Goal: Communication & Community: Answer question/provide support

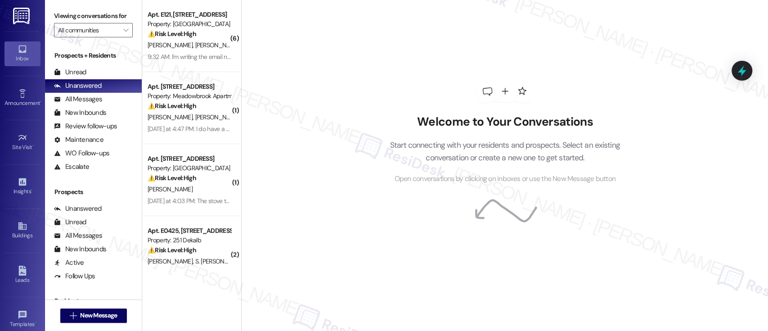
click at [277, 49] on div "Welcome to Your Conversations Start connecting with your residents and prospect…" at bounding box center [504, 165] width 527 height 331
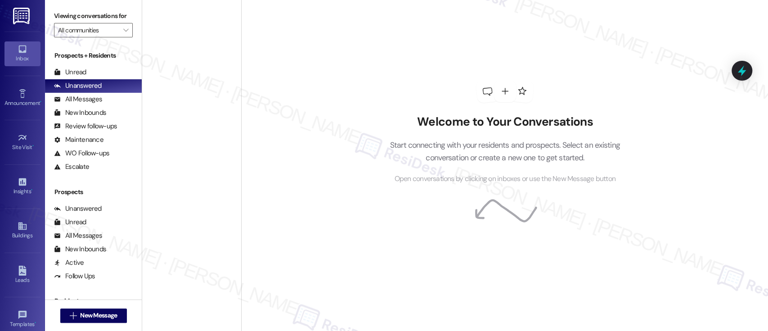
scroll to position [3333, 0]
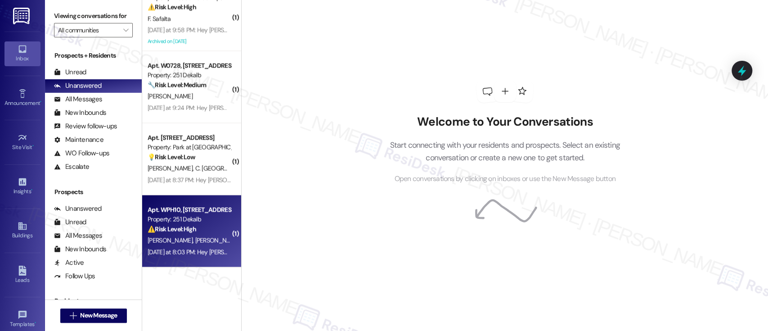
click at [148, 230] on strong "⚠️ Risk Level: High" at bounding box center [172, 229] width 49 height 8
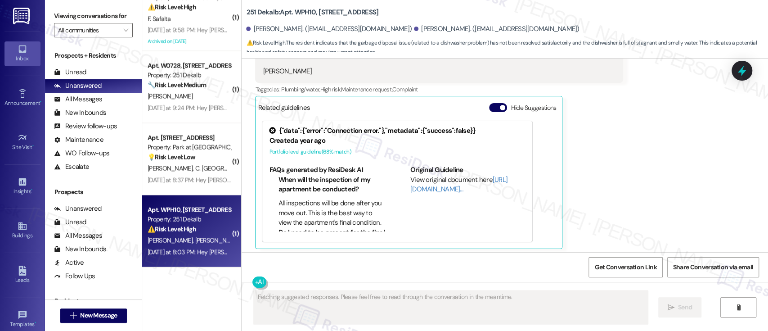
scroll to position [248, 0]
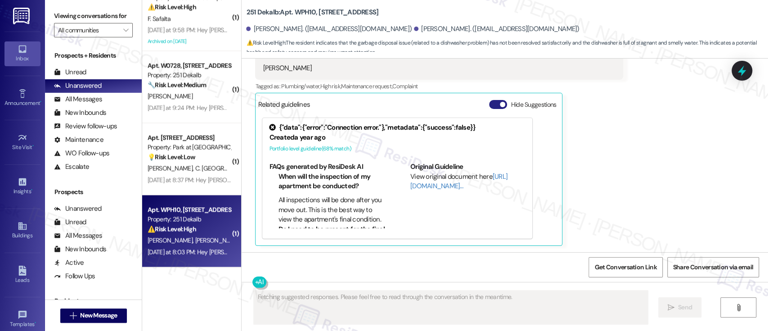
click at [489, 101] on button "Hide Suggestions" at bounding box center [498, 104] width 18 height 9
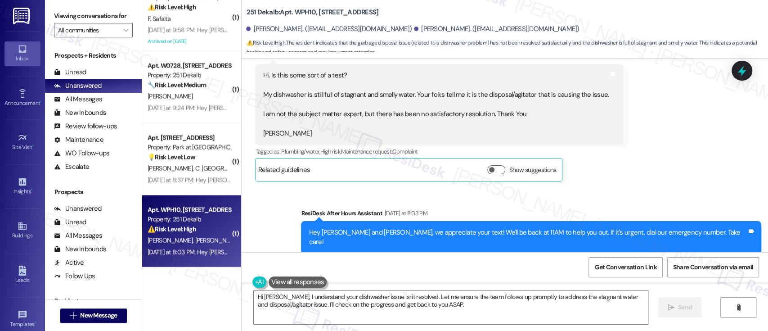
scroll to position [185, 0]
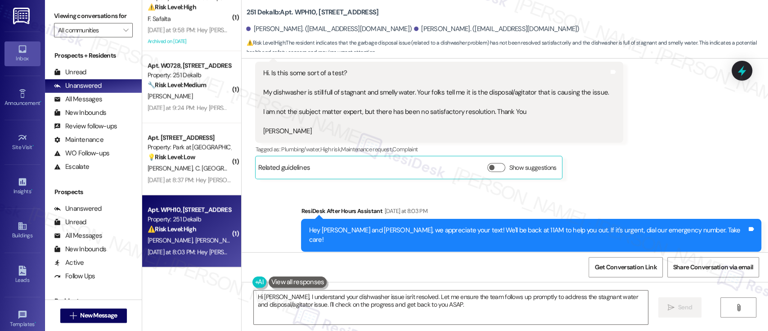
click at [634, 120] on div "Received via SMS [PERSON_NAME] Neutral [DATE] at 8:03 PM Hi. Is this some sort …" at bounding box center [505, 102] width 527 height 167
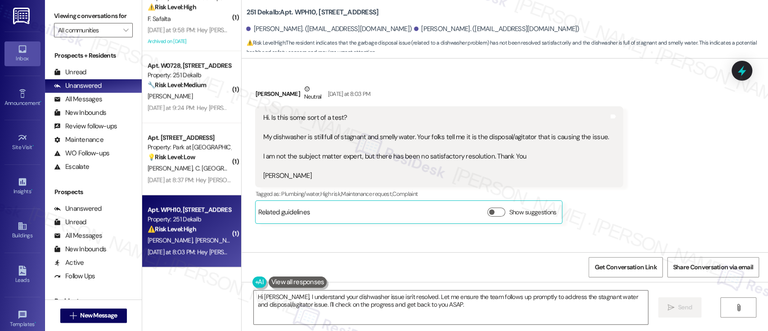
scroll to position [143, 0]
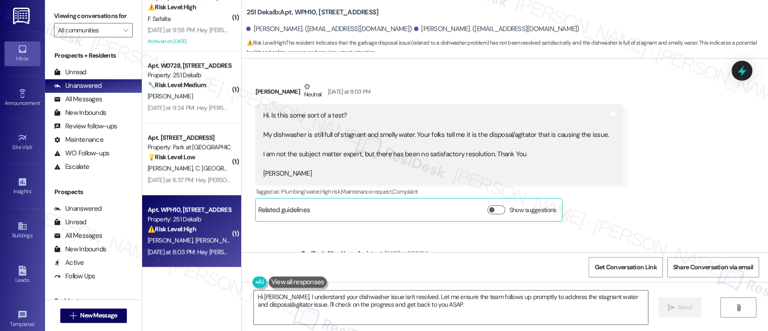
click at [693, 172] on div "Received via SMS Gloria Doran Neutral Yesterday at 8:03 PM Hi. Is this some sor…" at bounding box center [505, 145] width 527 height 167
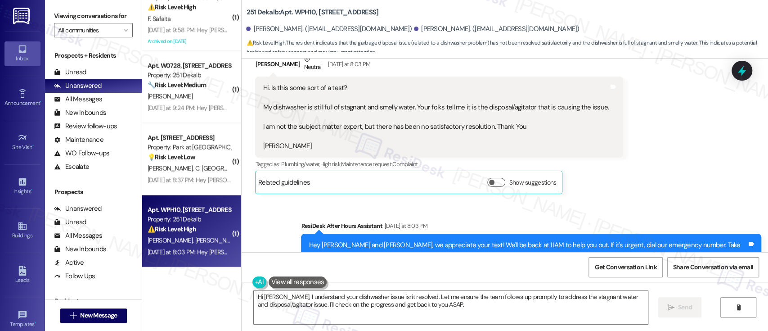
scroll to position [194, 0]
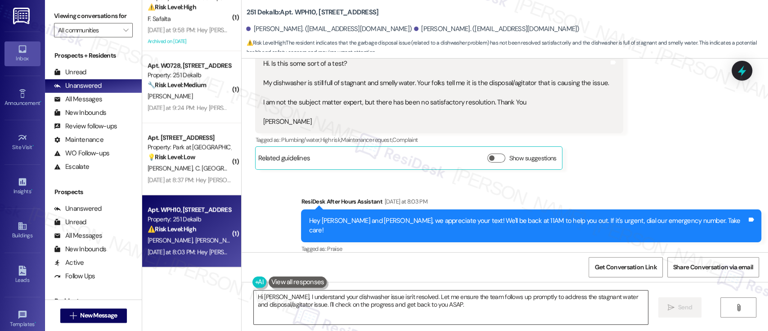
click at [369, 298] on textarea "Hi Douglas, I understand your dishwasher issue isn't resolved. Let me ensure th…" at bounding box center [451, 307] width 394 height 34
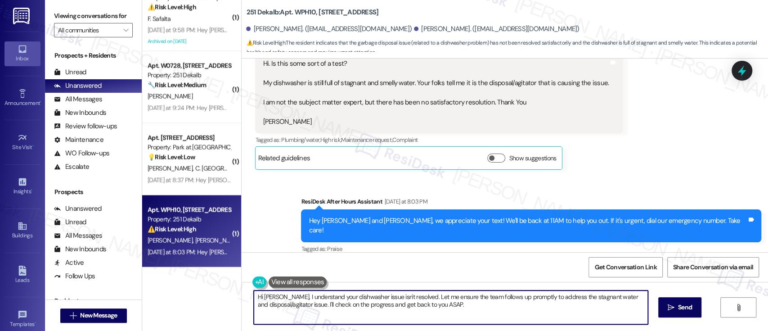
click at [446, 297] on textarea "Hi Douglas, I understand your dishwasher issue isn't resolved. Let me ensure th…" at bounding box center [451, 307] width 394 height 34
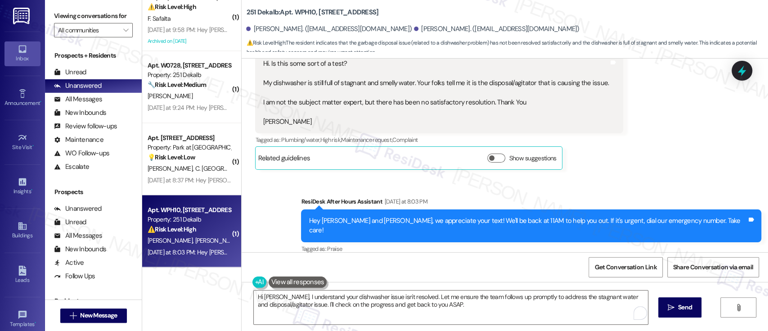
click at [297, 12] on b "251 Dekalb: Apt. WPH10, 251 W Dekalb Pike" at bounding box center [312, 12] width 132 height 9
copy b "WPH10"
click at [649, 168] on div "Received via SMS Gloria Doran Neutral Yesterday at 8:03 PM Hi. Is this some sor…" at bounding box center [505, 93] width 527 height 167
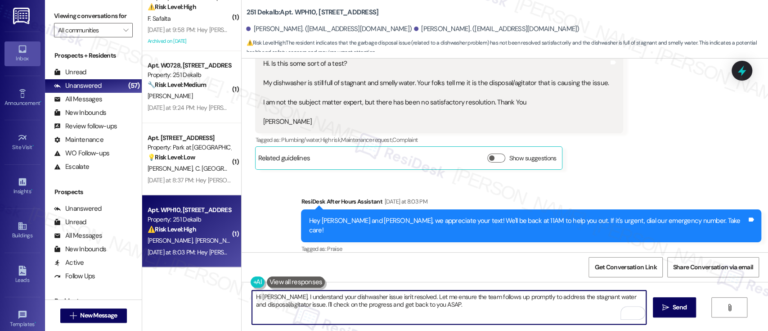
click at [290, 294] on textarea "Hi Douglas, I understand your dishwasher issue isn't resolved. Let me ensure th…" at bounding box center [449, 307] width 394 height 34
click at [418, 294] on textarea "Hi Douglas, I understand your dishwasher issue isn't resolved. Let me ensure th…" at bounding box center [449, 307] width 394 height 34
click at [495, 297] on textarea "Hi Douglas, I understand your dishwasher issue isn't resolved. Let me ensure th…" at bounding box center [449, 307] width 394 height 34
click at [409, 297] on textarea "Hi Douglas, I understand your dishwasher issue isn't resolved. Let me ensure th…" at bounding box center [449, 307] width 394 height 34
click at [408, 297] on textarea "Hi Douglas, I understand your dishwasher issue isn't resolved. i AM VERY SORRY …" at bounding box center [449, 307] width 394 height 34
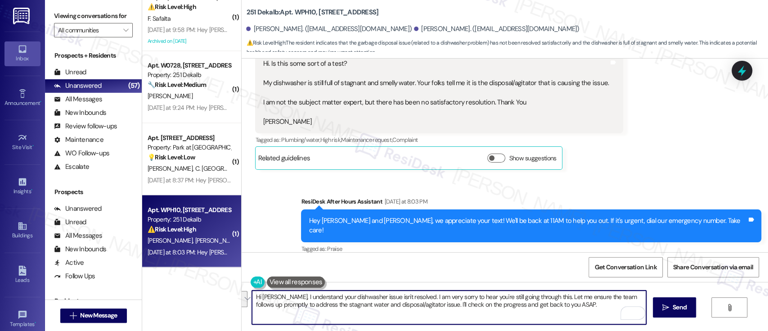
click at [569, 306] on textarea "Hi Douglas, I understand your dishwasher issue isn't resolved. I am very sorry …" at bounding box center [449, 307] width 394 height 34
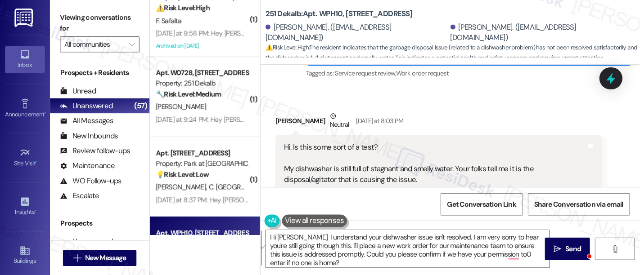
scroll to position [135, 0]
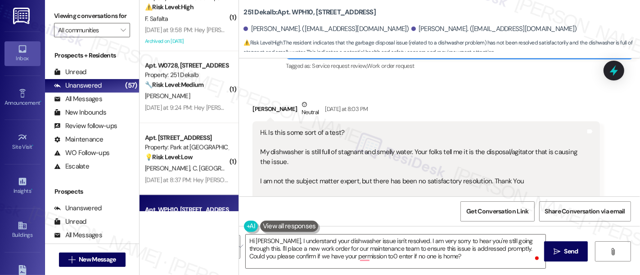
click at [489, 114] on div "Gloria Doran Neutral Yesterday at 8:03 PM" at bounding box center [425, 111] width 347 height 22
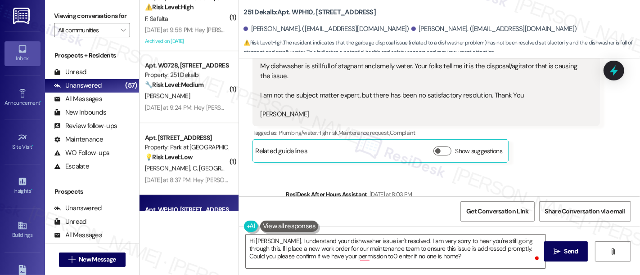
scroll to position [234, 0]
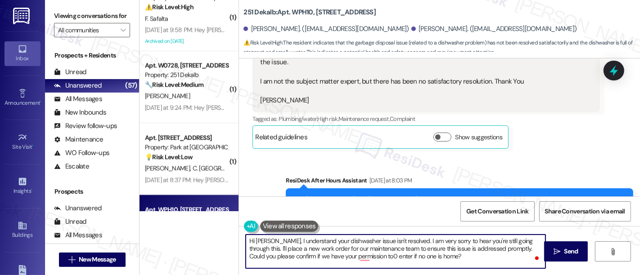
drag, startPoint x: 446, startPoint y: 262, endPoint x: 237, endPoint y: 236, distance: 210.9
click at [224, 238] on div "( 3 ) Apt. 215, 6301 N. 10th St Property: Regency House 🌟 Risk Level: Positive …" at bounding box center [390, 137] width 500 height 275
paste textarea "I’m sorry to hear that your dishwasher issue is still unresolved. I understand …"
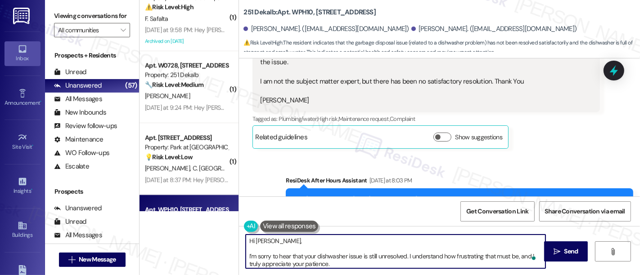
click at [291, 239] on textarea "Hi Douglas, I’m sorry to hear that your dishwasher issue is still unresolved. I…" at bounding box center [396, 252] width 300 height 34
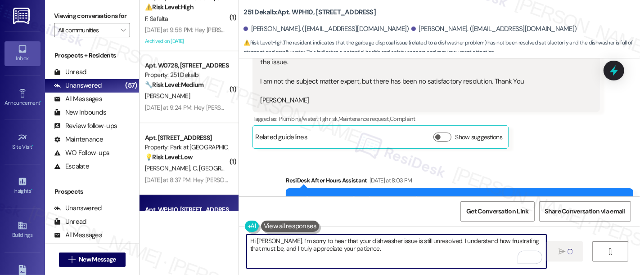
type textarea "Hi Douglas, I’m sorry to hear that your dishwasher issue is still unresolved. I…"
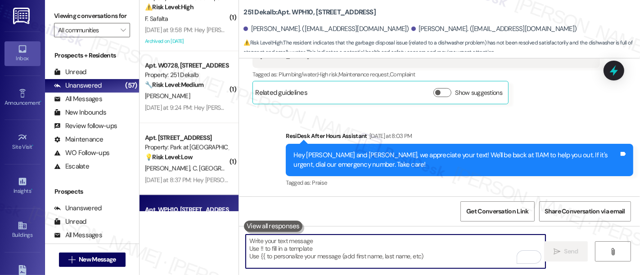
scroll to position [351, 0]
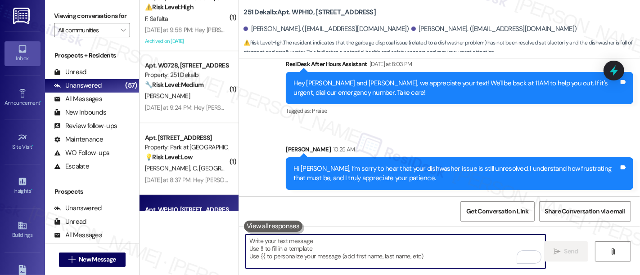
click at [370, 246] on textarea "To enrich screen reader interactions, please activate Accessibility in Grammarl…" at bounding box center [396, 252] width 300 height 34
paste textarea "I’ll go ahead and place a new work order for our maintenance team to address th…"
type textarea "I’ll go ahead and place a new work order for our maintenance team to address th…"
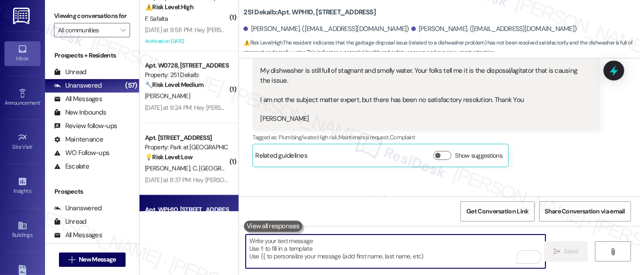
scroll to position [193, 0]
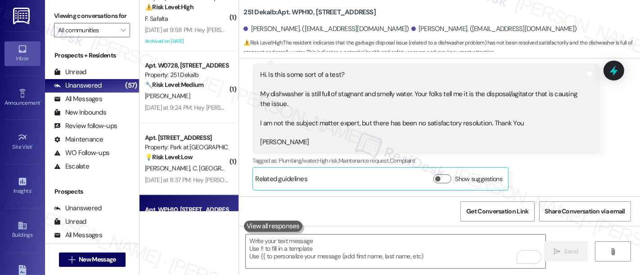
click at [297, 13] on b "251 Dekalb: Apt. WPH10, 251 W Dekalb Pike" at bounding box center [309, 12] width 132 height 9
copy b "WPH10"
drag, startPoint x: 571, startPoint y: 155, endPoint x: 639, endPoint y: 143, distance: 69.4
click at [579, 152] on div "Gloria Doran Neutral Yesterday at 8:03 PM Hi. Is this some sort of a test? My d…" at bounding box center [425, 116] width 347 height 149
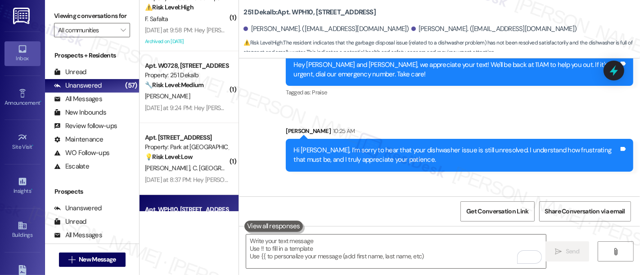
scroll to position [423, 0]
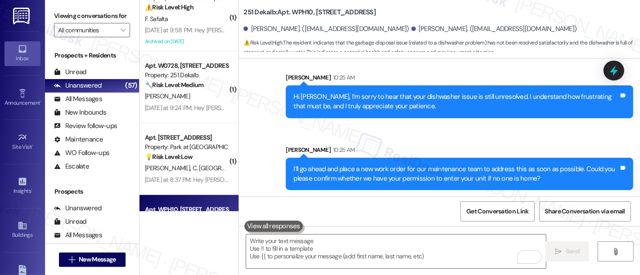
drag, startPoint x: 486, startPoint y: 149, endPoint x: 489, endPoint y: 144, distance: 5.1
click at [489, 145] on div "Sarah 10:25 AM" at bounding box center [459, 151] width 347 height 13
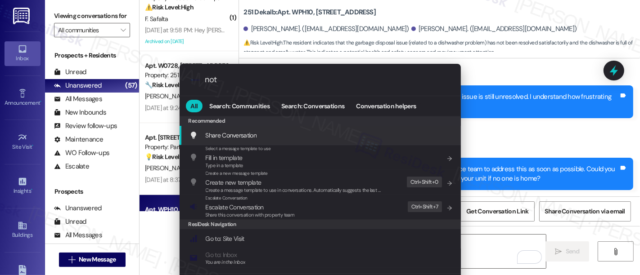
type input "note"
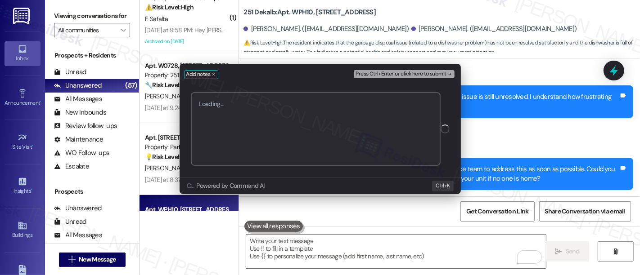
paste textarea "Work Order #594285"
type textarea "Submitted Work Order #594285 - Ongoing DIshwasher Issue"
click at [425, 73] on span "Press Ctrl+Enter or click here to submit" at bounding box center [401, 74] width 90 height 6
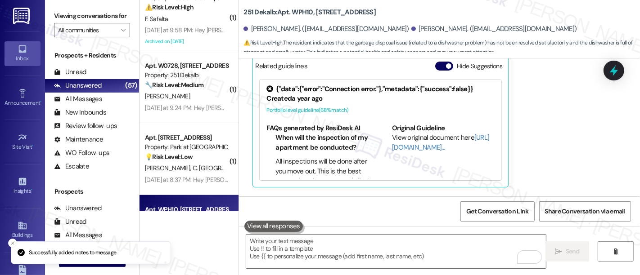
scroll to position [303, 0]
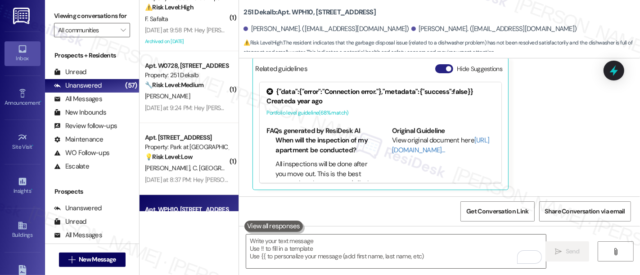
click at [440, 65] on button "Hide Suggestions" at bounding box center [444, 68] width 18 height 9
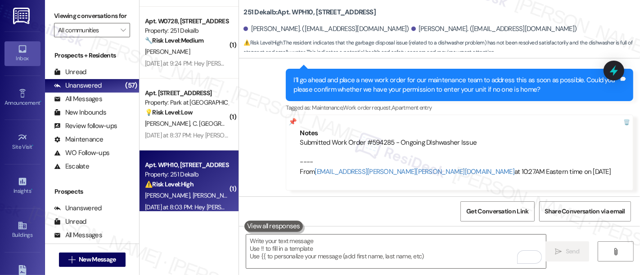
scroll to position [3389, 0]
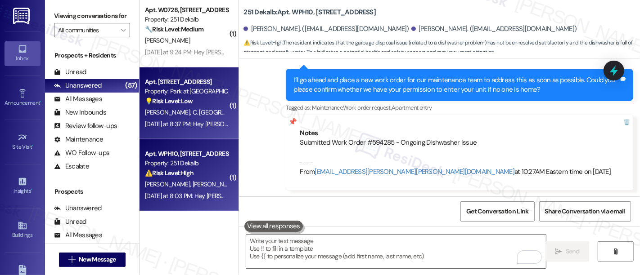
click at [164, 119] on div "Yesterday at 8:37 PM: Hey Madison and Chase, we appreciate your text! We'll be …" at bounding box center [186, 124] width 85 height 11
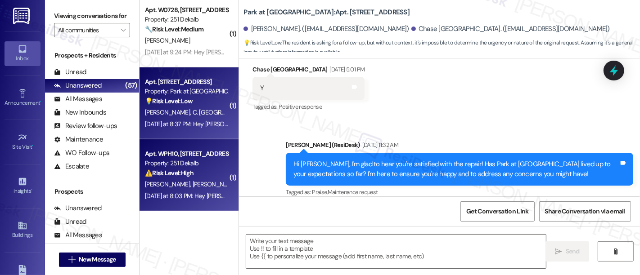
type textarea "Fetching suggested responses. Please feel free to read through the conversation…"
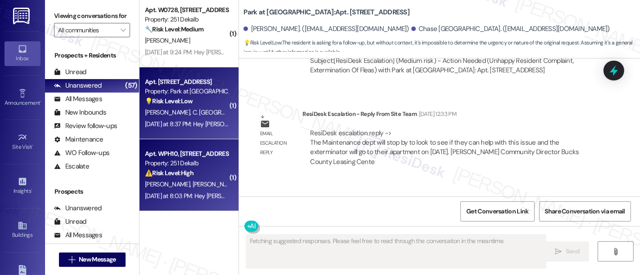
scroll to position [1456, 0]
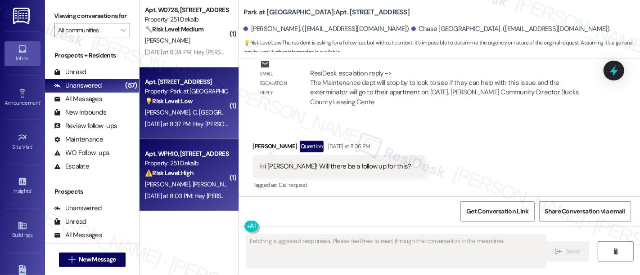
click at [177, 177] on div "⚠️ Risk Level: High The resident indicates that the garbage disposal issue (rel…" at bounding box center [186, 173] width 83 height 9
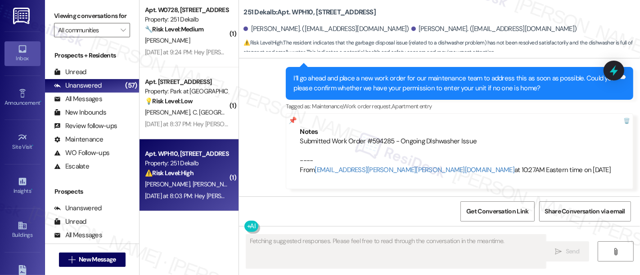
scroll to position [610, 0]
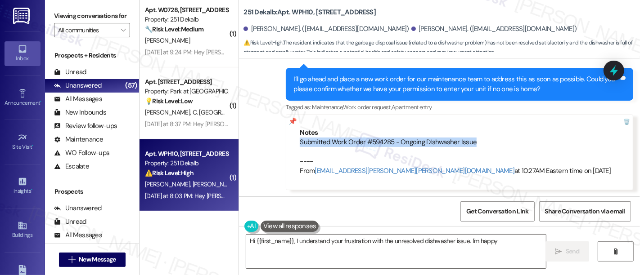
drag, startPoint x: 470, startPoint y: 144, endPoint x: 296, endPoint y: 144, distance: 174.2
click at [300, 144] on div "Submitted Work Order #594285 - Ongoing DIshwasher Issue ---- From automated-sur…" at bounding box center [460, 157] width 320 height 39
copy div "Submitted Work Order #594285 - Ongoing DIshwasher Issue"
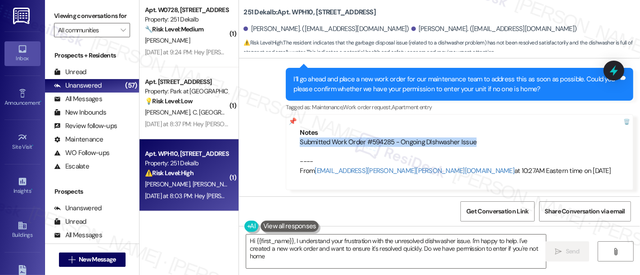
type textarea "Hi {{first_name}}, I understand your frustration with the unresolved dishwasher…"
click at [261, 135] on div "Sent via SMS ResiDesk After Hours Assistant Yesterday at 8:03 PM Hey Douglas an…" at bounding box center [439, 43] width 401 height 307
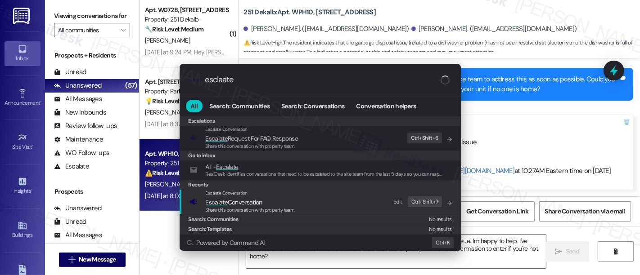
type input "esclaate"
click at [245, 204] on span "Escalate Conversation" at bounding box center [234, 202] width 57 height 8
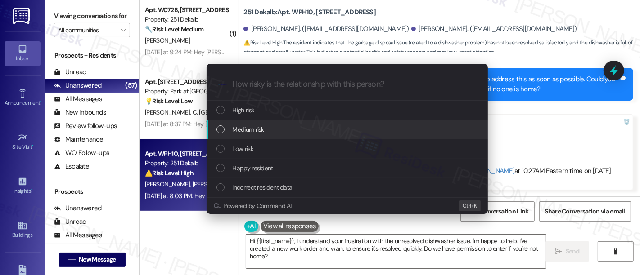
click at [243, 131] on span "Medium risk" at bounding box center [249, 130] width 32 height 10
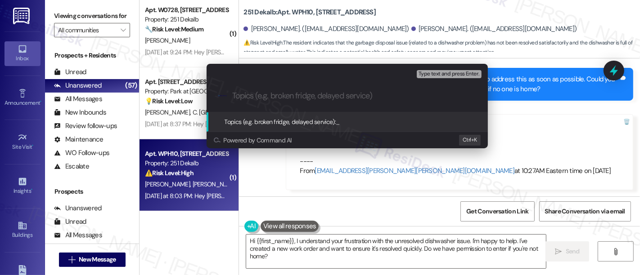
paste input "Submitted Work Order #594285 - Ongoing DIshwasher Issue"
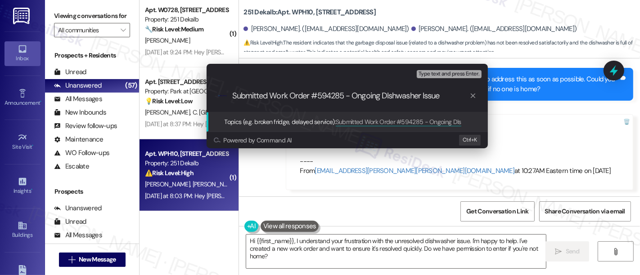
drag, startPoint x: 387, startPoint y: 92, endPoint x: 418, endPoint y: 116, distance: 38.2
click at [388, 93] on input "Submitted Work Order #594285 - Ongoing DIshwasher Issue" at bounding box center [350, 95] width 237 height 9
type input "Submitted Work Order #594285 - Ongoing Dishwasher Issue"
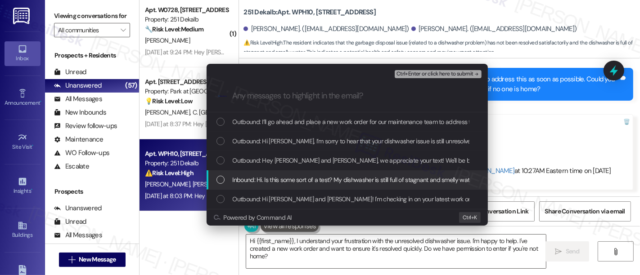
click at [268, 183] on span "Inbound: Hi. Is this some sort of a test? My dishwasher is still full of stagna…" at bounding box center [585, 180] width 704 height 10
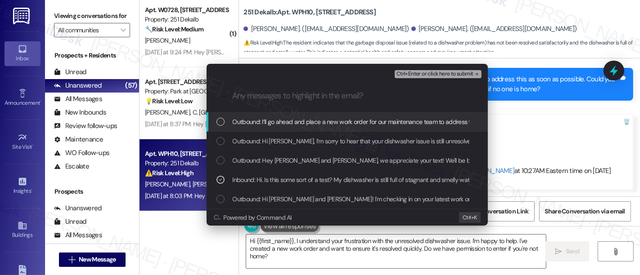
click at [441, 73] on span "Ctrl+Enter or click here to submit" at bounding box center [434, 74] width 77 height 6
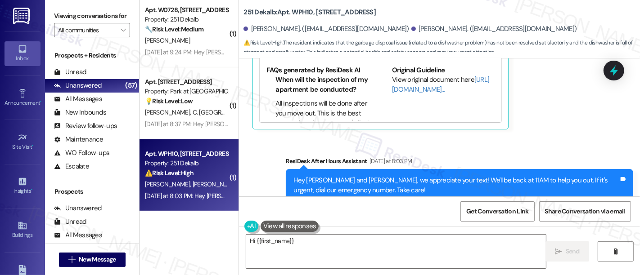
scroll to position [303, 0]
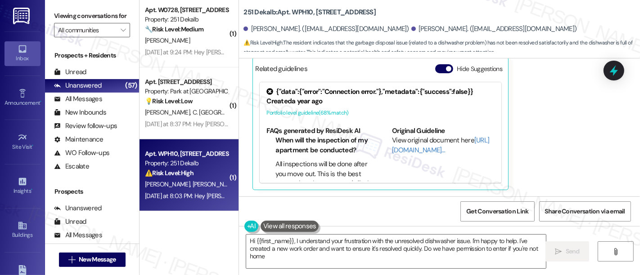
type textarea "Hi {{first_name}}, I understand your frustration with the unresolved dishwasher…"
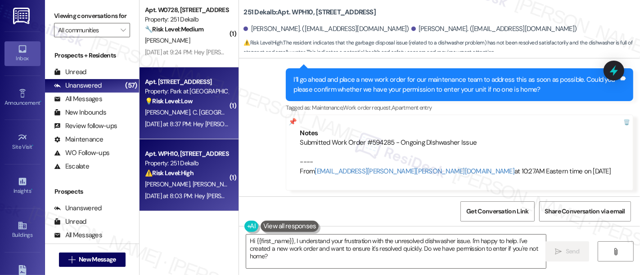
click at [193, 119] on div "Yesterday at 8:37 PM: Hey Madison and Chase, we appreciate your text! We'll be …" at bounding box center [186, 124] width 85 height 11
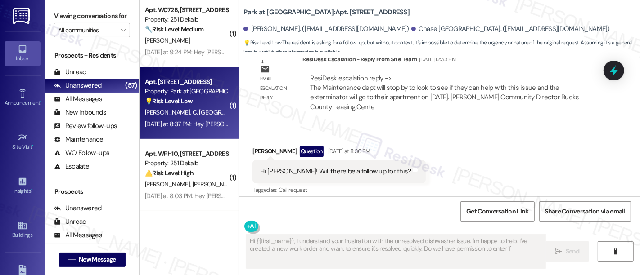
scroll to position [1456, 0]
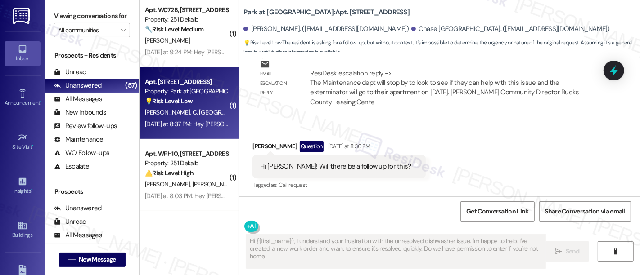
type textarea "Hi {{first_name}}, I understand your frustration with the unresolved dishwasher…"
click at [193, 176] on div "⚠️ Risk Level: High The resident indicates that the garbage disposal issue (rel…" at bounding box center [186, 173] width 83 height 9
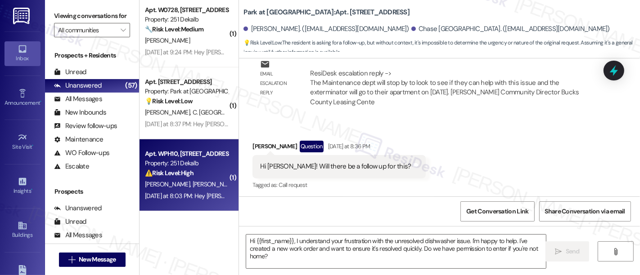
type textarea "Fetching suggested responses. Please feel free to read through the conversation…"
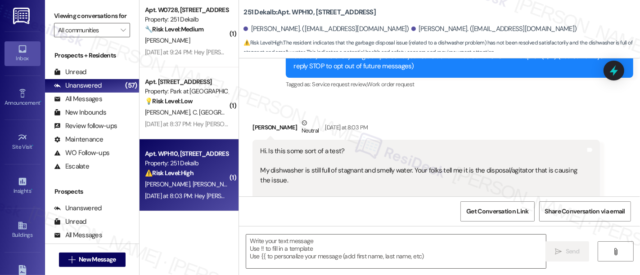
type textarea "Fetching suggested responses. Please feel free to read through the conversation…"
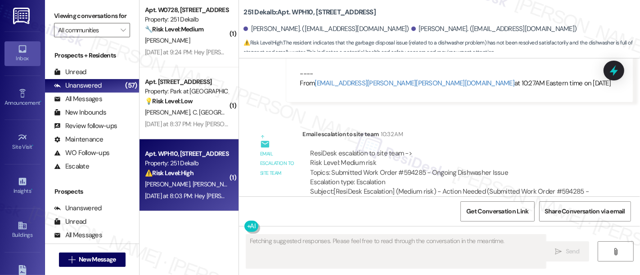
scroll to position [721, 0]
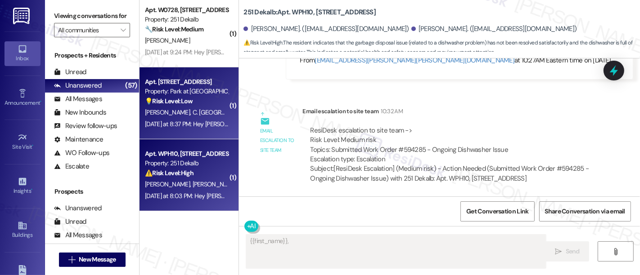
click at [163, 102] on strong "💡 Risk Level: Low" at bounding box center [169, 101] width 48 height 8
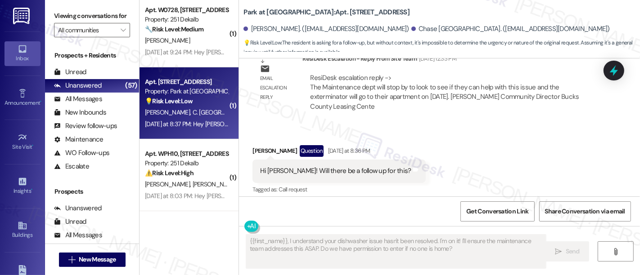
scroll to position [1456, 0]
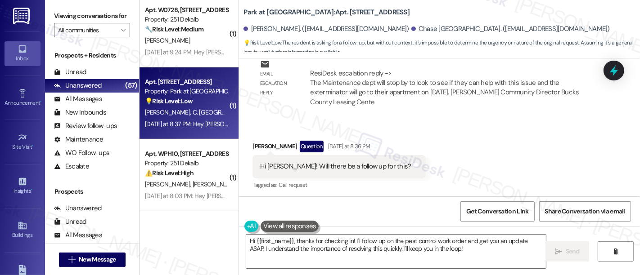
click at [464, 153] on div "Received via SMS Madison Gooding Question Yesterday at 8:36 PM Hi Emily! Will t…" at bounding box center [439, 160] width 401 height 78
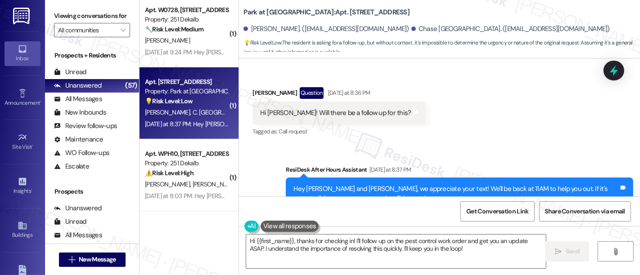
scroll to position [1514, 0]
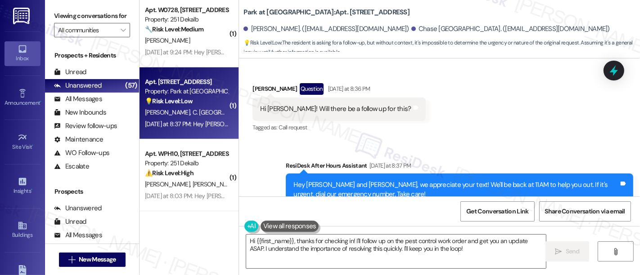
click at [525, 133] on div "Received via SMS Madison Gooding Question Yesterday at 8:36 PM Hi Emily! Will t…" at bounding box center [439, 102] width 401 height 78
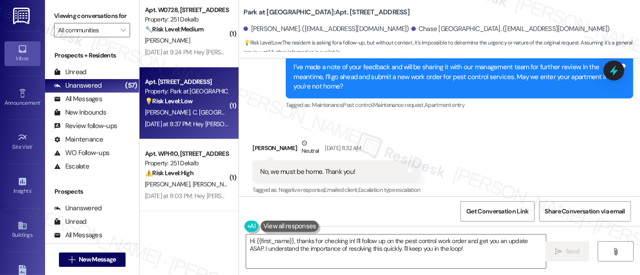
scroll to position [1542, 0]
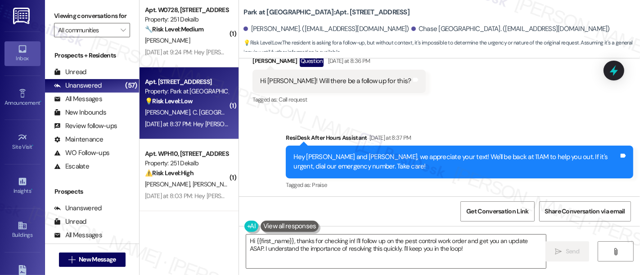
click at [504, 122] on div "Sent via SMS ResiDesk After Hours Assistant Yesterday at 8:37 PM Hey Madison an…" at bounding box center [439, 156] width 401 height 86
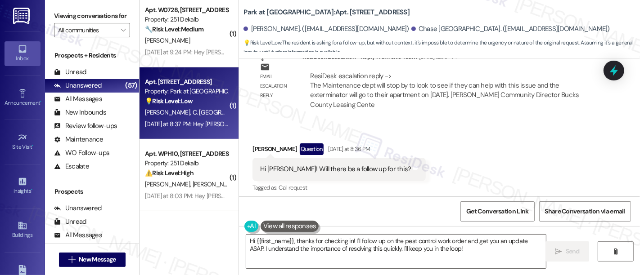
scroll to position [1438, 0]
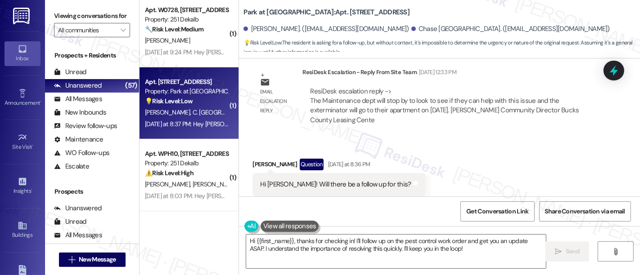
click at [252, 162] on div "Madison Gooding Question Yesterday at 8:36 PM" at bounding box center [338, 166] width 173 height 14
copy div "Madison"
click at [268, 241] on textarea "Hi {{first_name}}, thanks for checking in! I'll follow up on the pest control w…" at bounding box center [396, 252] width 300 height 34
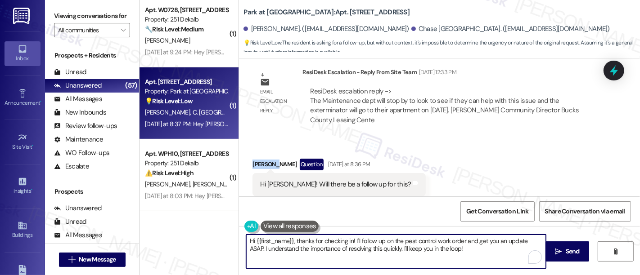
click at [268, 241] on textarea "Hi {{first_name}}, thanks for checking in! I'll follow up on the pest control w…" at bounding box center [396, 252] width 300 height 34
paste textarea "Madison"
click at [336, 239] on textarea "Hi Madison, thanks for checking in! I'll follow up on the pest control work ord…" at bounding box center [396, 252] width 300 height 34
click at [522, 241] on textarea "Hi Madison, thanks for checking in! I'll follow up on the pest control work ord…" at bounding box center [396, 252] width 300 height 34
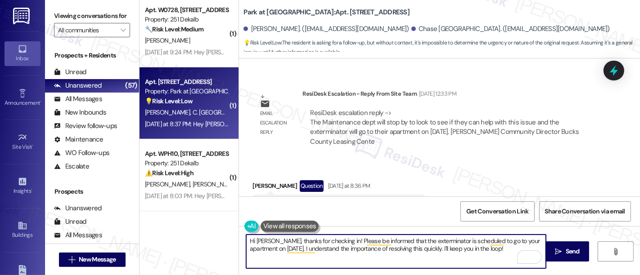
scroll to position [1542, 0]
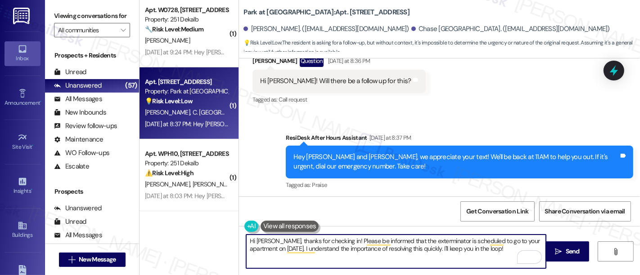
click at [512, 249] on textarea "Hi Madison, thanks for checking in! Please be informed that the exterminator is…" at bounding box center [396, 252] width 300 height 34
type textarea "Hi Madison, thanks for checking in! Please be informed that the exterminator is…"
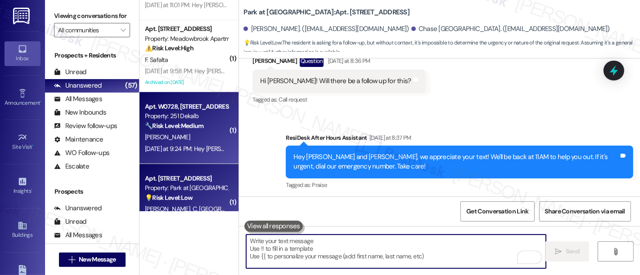
scroll to position [1456, 0]
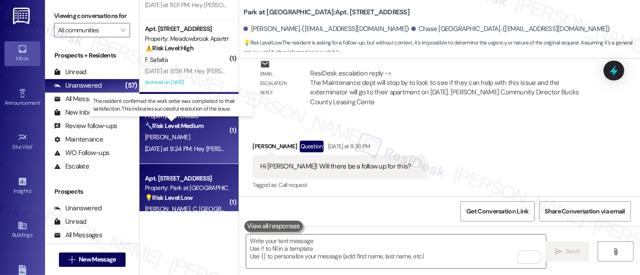
click at [179, 129] on strong "🔧 Risk Level: Medium" at bounding box center [174, 126] width 59 height 8
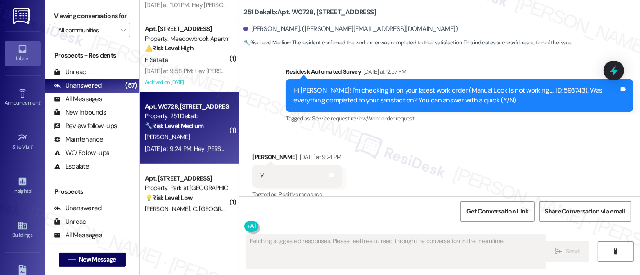
scroll to position [169, 0]
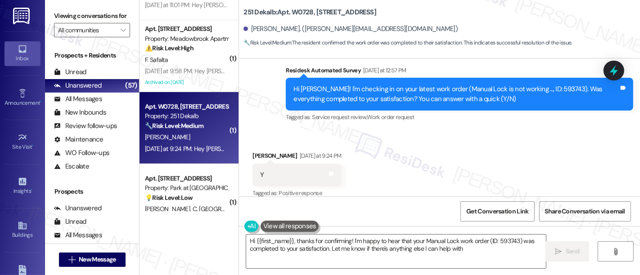
type textarea "Hi {{first_name}}, thanks for confirming! I'm happy to hear that your Manual Lo…"
drag, startPoint x: 448, startPoint y: 140, endPoint x: 457, endPoint y: 137, distance: 9.4
click at [457, 137] on div "Received via SMS Ganesh Ghadge Yesterday at 9:24 PM Y Tags and notes Tagged as:…" at bounding box center [439, 169] width 401 height 76
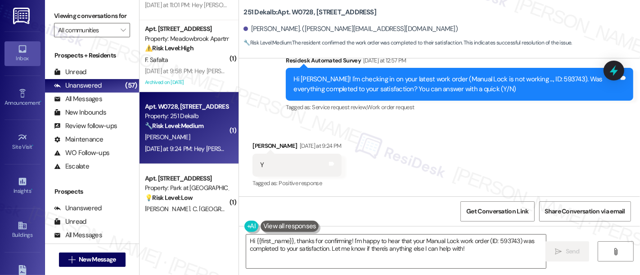
scroll to position [171, 0]
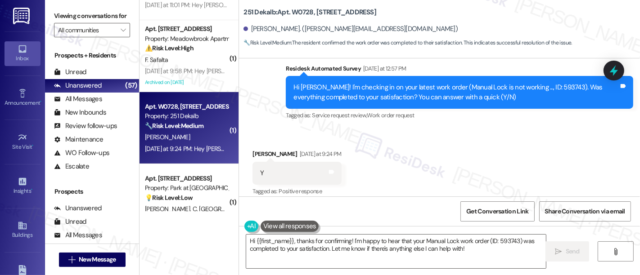
click at [503, 138] on div "Received via SMS Ganesh Ghadge Yesterday at 9:24 PM Y Tags and notes Tagged as:…" at bounding box center [439, 167] width 401 height 76
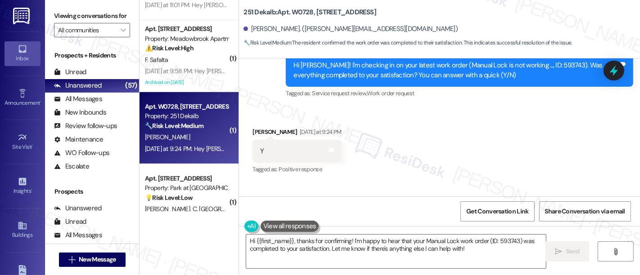
scroll to position [221, 0]
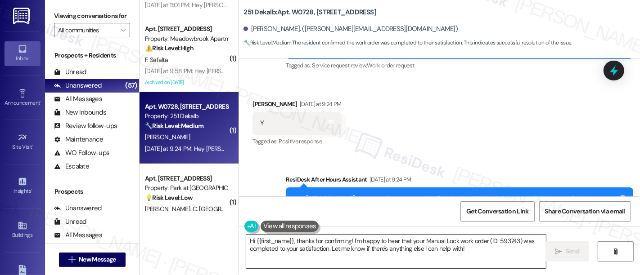
click at [475, 252] on textarea "Hi {{first_name}}, thanks for confirming! I'm happy to hear that your Manual Lo…" at bounding box center [396, 252] width 300 height 34
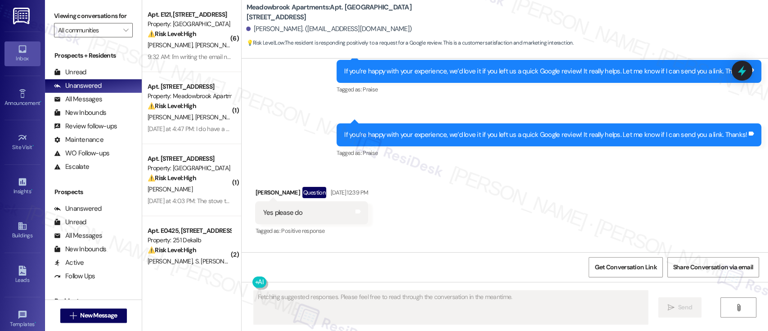
scroll to position [1392, 0]
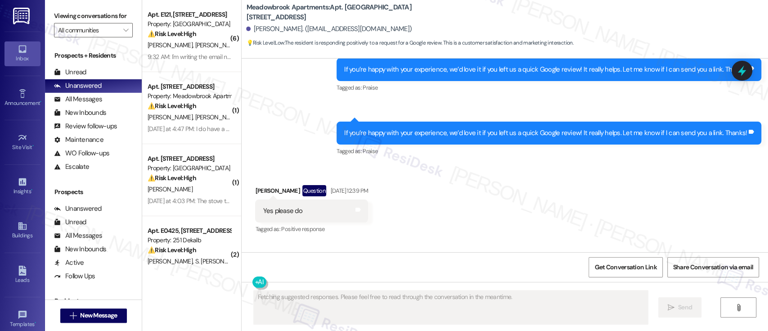
click at [645, 187] on div "Received via SMS Deborah Michalik Question Sep 15, 2025 at 12:39 PM Yes please …" at bounding box center [505, 204] width 527 height 78
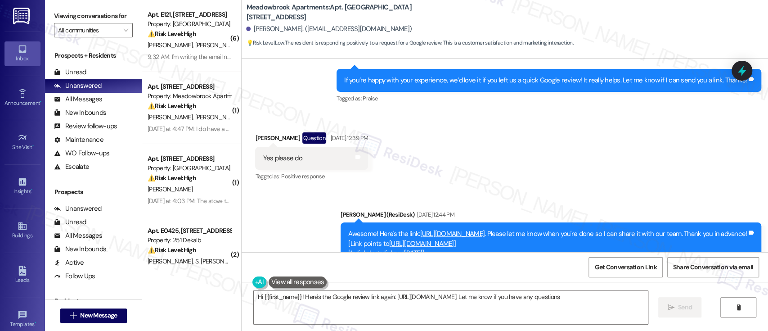
type textarea "Hi {{first_name}}! Here's the Google review link again: https://www.theresidesk…"
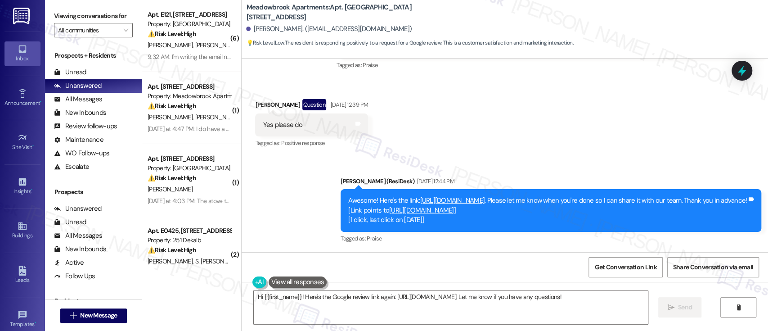
scroll to position [1498, 0]
click at [485, 196] on link "https://www.theresidesk.com/links/review-1o5JLqaMc" at bounding box center [452, 200] width 65 height 9
click at [89, 317] on span "New Message" at bounding box center [98, 315] width 37 height 9
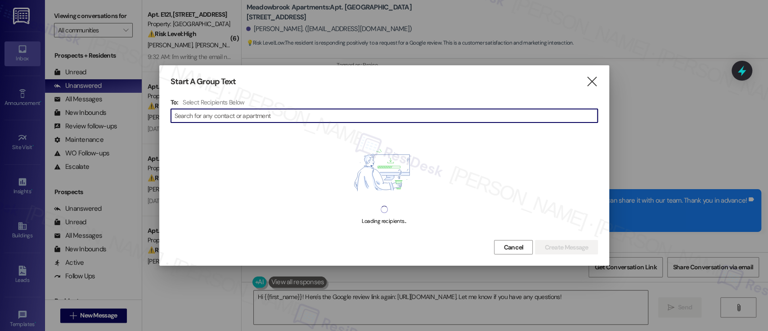
click at [311, 113] on input at bounding box center [386, 115] width 423 height 13
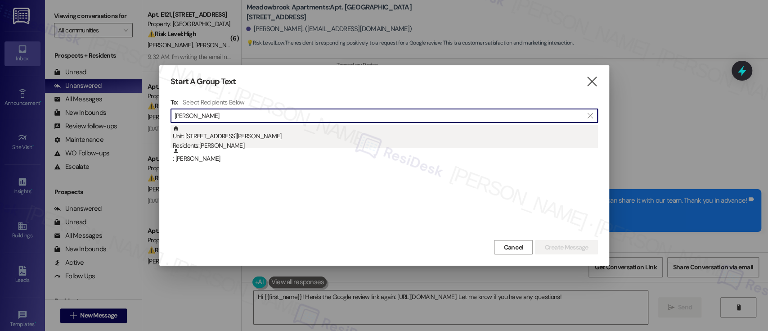
type input "Donna Allego"
click at [277, 135] on div "Unit: 120 - 38 Jenkins Ave Residents: Donna Allego" at bounding box center [385, 138] width 425 height 26
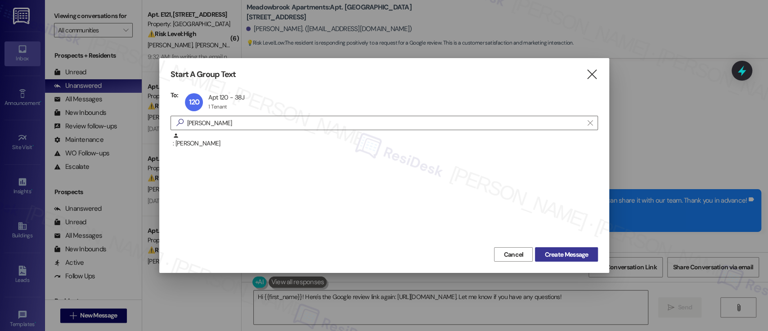
click at [553, 253] on span "Create Message" at bounding box center [567, 254] width 44 height 9
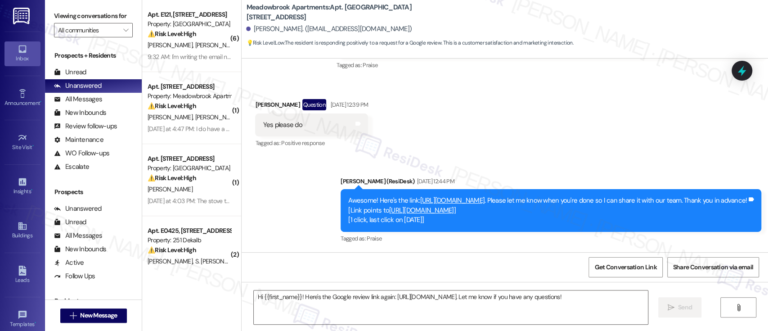
type textarea "Fetching suggested responses. Please feel free to read through the conversation…"
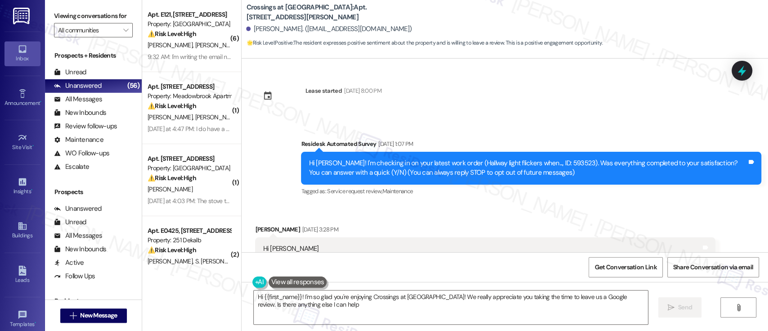
scroll to position [457, 0]
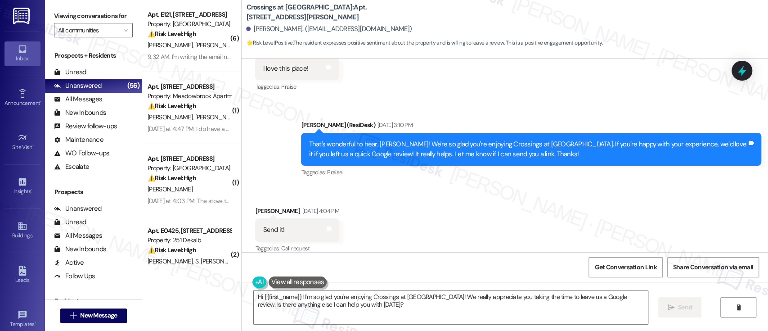
drag, startPoint x: 527, startPoint y: 200, endPoint x: 605, endPoint y: 200, distance: 78.3
click at [532, 203] on div "Received via SMS Donna Allego Sep 15, 2025 at 4:04 PM Send it! Tags and notes T…" at bounding box center [505, 224] width 527 height 76
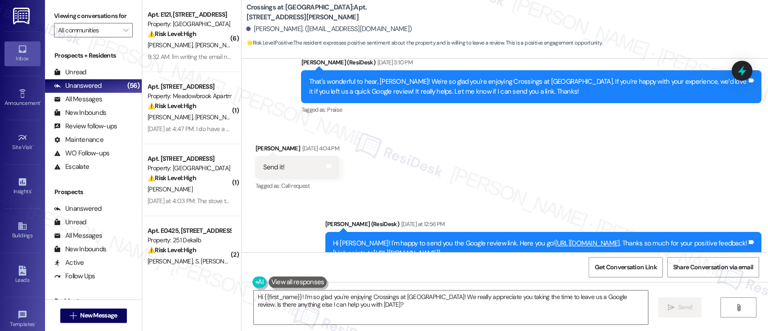
scroll to position [562, 0]
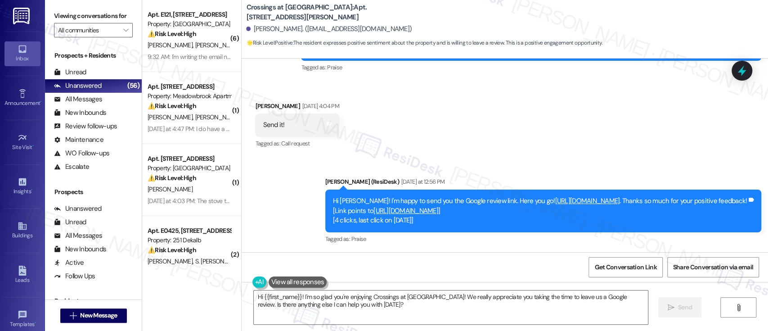
click at [563, 196] on link "https://www.theresidesk.com/links/review-MKETjWREW" at bounding box center [587, 200] width 65 height 9
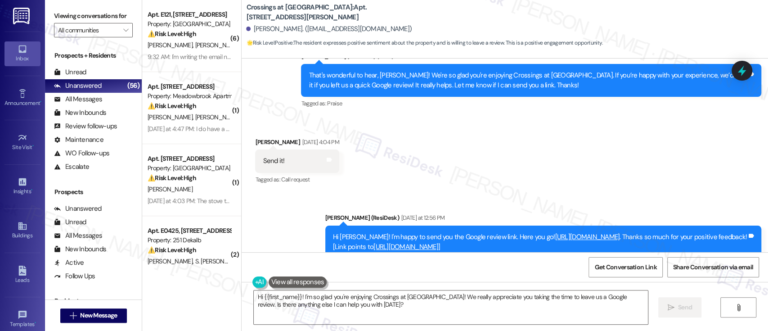
scroll to position [522, 0]
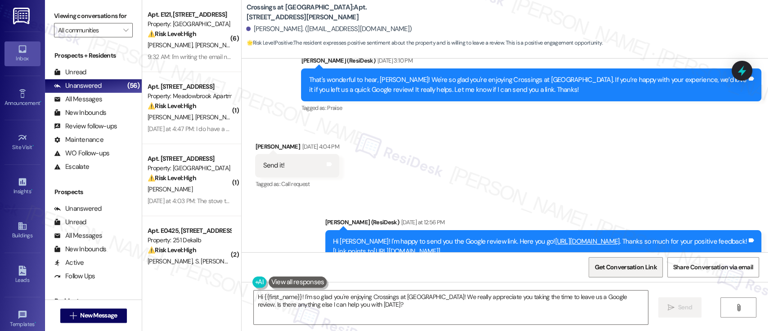
click at [605, 268] on span "Get Conversation Link" at bounding box center [625, 266] width 62 height 9
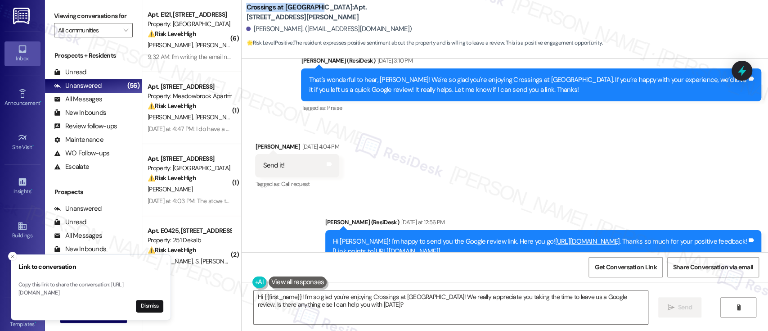
drag, startPoint x: 311, startPoint y: 11, endPoint x: 239, endPoint y: 14, distance: 72.5
click at [242, 14] on div "Crossings at Stanbridge: Apt. 120, 38 Jenkins Ave Donna Allego. (mythscholar@gm…" at bounding box center [505, 24] width 527 height 45
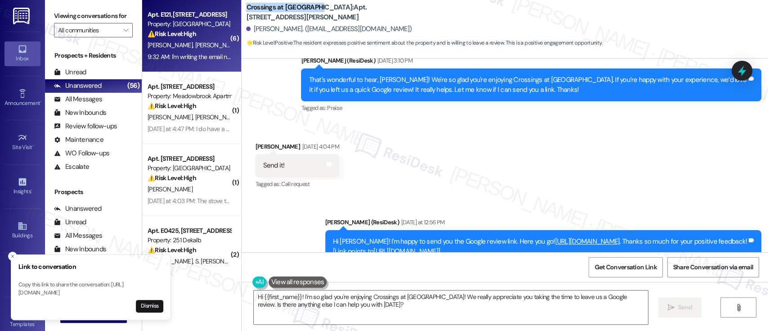
copy b "Crossings at Stanbridge"
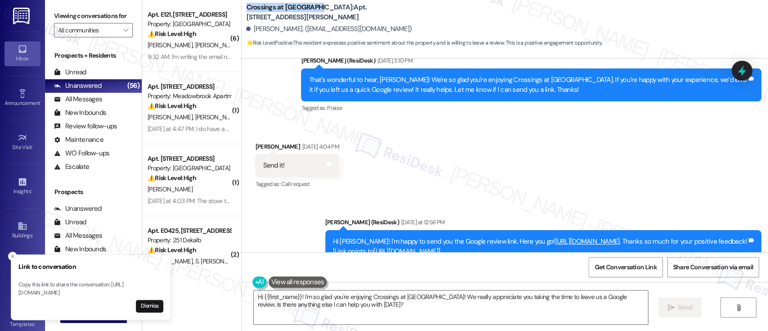
scroll to position [562, 0]
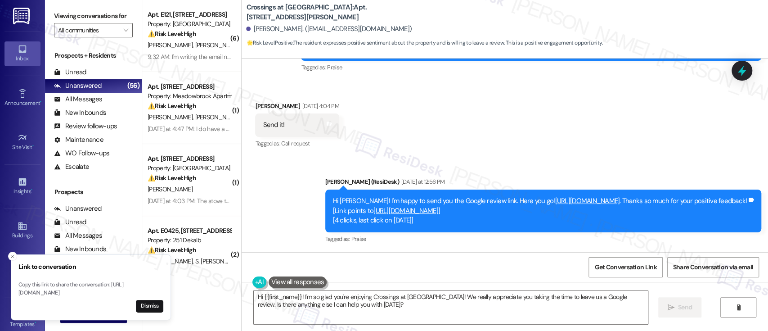
drag, startPoint x: 570, startPoint y: 128, endPoint x: 530, endPoint y: 32, distance: 103.7
click at [570, 127] on div "Received via SMS Donna Allego Sep 15, 2025 at 4:04 PM Send it! Tags and notes T…" at bounding box center [505, 119] width 527 height 76
click at [381, 315] on textarea "Hi {{first_name}}! I'm so glad you're enjoying Crossings at Stanbridge! We real…" at bounding box center [451, 307] width 394 height 34
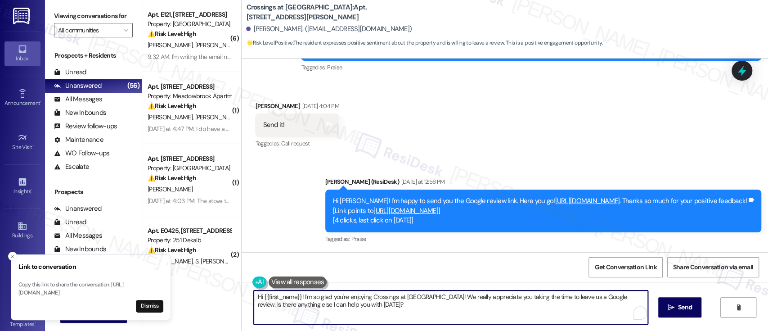
click at [298, 299] on textarea "Hi {{first_name}}! I'm so glad you're enjoying Crossings at Stanbridge! We real…" at bounding box center [451, 307] width 394 height 34
paste textarea "Thank you so much for taking the time to leave such a thoughtful review! We're …"
click at [567, 311] on textarea "Hi {{first_name}}! Thank you so much for taking the time to leave such a though…" at bounding box center [449, 307] width 394 height 34
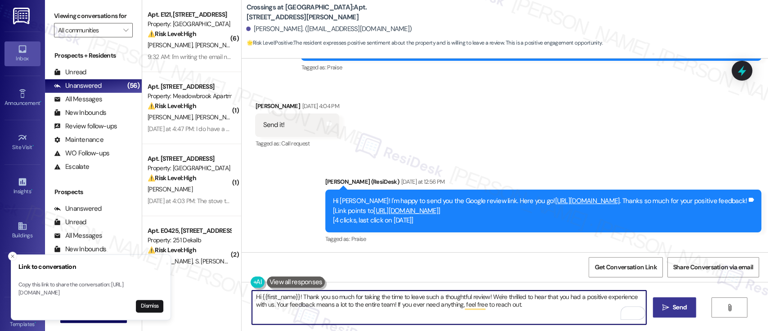
type textarea "Hi {{first_name}}! Thank you so much for taking the time to leave such a though…"
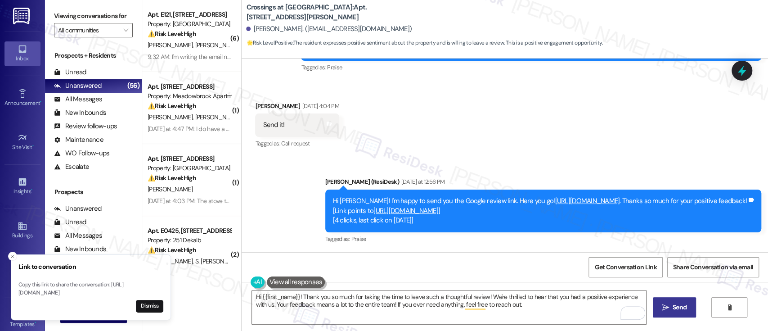
click at [658, 306] on button " Send" at bounding box center [675, 307] width 44 height 20
click at [159, 302] on button "Dismiss" at bounding box center [149, 306] width 27 height 13
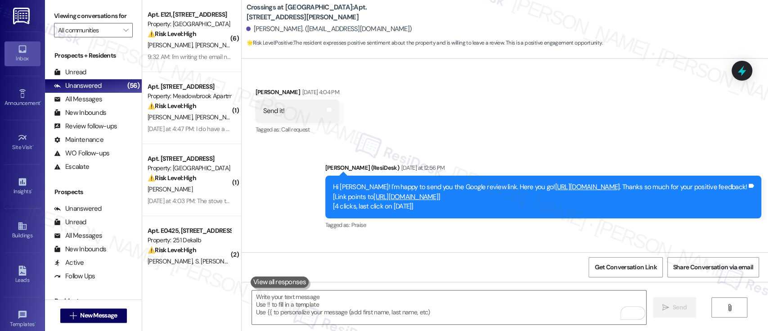
scroll to position [635, 0]
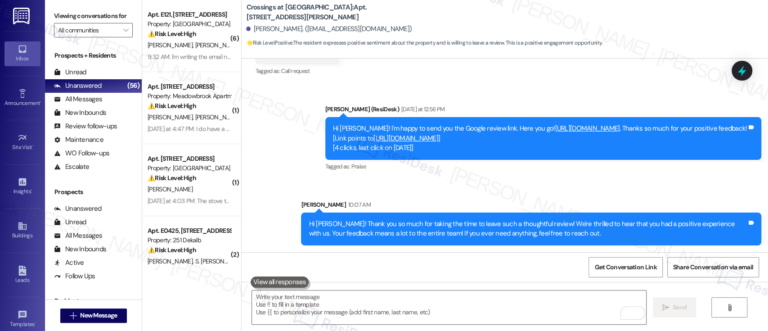
click at [457, 196] on div "Sent via SMS Sarah 10:07 AM Hi Donna! Thank you so much for taking the time to …" at bounding box center [531, 222] width 474 height 59
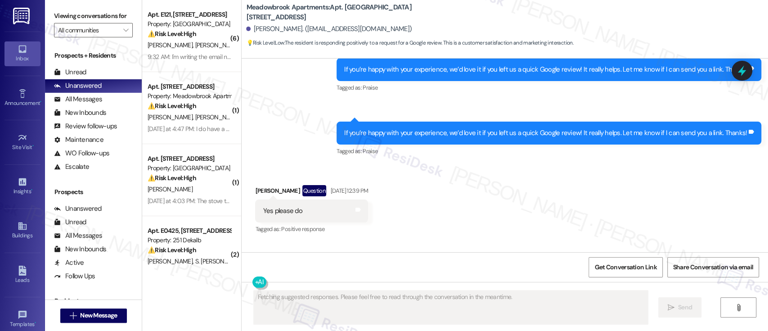
scroll to position [1498, 0]
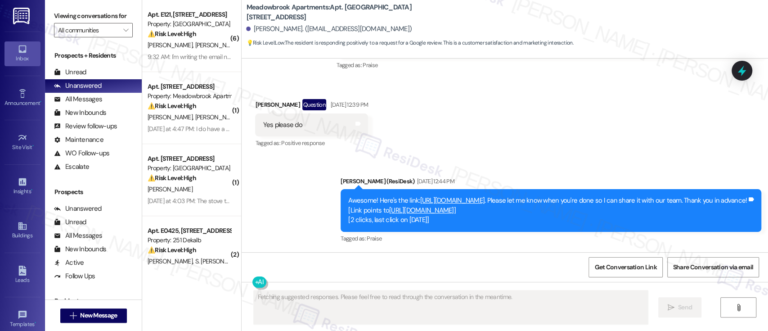
click at [620, 122] on div "Received via SMS Deborah Michalik Question Sep 15, 2025 at 12:39 PM Yes please …" at bounding box center [505, 118] width 527 height 78
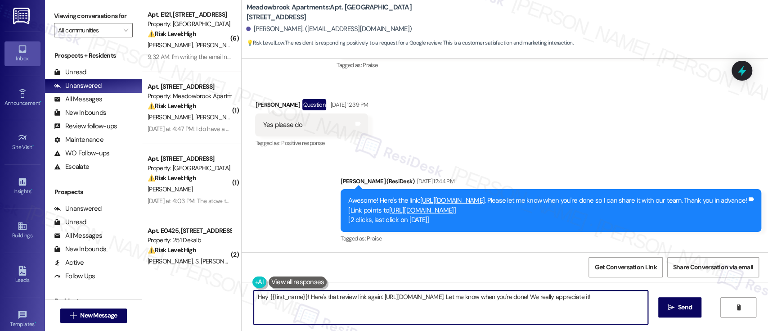
drag, startPoint x: 303, startPoint y: 299, endPoint x: 314, endPoint y: 311, distance: 16.6
click at [314, 311] on textarea "Hey {{first_name}}! Here's that review link again: https://www.theresidesk.com/…" at bounding box center [451, 307] width 394 height 34
paste textarea "Thank you so much for taking the time to leave such a thoughtful review! We're …"
type textarea "Hey {{first_name}}! Thank you so much for taking the time to leave such a thoug…"
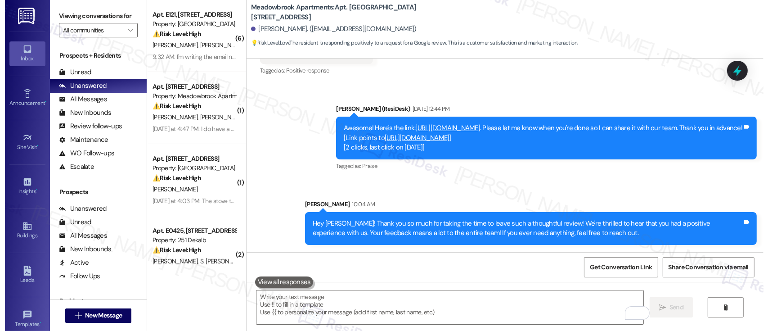
scroll to position [0, 0]
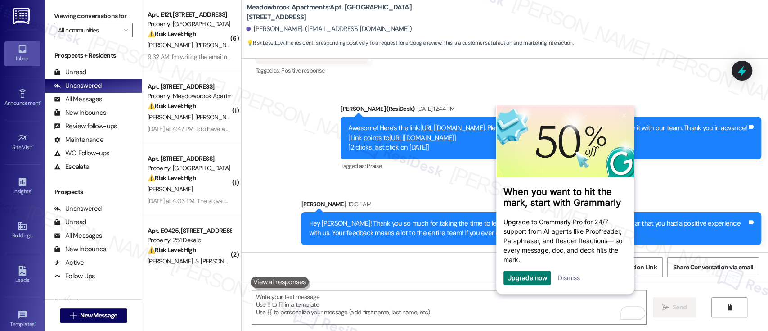
drag, startPoint x: 582, startPoint y: 179, endPoint x: 689, endPoint y: 177, distance: 107.6
click at [689, 184] on div "Sent via SMS Emily (ResiDesk) Sep 15, 2025 at 12:44 PM Awesome! Here's the link…" at bounding box center [505, 167] width 527 height 167
click at [576, 279] on link "Dismiss" at bounding box center [569, 278] width 22 height 8
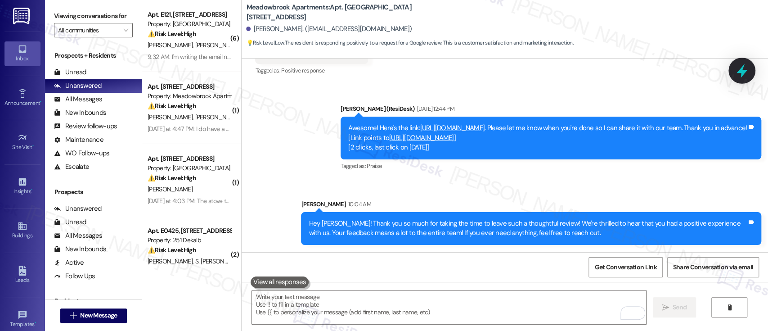
click at [738, 67] on icon at bounding box center [741, 70] width 15 height 15
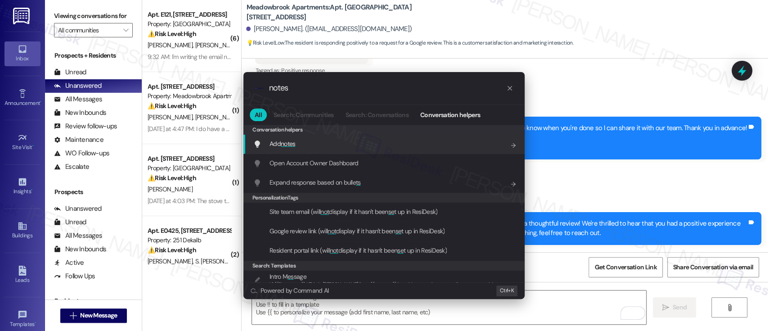
type input "notes"
click at [299, 140] on div "Add notes Add shortcut" at bounding box center [384, 144] width 263 height 10
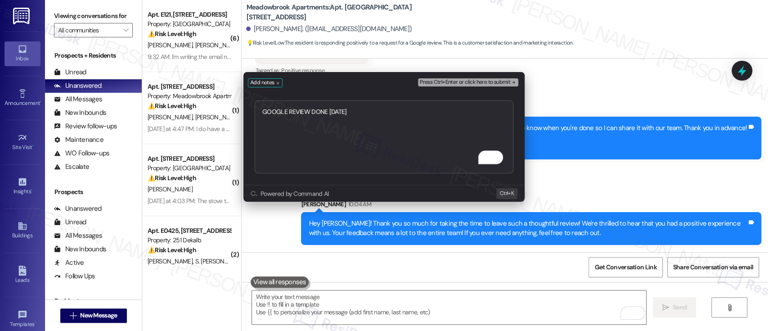
type textarea "GOOGLE REVIEW DONE SEPT 2025"
click at [472, 81] on span "Press Ctrl+Enter or click here to submit" at bounding box center [465, 82] width 90 height 6
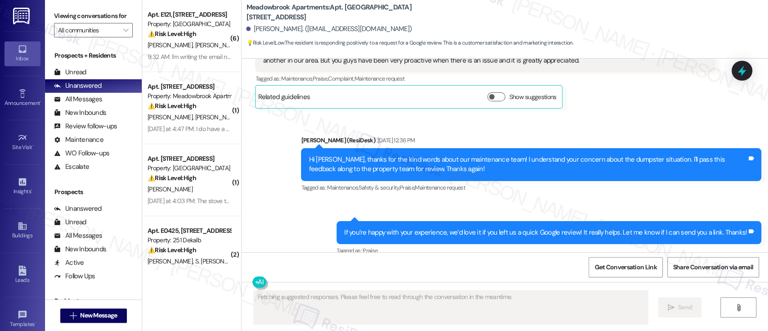
scroll to position [1392, 0]
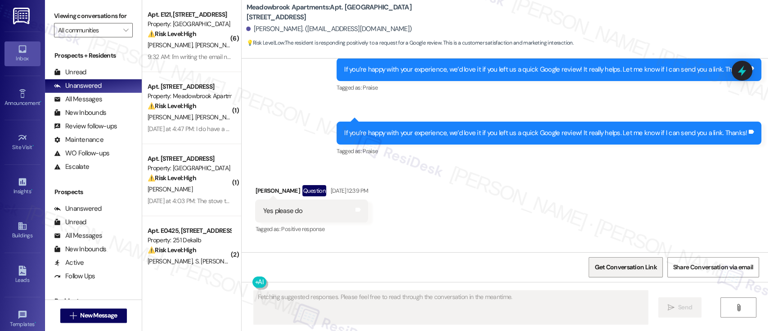
click at [627, 269] on span "Get Conversation Link" at bounding box center [625, 266] width 62 height 9
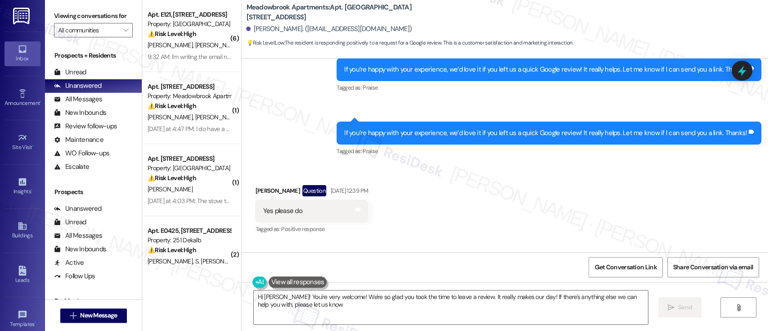
type textarea "Hi Deborah! You're very welcome! We're so glad you took the time to leave a rev…"
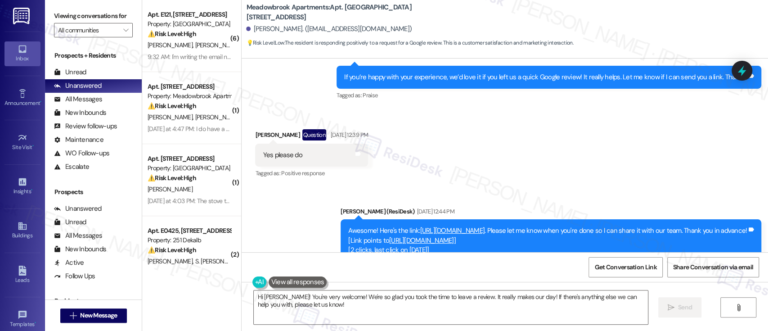
scroll to position [1441, 0]
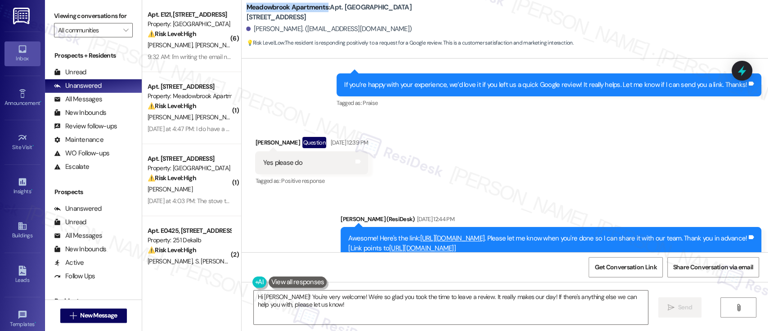
drag, startPoint x: 320, startPoint y: 7, endPoint x: 242, endPoint y: 8, distance: 78.8
click at [246, 8] on b "Meadowbrook Apartments: Apt. 619, 200 Meadowbrook Drive" at bounding box center [336, 12] width 180 height 19
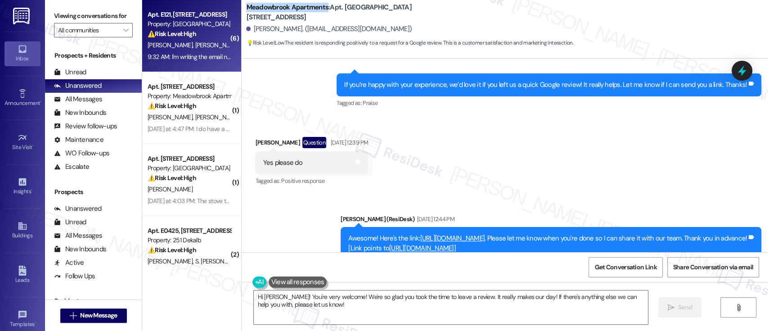
copy b "Meadowbrook Apartments"
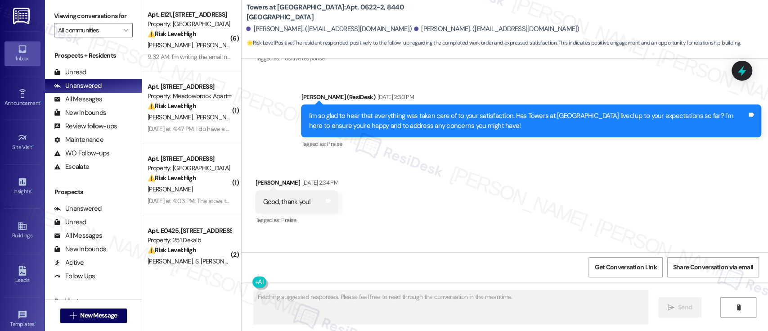
scroll to position [939, 0]
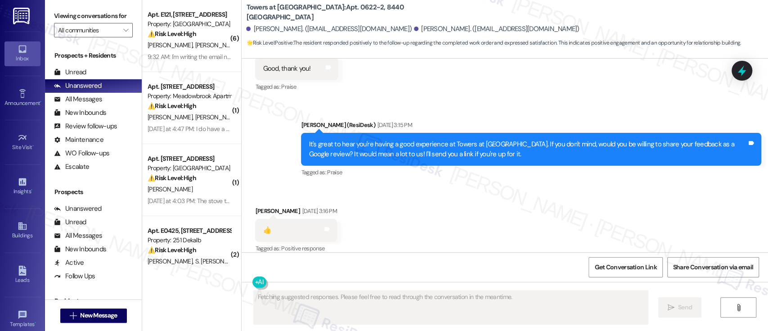
drag, startPoint x: 607, startPoint y: 203, endPoint x: 764, endPoint y: 213, distance: 157.4
click at [617, 202] on div "Received via SMS Shenyi Chen Sep 12, 2025 at 3:16 PM 👍 Tags and notes Tagged as…" at bounding box center [505, 224] width 527 height 76
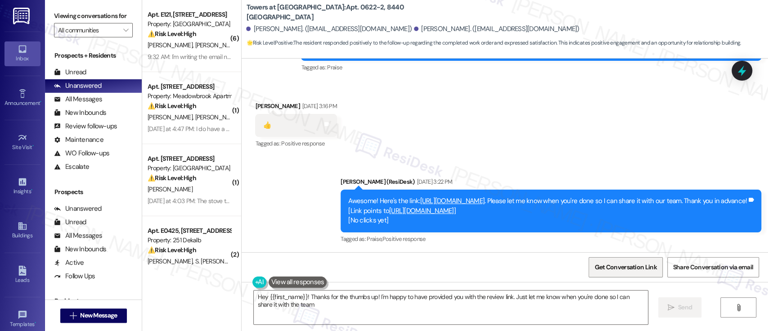
type textarea "Hey {{first_name}}! Thanks for the thumbs up! I'm happy to have provided you wi…"
click at [536, 157] on div "Sent via SMS Emily (ResiDesk) Sep 12, 2025 at 3:22 PM Awesome! Here's the link:…" at bounding box center [505, 204] width 527 height 95
click at [403, 310] on textarea "Hey {{first_name}}! Thanks for the thumbs up! I'm happy to have provided you wi…" at bounding box center [451, 307] width 394 height 34
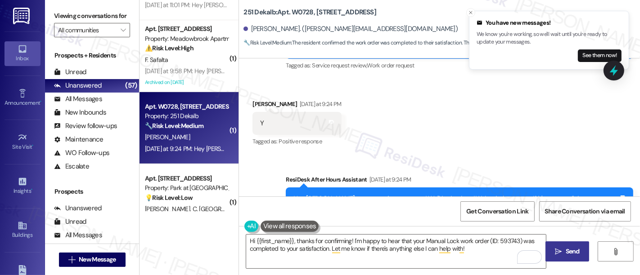
click at [558, 255] on icon "" at bounding box center [558, 251] width 7 height 7
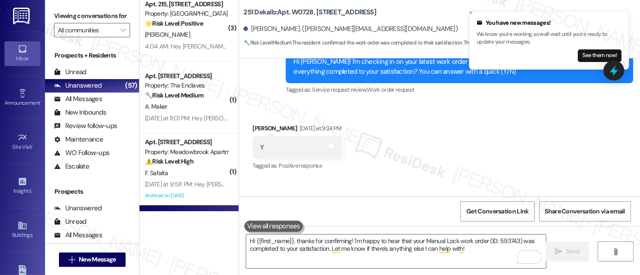
scroll to position [169, 0]
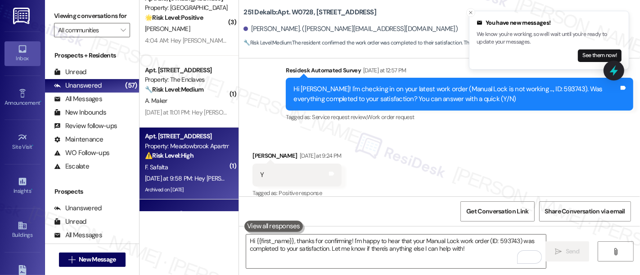
click at [189, 153] on strong "⚠️ Risk Level: High" at bounding box center [169, 156] width 49 height 8
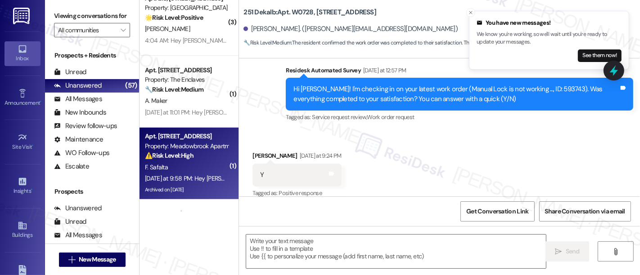
type textarea "Fetching suggested responses. Please feel free to read through the conversation…"
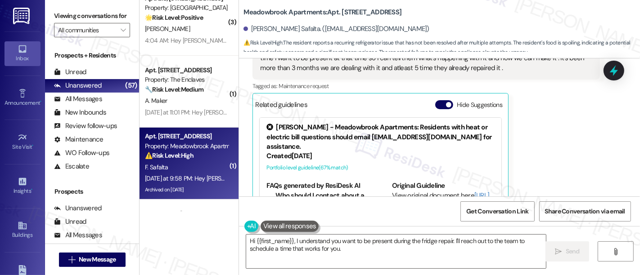
scroll to position [3520, 0]
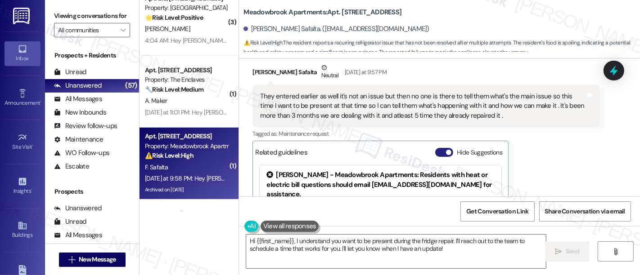
click at [437, 148] on button "Hide Suggestions" at bounding box center [444, 152] width 18 height 9
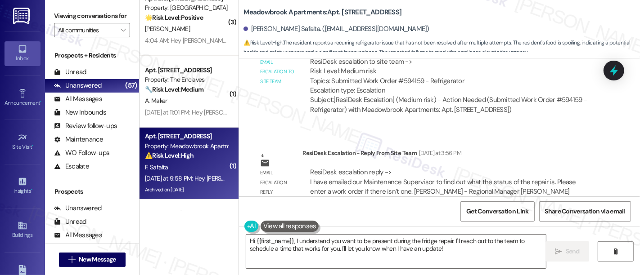
scroll to position [3305, 0]
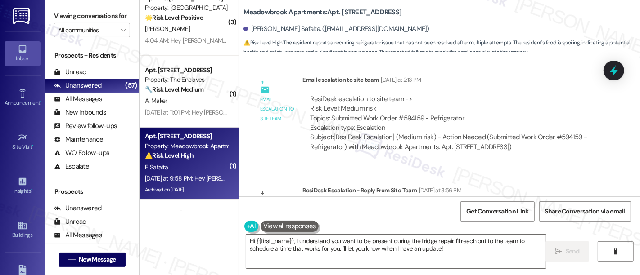
click at [401, 104] on div "ResiDesk escalation to site team -> Risk Level: Medium risk Topics: Submitted W…" at bounding box center [451, 114] width 282 height 39
copy div "594159"
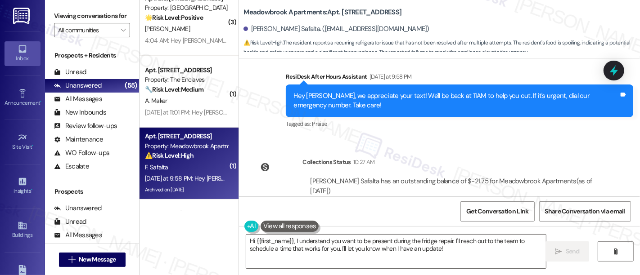
click at [449, 113] on div "Sent via SMS ResiDesk After Hours Assistant Yesterday at 9:58 PM Hey Fnu, we ap…" at bounding box center [459, 101] width 361 height 72
click at [482, 255] on textarea "Hi {{first_name}}, I understand you want to be present during the fridge repair…" at bounding box center [396, 252] width 300 height 34
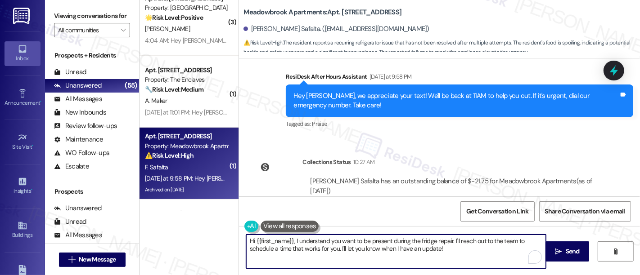
click at [263, 251] on textarea "Hi {{first_name}}, I understand you want to be present during the fridge repair…" at bounding box center [396, 252] width 300 height 34
click at [304, 248] on textarea "Hi {{first_name}}, I understand you want to be present during the fridge repair…" at bounding box center [396, 252] width 300 height 34
click at [450, 248] on textarea "Hi {{first_name}}, I understand you want to be present during the fridge repair…" at bounding box center [396, 252] width 300 height 34
click at [478, 243] on textarea "Hi {{first_name}}, I understand you want to be present during the fridge repair…" at bounding box center [396, 252] width 300 height 34
click at [501, 239] on textarea "Hi {{first_name}}, I understand you want to be present during the fridge repair…" at bounding box center [396, 252] width 300 height 34
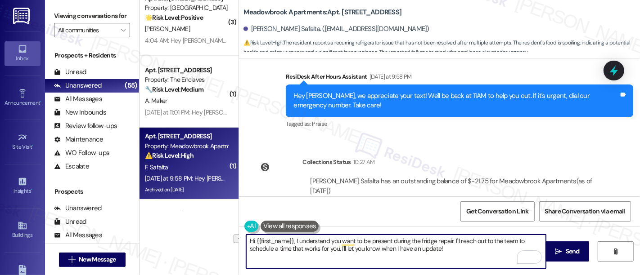
drag, startPoint x: 243, startPoint y: 248, endPoint x: 441, endPoint y: 248, distance: 198.0
click at [441, 248] on textarea "Hi {{first_name}}, I understand you want to be present during the fridge repair…" at bounding box center [396, 252] width 300 height 34
click at [522, 242] on textarea "Hi {{first_name}}, I understand you want to be present during the fridge repair…" at bounding box center [396, 252] width 300 height 34
click at [302, 248] on textarea "Hi {{first_name}}, I understand you want to be present during the fridge repair…" at bounding box center [396, 252] width 300 height 34
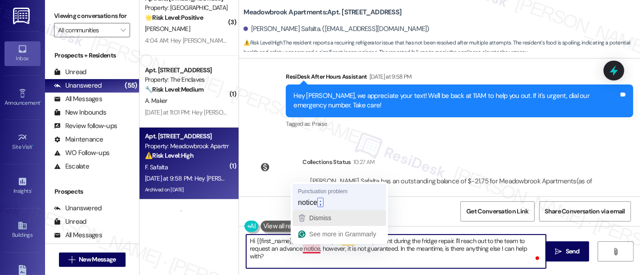
type textarea "Hi {{first_name}}, I understand you want to be present during the fridge repair…"
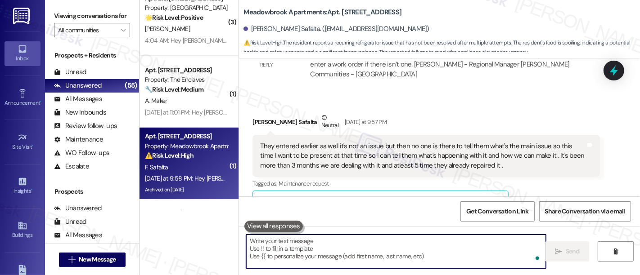
scroll to position [3711, 0]
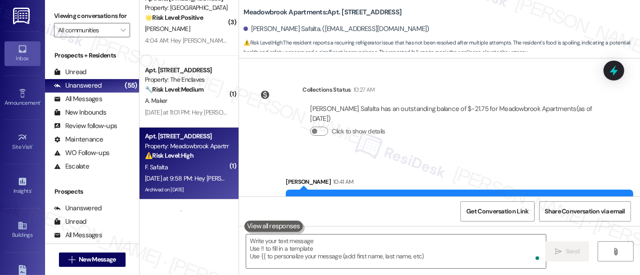
click at [453, 171] on div "Sent via SMS Sarah 10:41 AM Hi Fnu, I understand you want to be present during …" at bounding box center [459, 200] width 361 height 59
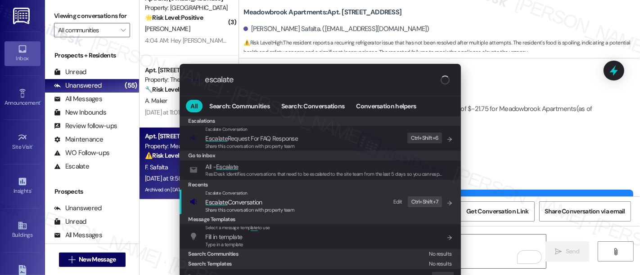
type input "escalate"
click at [241, 201] on span "Escalate Conversation" at bounding box center [234, 202] width 57 height 8
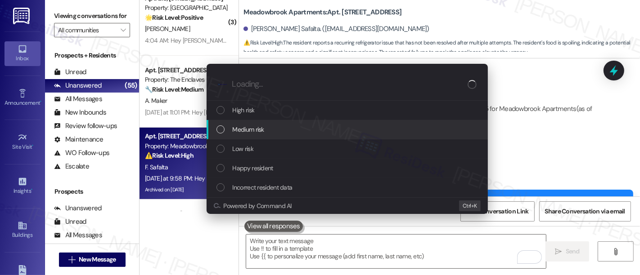
drag, startPoint x: 249, startPoint y: 128, endPoint x: 280, endPoint y: 146, distance: 36.1
click at [248, 127] on span "Medium risk" at bounding box center [249, 130] width 32 height 10
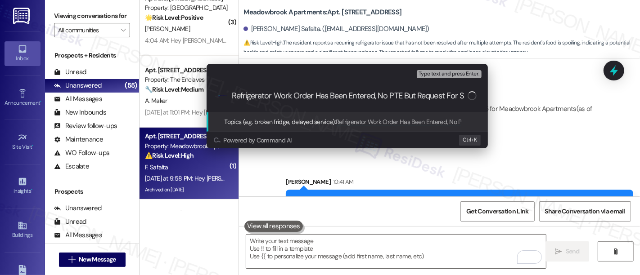
scroll to position [0, 0]
type input "Refrigerator Work Order Has Been Entered, No PTE But Request For Advance Notice"
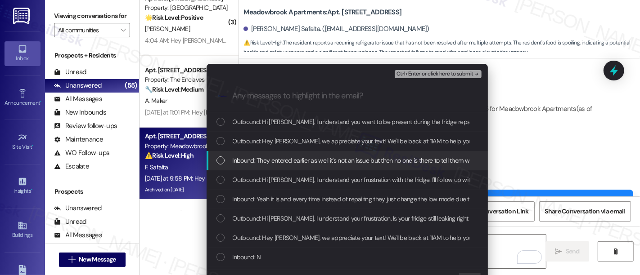
click at [245, 156] on span "Inbound: They entered earlier as well it's not an issue but then no one is ther…" at bounding box center [648, 161] width 830 height 10
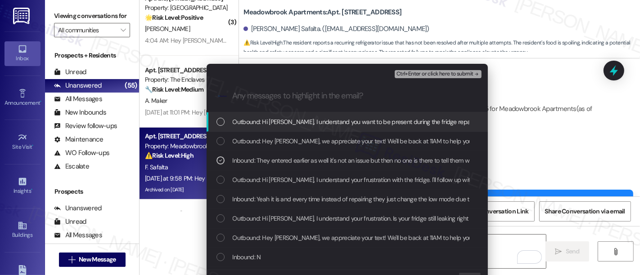
click at [430, 71] on span "Ctrl+Enter or click here to submit" at bounding box center [434, 74] width 77 height 6
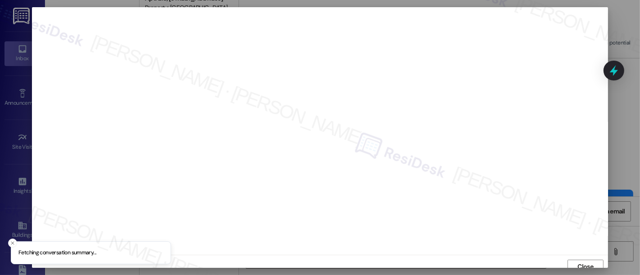
scroll to position [6, 0]
click at [586, 259] on span "Close" at bounding box center [586, 261] width 16 height 9
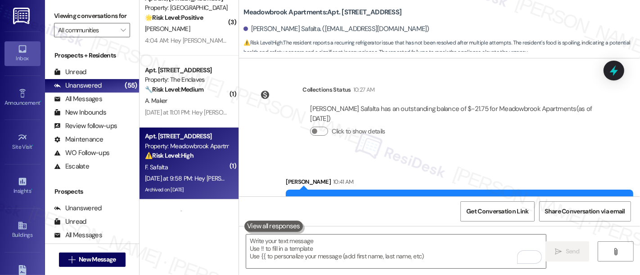
click at [450, 157] on div "Sent via SMS Sarah 10:41 AM Hi Fnu, I understand you want to be present during …" at bounding box center [439, 193] width 401 height 72
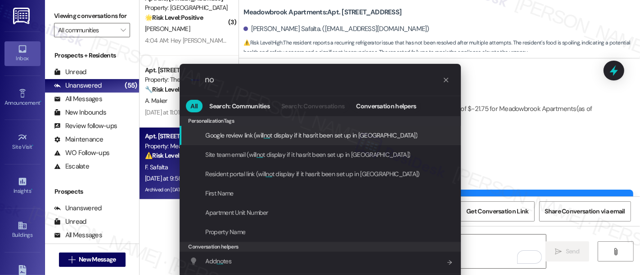
type input "n"
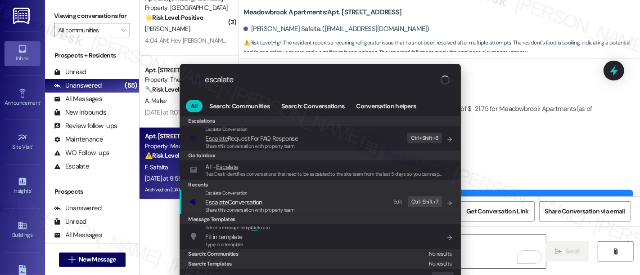
type input "escalate"
click at [253, 198] on span "Escalate Conversation" at bounding box center [234, 202] width 57 height 8
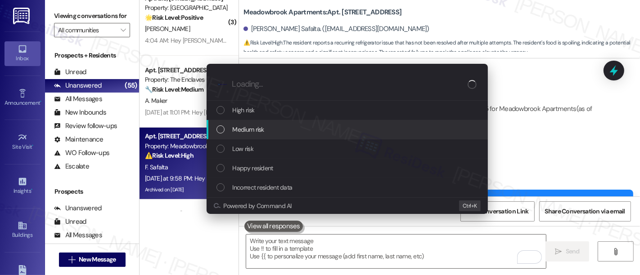
click at [255, 129] on span "Medium risk" at bounding box center [249, 130] width 32 height 10
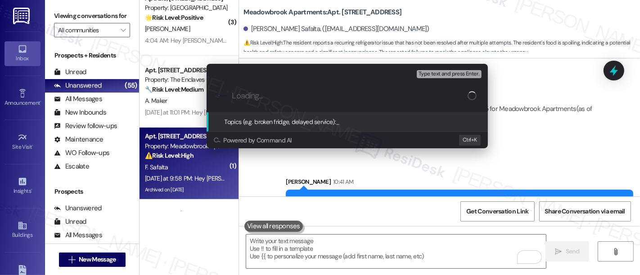
paste input "Refrigerator Work Order Has Been Entered, No PTE But Request For Advance Notice"
type input "Refrigerator Work Order Has Been Entered, No PTE But Request For Advance Notice"
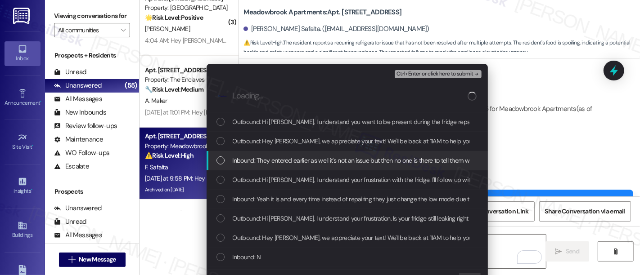
click at [260, 162] on span "Inbound: They entered earlier as well it's not an issue but then no one is ther…" at bounding box center [648, 161] width 830 height 10
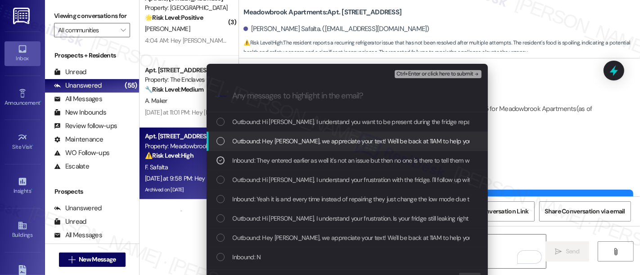
click at [464, 72] on span "Ctrl+Enter or click here to submit" at bounding box center [434, 74] width 77 height 6
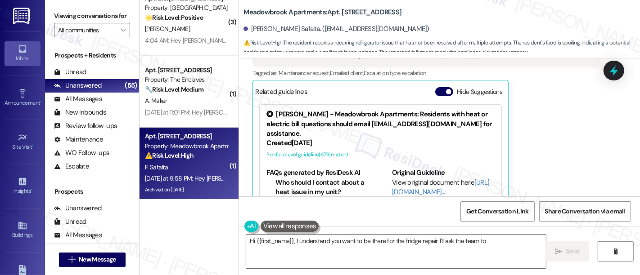
scroll to position [3835, 0]
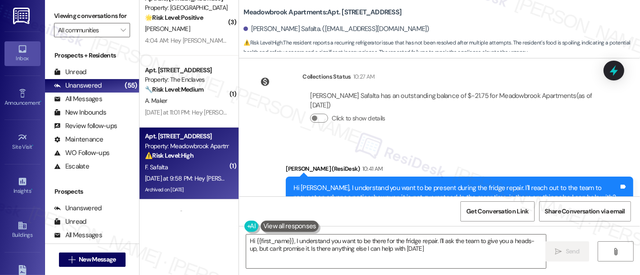
type textarea "Hi {{first_name}}, I understand you want to be there for the fridge repair. I'l…"
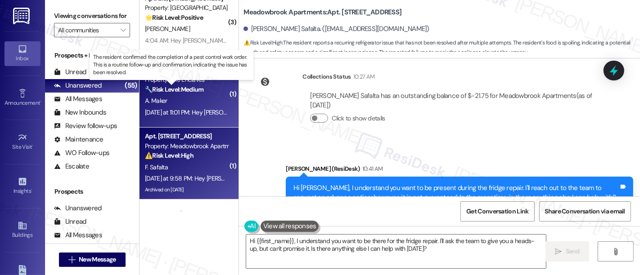
click at [177, 87] on strong "🔧 Risk Level: Medium" at bounding box center [174, 90] width 59 height 8
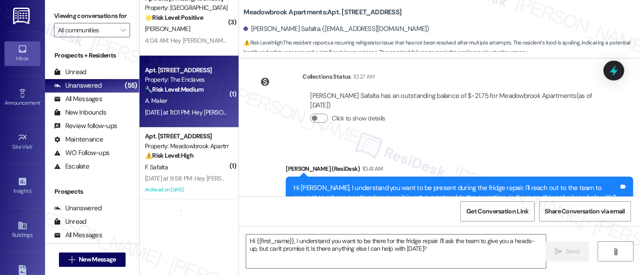
type textarea "Fetching suggested responses. Please feel free to read through the conversation…"
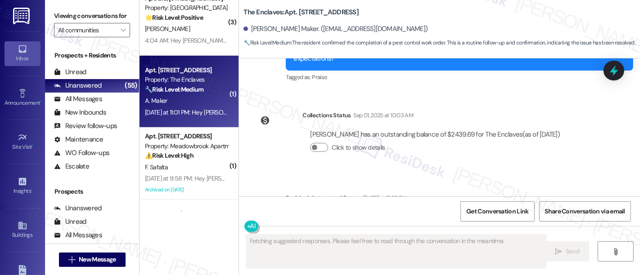
scroll to position [2812, 0]
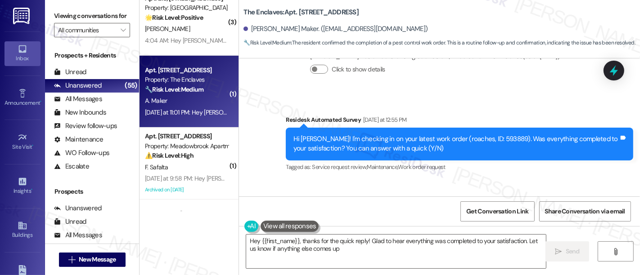
type textarea "Hey {{first_name}}, thanks for the quick reply! Glad to hear everything was com…"
click at [509, 180] on div "Received via SMS Aaron Maker Yesterday at 11:01 PM Yes Tags and notes Tagged as…" at bounding box center [439, 218] width 401 height 76
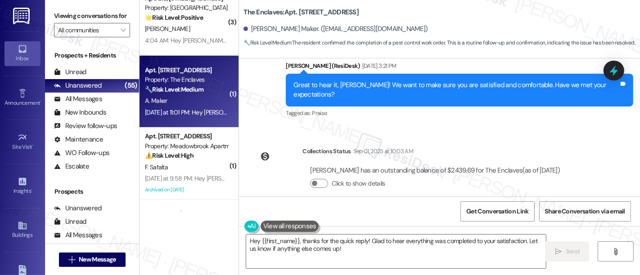
scroll to position [2898, 0]
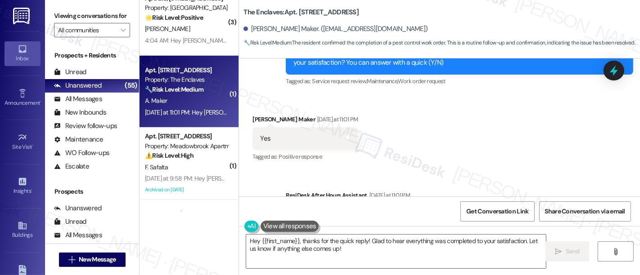
click at [459, 107] on div "Received via SMS Aaron Maker Yesterday at 11:01 PM Yes Tags and notes Tagged as…" at bounding box center [439, 133] width 401 height 76
click at [500, 246] on textarea "Hey {{first_name}}, thanks for the quick reply! Glad to hear everything was com…" at bounding box center [396, 252] width 300 height 34
click at [553, 250] on span " Send" at bounding box center [567, 251] width 28 height 9
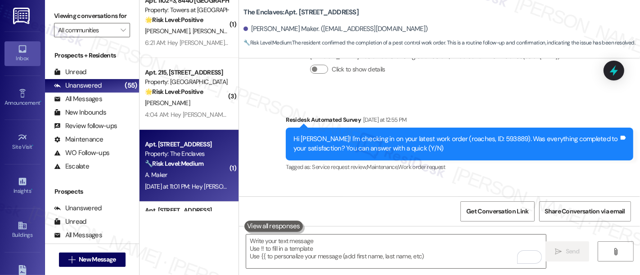
scroll to position [3111, 0]
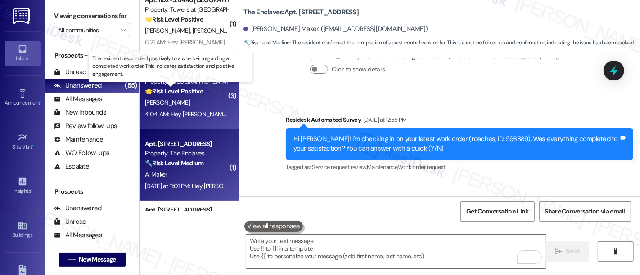
click at [181, 90] on strong "🌟 Risk Level: Positive" at bounding box center [174, 91] width 58 height 8
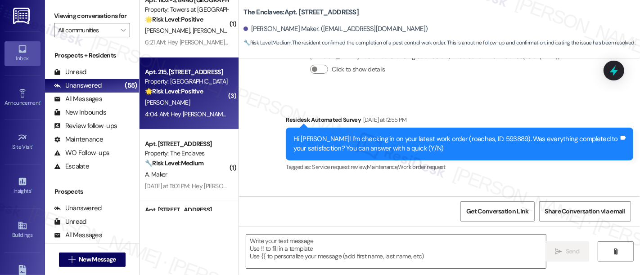
type textarea "Fetching suggested responses. Please feel free to read through the conversation…"
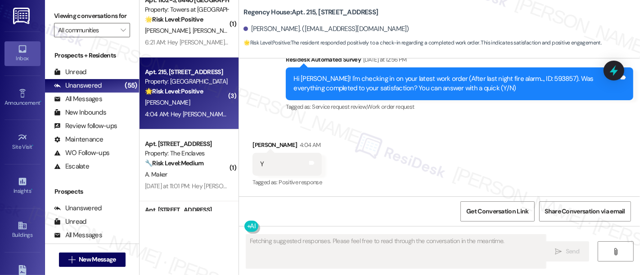
scroll to position [2082, 0]
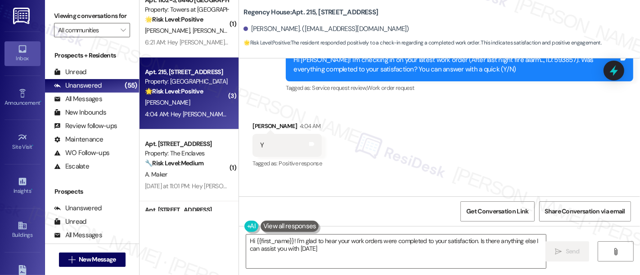
type textarea "Hi {{first_name}}! I'm glad to hear your work orders were completed to your sat…"
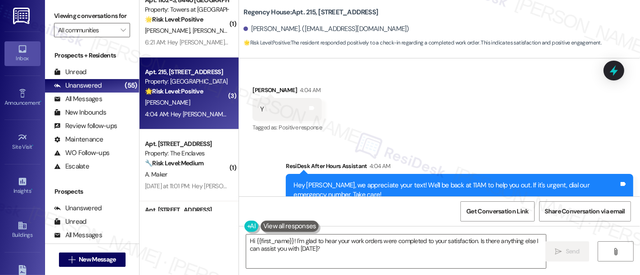
click at [472, 141] on div "Sent via SMS ResiDesk After Hours Assistant 4:04 AM Hey Marguerite, we apprecia…" at bounding box center [439, 184] width 401 height 86
click at [441, 207] on div "Tagged as: Praise Click to highlight conversations about Praise" at bounding box center [459, 213] width 347 height 13
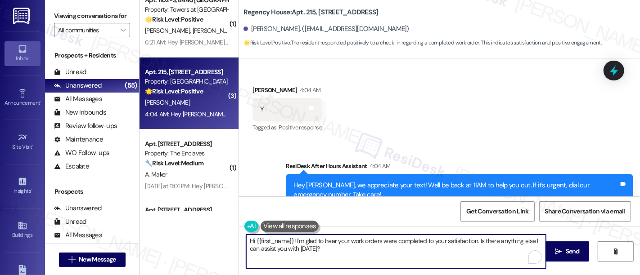
click at [369, 243] on textarea "Hi {{first_name}}! I'm glad to hear your work orders were completed to your sat…" at bounding box center [396, 252] width 300 height 34
click at [436, 240] on textarea "Hi {{first_name}}! I'm glad to hear your work orders were completed to your sat…" at bounding box center [396, 252] width 300 height 34
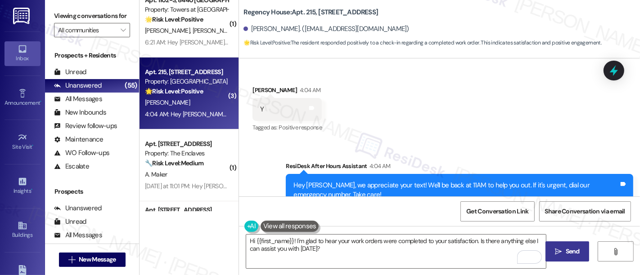
click at [558, 254] on icon "" at bounding box center [558, 251] width 7 height 7
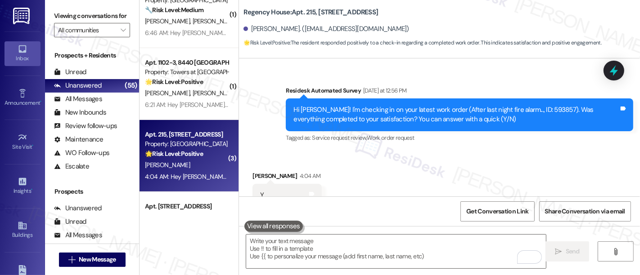
scroll to position [3037, 0]
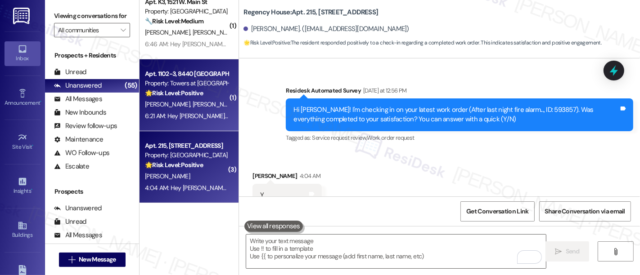
click at [168, 93] on strong "🌟 Risk Level: Positive" at bounding box center [174, 93] width 58 height 8
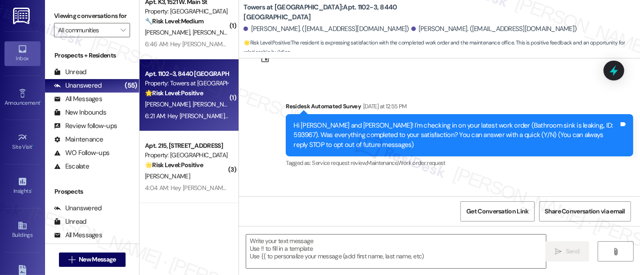
type textarea "Fetching suggested responses. Please feel free to read through the conversation…"
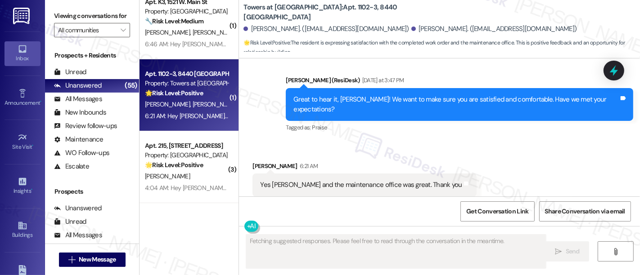
scroll to position [360, 0]
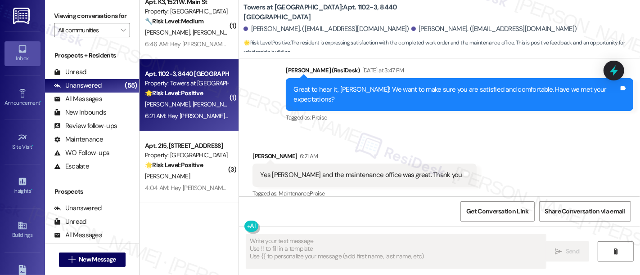
click at [495, 131] on div "Received via SMS Gabriel Fattakhov 6:21 AM Yes joe and the maintenance office w…" at bounding box center [439, 169] width 401 height 76
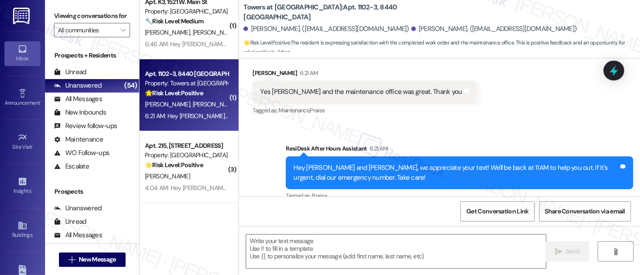
scroll to position [446, 0]
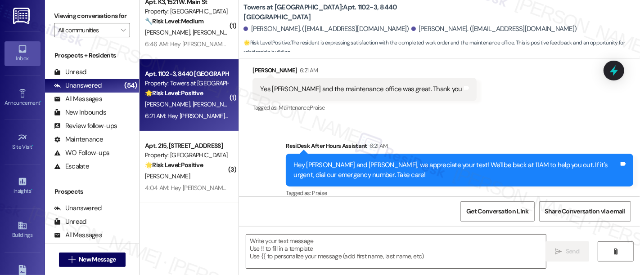
click at [409, 121] on div "Sent via SMS ResiDesk After Hours Assistant 6:21 AM Hey Gabriel and Albert, we …" at bounding box center [439, 164] width 401 height 86
click at [392, 251] on textarea at bounding box center [396, 252] width 300 height 34
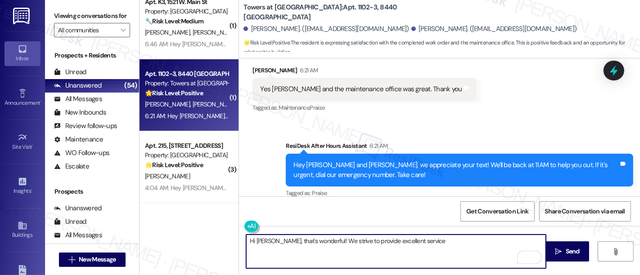
click at [411, 242] on textarea "Hi Gabriel, that's wonderful! We strive to provide excellent service" at bounding box center [396, 252] width 300 height 34
click at [410, 241] on textarea "Hi Gabriel, that's wonderful! We strive to provide excellent service" at bounding box center [396, 252] width 300 height 34
click at [404, 240] on textarea "Hi Gabriel, that's wonderful! We strive to provide excellent service" at bounding box center [396, 252] width 300 height 34
paste textarea "If you’re happy with your experience, we’d love it if you left us a quick Googl…"
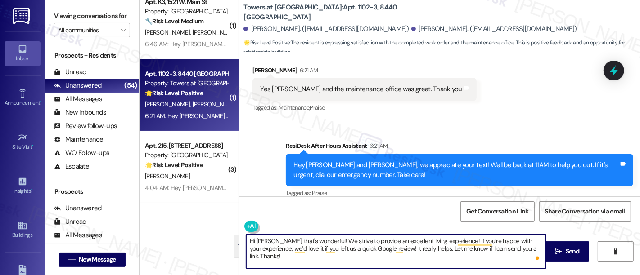
paste textarea "That’s wonderful to hear! We truly strive to provide an excellent living experi…"
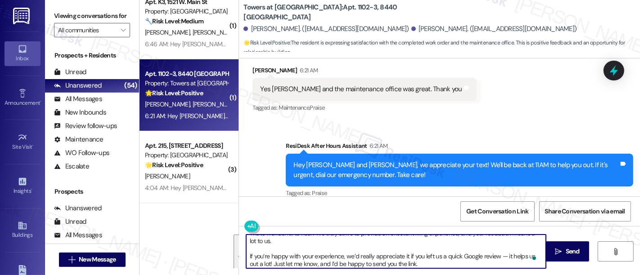
scroll to position [23, 0]
click at [305, 241] on textarea "Hi Gabriel, That’s wonderful to hear! We truly strive to provide an excellent l…" at bounding box center [396, 252] width 300 height 34
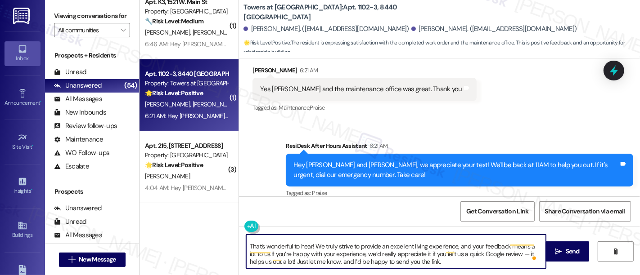
scroll to position [8, 0]
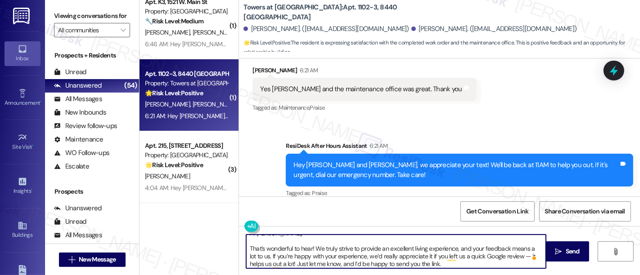
click at [312, 239] on textarea "Hi Gabriel, That’s wonderful to hear! We truly strive to provide an excellent l…" at bounding box center [396, 252] width 300 height 34
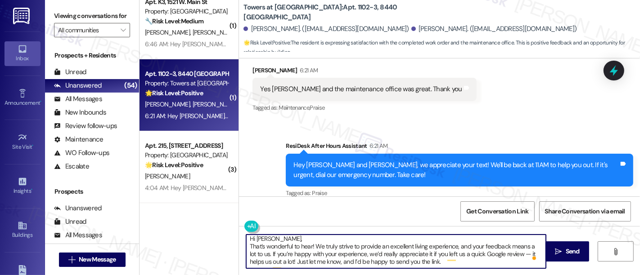
scroll to position [0, 0]
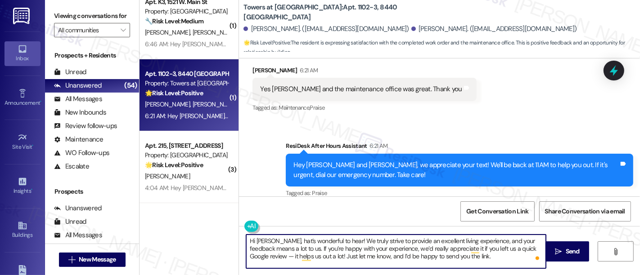
type textarea "Hi Gabriel, that’s wonderful to hear! We truly strive to provide an excellent l…"
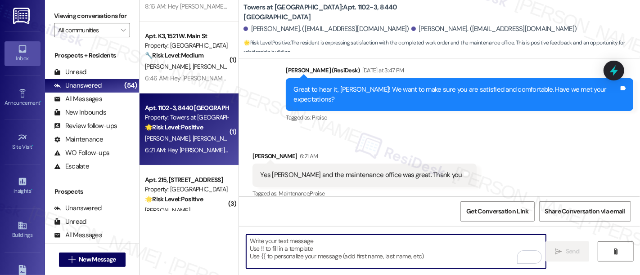
scroll to position [2974, 0]
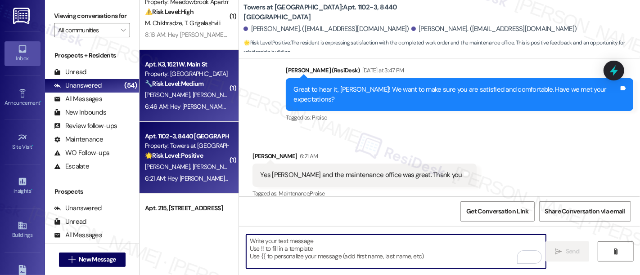
click at [193, 95] on span "A. Mendez" at bounding box center [215, 95] width 45 height 8
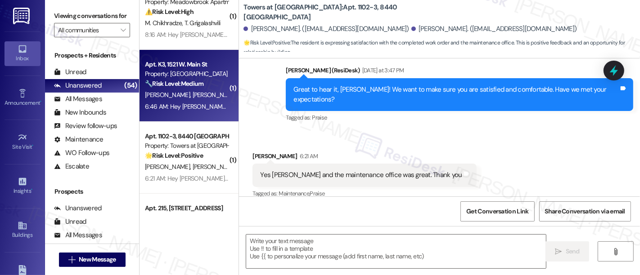
type textarea "Fetching suggested responses. Please feel free to read through the conversation…"
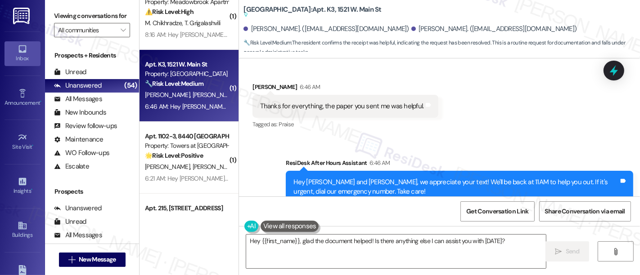
scroll to position [2688, 0]
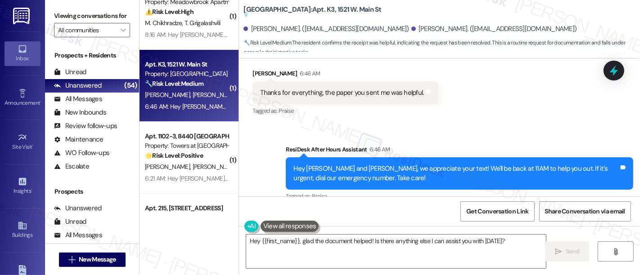
click at [492, 138] on div "Sent via SMS ResiDesk After Hours Assistant 6:46 AM Hey Leandro and Adriana, we…" at bounding box center [459, 174] width 361 height 72
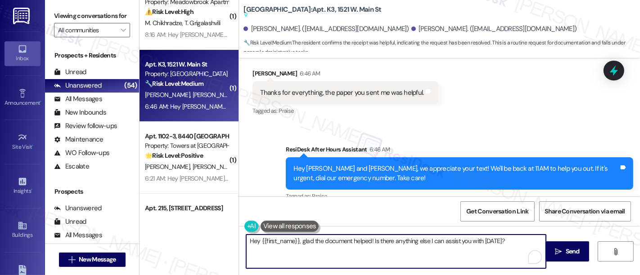
click at [506, 245] on textarea "Hey {{first_name}}, glad the document helped! Is there anything else I can assi…" at bounding box center [396, 252] width 300 height 34
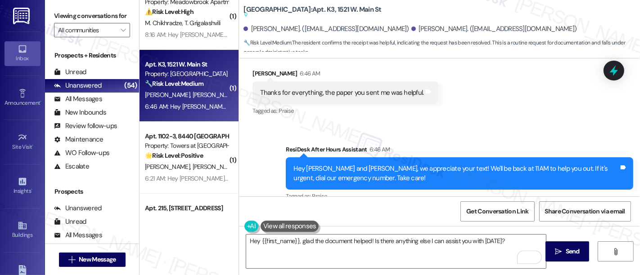
click at [315, 164] on div "Hey Leandro and Adriana, we appreciate your text! We'll be back at 11AM to help…" at bounding box center [455, 173] width 325 height 19
copy div "Leandro"
click at [275, 242] on textarea "Hey {{first_name}}, glad the document helped! Is there anything else I can assi…" at bounding box center [396, 252] width 300 height 34
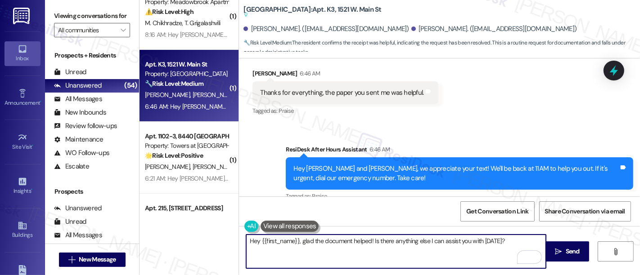
click at [275, 242] on textarea "Hey {{first_name}}, glad the document helped! Is there anything else I can assi…" at bounding box center [396, 252] width 300 height 34
paste textarea "Leandro"
type textarea "Hey Leandro, glad the document helped! Is there anything else I can assist you …"
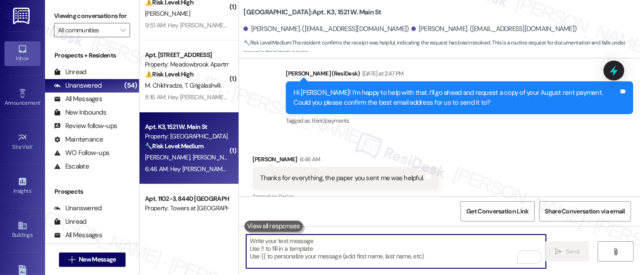
scroll to position [2895, 0]
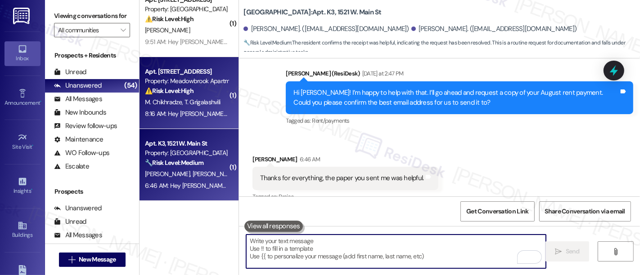
click at [185, 106] on span "T. Grigalashvili" at bounding box center [203, 102] width 36 height 8
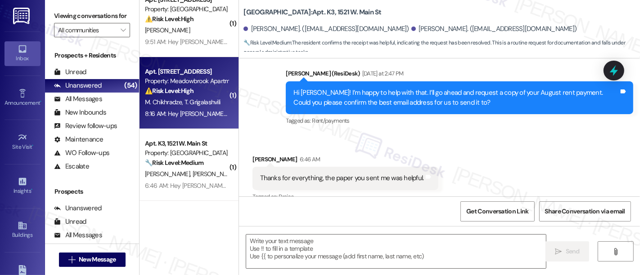
type textarea "Fetching suggested responses. Please feel free to read through the conversation…"
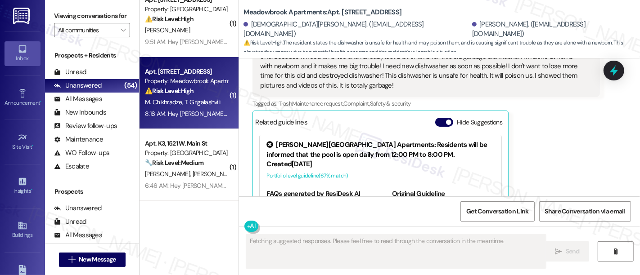
scroll to position [1050, 0]
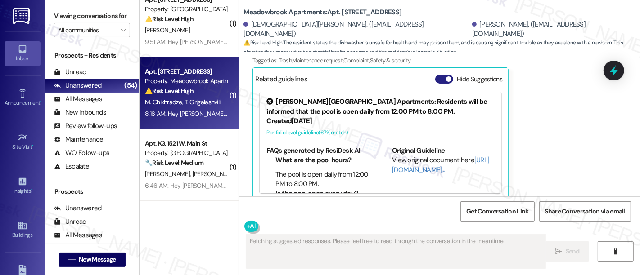
click at [435, 75] on button "Hide Suggestions" at bounding box center [444, 79] width 18 height 9
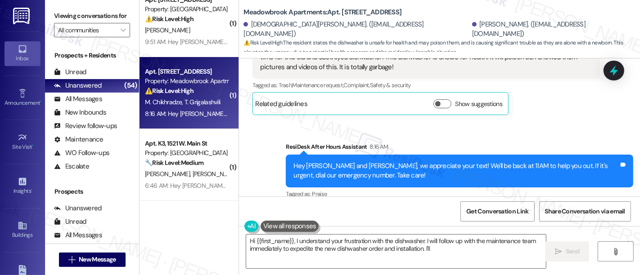
scroll to position [0, 0]
type textarea "Hi {{first_name}}, I understand your frustration with the dishwasher. I will fo…"
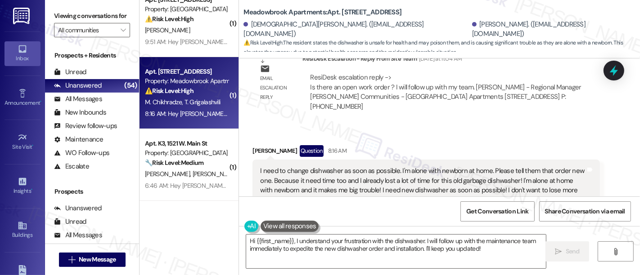
scroll to position [942, 0]
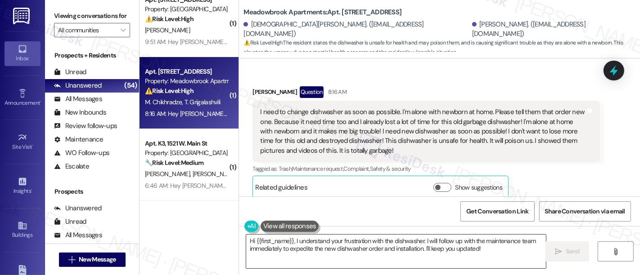
click at [447, 237] on textarea "Hi {{first_name}}, I understand your frustration with the dishwasher. I will fo…" at bounding box center [396, 252] width 300 height 34
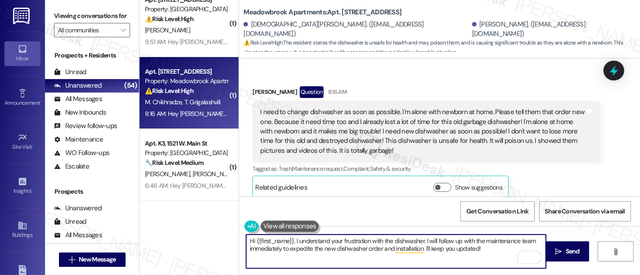
click at [290, 250] on textarea "Hi {{first_name}}, I understand your frustration with the dishwasher. I will fo…" at bounding box center [396, 252] width 300 height 34
click at [350, 252] on textarea "Hi {{first_name}}, I understand your frustration with the dishwasher. I will fo…" at bounding box center [396, 252] width 300 height 34
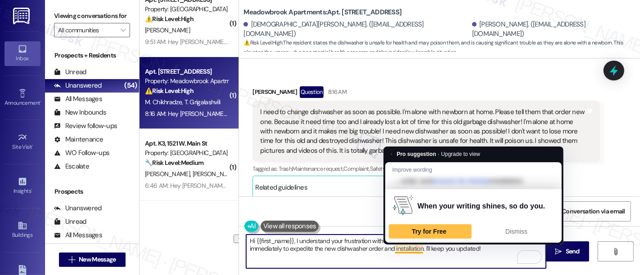
drag, startPoint x: 320, startPoint y: 248, endPoint x: 416, endPoint y: 247, distance: 96.3
click at [416, 247] on textarea "Hi {{first_name}}, I understand your frustration with the dishwasher. I will fo…" at bounding box center [396, 252] width 300 height 34
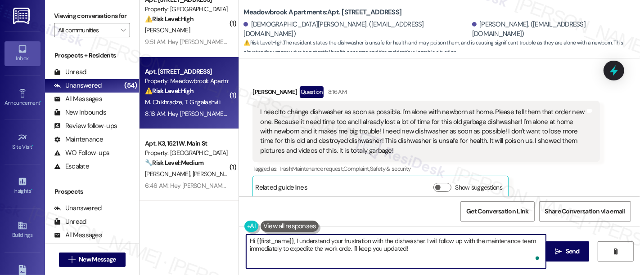
type textarea "Hi {{first_name}}, I understand your frustration with the dishwasher. I will fo…"
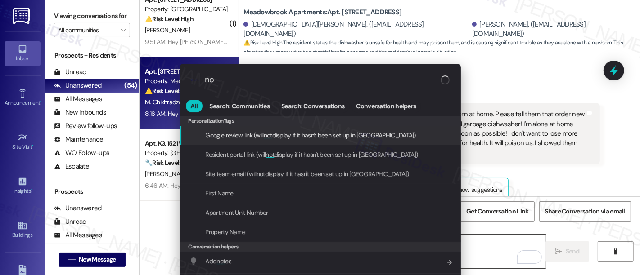
type input "n"
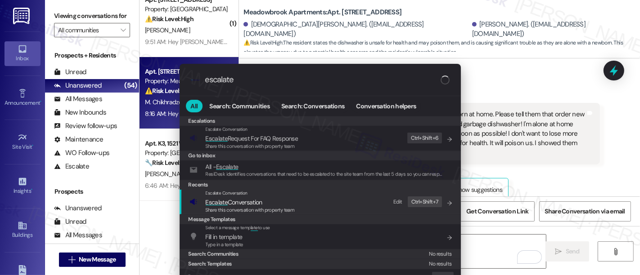
type input "escalate"
click at [263, 199] on span "Escalate Conversation" at bounding box center [250, 203] width 89 height 10
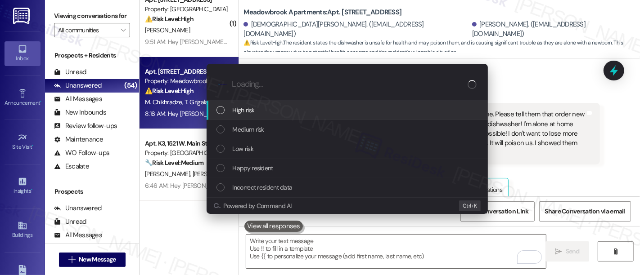
click at [247, 108] on span "High risk" at bounding box center [244, 110] width 22 height 10
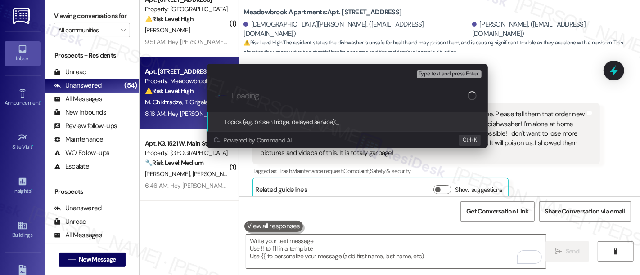
paste input "Work Order #594108"
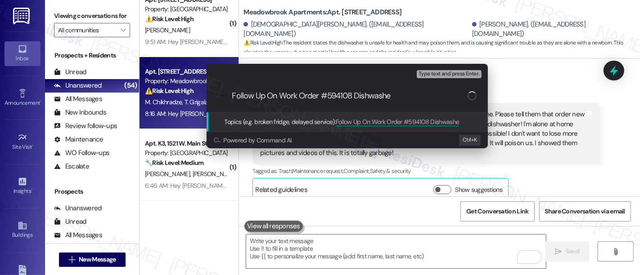
type input "Follow Up On Work Order #594108 Dishwasher"
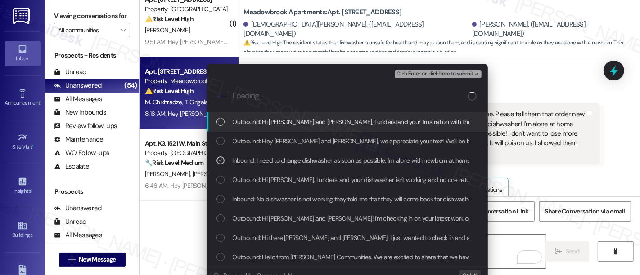
click at [421, 71] on span "Ctrl+Enter or click here to submit" at bounding box center [434, 74] width 77 height 6
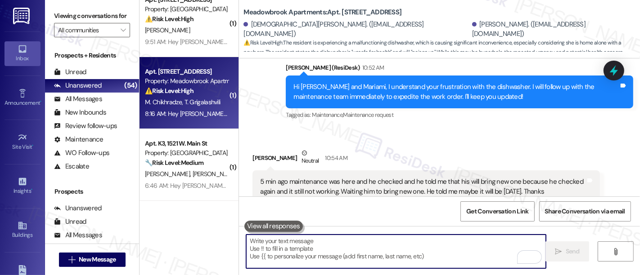
scroll to position [1340, 0]
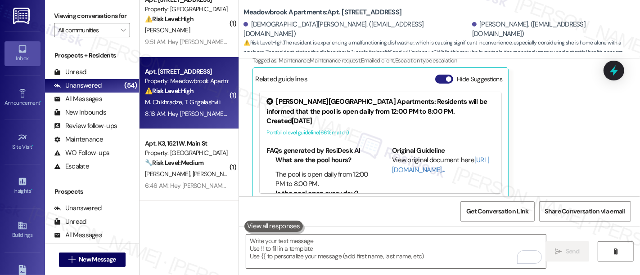
click at [446, 77] on span "button" at bounding box center [448, 79] width 5 height 5
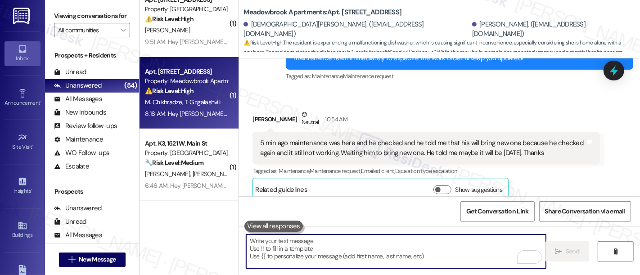
click at [436, 239] on textarea "To enrich screen reader interactions, please activate Accessibility in Grammarl…" at bounding box center [396, 252] width 300 height 34
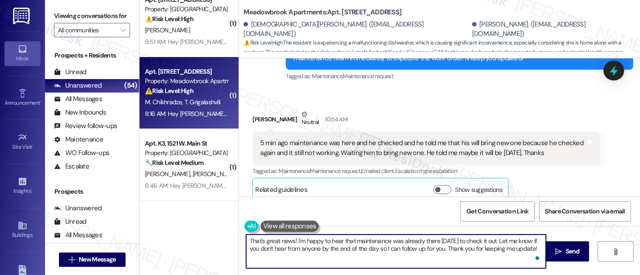
type textarea "That's great news! I'm happy to hear that maintenance was already there today t…"
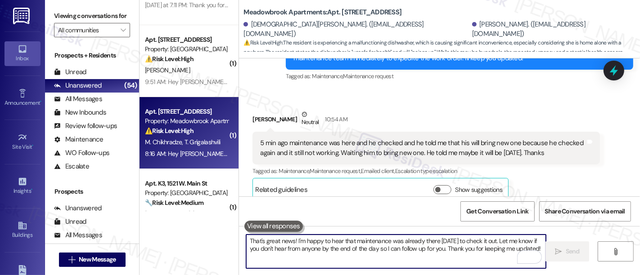
scroll to position [2827, 0]
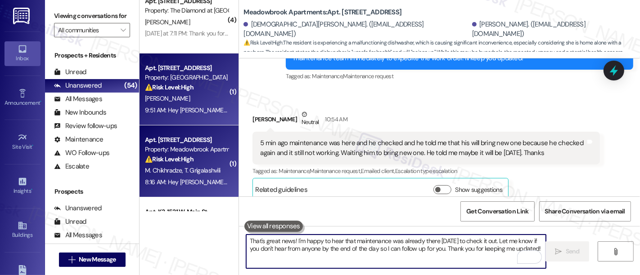
click at [175, 88] on strong "⚠️ Risk Level: High" at bounding box center [169, 87] width 49 height 8
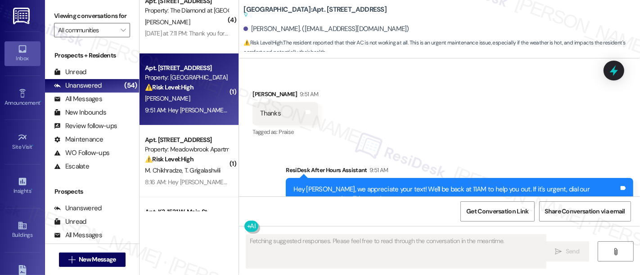
scroll to position [3780, 0]
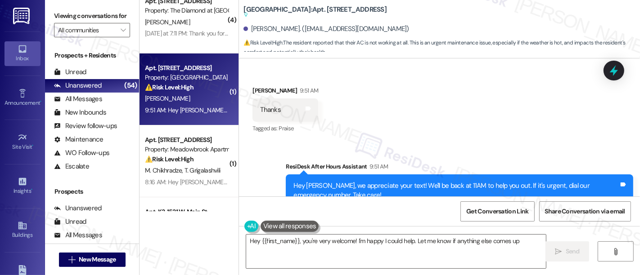
type textarea "Hey {{first_name}}, you're very welcome! I'm happy I could help. Let me know if…"
drag, startPoint x: 500, startPoint y: 117, endPoint x: 500, endPoint y: 112, distance: 5.0
click at [500, 142] on div "Sent via SMS ResiDesk After Hours Assistant 9:51 AM Hey Kenneth, we appreciate …" at bounding box center [439, 185] width 401 height 86
click at [451, 251] on textarea "Hey {{first_name}}, you're very welcome! I'm happy I could help. Let me know if…" at bounding box center [396, 252] width 300 height 34
click at [564, 250] on span "Send" at bounding box center [573, 251] width 18 height 9
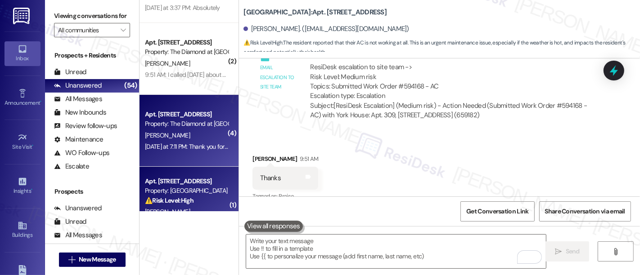
scroll to position [3671, 0]
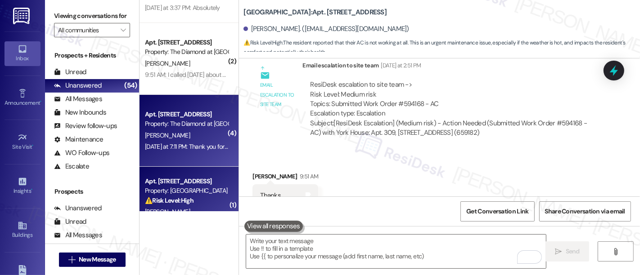
click at [181, 130] on div "N. Saldutti" at bounding box center [186, 135] width 85 height 11
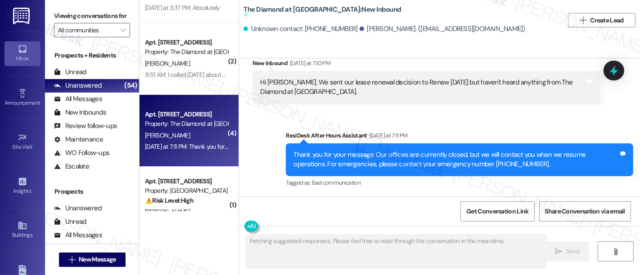
scroll to position [1021, 0]
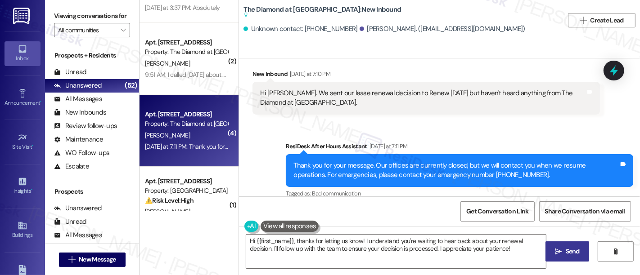
click at [335, 92] on div "Hi [PERSON_NAME]. We sent our lease renewal decision to Renew [DATE] but haven'…" at bounding box center [422, 98] width 325 height 19
click at [467, 102] on div "Hi Emily. We sent our lease renewal decision to Renew 2 days ago but haven't he…" at bounding box center [425, 98] width 347 height 33
click at [441, 243] on textarea "Hi {{first_name}}, thanks for letting us know! I understand you're waiting to h…" at bounding box center [396, 252] width 300 height 34
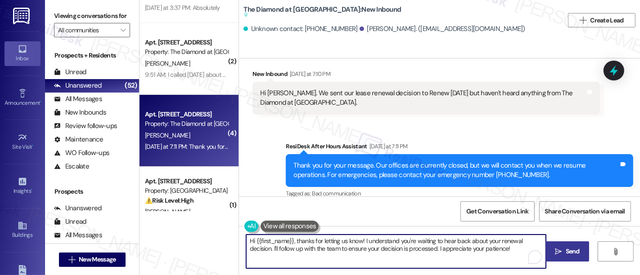
drag, startPoint x: 480, startPoint y: 243, endPoint x: 474, endPoint y: 244, distance: 5.9
click at [474, 244] on textarea "Hi {{first_name}}, thanks for letting us know! I understand you're waiting to h…" at bounding box center [396, 252] width 300 height 34
drag, startPoint x: 296, startPoint y: 252, endPoint x: 270, endPoint y: 251, distance: 26.2
click at [291, 253] on textarea "Hi {{first_name}}, thanks for letting us know! I understand you're waiting to h…" at bounding box center [396, 252] width 300 height 34
drag, startPoint x: 269, startPoint y: 250, endPoint x: 507, endPoint y: 252, distance: 238.1
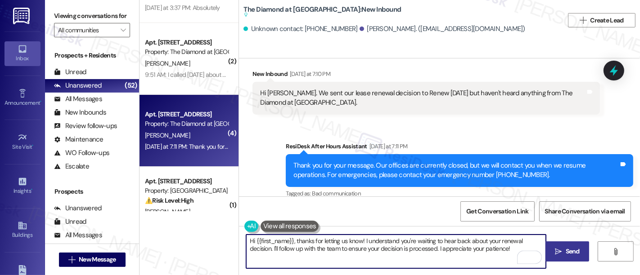
click at [507, 252] on textarea "Hi {{first_name}}, thanks for letting us know! I understand you're waiting to h…" at bounding box center [396, 252] width 300 height 34
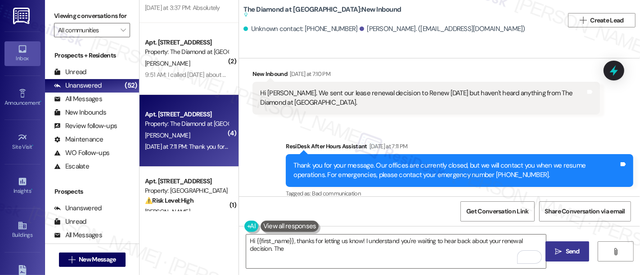
click at [506, 122] on div "Sent via SMS ResiDesk After Hours Assistant Yesterday at 7:11 PM Thank you for …" at bounding box center [439, 165] width 401 height 86
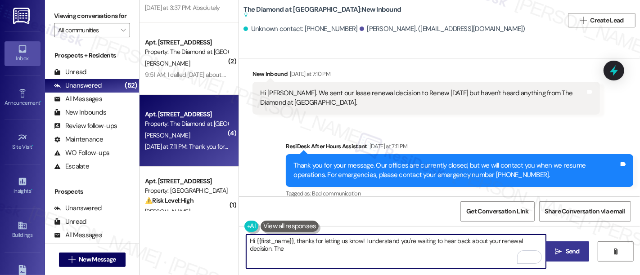
click at [371, 260] on textarea "Hi {{first_name}}, thanks for letting us know! I understand you're waiting to h…" at bounding box center [396, 252] width 300 height 34
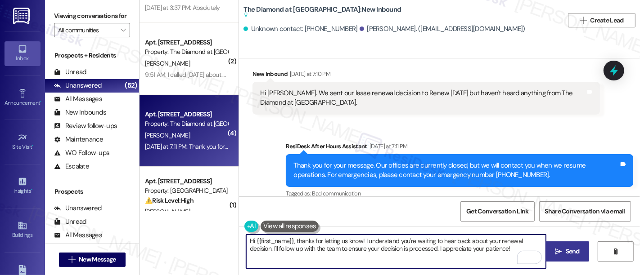
click at [422, 249] on textarea "Hi {{first_name}}, thanks for letting us know! I understand you're waiting to h…" at bounding box center [396, 252] width 300 height 34
click at [446, 259] on textarea "Hi {{first_name}}, thanks for letting us know! I understand you're waiting to h…" at bounding box center [396, 252] width 300 height 34
click at [478, 252] on textarea "Hi {{first_name}}, thanks for letting us know! I understand you're waiting to h…" at bounding box center [396, 252] width 300 height 34
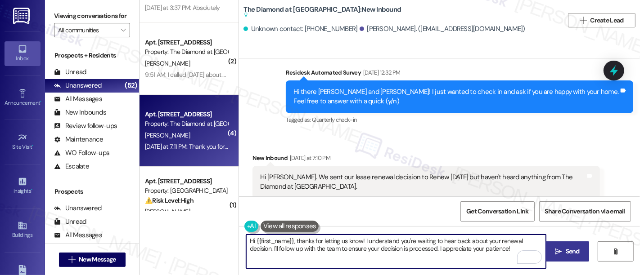
scroll to position [921, 0]
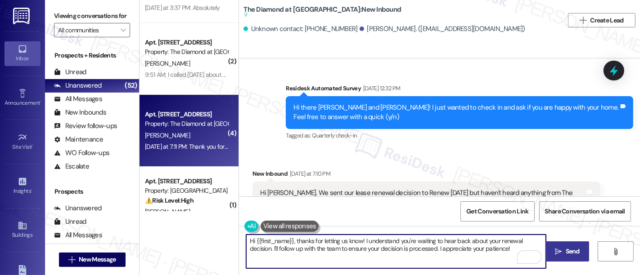
type textarea "Hi {{first_name}}, thanks for letting us know! I understand you're waiting to h…"
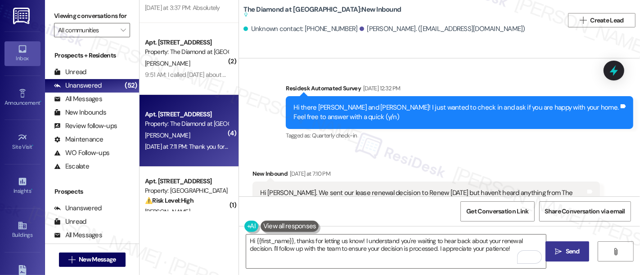
click at [566, 254] on span "Send" at bounding box center [573, 251] width 14 height 9
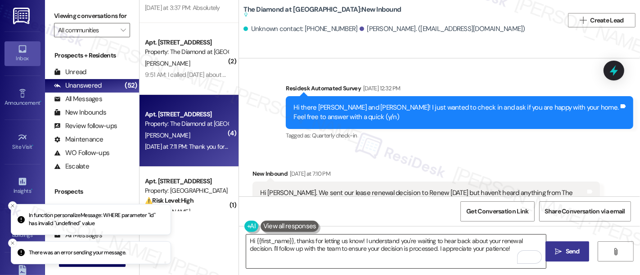
click at [422, 255] on textarea "Hi {{first_name}}, thanks for letting us know! I understand you're waiting to h…" at bounding box center [396, 252] width 300 height 34
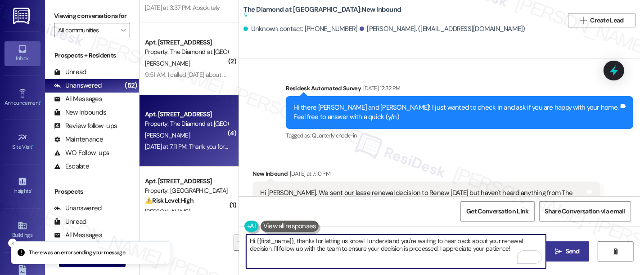
click at [555, 249] on icon "" at bounding box center [558, 251] width 7 height 7
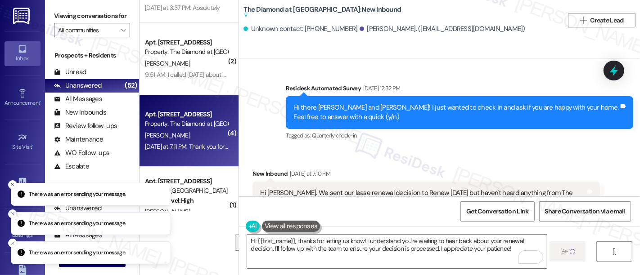
click at [427, 182] on div "Hi Emily. We sent our lease renewal decision to Renew 2 days ago but haven't he…" at bounding box center [425, 198] width 347 height 33
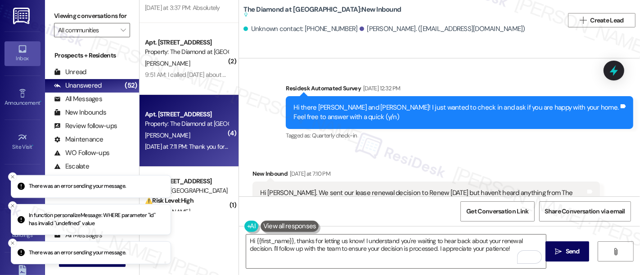
click at [382, 162] on div "Received via SMS New Inbound Yesterday at 7:10 PM Hi Emily. We sent our lease r…" at bounding box center [426, 191] width 361 height 59
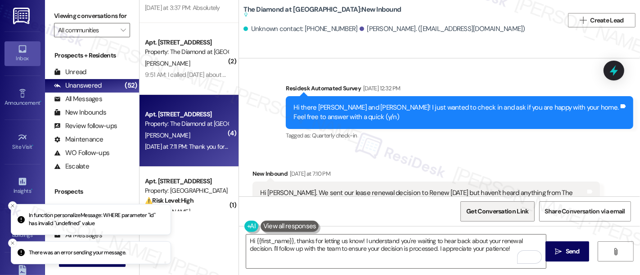
click at [486, 212] on span "Get Conversation Link" at bounding box center [497, 211] width 62 height 9
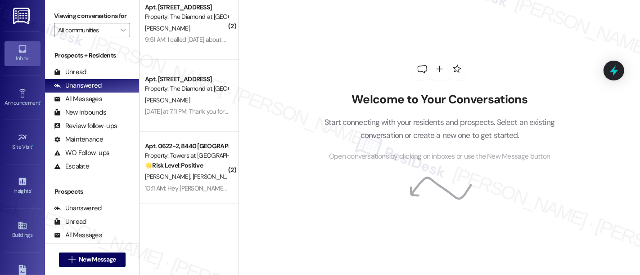
scroll to position [3241, 0]
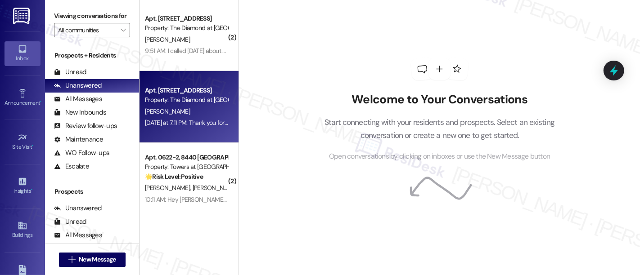
click at [187, 119] on div "[DATE] at 7:11 PM: Thank you for your message. Our offices are currently closed…" at bounding box center [418, 123] width 547 height 8
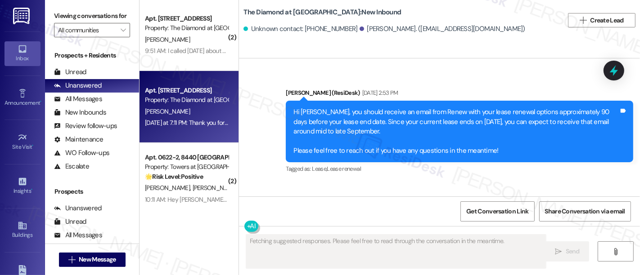
scroll to position [935, 0]
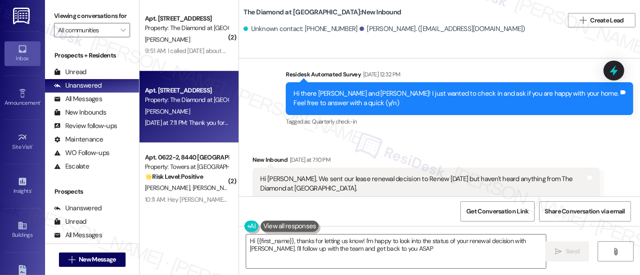
type textarea "Hi {{first_name}}, thanks for letting us know! I'm happy to look into the statu…"
click at [418, 155] on div "New Inbound [DATE] at 7:10 PM" at bounding box center [425, 161] width 347 height 13
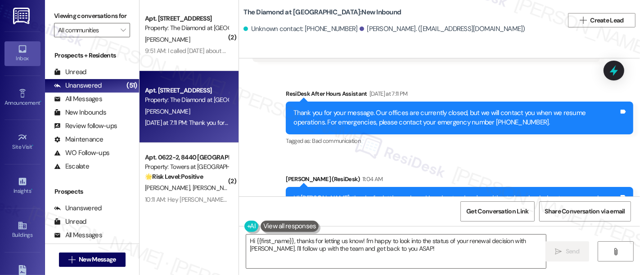
scroll to position [1107, 0]
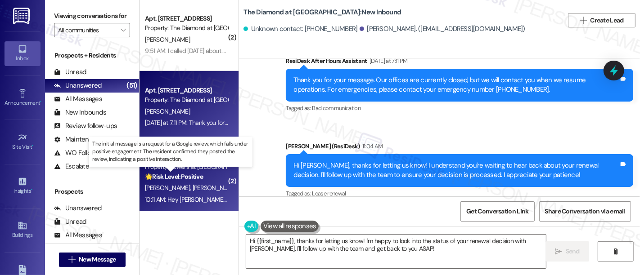
click at [185, 176] on strong "🌟 Risk Level: Positive" at bounding box center [174, 177] width 58 height 8
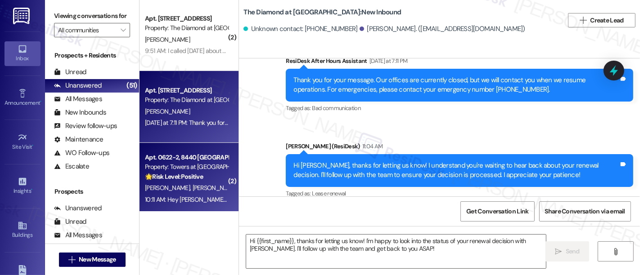
type textarea "Fetching suggested responses. Please feel free to read through the conversation…"
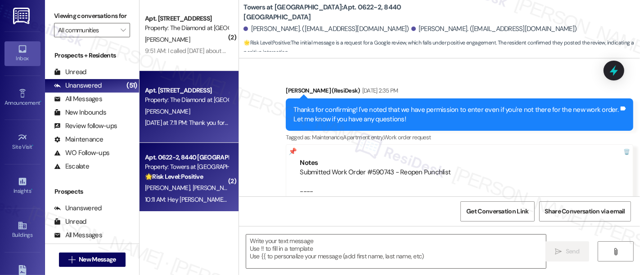
type textarea "Fetching suggested responses. Please feel free to read through the conversation…"
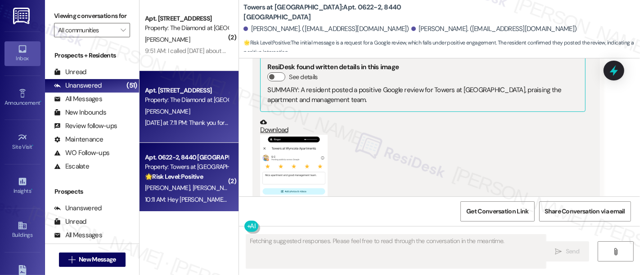
scroll to position [1570, 0]
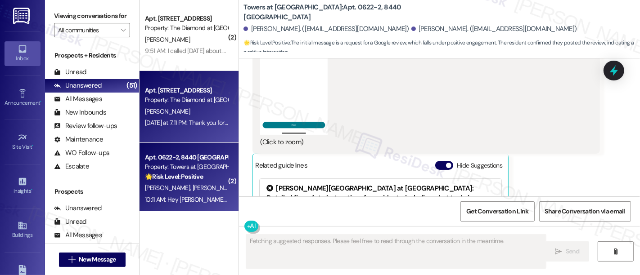
click at [184, 110] on div "[PERSON_NAME]" at bounding box center [186, 111] width 85 height 11
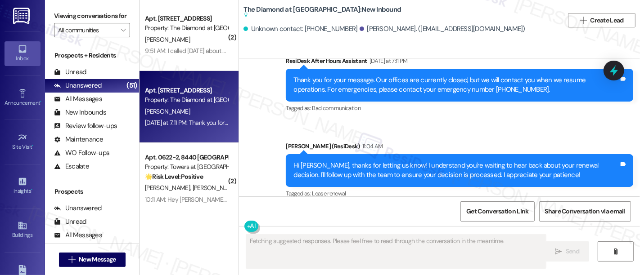
scroll to position [1, 0]
click at [529, 121] on div "Sent via SMS ResiDesk After Hours Assistant [DATE] at 7:11 PM Thank you for you…" at bounding box center [439, 121] width 401 height 171
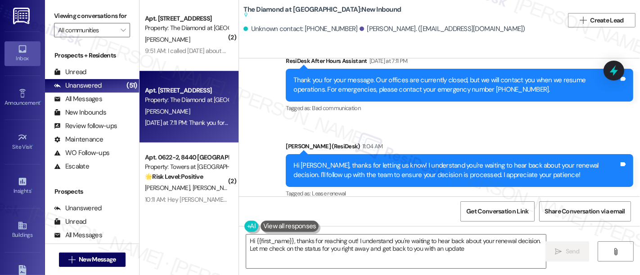
type textarea "Hi {{first_name}}, thanks for reaching out! I understand you're waiting to hear…"
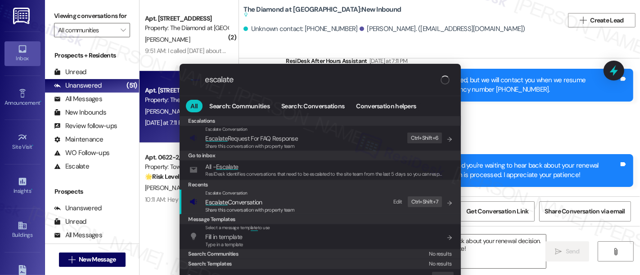
type input "escalate"
click at [244, 201] on span "Escalate Conversation" at bounding box center [234, 202] width 57 height 8
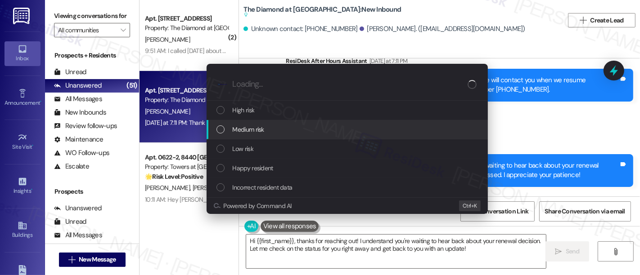
click at [263, 131] on span "Medium risk" at bounding box center [249, 130] width 32 height 10
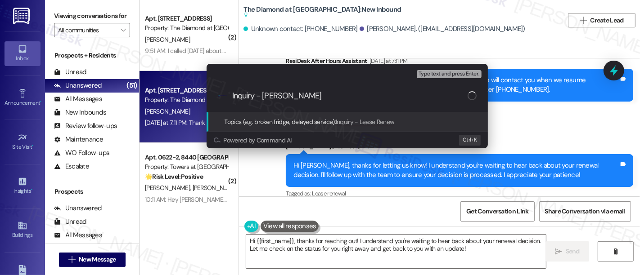
type input "Inquiry - [PERSON_NAME]"
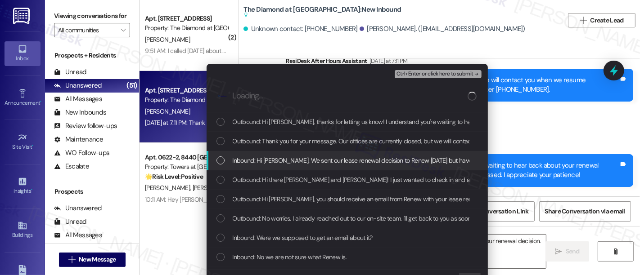
drag, startPoint x: 278, startPoint y: 163, endPoint x: 489, endPoint y: 147, distance: 211.7
click at [278, 164] on span "Inbound: Hi Emily. We sent our lease renewal decision to Renew 2 days ago but h…" at bounding box center [434, 161] width 403 height 10
click at [448, 71] on span "Ctrl+Enter or click here to submit" at bounding box center [434, 74] width 77 height 6
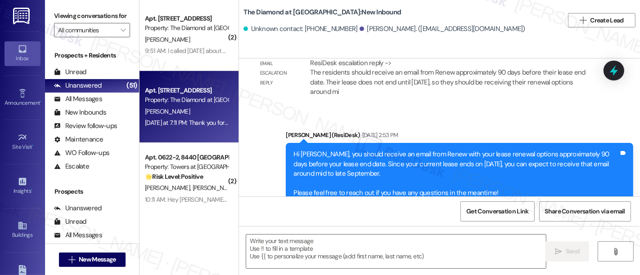
scroll to position [949, 0]
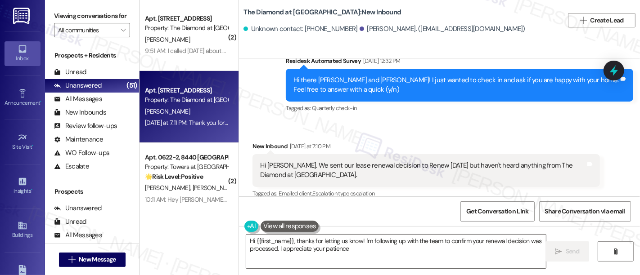
type textarea "Hi {{first_name}}, thanks for letting us know! I'm following up with the team t…"
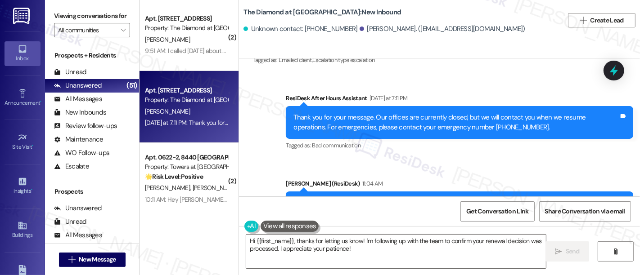
scroll to position [1099, 0]
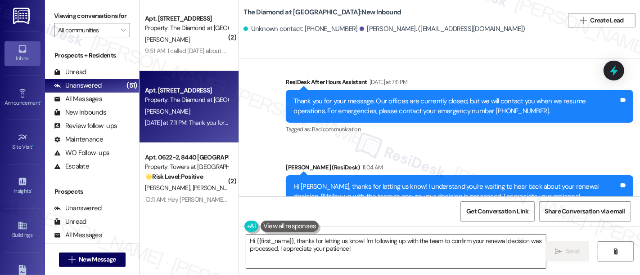
click at [626, 160] on div "Sent via SMS Emily (ResiDesk) 11:04 AM Hi Brandon, thanks for letting us know! …" at bounding box center [459, 192] width 361 height 72
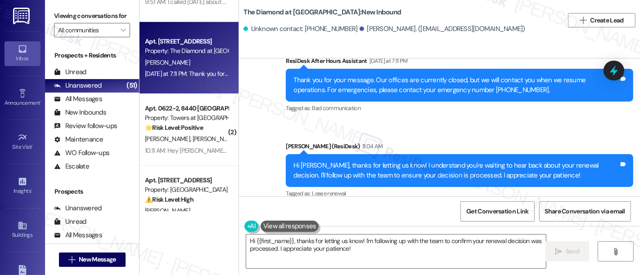
scroll to position [3241, 0]
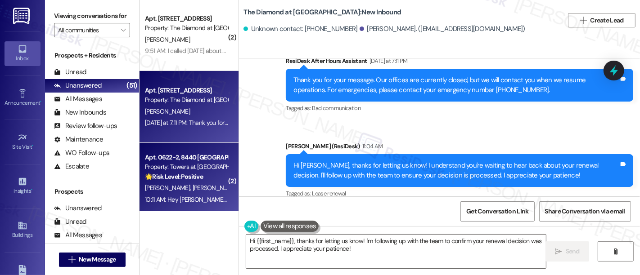
click at [188, 169] on div "Property: Towers at Wyncote" at bounding box center [186, 166] width 83 height 9
type textarea "Fetching suggested responses. Please feel free to read through the conversation…"
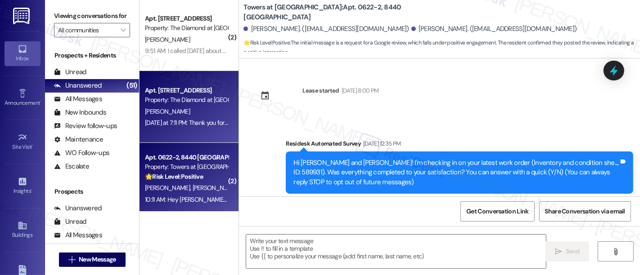
scroll to position [1796, 0]
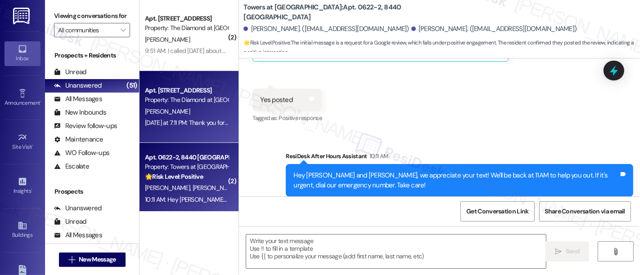
type textarea "Fetching suggested responses. Please feel free to read through the conversation…"
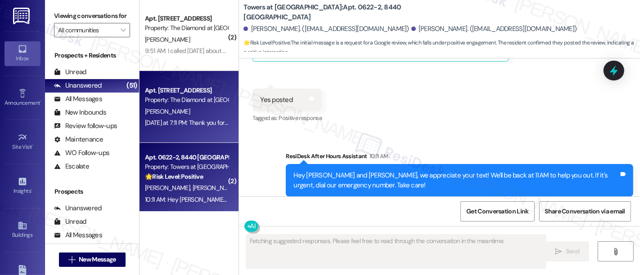
click at [190, 117] on div "Yesterday at 7:11 PM: Thank you for your message. Our offices are currently clo…" at bounding box center [186, 122] width 85 height 11
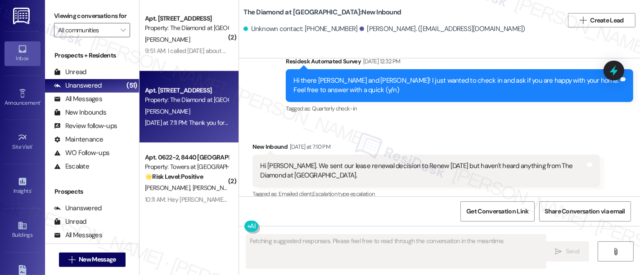
scroll to position [949, 0]
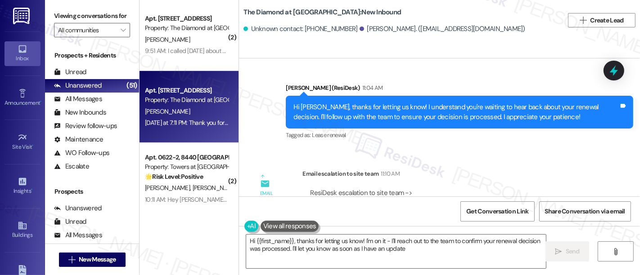
type textarea "Hi {{first_name}}, thanks for letting us know! I'm on it - I'll reach out to th…"
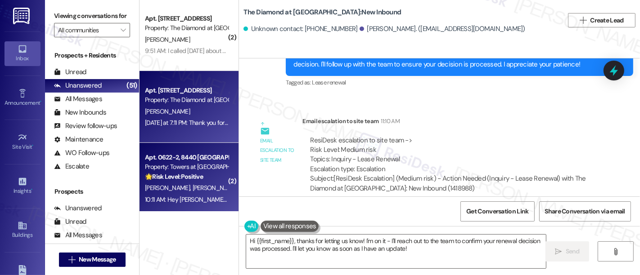
click at [176, 173] on strong "🌟 Risk Level: Positive" at bounding box center [174, 177] width 58 height 8
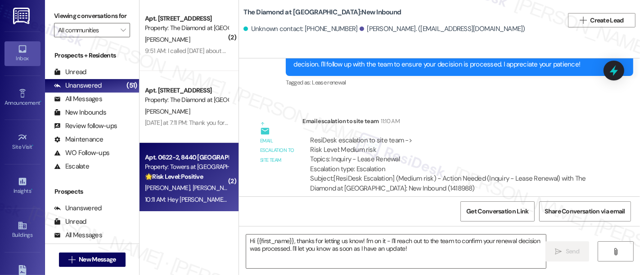
type textarea "Fetching suggested responses. Please feel free to read through the conversation…"
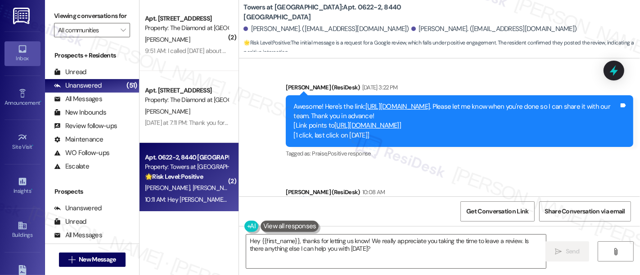
scroll to position [1163, 0]
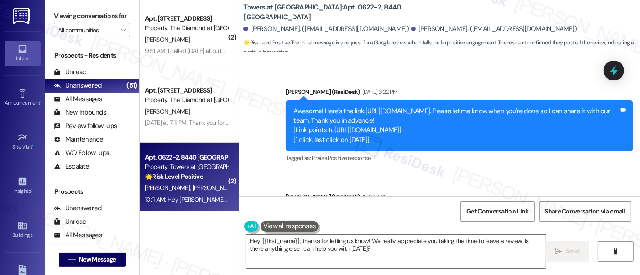
click at [430, 107] on link "https://www.theresidesk.com/links/review-EdX80NT9I" at bounding box center [397, 111] width 65 height 9
click at [634, 144] on div "Lease started Aug 10, 2025 at 8:00 PM Survey, sent via SMS Residesk Automated S…" at bounding box center [439, 128] width 401 height 138
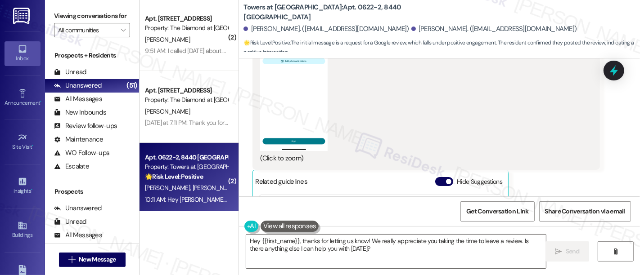
scroll to position [1540, 0]
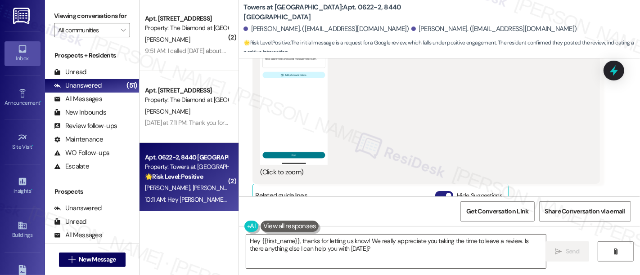
click at [446, 193] on span "button" at bounding box center [448, 195] width 5 height 5
click at [634, 181] on div "Lease started Aug 10, 2025 at 8:00 PM Survey, sent via SMS Residesk Automated S…" at bounding box center [439, 128] width 401 height 138
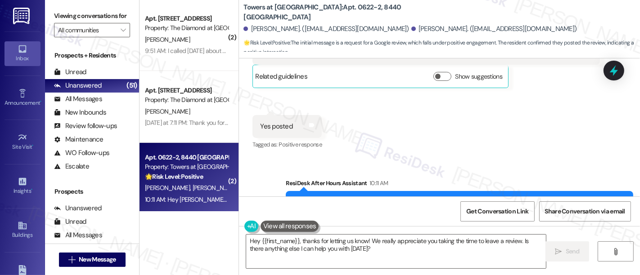
scroll to position [1663, 0]
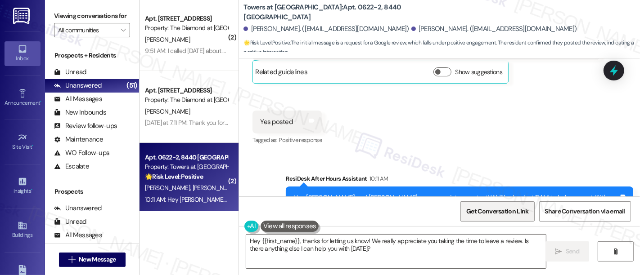
click at [475, 209] on span "Get Conversation Link" at bounding box center [497, 211] width 62 height 9
drag, startPoint x: 296, startPoint y: 9, endPoint x: 239, endPoint y: 10, distance: 56.7
click at [243, 10] on b "Towers at Wyncote: Apt. 0622-2, 8440 Limekiln Pike" at bounding box center [333, 12] width 180 height 19
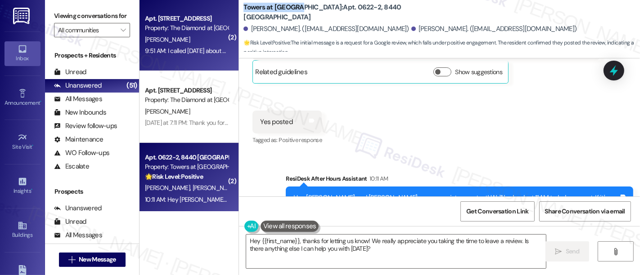
copy b "Towers at Wyncote"
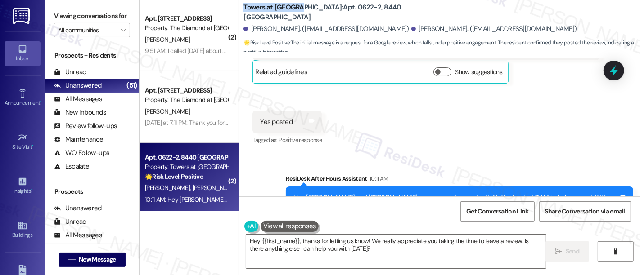
scroll to position [1685, 0]
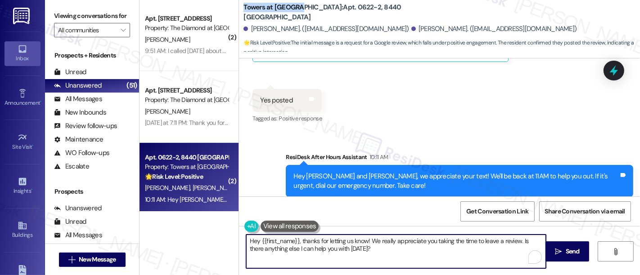
click at [466, 245] on textarea "Hey {{first_name}}, thanks for letting us know! We really appreciate you taking…" at bounding box center [396, 252] width 300 height 34
click at [378, 249] on textarea "Hey {{first_name}}, thanks for letting us know! We really appreciate you taking…" at bounding box center [396, 252] width 300 height 34
drag, startPoint x: 368, startPoint y: 253, endPoint x: 393, endPoint y: 257, distance: 25.5
click at [128, 226] on div "Viewing conversations for All communities  Prospects + Residents Unread (0) Un…" at bounding box center [342, 137] width 595 height 275
paste textarea "Thank you for your thoughtful review! We're so happy you had a great experience…"
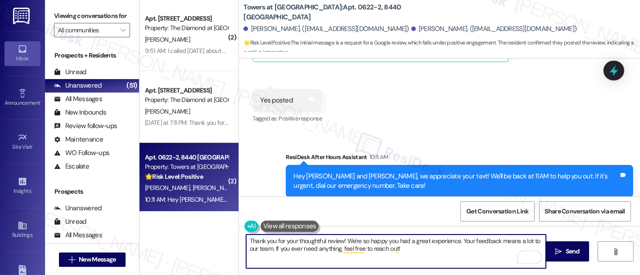
click at [338, 240] on textarea "Thank you for your thoughtful review! We're so happy you had a great experience…" at bounding box center [396, 252] width 300 height 34
click at [350, 240] on textarea "Thank you for your thoughtful review, sHENYI! We're so happy you had a great ex…" at bounding box center [396, 252] width 300 height 34
click at [350, 239] on textarea "Thank you for your thoughtful review, sHENYI! We're so happy you had a great ex…" at bounding box center [396, 252] width 300 height 34
type textarea "Thank you for your thoughtful review, Shenyi! We're so happy you had a great ex…"
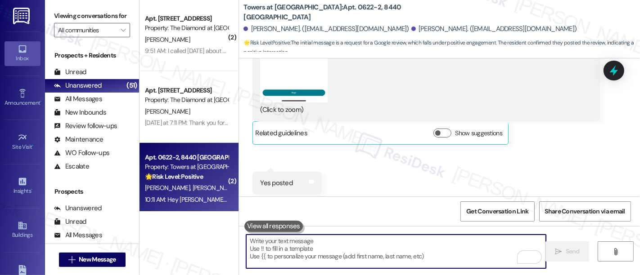
scroll to position [1599, 0]
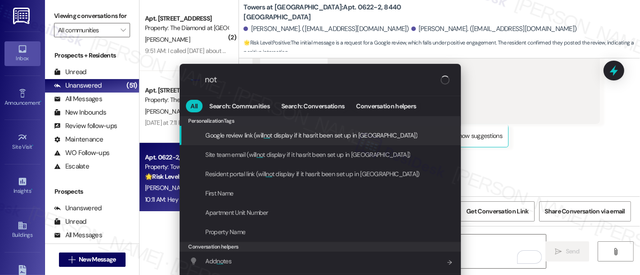
type input "note"
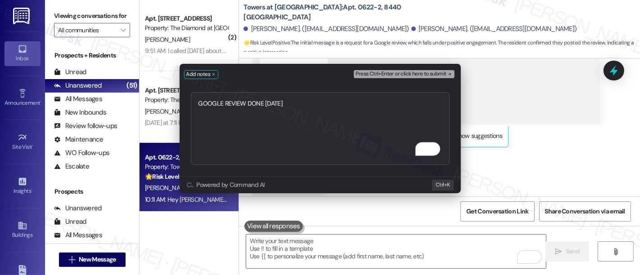
type textarea "GOOGLE REVIEW DONE SEPT 2025"
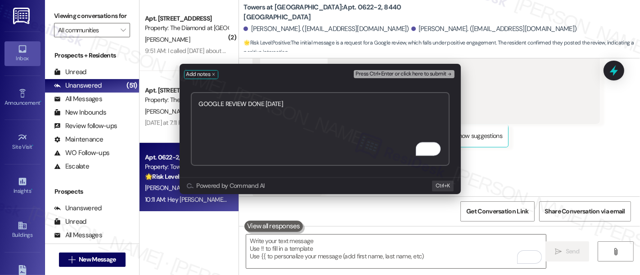
click at [449, 76] on icon "remove-block-press-ctrl+enter or click here to submit" at bounding box center [449, 74] width 6 height 6
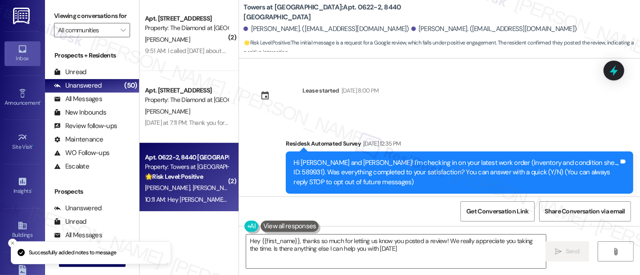
type textarea "Hey {{first_name}}, thanks so much for letting us know you posted a review! We …"
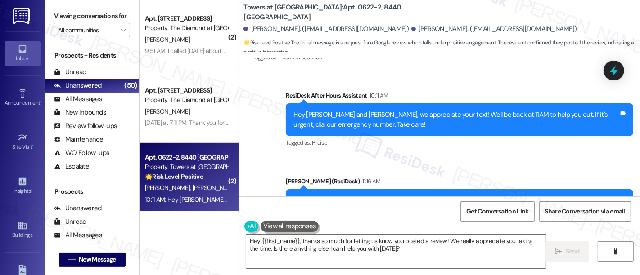
scroll to position [1957, 0]
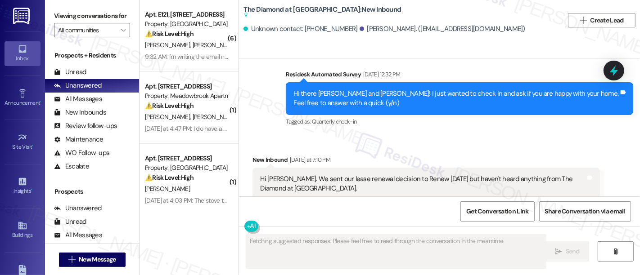
scroll to position [1021, 0]
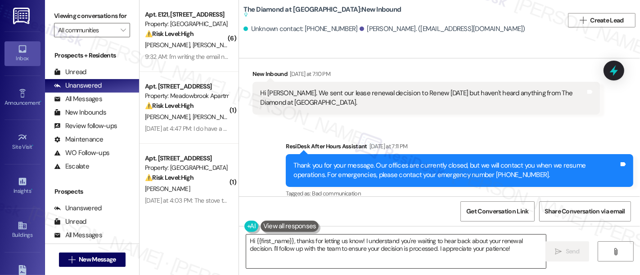
click at [428, 248] on textarea "Hi {{first_name}}, thanks for letting us know! I understand you're waiting to h…" at bounding box center [396, 252] width 300 height 34
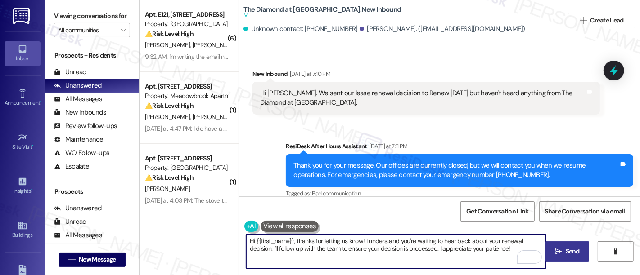
click at [553, 256] on span " Send" at bounding box center [567, 251] width 28 height 9
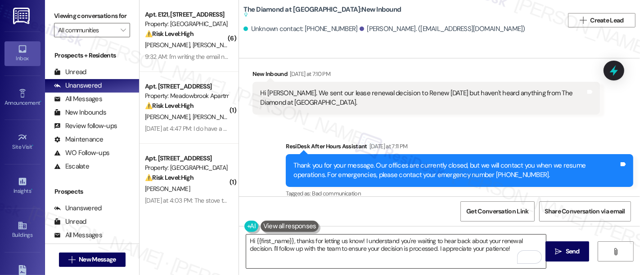
click at [401, 241] on textarea "Hi {{first_name}}, thanks for letting us know! I understand you're waiting to h…" at bounding box center [396, 252] width 300 height 34
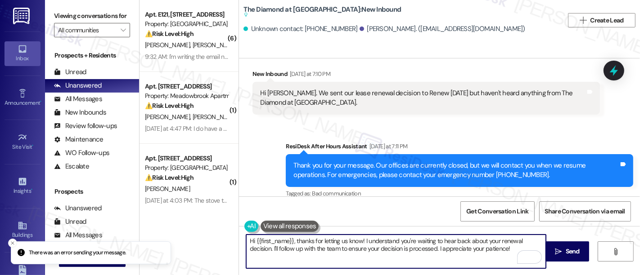
click at [468, 242] on textarea "Hi {{first_name}}, thanks for letting us know! I understand you're waiting to h…" at bounding box center [396, 252] width 300 height 34
click at [297, 250] on textarea "Hi {{first_name}}, thanks for letting us know! I understand you're waiting to h…" at bounding box center [396, 252] width 300 height 34
click at [395, 250] on textarea "Hi {{first_name}}, thanks for letting us know! I understand you're waiting to h…" at bounding box center [396, 252] width 300 height 34
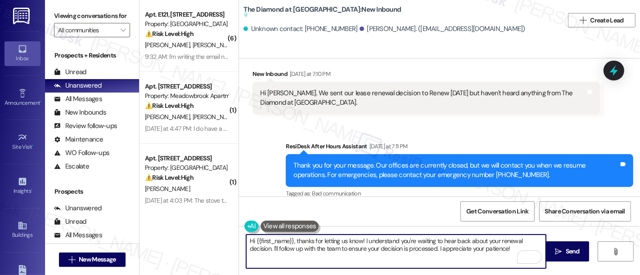
drag, startPoint x: 469, startPoint y: 250, endPoint x: 514, endPoint y: 250, distance: 45.0
click at [470, 250] on textarea "Hi {{first_name}}, thanks for letting us know! I understand you're waiting to h…" at bounding box center [396, 252] width 300 height 34
click at [555, 250] on icon "" at bounding box center [558, 251] width 7 height 7
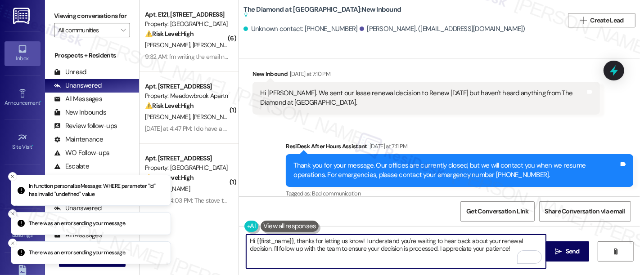
click at [288, 242] on textarea "Hi {{first_name}}, thanks for letting us know! I understand you're waiting to h…" at bounding box center [396, 252] width 300 height 34
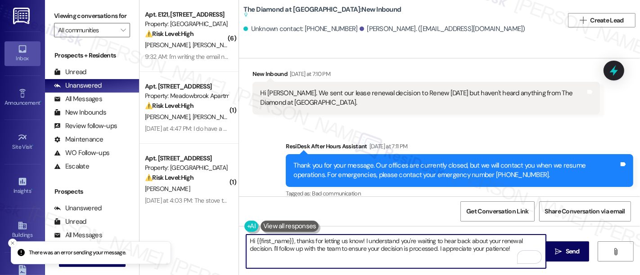
click at [252, 240] on textarea "Hi {{first_name}}, thanks for letting us know! I understand you're waiting to h…" at bounding box center [396, 252] width 300 height 34
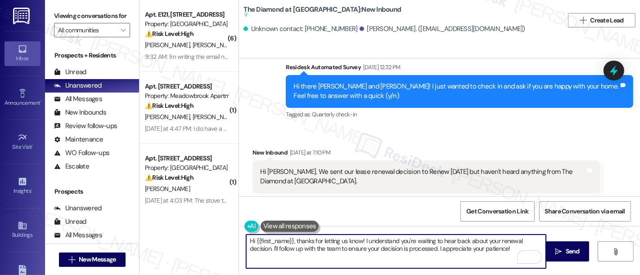
scroll to position [921, 0]
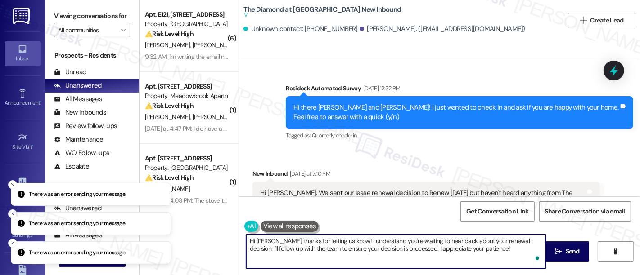
type textarea "Hi [PERSON_NAME], thanks for letting us know! I understand you're waiting to he…"
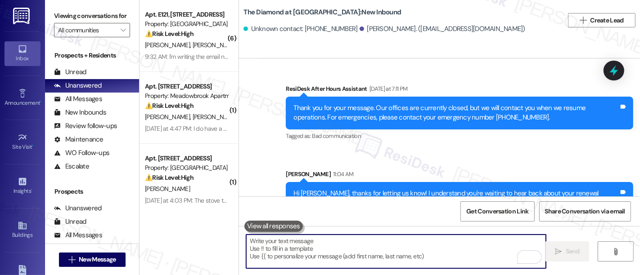
scroll to position [1094, 0]
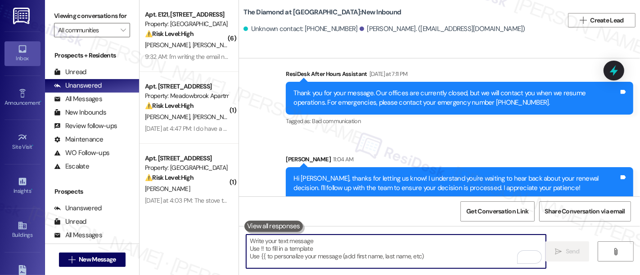
click at [487, 148] on div "Sent via SMS [PERSON_NAME] 11:04 AM Hi [PERSON_NAME], thanks for letting us kno…" at bounding box center [459, 177] width 361 height 59
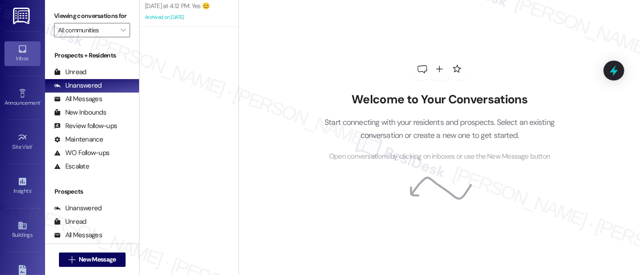
scroll to position [3389, 0]
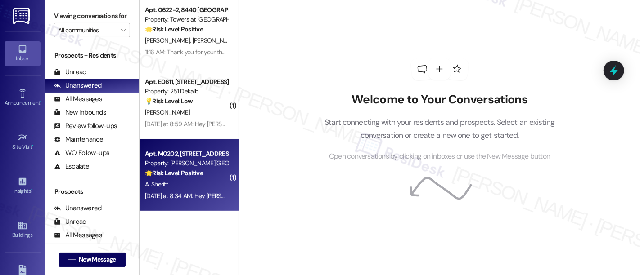
click at [186, 190] on div "A. Sheriff" at bounding box center [186, 184] width 85 height 11
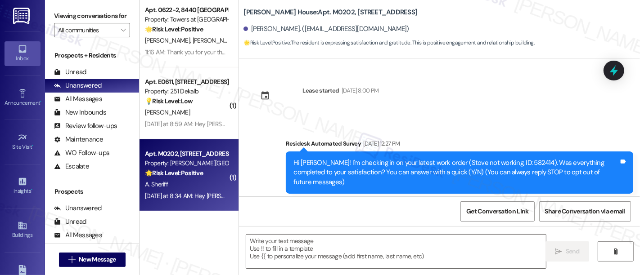
scroll to position [2101, 0]
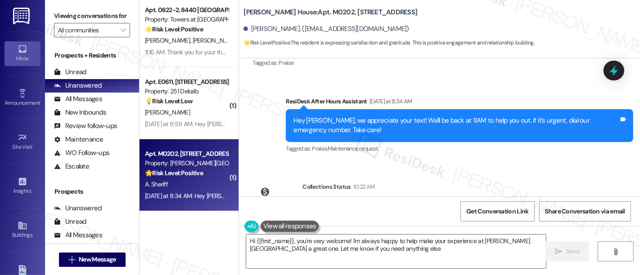
type textarea "Hi {{first_name}}, you're very welcome! I'm always happy to help make your expe…"
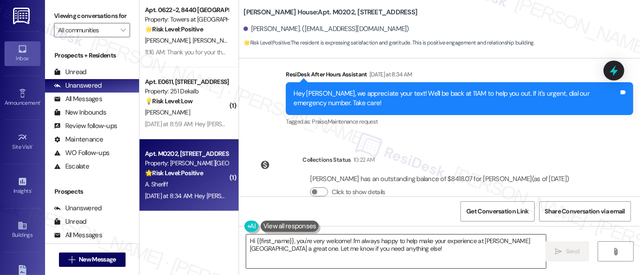
click at [512, 243] on textarea "Hi {{first_name}}, you're very welcome! I'm always happy to help make your expe…" at bounding box center [396, 252] width 300 height 34
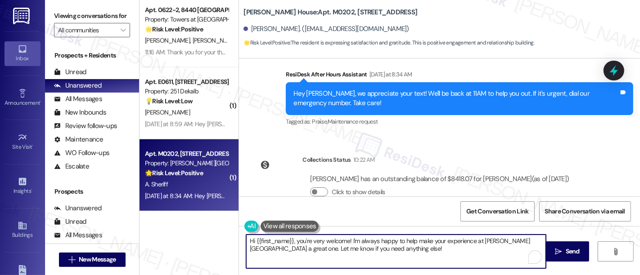
click at [260, 251] on textarea "Hi {{first_name}}, you're very welcome! I'm always happy to help make your expe…" at bounding box center [396, 252] width 300 height 34
click at [383, 253] on textarea "Hi {{first_name}}, you're very welcome! I'm always happy to help make your expe…" at bounding box center [396, 252] width 300 height 34
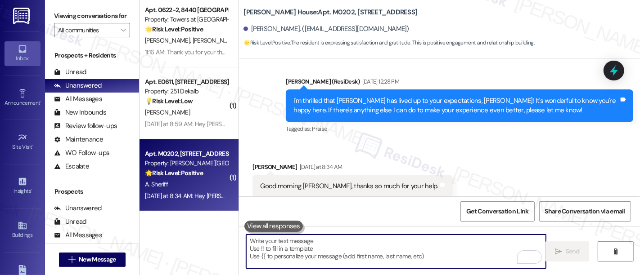
scroll to position [2173, 0]
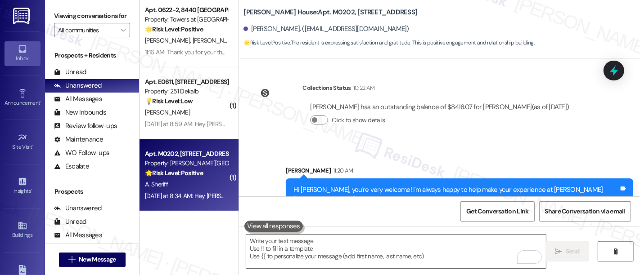
click at [526, 159] on div "Sent via SMS [PERSON_NAME] 11:20 AM Hi [PERSON_NAME], you're very welcome! I'm …" at bounding box center [459, 188] width 361 height 59
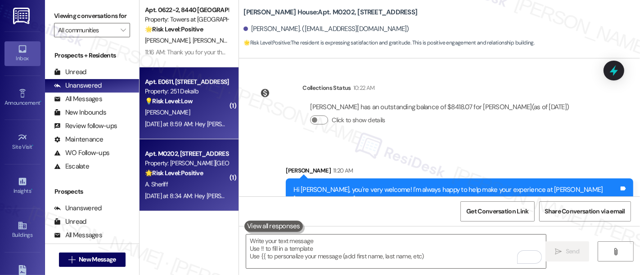
click at [182, 110] on div "[PERSON_NAME]" at bounding box center [186, 112] width 85 height 11
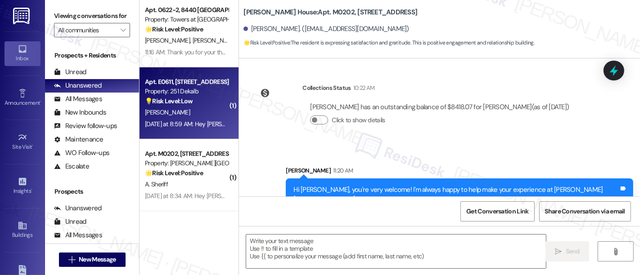
type textarea "Fetching suggested responses. Please feel free to read through the conversation…"
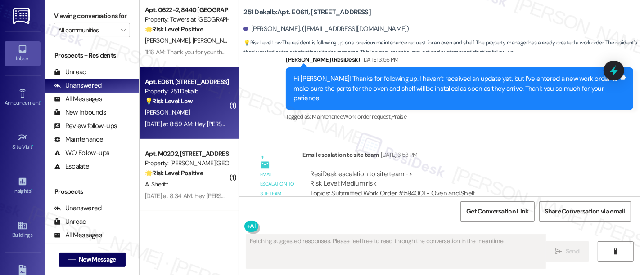
scroll to position [1585, 0]
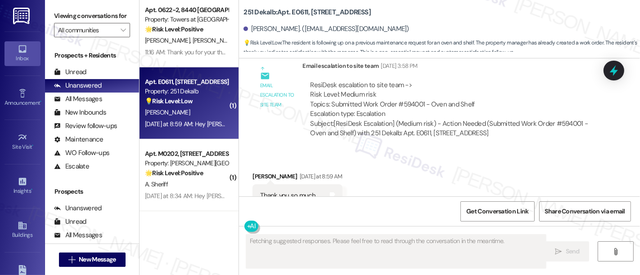
drag, startPoint x: 633, startPoint y: 185, endPoint x: 635, endPoint y: 189, distance: 5.3
click at [635, 189] on div "Lease started [DATE] 8:00 PM Survey, sent via SMS Residesk Automated Survey [DA…" at bounding box center [439, 128] width 401 height 138
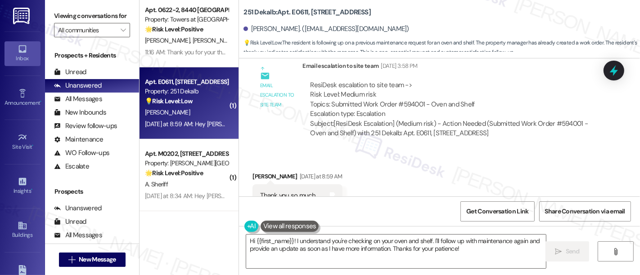
click at [552, 152] on div "Received via SMS [PERSON_NAME] [DATE] at 8:59 AM Thank you so much Tags and not…" at bounding box center [439, 190] width 401 height 76
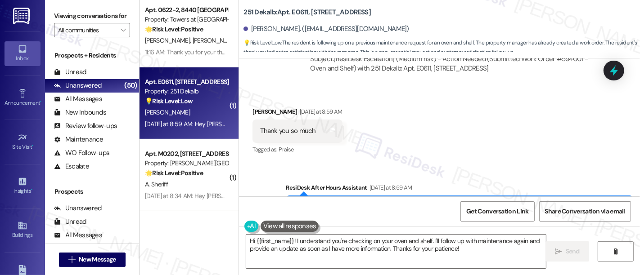
scroll to position [1671, 0]
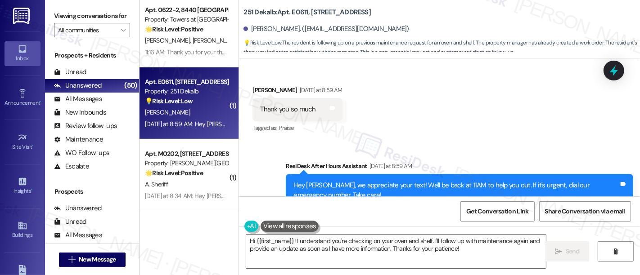
click at [466, 155] on div "Sent via SMS ResiDesk After Hours Assistant [DATE] at 8:59 AM Hey [PERSON_NAME]…" at bounding box center [459, 191] width 361 height 72
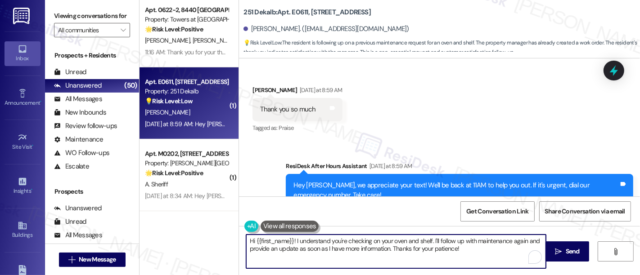
drag, startPoint x: 291, startPoint y: 239, endPoint x: 383, endPoint y: 250, distance: 92.4
click at [383, 250] on textarea "Hi {{first_name}}! I understand you're checking on your oven and shelf. I'll fo…" at bounding box center [396, 252] width 300 height 34
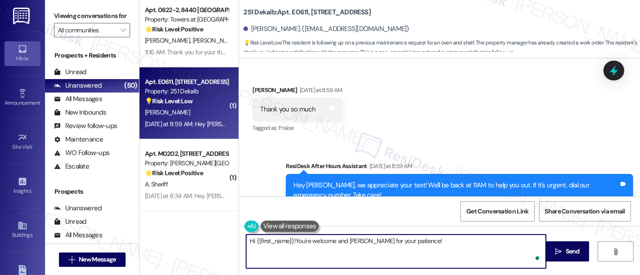
type textarea "Hi {{first_name}}!You're welcome and thanks for your patience!"
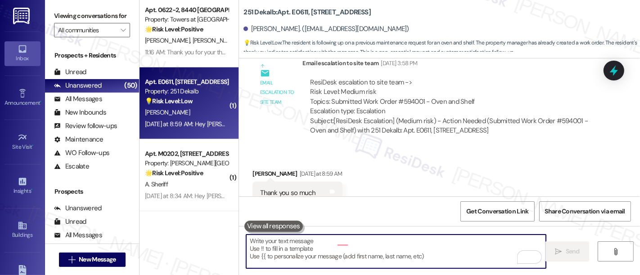
scroll to position [1585, 0]
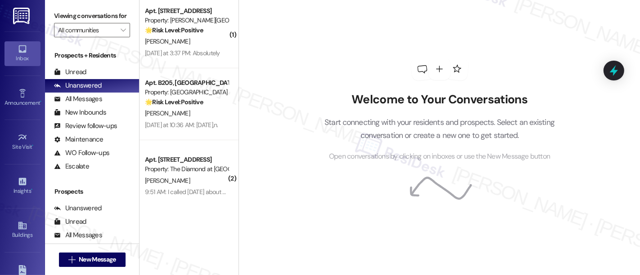
scroll to position [3128, 0]
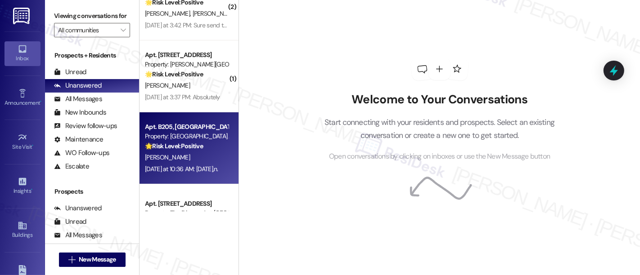
click at [189, 162] on div "[PERSON_NAME]" at bounding box center [186, 157] width 85 height 11
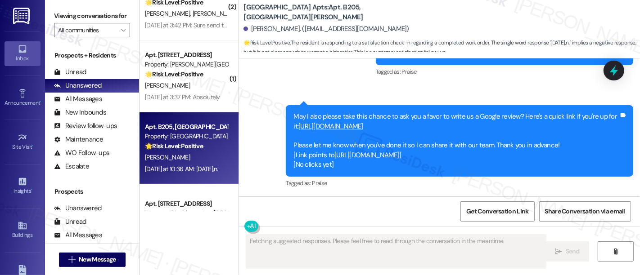
scroll to position [1996, 0]
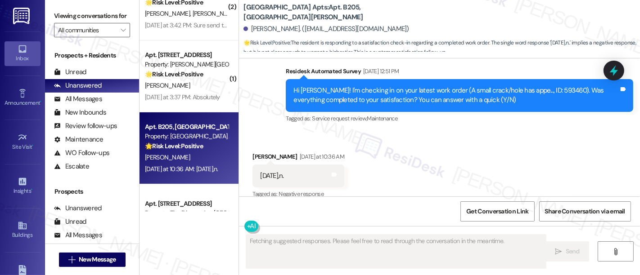
click at [476, 141] on div "Received via SMS Volodymyr Voronenko Yesterday at 10:36 AM Yesterday,n. Tags an…" at bounding box center [439, 170] width 401 height 76
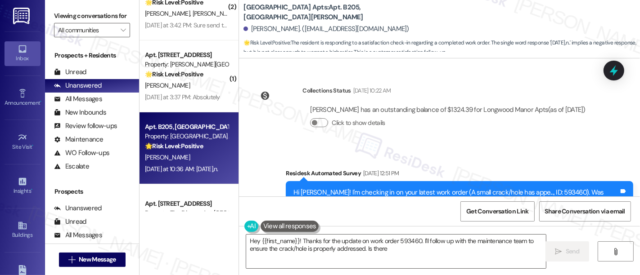
scroll to position [1997, 0]
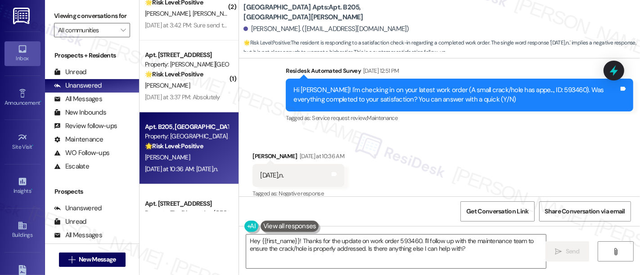
click at [549, 155] on div "Received via SMS Volodymyr Voronenko Yesterday at 10:36 AM Yesterday,n. Tags an…" at bounding box center [439, 169] width 401 height 76
click at [549, 148] on div "Received via SMS Volodymyr Voronenko Yesterday at 10:36 AM Yesterday,n. Tags an…" at bounding box center [439, 169] width 401 height 76
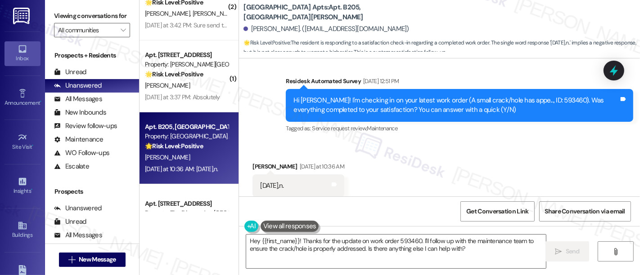
click at [546, 152] on div "Received via SMS Volodymyr Voronenko Yesterday at 10:36 AM Yesterday,n. Tags an…" at bounding box center [439, 180] width 401 height 76
click at [546, 96] on div "Hi Volodymyr! I'm checking in on your latest work order (A small crack/hole has…" at bounding box center [455, 105] width 325 height 19
copy div "593460"
click at [406, 171] on div "Received via SMS Volodymyr Voronenko Yesterday at 10:36 AM Yesterday,n. Tags an…" at bounding box center [439, 180] width 401 height 76
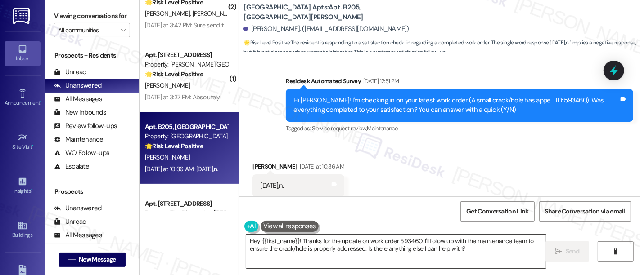
click at [479, 252] on textarea "Hey {{first_name}}! Thanks for the update on work order 593460. I'll follow up …" at bounding box center [396, 252] width 300 height 34
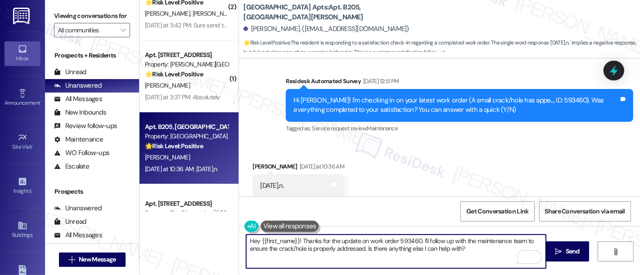
click at [417, 241] on textarea "Hey {{first_name}}! Thanks for the update on work order 593460. I'll follow up …" at bounding box center [396, 252] width 300 height 34
paste textarea "m so sorry to hear that the issue wasn't resolved to your satisfaction. Can you…"
type textarea "Hey {{first_name}}! Thanks for the update on work order 593460. I'm so sorry to…"
click at [567, 253] on span "Send" at bounding box center [573, 251] width 14 height 9
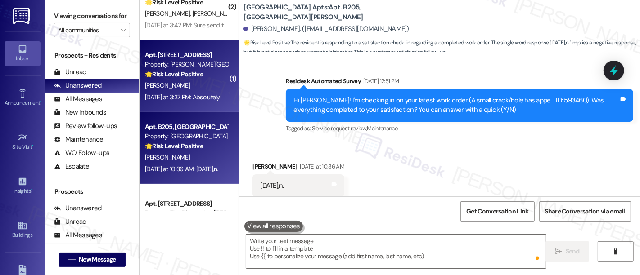
scroll to position [1996, 0]
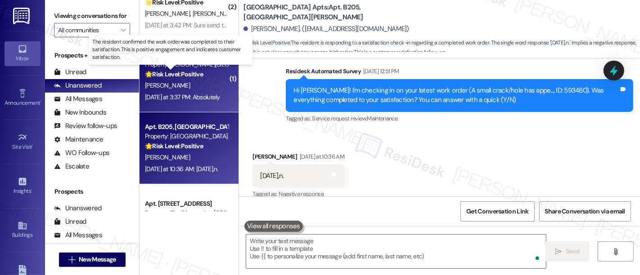
click at [198, 76] on strong "🌟 Risk Level: Positive" at bounding box center [174, 74] width 58 height 8
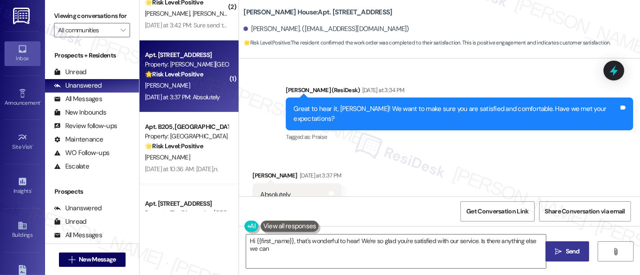
scroll to position [1060, 0]
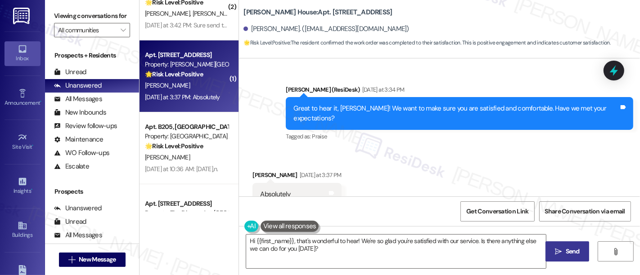
click at [478, 165] on div "Received via SMS Abbas Rasheed Yesterday at 3:37 PM Absolutely Tags and notes T…" at bounding box center [439, 188] width 401 height 76
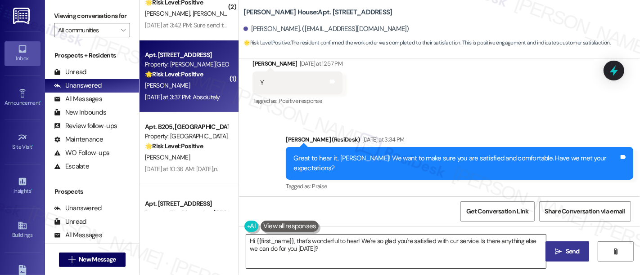
click at [468, 250] on textarea "Hi {{first_name}}, that's wonderful to hear! We're so glad you're satisfied wit…" at bounding box center [396, 252] width 300 height 34
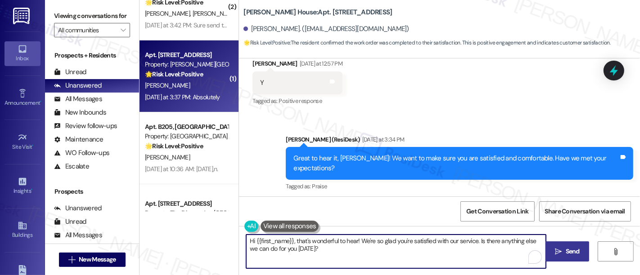
click at [476, 241] on textarea "Hi {{first_name}}, that's wonderful to hear! We're so glad you're satisfied wit…" at bounding box center [396, 252] width 300 height 34
paste textarea "If you’re happy with your experience, we’d love it if you left us a quick Googl…"
type textarea "Hi {{first_name}}, that's wonderful to hear! We're so glad you're satisfied wit…"
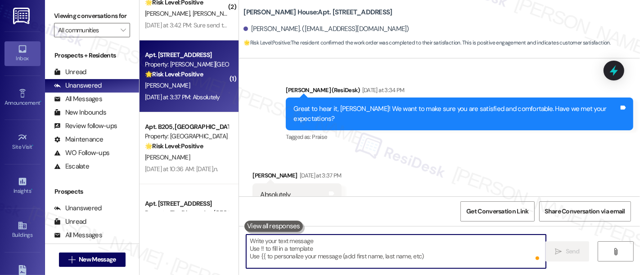
scroll to position [3066, 0]
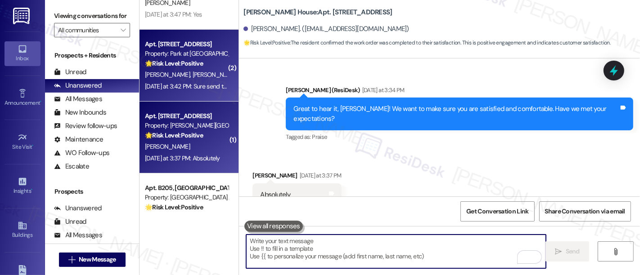
click at [191, 72] on div "L. Rubin N. Rubin" at bounding box center [186, 74] width 85 height 11
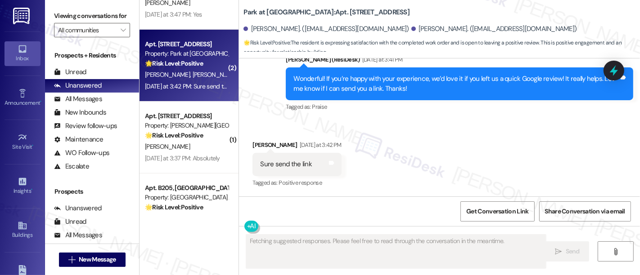
scroll to position [406, 0]
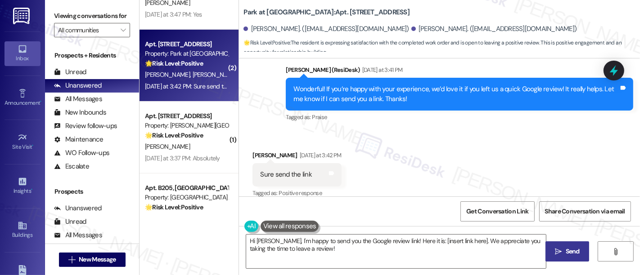
drag, startPoint x: 594, startPoint y: 150, endPoint x: 615, endPoint y: 160, distance: 22.8
click at [595, 151] on div "Received via SMS Nancy Rubin Yesterday at 3:42 PM Sure send the link Tags and n…" at bounding box center [439, 169] width 401 height 76
click at [495, 155] on div "Received via SMS Nancy Rubin Yesterday at 3:42 PM Sure send the link Tags and n…" at bounding box center [439, 169] width 401 height 76
click at [409, 239] on textarea "Hi Larry, I'm happy to send you the Google review link! Here it is: [insert lin…" at bounding box center [396, 252] width 300 height 34
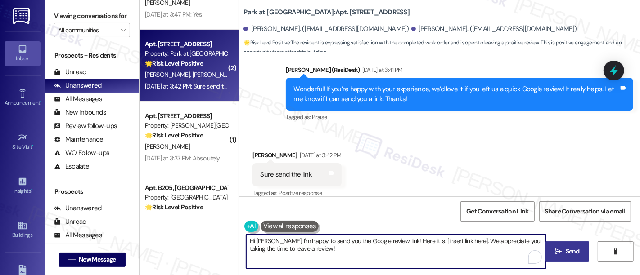
click at [450, 239] on textarea "Hi Larry, I'm happy to send you the Google review link! Here it is: [insert lin…" at bounding box center [396, 252] width 300 height 34
paste textarea "{{google_review_link}}"
click at [364, 254] on textarea "Hi Larry, I'm happy to send you the Google review link! Here it is: {{google_re…" at bounding box center [396, 252] width 300 height 34
click at [477, 249] on textarea "Hi Larry, I'm happy to send you the Google review link! Here it is: {{google_re…" at bounding box center [396, 252] width 300 height 34
click at [473, 239] on textarea "Hi Larry, I'm happy to send you the Google review link! Here it is: {{google_re…" at bounding box center [396, 252] width 300 height 34
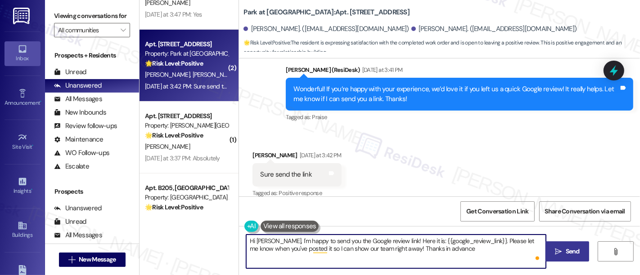
type textarea "Hi Larry, I'm happy to send you the Google review link! Here it is: {{google_re…"
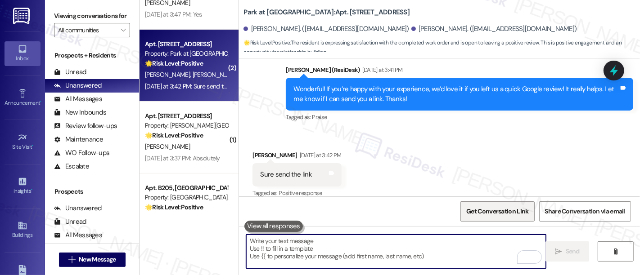
click at [482, 207] on span "Get Conversation Link" at bounding box center [497, 211] width 62 height 9
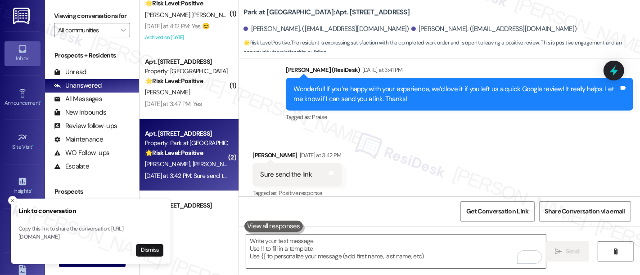
scroll to position [2961, 0]
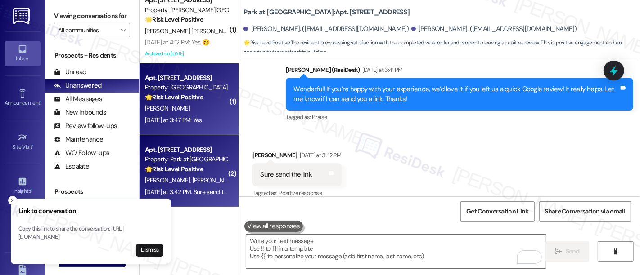
click at [183, 98] on strong "🌟 Risk Level: Positive" at bounding box center [174, 97] width 58 height 8
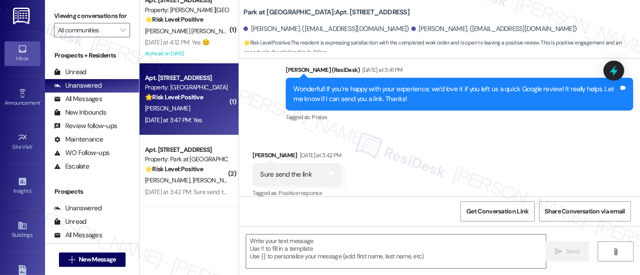
type textarea "Fetching suggested responses. Please feel free to read through the conversation…"
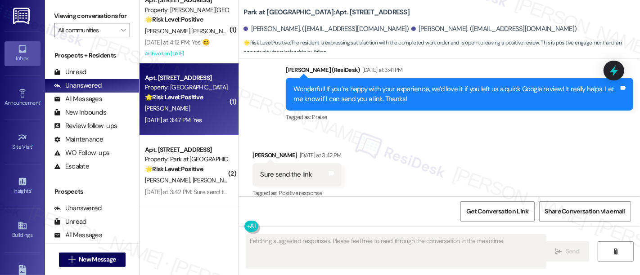
scroll to position [235, 0]
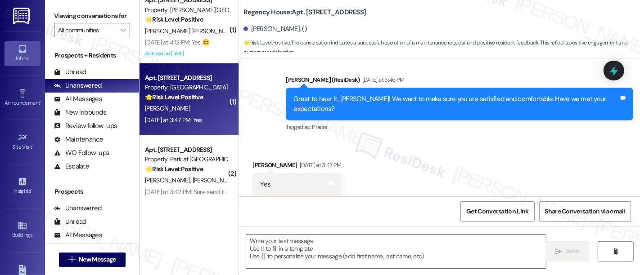
click at [545, 144] on div "Received via SMS Vivian Brooks Yesterday at 3:47 PM Yes Tags and notes Tagged a…" at bounding box center [439, 178] width 401 height 76
click at [446, 150] on div "Received via SMS Vivian Brooks Yesterday at 3:47 PM Yes Tags and notes Tagged a…" at bounding box center [439, 178] width 401 height 76
click at [466, 140] on div "Received via SMS Vivian Brooks Yesterday at 3:47 PM Yes Tags and notes Tagged a…" at bounding box center [439, 178] width 401 height 76
click at [423, 151] on div "Received via SMS Vivian Brooks Yesterday at 3:47 PM Yes Tags and notes Tagged a…" at bounding box center [439, 178] width 401 height 76
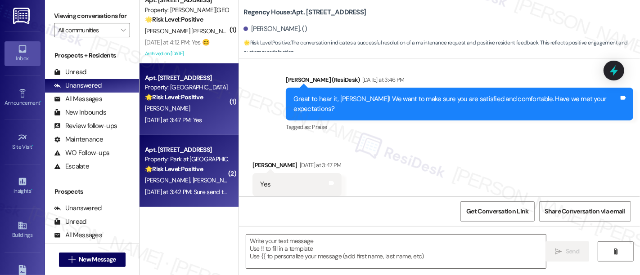
click at [177, 158] on div "Apt. B42, 600 Valley Rd Property: Park at Westminster 🌟 Risk Level: Positive Th…" at bounding box center [186, 159] width 85 height 31
type textarea "Fetching suggested responses. Please feel free to read through the conversation…"
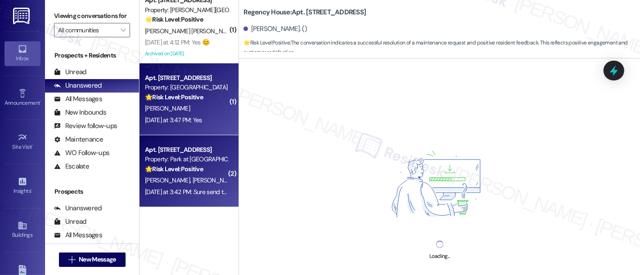
scroll to position [0, 0]
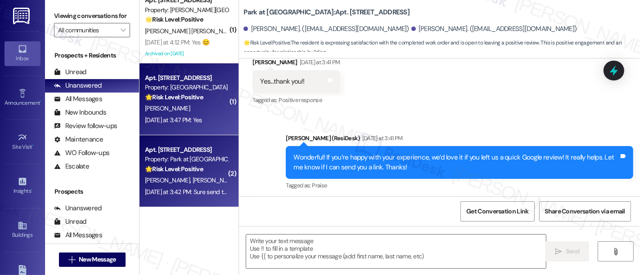
click at [176, 89] on div "Property: [GEOGRAPHIC_DATA]" at bounding box center [186, 87] width 83 height 9
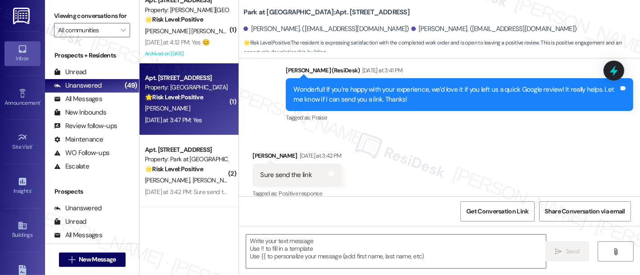
type textarea "Fetching suggested responses. Please feel free to read through the conversation…"
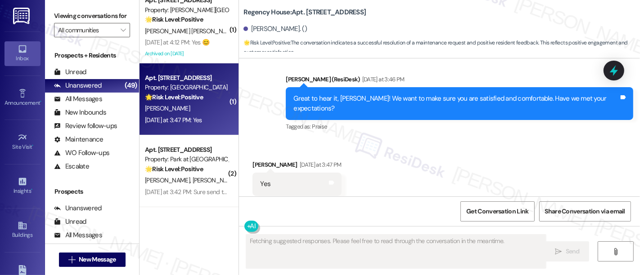
scroll to position [235, 0]
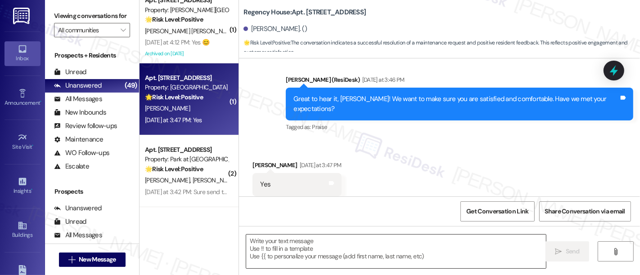
click at [369, 253] on textarea at bounding box center [396, 252] width 300 height 34
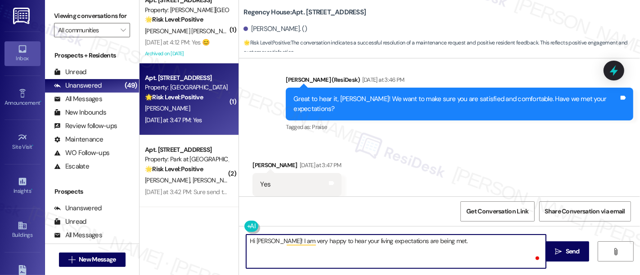
paste textarea "If you’re happy with your experience, we’d love it if you left us a quick Googl…"
type textarea "Hi Vivian! I am very happy to hear your living expectations are being met. If y…"
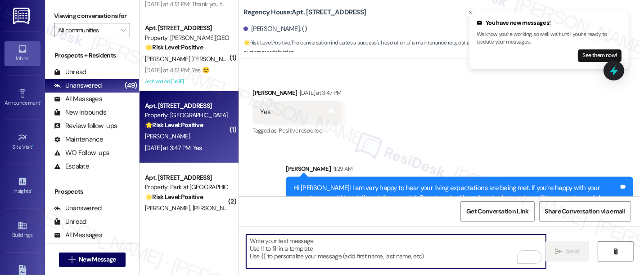
scroll to position [2894, 0]
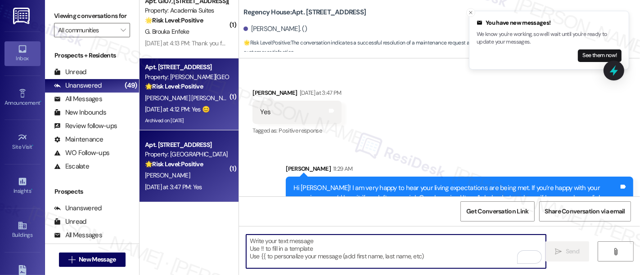
click at [168, 93] on div "P. Tavarez Flores" at bounding box center [186, 98] width 85 height 11
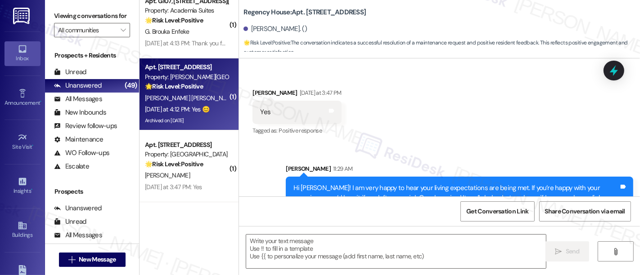
type textarea "Fetching suggested responses. Please feel free to read through the conversation…"
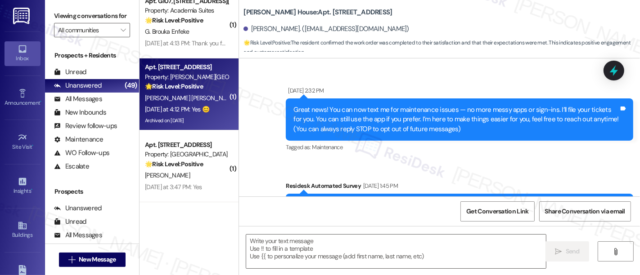
scroll to position [8500, 0]
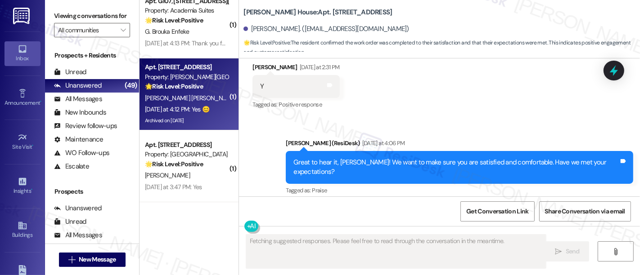
click at [428, 204] on div "Received via SMS Pamela Tavarez Flores Yesterday at 4:12 PM Yes 😊 Tags and note…" at bounding box center [439, 242] width 401 height 76
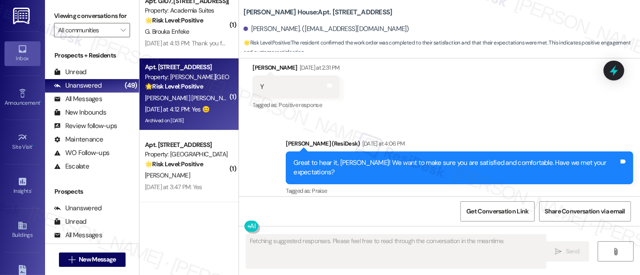
scroll to position [1, 0]
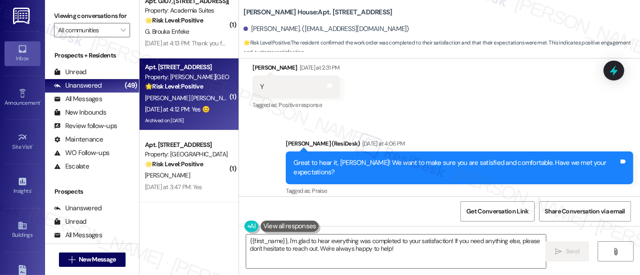
click at [438, 204] on div "Received via SMS Pamela Tavarez Flores Yesterday at 4:12 PM Yes 😊 Tags and note…" at bounding box center [439, 242] width 401 height 76
click at [439, 204] on div "Received via SMS Pamela Tavarez Flores Yesterday at 4:12 PM Yes 😊 Tags and note…" at bounding box center [439, 242] width 401 height 76
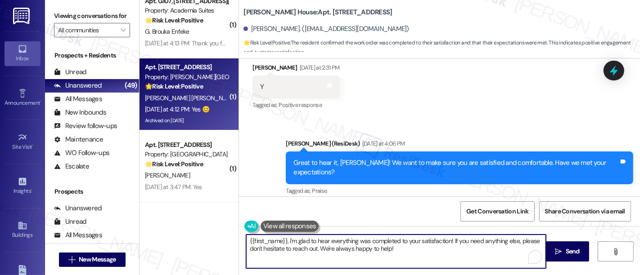
drag, startPoint x: 418, startPoint y: 250, endPoint x: 122, endPoint y: 207, distance: 299.2
click at [106, 208] on div "Viewing conversations for All communities  Prospects + Residents Unread (0) Un…" at bounding box center [342, 137] width 595 height 275
drag, startPoint x: 431, startPoint y: 253, endPoint x: 420, endPoint y: 251, distance: 10.7
click at [431, 253] on textarea "{{first_name}}, I'm glad to hear everything was completed to your satisfaction!…" at bounding box center [396, 252] width 300 height 34
click at [419, 248] on textarea "{{first_name}}, I'm glad to hear everything was completed to your satisfaction!…" at bounding box center [396, 252] width 300 height 34
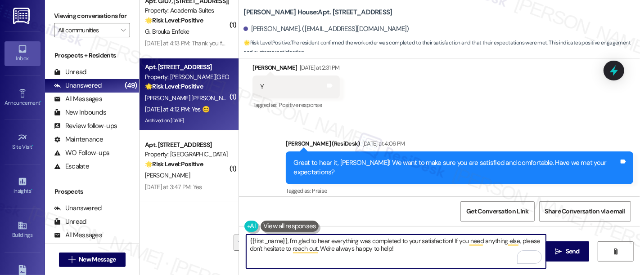
click at [398, 252] on textarea "{{first_name}}, I'm glad to hear everything was completed to your satisfaction!…" at bounding box center [396, 252] width 300 height 34
drag, startPoint x: 400, startPoint y: 251, endPoint x: 285, endPoint y: 240, distance: 115.3
click at [285, 240] on textarea "{{first_name}}, I'm glad to hear everything was completed to your satisfaction!…" at bounding box center [396, 252] width 300 height 34
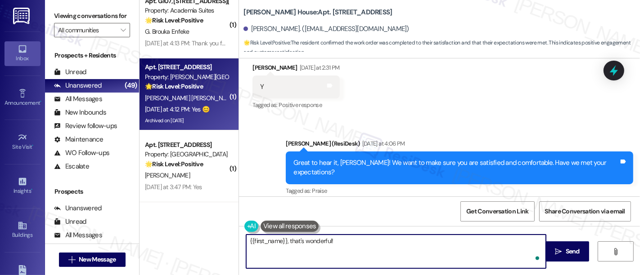
paste textarea "If you’re happy with your experience, we’d love it if you left us a quick Googl…"
type textarea "{{first_name}}, that's wonderful! If you’re happy with your experience, we’d lo…"
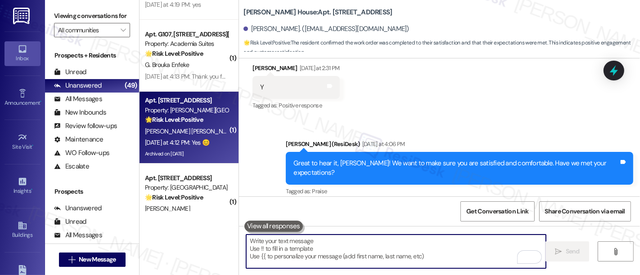
scroll to position [2805, 0]
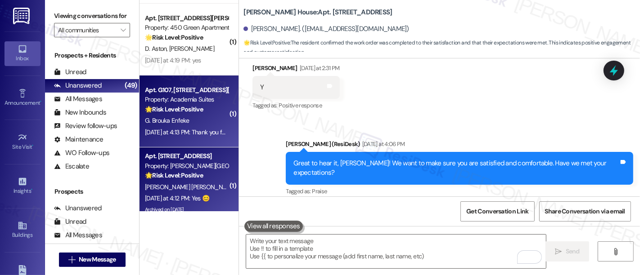
click at [180, 107] on strong "🌟 Risk Level: Positive" at bounding box center [174, 109] width 58 height 8
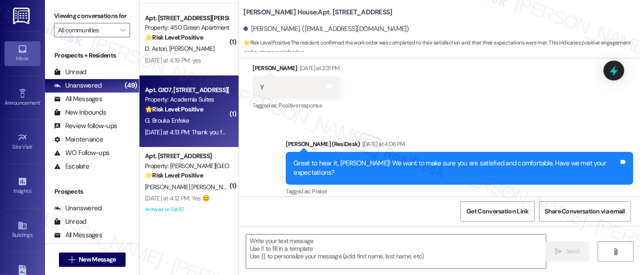
type textarea "Fetching suggested responses. Please feel free to read through the conversation…"
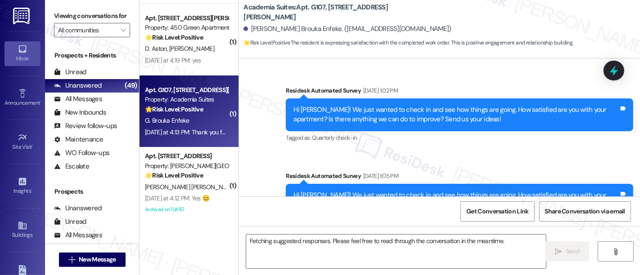
scroll to position [5113, 0]
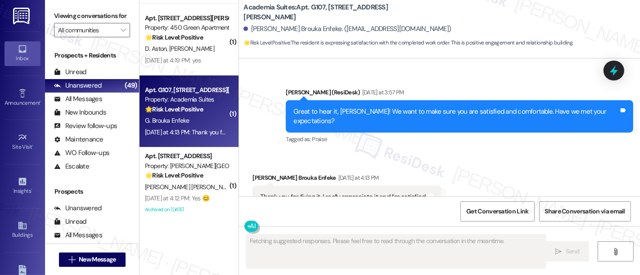
click at [500, 153] on div "Received via SMS Gael De Bonheur Brouka Enfeke Yesterday at 4:13 PM Thank you f…" at bounding box center [439, 191] width 401 height 76
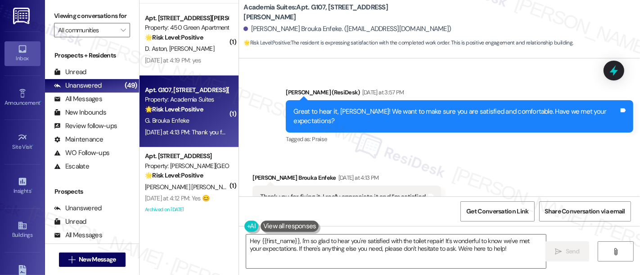
click at [495, 153] on div "Received via SMS Gael De Bonheur Brouka Enfeke Yesterday at 4:13 PM Thank you f…" at bounding box center [439, 191] width 401 height 76
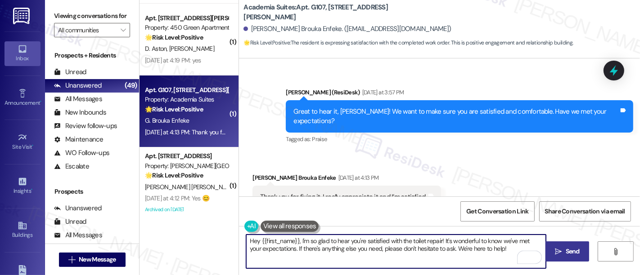
drag, startPoint x: 383, startPoint y: 239, endPoint x: 578, endPoint y: 251, distance: 196.1
click at [578, 251] on div "Hey {{first_name}}, I'm so glad to hear you're satisfied with the toilet repair…" at bounding box center [439, 260] width 401 height 68
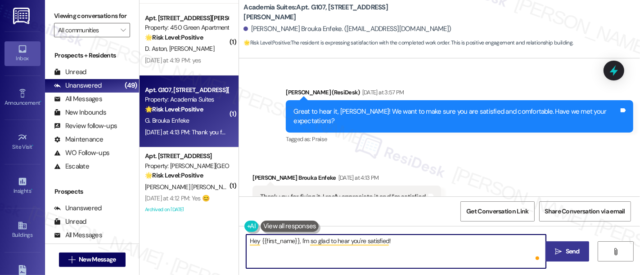
paste textarea "If you’re happy with your experience, we’d love it if you left us a quick Googl…"
type textarea "Hey {{first_name}}, I'm so glad to hear you're satisfied! If you’re happy with …"
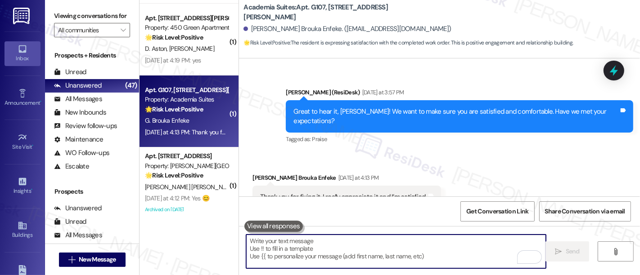
scroll to position [2743, 0]
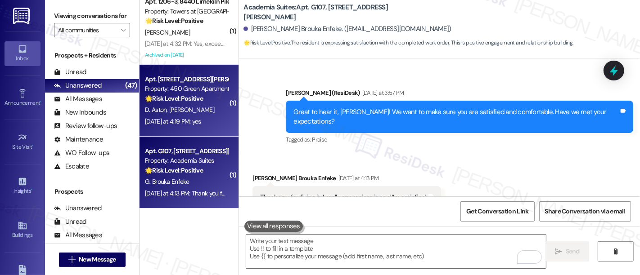
click at [191, 110] on div "D. Aston D. Dillman" at bounding box center [186, 109] width 85 height 11
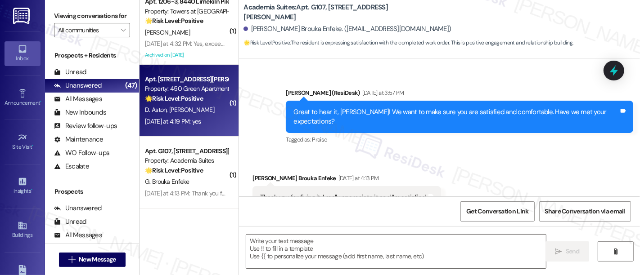
type textarea "Fetching suggested responses. Please feel free to read through the conversation…"
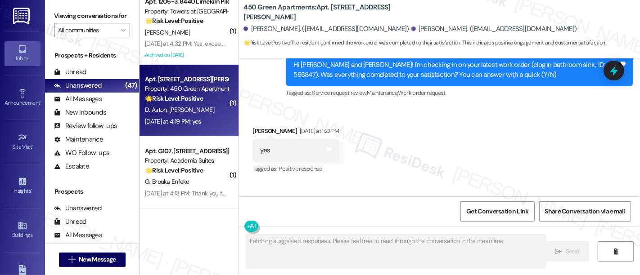
scroll to position [8104, 0]
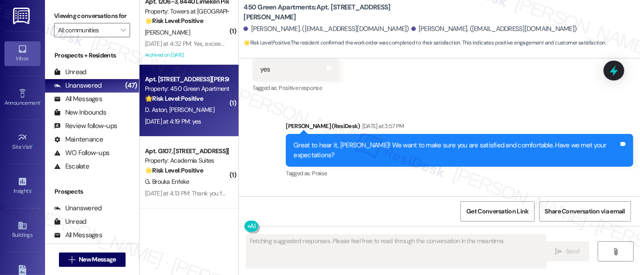
click at [419, 120] on div "Sent via SMS Emily (ResiDesk) Yesterday at 3:57 PM Great to hear it, Dustin! We…" at bounding box center [459, 151] width 361 height 72
click at [467, 187] on div "Received via SMS Dustin Dillman Yesterday at 4:19 PM yes Tags and notes Tagged …" at bounding box center [439, 225] width 401 height 76
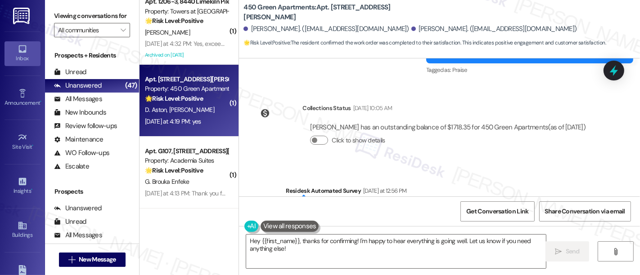
scroll to position [8104, 0]
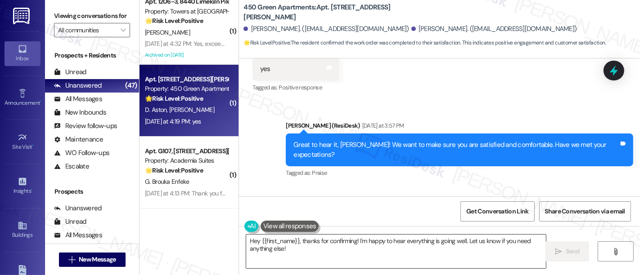
drag, startPoint x: 452, startPoint y: 249, endPoint x: 428, endPoint y: 249, distance: 23.9
click at [448, 249] on textarea "Hey {{first_name}}, thanks for confirming! I'm happy to hear everything is goin…" at bounding box center [396, 252] width 300 height 34
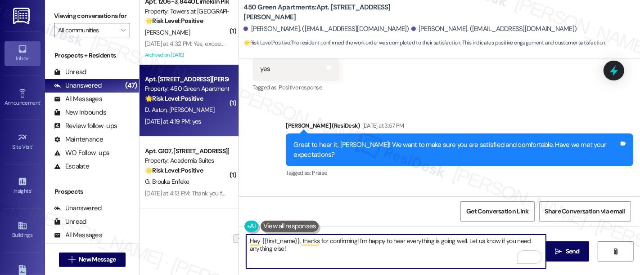
drag, startPoint x: 351, startPoint y: 239, endPoint x: 148, endPoint y: 226, distance: 204.3
click at [143, 231] on div "( 1 ) Apt. 215, 6301 N. 10th St Property: Regency House 🌟 Risk Level: Positive …" at bounding box center [390, 137] width 500 height 275
drag, startPoint x: 519, startPoint y: 243, endPoint x: 419, endPoint y: 239, distance: 100.9
click at [419, 239] on textarea "That's wonderful, Dustin! I'm happy to hear everything is going well. Let us kn…" at bounding box center [396, 252] width 300 height 34
paste textarea "If you’re happy with your experience, we’d love it if you left us a quick Googl…"
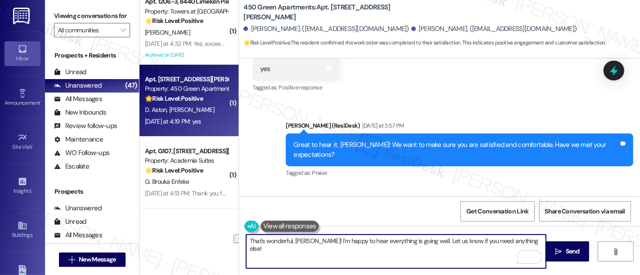
type textarea "That's wonderful, Dustin! I'm happy to hear everything is going well. If you’re…"
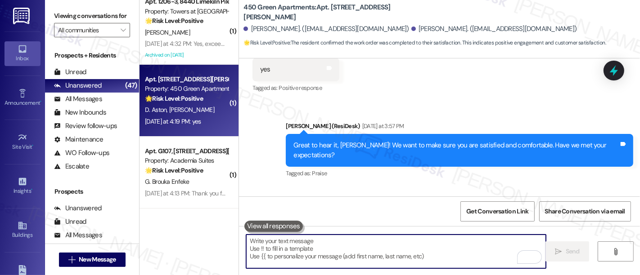
scroll to position [2682, 0]
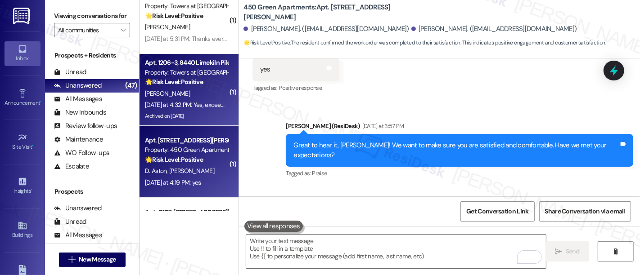
click at [182, 85] on strong "🌟 Risk Level: Positive" at bounding box center [174, 82] width 58 height 8
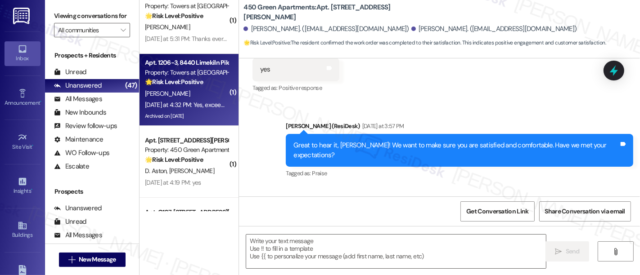
type textarea "Fetching suggested responses. Please feel free to read through the conversation…"
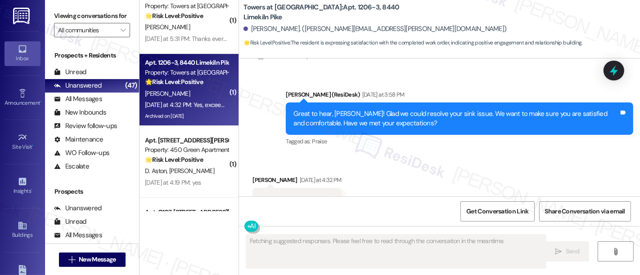
scroll to position [1, 0]
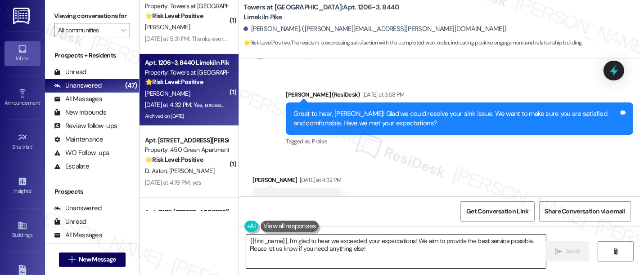
click at [317, 241] on textarea "{{first_name}}, I'm glad to hear we exceeded your expectations! We aim to provi…" at bounding box center [396, 252] width 300 height 34
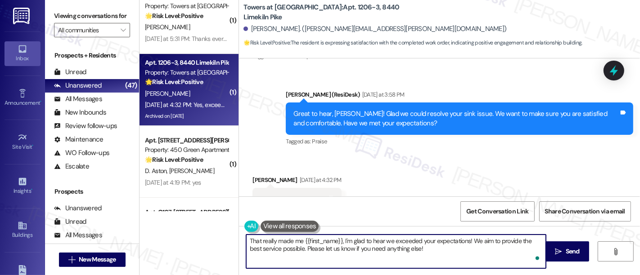
type textarea "That really made me{{first_name}}, I'm glad to hear we exceeded your expectatio…"
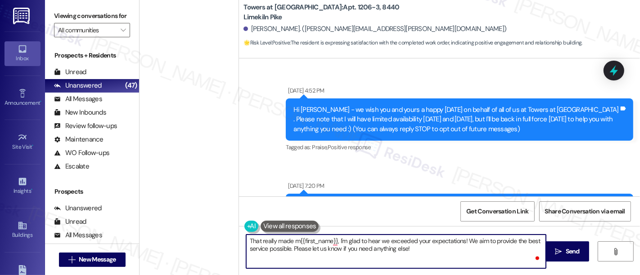
scroll to position [5842, 0]
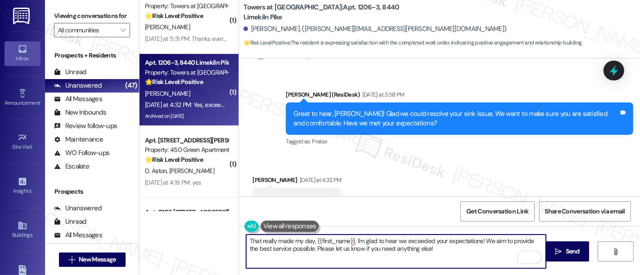
drag, startPoint x: 351, startPoint y: 241, endPoint x: 364, endPoint y: 244, distance: 13.4
click at [351, 240] on textarea "That really made my day, {{first_name}}, I'm glad to hear we exceeded your expe…" at bounding box center [396, 252] width 300 height 34
click at [479, 239] on textarea "That really made my day, {{first_name}}! I'm glad to hear we exceeded your expe…" at bounding box center [396, 252] width 300 height 34
drag, startPoint x: 468, startPoint y: 239, endPoint x: 477, endPoint y: 269, distance: 31.3
click at [476, 268] on div "That really made my day, {{first_name}}! We aim to provide the best service pos…" at bounding box center [439, 260] width 401 height 68
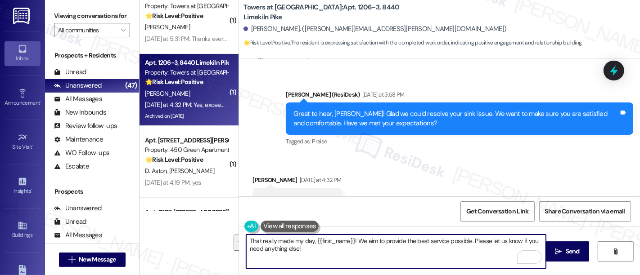
type textarea "That really made my day, {{first_name}}! We aim to provide the best service pos…"
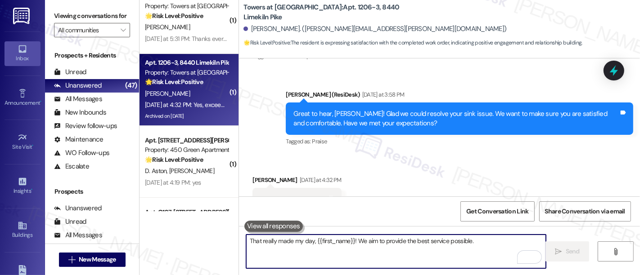
scroll to position [5842, 0]
click at [438, 248] on textarea "That really made my day, {{first_name}}! We aim to provide the best service pos…" at bounding box center [396, 252] width 300 height 34
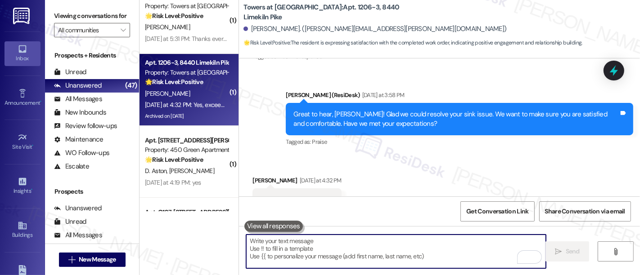
type textarea "If you’re happy with your experience, we’d love it if you left us a quick Googl…"
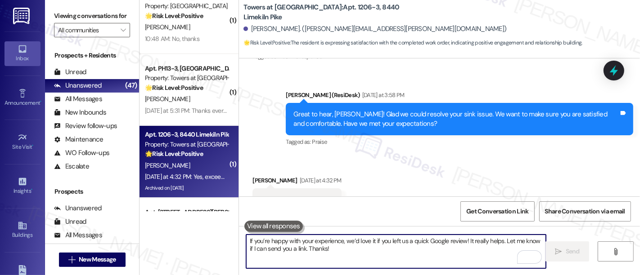
scroll to position [2604, 0]
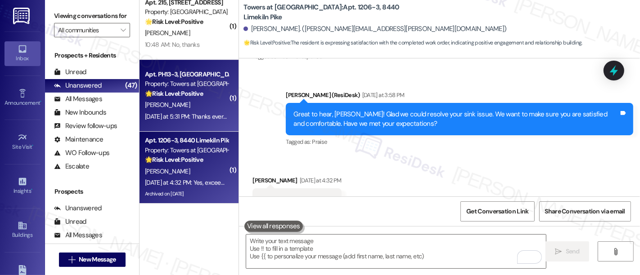
click at [189, 90] on strong "🌟 Risk Level: Positive" at bounding box center [174, 94] width 58 height 8
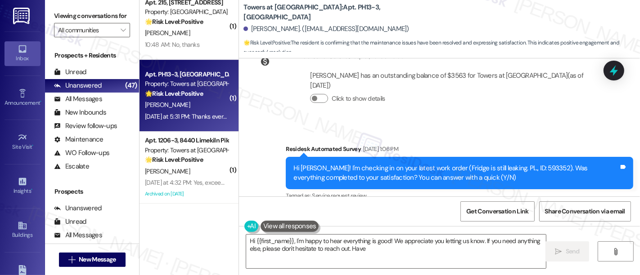
scroll to position [7745, 0]
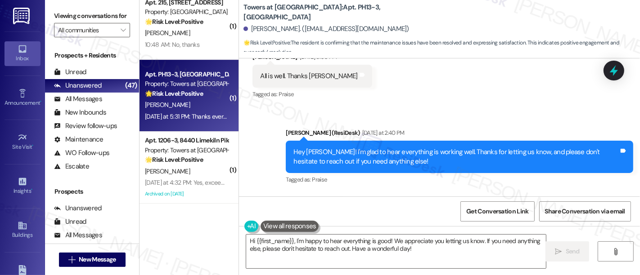
click at [450, 194] on div "Received via SMS Karen Hamilton Yesterday at 5:31 PM Thanks everything is good …" at bounding box center [439, 232] width 401 height 76
click at [456, 194] on div "Received via SMS Karen Hamilton Yesterday at 5:31 PM Thanks everything is good …" at bounding box center [439, 232] width 401 height 76
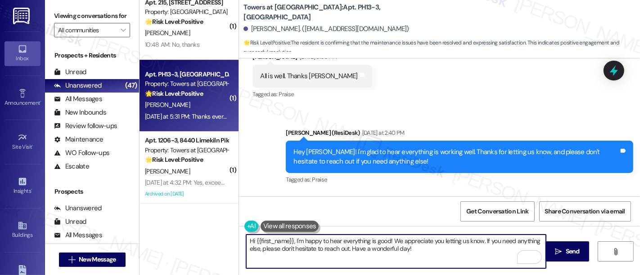
drag, startPoint x: 480, startPoint y: 241, endPoint x: 481, endPoint y: 253, distance: 12.6
click at [481, 253] on textarea "Hi {{first_name}}, I'm happy to hear everything is good! We appreciate you lett…" at bounding box center [396, 252] width 300 height 34
type textarea "Hi {{first_name}}, I'm happy to hear everything is good! We appreciate you lett…"
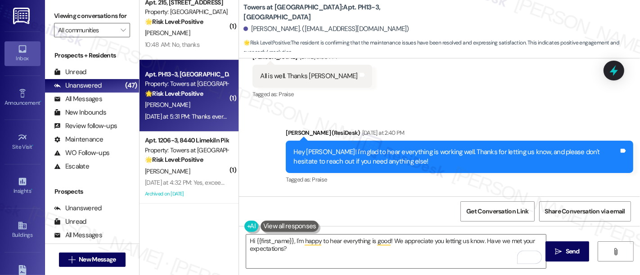
click at [569, 194] on div "Received via SMS Karen Hamilton Yesterday at 5:31 PM Thanks everything is good …" at bounding box center [439, 232] width 401 height 76
click at [484, 194] on div "Received via SMS Karen Hamilton Yesterday at 5:31 PM Thanks everything is good …" at bounding box center [439, 232] width 401 height 76
click at [449, 194] on div "Received via SMS Karen Hamilton Yesterday at 5:31 PM Thanks everything is good …" at bounding box center [439, 232] width 401 height 76
click at [548, 251] on button " Send" at bounding box center [567, 252] width 44 height 20
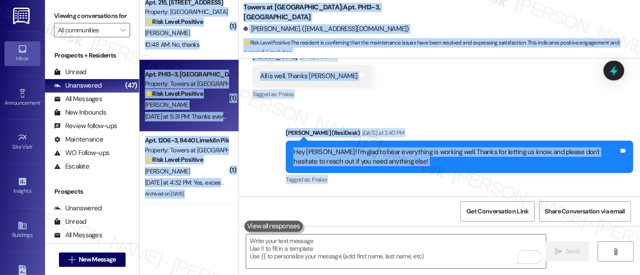
drag, startPoint x: 232, startPoint y: 151, endPoint x: 275, endPoint y: 154, distance: 43.3
click at [232, 149] on div "( 1 ) Apt. G0104, 2607 Welsh Rd Property: Joshua House 🔧 Risk Level: Medium The…" at bounding box center [390, 137] width 500 height 275
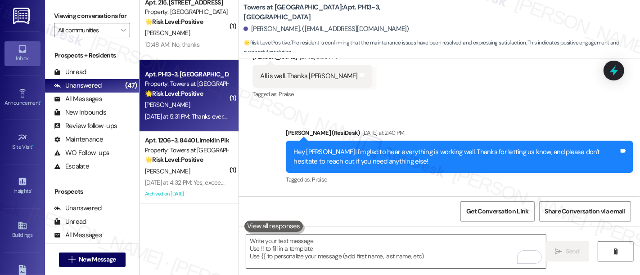
click at [348, 207] on div "Received via SMS Karen Hamilton Yesterday at 5:31 PM Thanks everything is good …" at bounding box center [301, 238] width 110 height 63
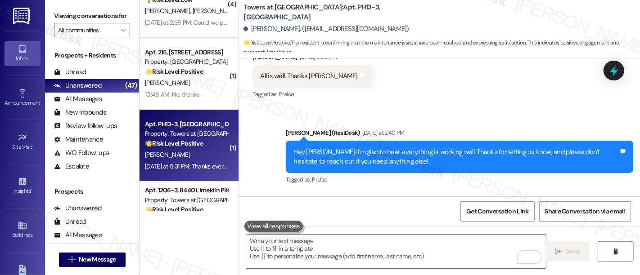
scroll to position [2548, 0]
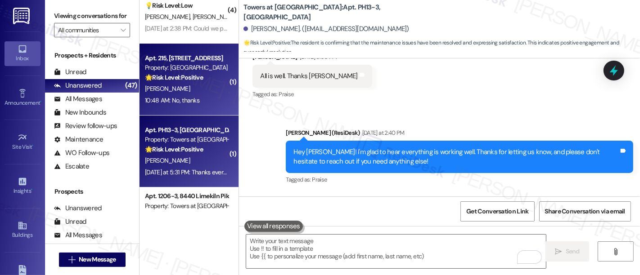
click at [189, 77] on strong "🌟 Risk Level: Positive" at bounding box center [174, 77] width 58 height 8
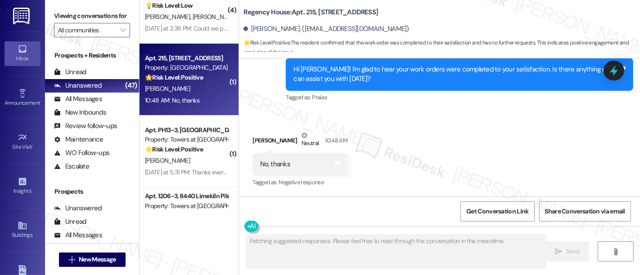
scroll to position [2279, 0]
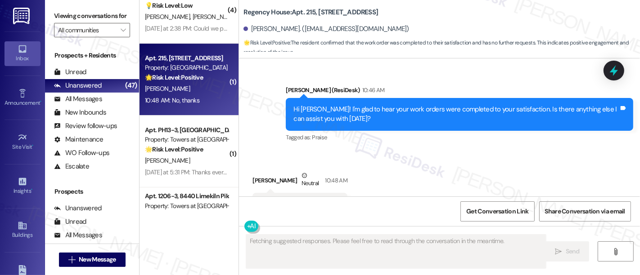
click at [467, 151] on div "Received via SMS Marguerite Newton Neutral 10:48 AM No, thanks Tags and notes T…" at bounding box center [439, 194] width 401 height 86
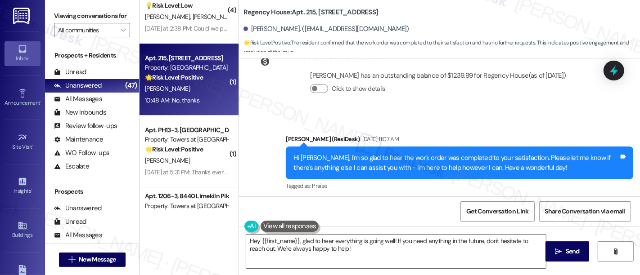
scroll to position [2288, 0]
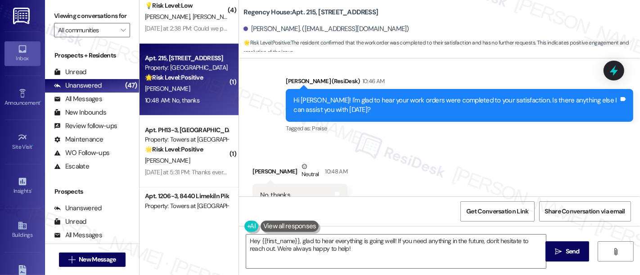
click at [449, 142] on div "Received via SMS Marguerite Newton Neutral 10:48 AM No, thanks Tags and notes T…" at bounding box center [439, 185] width 401 height 86
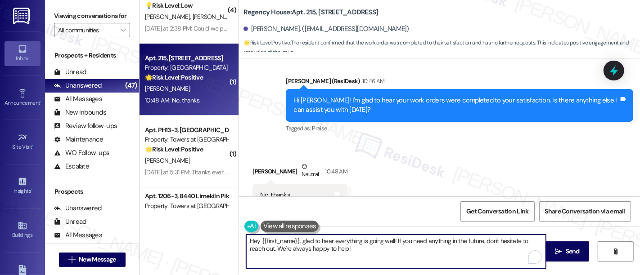
drag, startPoint x: 389, startPoint y: 239, endPoint x: 219, endPoint y: 226, distance: 170.6
click at [219, 226] on div "( 1 ) Apt. E0415, 251 W Dekalb Pike Property: 251 Dekalb 🔧 Risk Level: Medium T…" at bounding box center [390, 137] width 500 height 275
type textarea "You're welcome! If you need anything in the future, don't hesitate to reach out…"
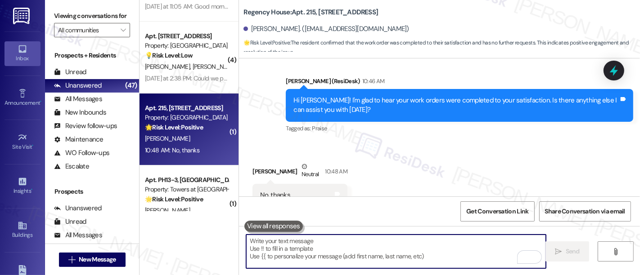
scroll to position [2493, 0]
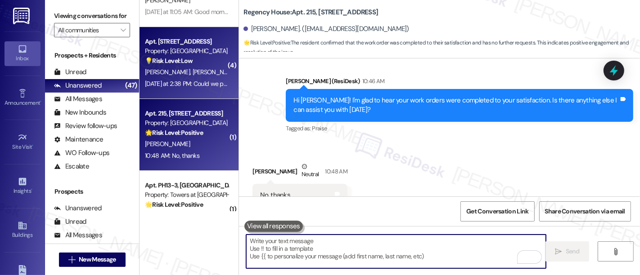
click at [193, 68] on span "M. Masuko" at bounding box center [215, 72] width 45 height 8
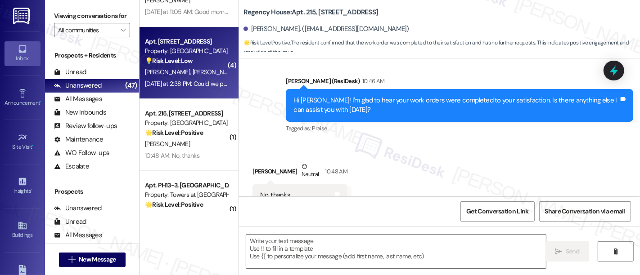
type textarea "Fetching suggested responses. Please feel free to read through the conversation…"
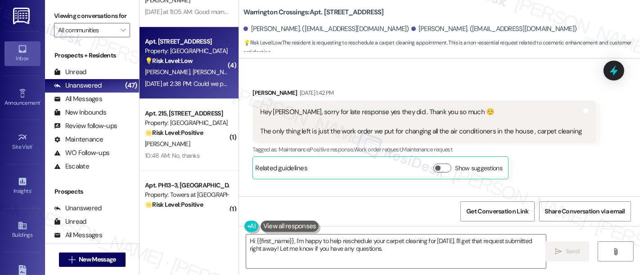
scroll to position [7903, 0]
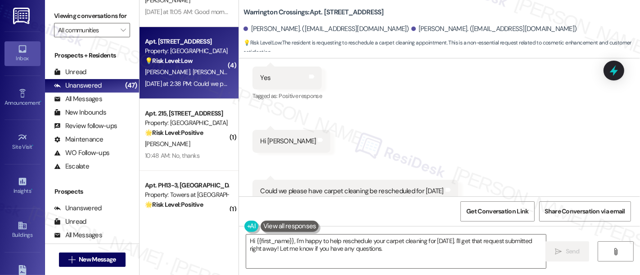
click at [404, 67] on div "Received via SMS Miranda Masuko Yesterday at 2:38 PM Yes Tags and notes Tagged …" at bounding box center [439, 96] width 401 height 253
drag, startPoint x: 462, startPoint y: 114, endPoint x: 469, endPoint y: 114, distance: 7.2
click at [467, 114] on div "Received via SMS Miranda Masuko Yesterday at 2:38 PM Yes Tags and notes Tagged …" at bounding box center [439, 96] width 401 height 253
click at [518, 135] on div "Received via SMS Miranda Masuko Yesterday at 2:38 PM Yes Tags and notes Tagged …" at bounding box center [439, 96] width 401 height 253
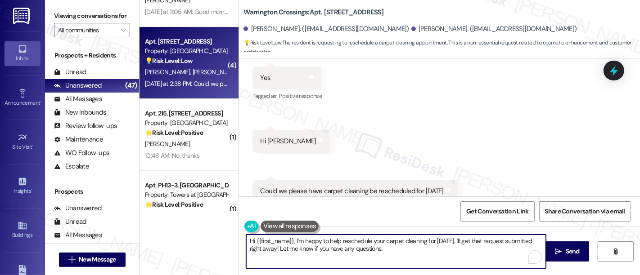
click at [270, 243] on textarea "Hi {{first_name}}, I'm happy to help reschedule your carpet cleaning for next F…" at bounding box center [396, 252] width 300 height 34
click at [392, 241] on textarea "Hi Miranda, I'm happy to help reschedule your carpet cleaning for next Friday. …" at bounding box center [396, 252] width 300 height 34
type textarea "Hi Miranda, I'm happy to help reschedule your carpet cleaning for next Friday. …"
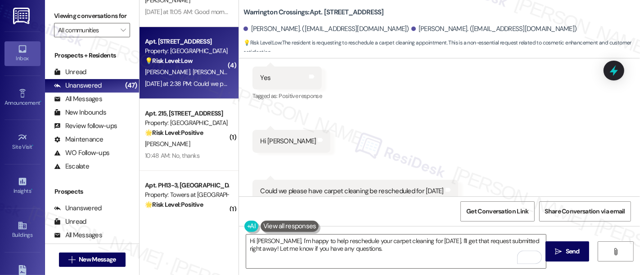
click at [529, 139] on div "Received via SMS Miranda Masuko Yesterday at 2:38 PM Yes Tags and notes Tagged …" at bounding box center [439, 96] width 401 height 253
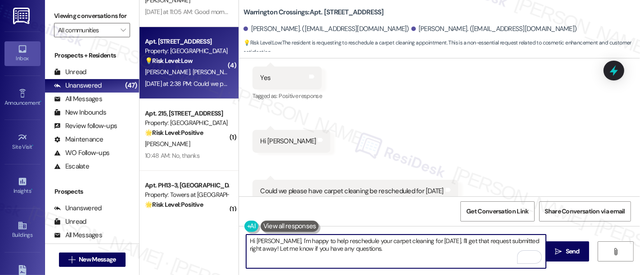
drag, startPoint x: 281, startPoint y: 246, endPoint x: 308, endPoint y: 247, distance: 27.0
click at [281, 246] on textarea "Hi Miranda, I'm happy to help reschedule your carpet cleaning for next Friday. …" at bounding box center [396, 252] width 300 height 34
click at [428, 252] on textarea "Hi Miranda, I'm happy to help reschedule your carpet cleaning for next Friday. …" at bounding box center [396, 252] width 300 height 34
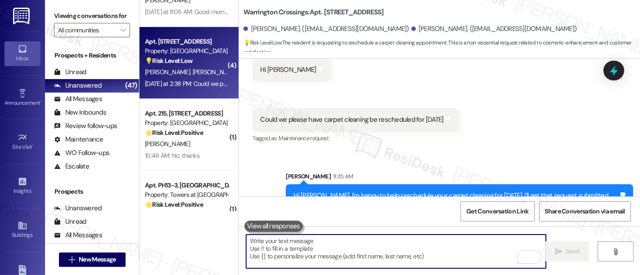
scroll to position [7975, 0]
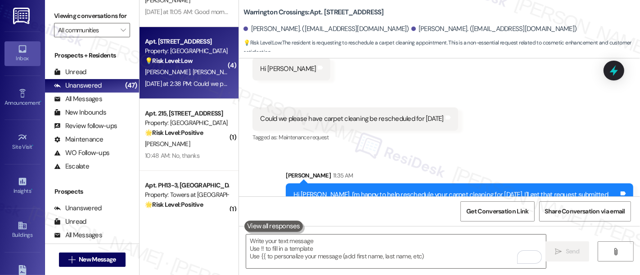
click at [545, 122] on div "Received via SMS Miranda Masuko Yesterday at 2:38 PM Yes Tags and notes Tagged …" at bounding box center [439, 24] width 401 height 253
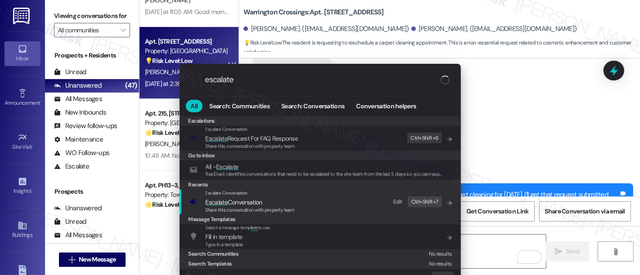
type input "escalate"
click at [261, 207] on span "Share this conversation with property team" at bounding box center [250, 210] width 89 height 6
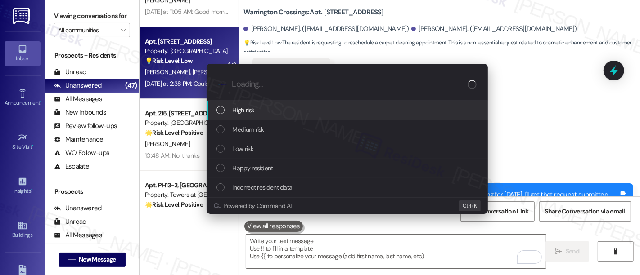
click at [247, 109] on span "High risk" at bounding box center [244, 110] width 22 height 10
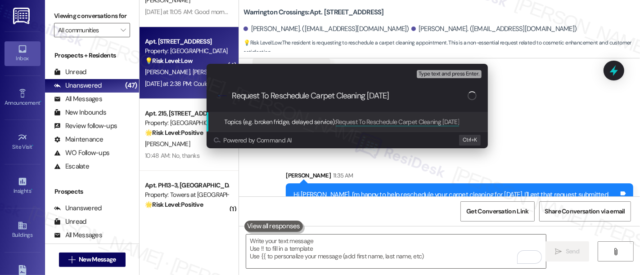
click at [415, 96] on input "Request To Reschedule Carpet Cleaning On Friday" at bounding box center [349, 95] width 235 height 9
type input "Request To Reschedule Carpet Cleaning On Friday, 9/26/2025"
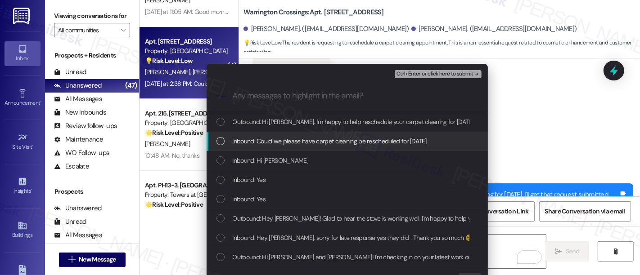
click at [269, 137] on span "Inbound: Could we please have carpet cleaning be rescheduled for Friday next we…" at bounding box center [330, 141] width 194 height 10
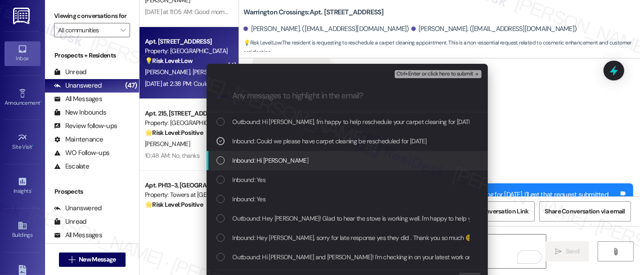
click at [266, 162] on span "Inbound: Hi Emily" at bounding box center [271, 161] width 76 height 10
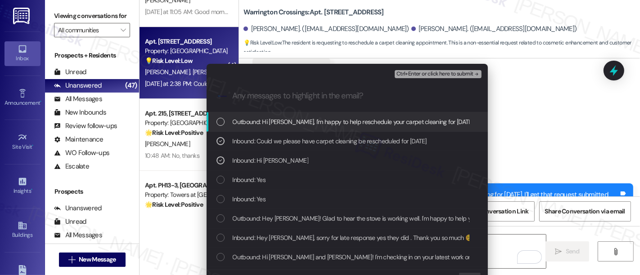
click at [435, 75] on span "Ctrl+Enter or click here to submit" at bounding box center [434, 74] width 77 height 6
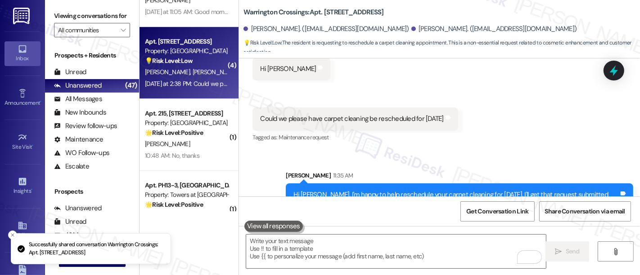
scroll to position [7964, 0]
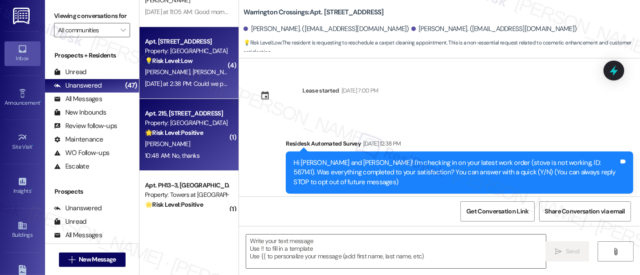
type textarea "Fetching suggested responses. Please feel free to read through the conversation…"
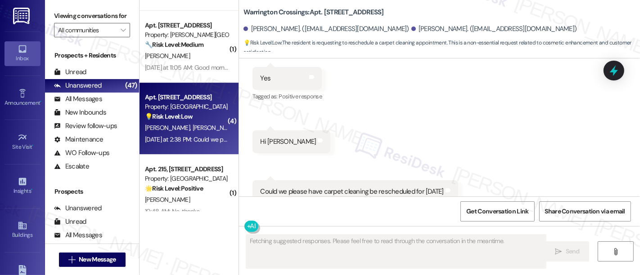
scroll to position [2371, 0]
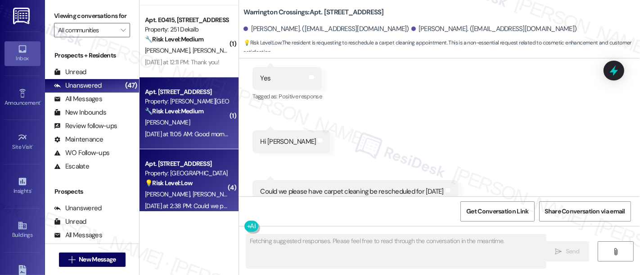
click at [168, 107] on div "🔧 Risk Level: Medium The resident is requesting to speak with a specific person…" at bounding box center [186, 111] width 83 height 9
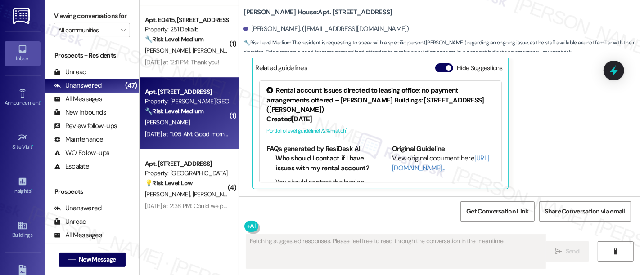
scroll to position [820, 0]
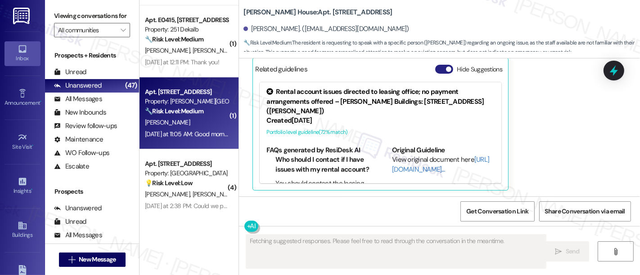
click at [435, 65] on button "Hide Suggestions" at bounding box center [444, 69] width 18 height 9
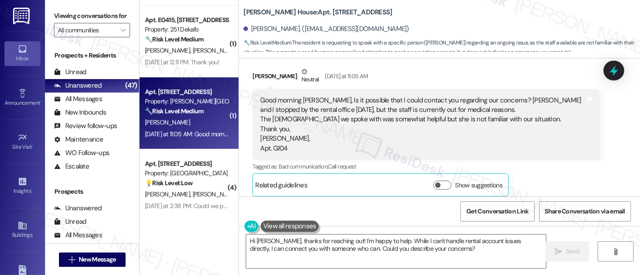
scroll to position [710, 0]
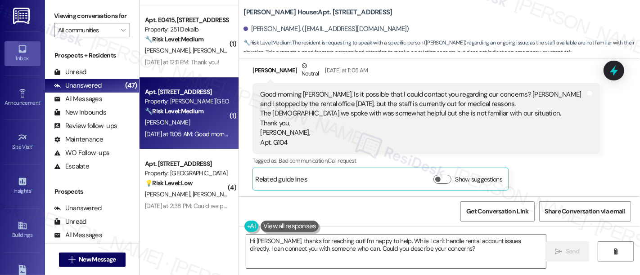
click at [576, 162] on div "Tagged as: Bad communication , Click to highlight conversations about Bad commu…" at bounding box center [425, 160] width 347 height 13
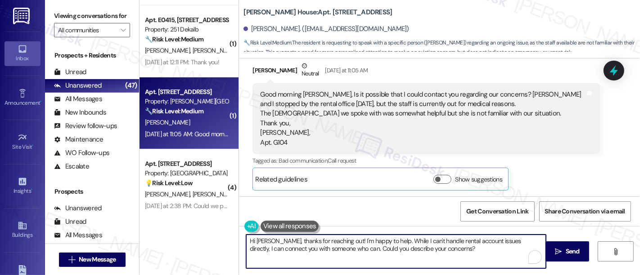
click at [477, 240] on textarea "Hi Cynthia, thanks for reaching out! I'm happy to help. While I can't handle re…" at bounding box center [396, 252] width 300 height 34
click at [384, 242] on textarea "Hi Cynthia, thanks for reaching out! I'm happy to help. While I can't handle re…" at bounding box center [396, 252] width 300 height 34
click at [343, 251] on textarea "Hi Cynthia, thanks for reaching out! I'm happy to help. While I can't handle re…" at bounding box center [396, 252] width 300 height 34
type textarea "Hi Cynthia, thanks for reaching out! I'm happy to help. Could you describe your…"
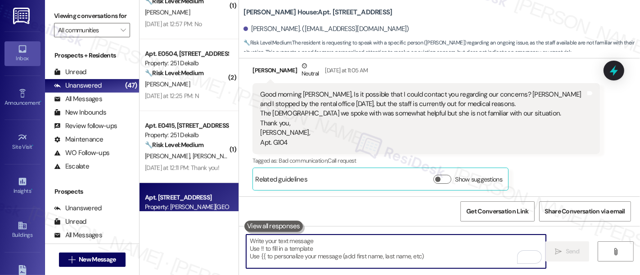
scroll to position [2259, 0]
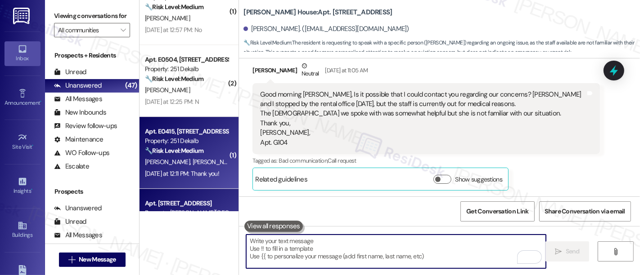
click at [167, 151] on strong "🔧 Risk Level: Medium" at bounding box center [174, 151] width 59 height 8
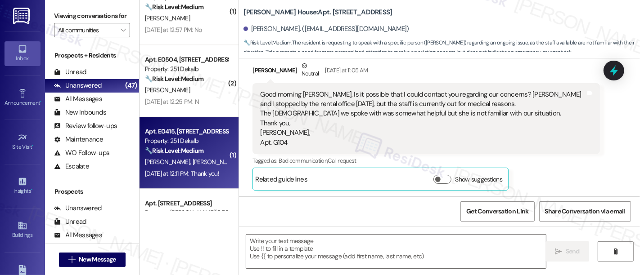
type textarea "Fetching suggested responses. Please feel free to read through the conversation…"
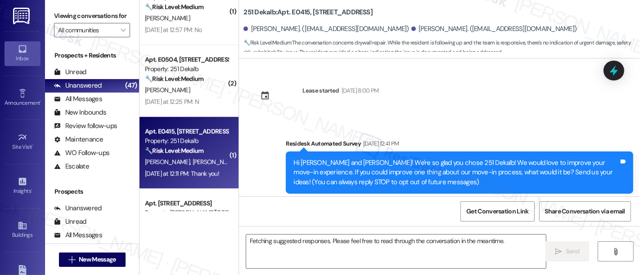
scroll to position [1700, 0]
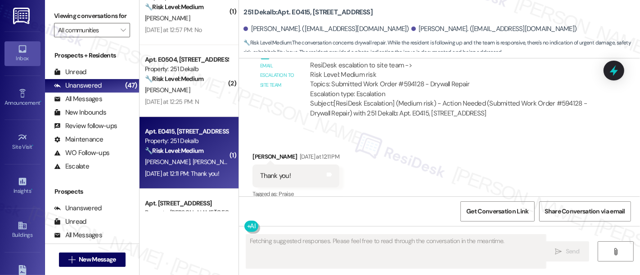
click at [406, 176] on div "Received via SMS Aida Johnson Yesterday at 12:11 PM Thank you! Tags and notes T…" at bounding box center [439, 170] width 401 height 76
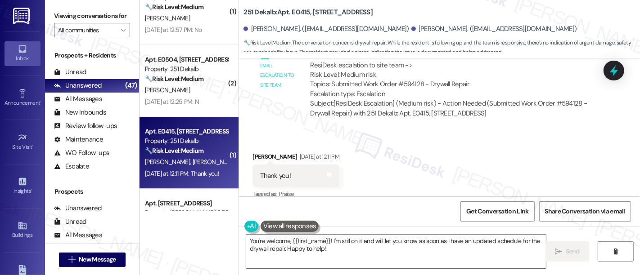
click at [447, 173] on div "Received via SMS Aida Johnson Yesterday at 12:11 PM Thank you! Tags and notes T…" at bounding box center [439, 170] width 401 height 76
click at [405, 75] on div "ResiDesk escalation to site team -> Risk Level: Medium risk Topics: Submitted W…" at bounding box center [451, 80] width 282 height 39
click at [405, 74] on div "ResiDesk escalation to site team -> Risk Level: Medium risk Topics: Submitted W…" at bounding box center [451, 80] width 282 height 39
copy div "594128"
click at [400, 158] on div "Received via SMS Aida Johnson Yesterday at 12:11 PM Thank you! Tags and notes T…" at bounding box center [439, 170] width 401 height 76
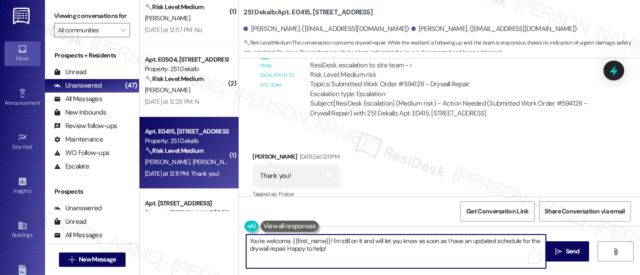
click at [337, 254] on textarea "You're welcome, {{first_name}}! I'm still on it and will let you know as soon a…" at bounding box center [396, 252] width 300 height 34
click at [403, 248] on textarea "You're welcome, {{first_name}}! I'm still on it and will let you know as soon a…" at bounding box center [396, 252] width 300 height 34
click at [352, 242] on textarea "You're welcome, {{first_name}}! I'm still on it and will let you know as soon a…" at bounding box center [396, 252] width 300 height 34
click at [432, 242] on textarea "You're welcome, {{first_name}}! I'm still on it and will let you know as soon a…" at bounding box center [396, 252] width 300 height 34
click at [479, 241] on textarea "You're welcome, {{first_name}}! I'm still on it and will let you know as soon a…" at bounding box center [396, 252] width 300 height 34
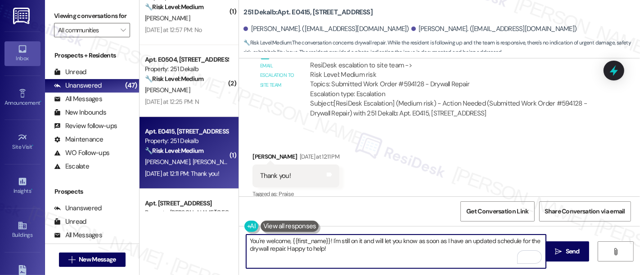
click at [253, 145] on div "Received via SMS Aida Johnson Yesterday at 12:11 PM Thank you! Tags and notes T…" at bounding box center [296, 176] width 100 height 63
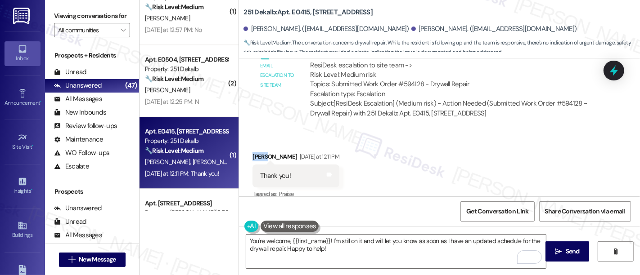
click at [253, 145] on div "Received via SMS Aida Johnson Yesterday at 12:11 PM Thank you! Tags and notes T…" at bounding box center [296, 176] width 100 height 63
copy div "Aida"
click at [307, 241] on textarea "You're welcome, {{first_name}}! I'm still on it and will let you know as soon a…" at bounding box center [396, 252] width 300 height 34
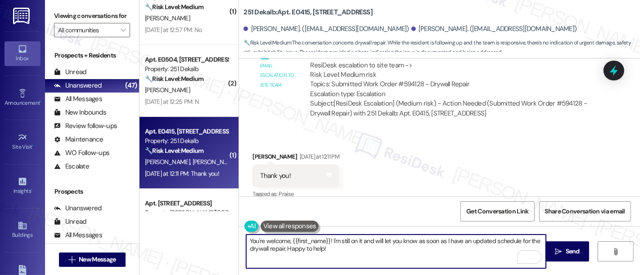
click at [307, 241] on textarea "You're welcome, {{first_name}}! I'm still on it and will let you know as soon a…" at bounding box center [396, 252] width 300 height 34
paste textarea "Aida"
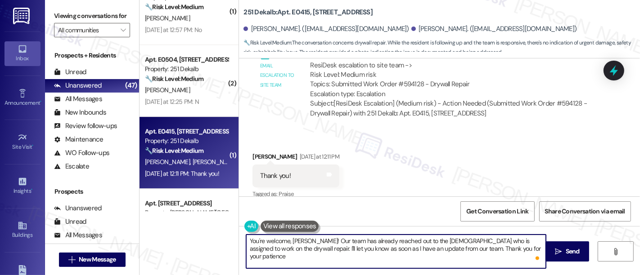
type textarea "You're welcome, Aida! Our team has already reached out to the contractor who is…"
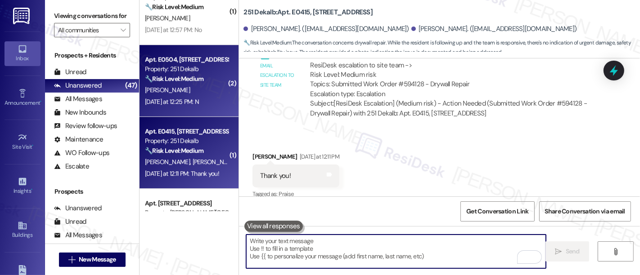
click at [173, 88] on div "A. Joshi" at bounding box center [186, 90] width 85 height 11
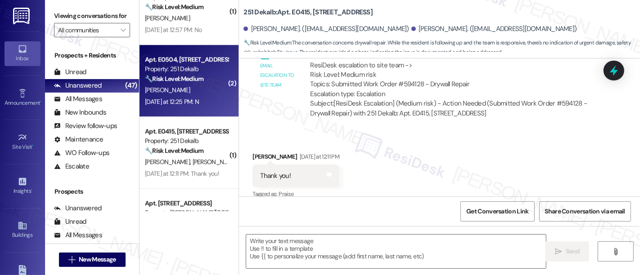
type textarea "Fetching suggested responses. Please feel free to read through the conversation…"
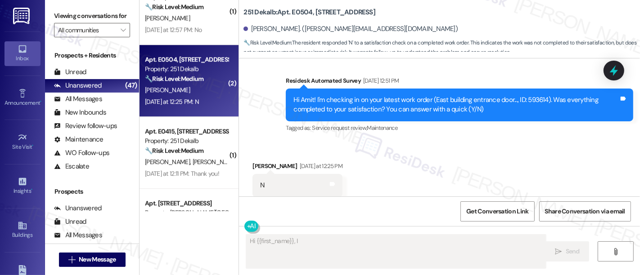
scroll to position [1390, 0]
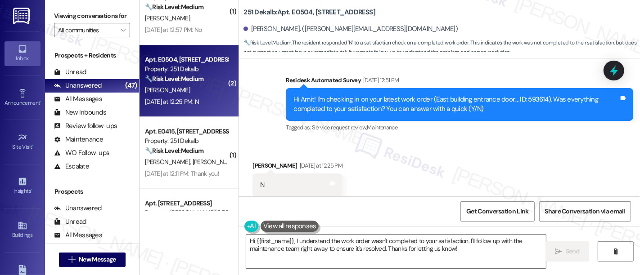
click at [504, 141] on div "Received via SMS Amit Joshi Yesterday at 12:25 PM N Tags and notes Tagged as: N…" at bounding box center [439, 179] width 401 height 76
click at [319, 251] on textarea "Hi {{first_name}}, I understand the work order wasn't completed to your satisfa…" at bounding box center [396, 252] width 300 height 34
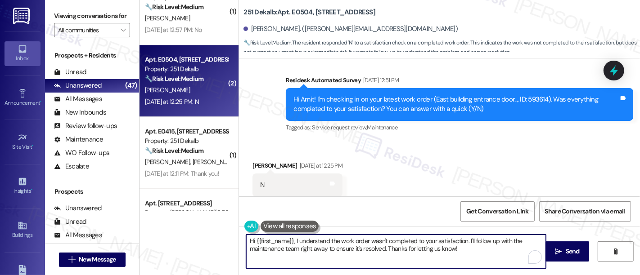
click at [397, 253] on textarea "Hi {{first_name}}, I understand the work order wasn't completed to your satisfa…" at bounding box center [396, 252] width 300 height 34
click at [477, 249] on textarea "Hi {{first_name}}, I understand the work order wasn't completed to your satisfa…" at bounding box center [396, 252] width 300 height 34
click at [535, 95] on div "Hi Amit! I'm checking in on your latest work order (East building entrance door…" at bounding box center [455, 104] width 325 height 19
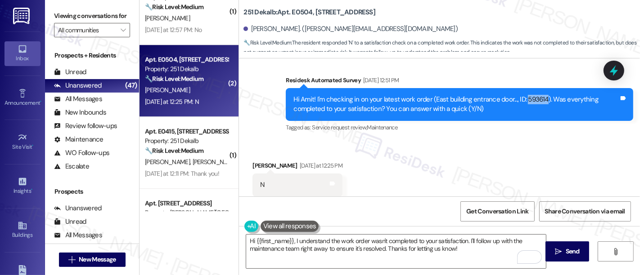
click at [535, 95] on div "Hi Amit! I'm checking in on your latest work order (East building entrance door…" at bounding box center [455, 104] width 325 height 19
copy div "593614"
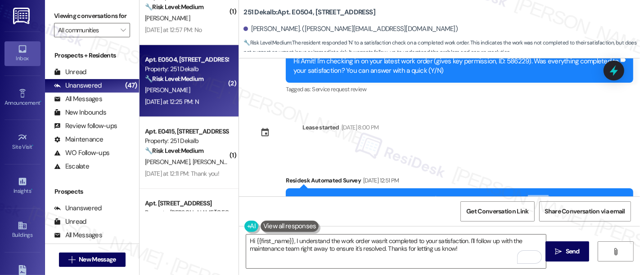
scroll to position [1390, 0]
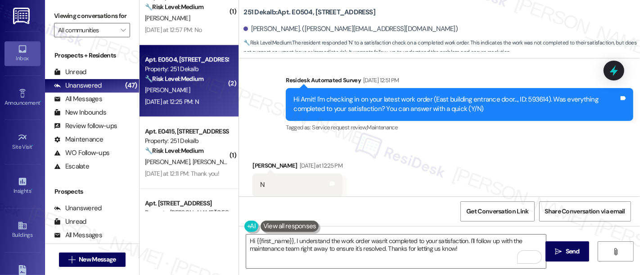
click at [397, 172] on div "Received via SMS Amit Joshi Yesterday at 12:25 PM N Tags and notes Tagged as: N…" at bounding box center [439, 179] width 401 height 76
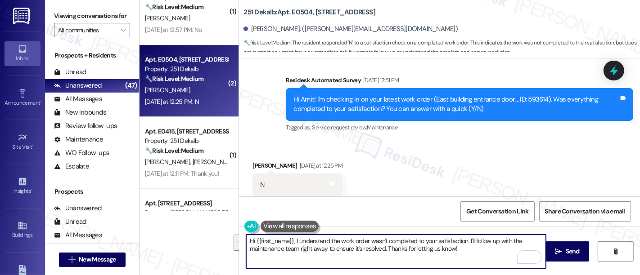
drag, startPoint x: 465, startPoint y: 240, endPoint x: 468, endPoint y: 246, distance: 6.9
click at [468, 246] on textarea "Hi {{first_name}}, I understand the work order wasn't completed to your satisfa…" at bounding box center [396, 252] width 300 height 34
click at [468, 247] on textarea "Hi {{first_name}}, I understand the work order wasn't completed to your satisfa…" at bounding box center [396, 252] width 300 height 34
click at [465, 239] on textarea "Hi {{first_name}}, I understand the work order wasn't completed to your satisfa…" at bounding box center [396, 252] width 300 height 34
type textarea "Hi {{first_name}}, I understand the work order wasn't completed to your satisfa…"
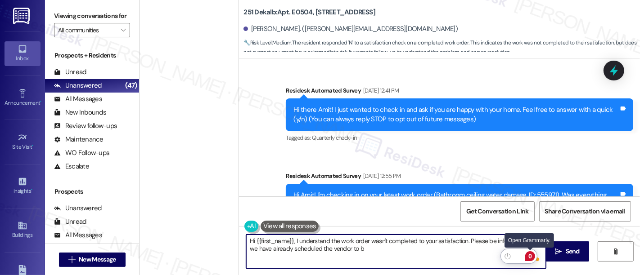
scroll to position [1390, 0]
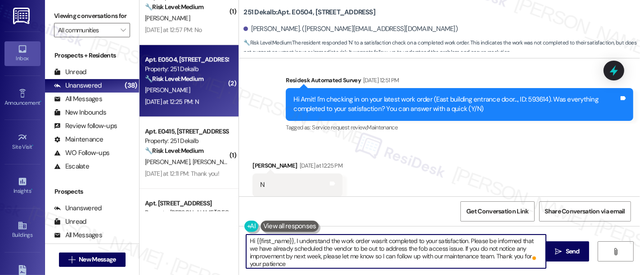
type textarea "Hi {{first_name}}, I understand the work order wasn't completed to your satisfa…"
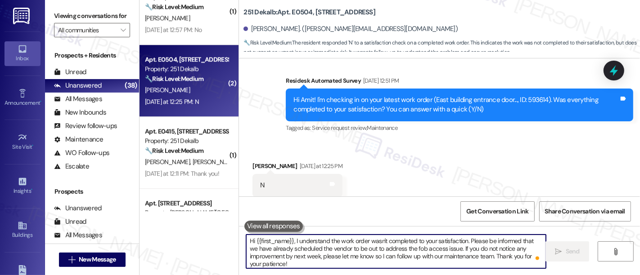
scroll to position [2175, 0]
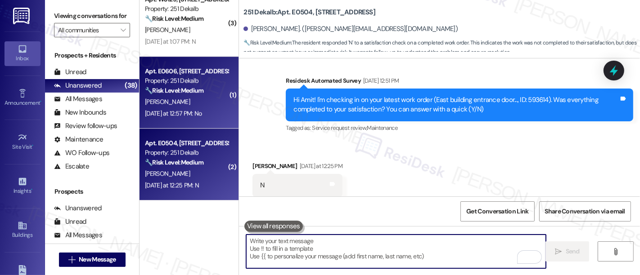
click at [176, 99] on div "[PERSON_NAME]" at bounding box center [186, 101] width 85 height 11
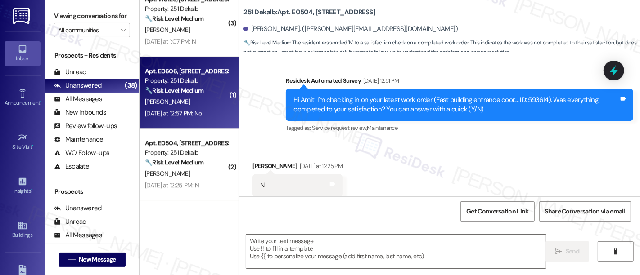
type textarea "Fetching suggested responses. Please feel free to read through the conversation…"
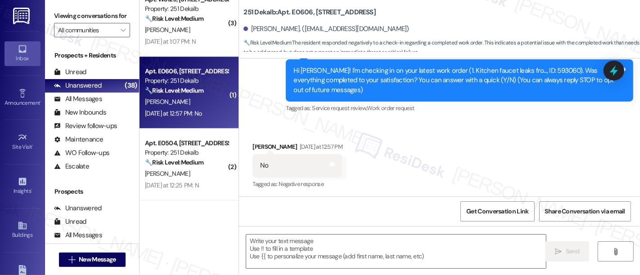
type textarea "Fetching suggested responses. Please feel free to read through the conversation…"
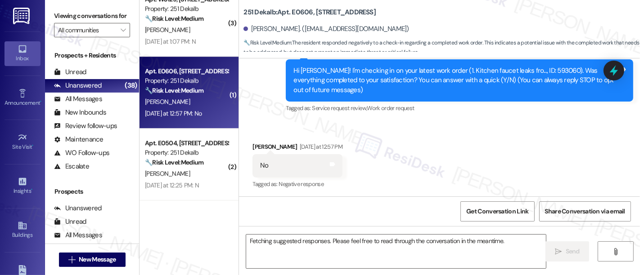
scroll to position [93, 0]
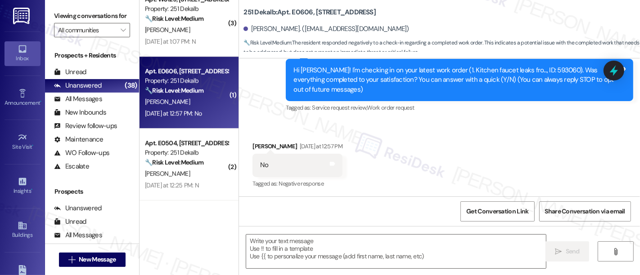
click at [473, 164] on div "Received via SMS [PERSON_NAME] [DATE] at 12:57 PM No Tags and notes Tagged as: …" at bounding box center [439, 160] width 401 height 76
click at [519, 70] on div "Hi [PERSON_NAME]! I'm checking in on your latest work order (1. Kitchen faucet …" at bounding box center [455, 80] width 325 height 29
copy div "593060"
click at [464, 149] on div "Received via SMS [PERSON_NAME] [DATE] at 12:57 PM No Tags and notes Tagged as: …" at bounding box center [439, 160] width 401 height 76
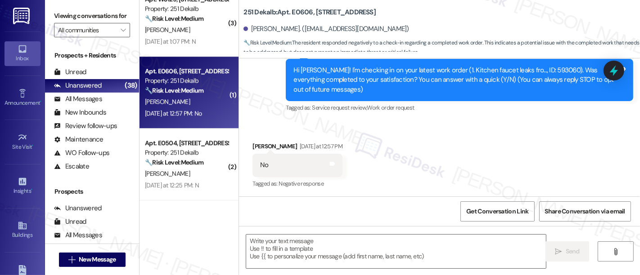
scroll to position [1, 0]
click at [532, 69] on div "Hi [PERSON_NAME]! I'm checking in on your latest work order (1. Kitchen faucet …" at bounding box center [455, 80] width 325 height 29
copy div "593060"
click at [362, 242] on textarea at bounding box center [396, 252] width 300 height 34
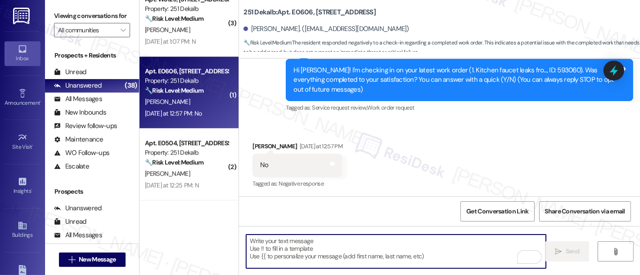
paste textarea "I'm so sorry to hear that the issue wasn't resolved to your satisfaction. Can y…"
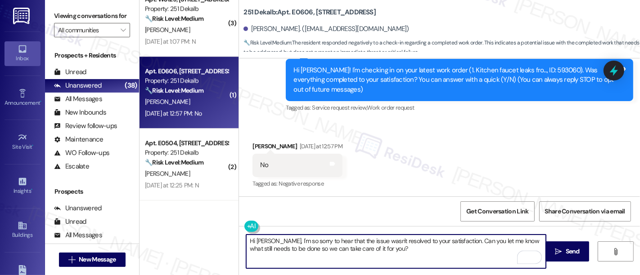
click at [357, 239] on textarea "Hi [PERSON_NAME], I'm so sorry to hear that the issue wasn't resolved to your s…" at bounding box center [396, 252] width 300 height 34
click at [372, 237] on textarea "Hi [PERSON_NAME], I'm so sorry to hear that the issues wasn't resolved to your …" at bounding box center [396, 252] width 300 height 34
click at [372, 237] on textarea "Hi Garrett, I'm so sorry to hear that the issues wasn't resolved to your satisf…" at bounding box center [396, 252] width 300 height 34
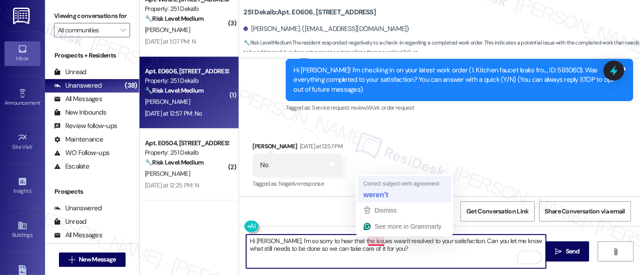
type textarea "Hi Garrett, I'm so sorry to hear that the issues weren't resolved to your satis…"
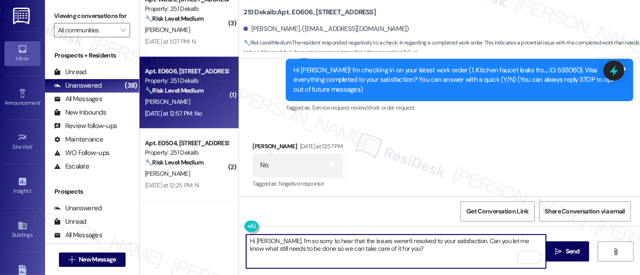
click at [465, 254] on textarea "Hi Garrett, I'm so sorry to hear that the issues weren't resolved to your satis…" at bounding box center [396, 252] width 300 height 34
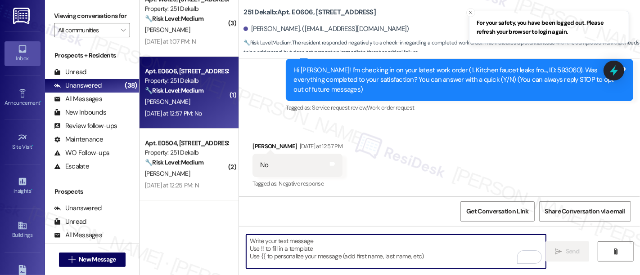
click at [400, 167] on div "Received via SMS Garrett Howard Yesterday at 12:57 PM No Tags and notes Tagged …" at bounding box center [439, 160] width 401 height 76
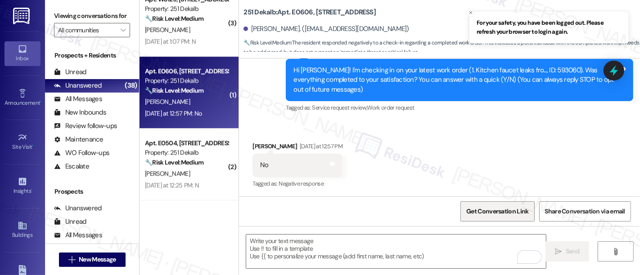
click at [477, 209] on span "Get Conversation Link" at bounding box center [497, 211] width 62 height 9
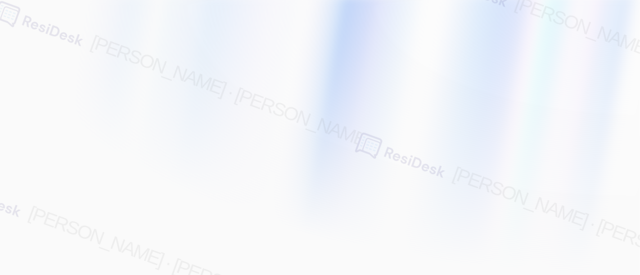
type input "[EMAIL_ADDRESS][PERSON_NAME][PERSON_NAME][DOMAIN_NAME]"
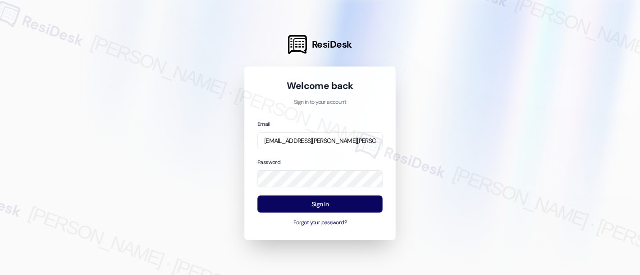
click at [483, 149] on div at bounding box center [320, 137] width 640 height 275
click at [336, 203] on button "Sign In" at bounding box center [319, 205] width 125 height 18
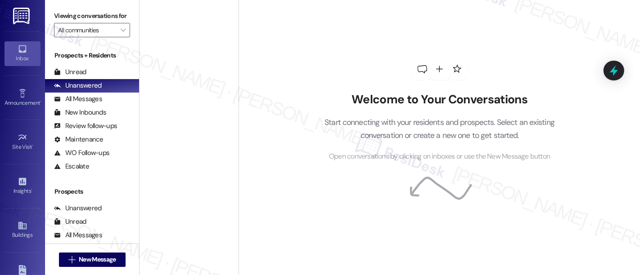
scroll to position [2525, 0]
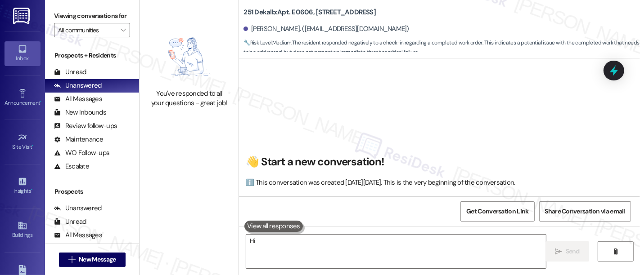
type textarea "Hi"
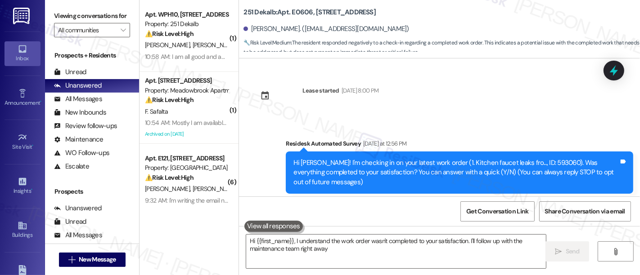
scroll to position [93, 0]
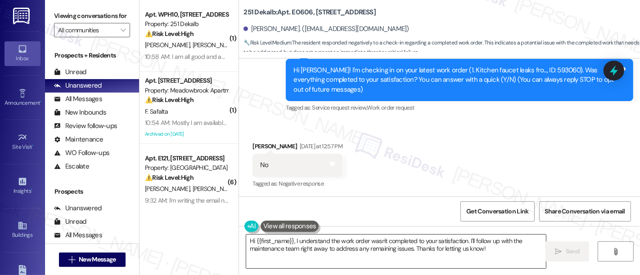
click at [487, 252] on textarea "Hi {{first_name}}, I understand the work order wasn't completed to your satisfa…" at bounding box center [396, 252] width 300 height 34
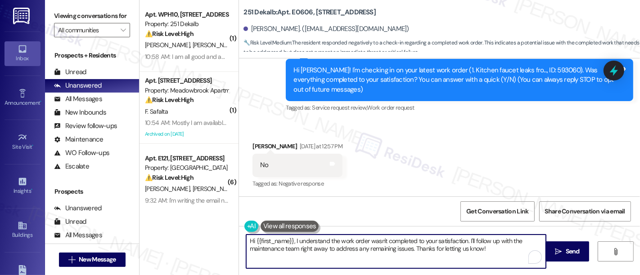
click at [292, 241] on textarea "Hi {{first_name}}, I understand the work order wasn't completed to your satisfa…" at bounding box center [396, 252] width 300 height 34
paste textarea "'m so sorry to hear that the issue wasn't resolved to your satisfaction. Can yo…"
click at [378, 242] on textarea "Hi {{first_name}}, I'm so sorry to hear that the issue wasn't resolved to your …" at bounding box center [396, 252] width 300 height 34
click at [392, 241] on textarea "Hi {{first_name}}, I'm so sorry to hear that the issues wasn't resolved to your…" at bounding box center [396, 252] width 300 height 34
click at [408, 241] on textarea "Hi {{first_name}}, I'm so sorry to hear that the issues wasn't resolved to your…" at bounding box center [396, 252] width 300 height 34
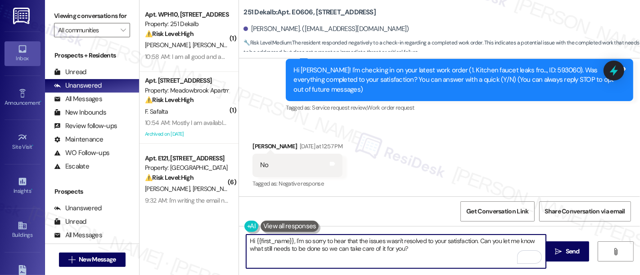
click at [389, 241] on textarea "Hi {{first_name}}, I'm so sorry to hear that the issues wasn't resolved to your…" at bounding box center [396, 252] width 300 height 34
type textarea "Hi {{first_name}}, I'm so sorry to hear that the issues weren't resolved to you…"
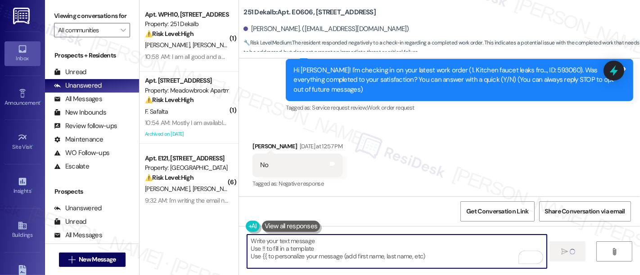
type textarea "Fetching suggested responses. Please feel free to read through the conversation…"
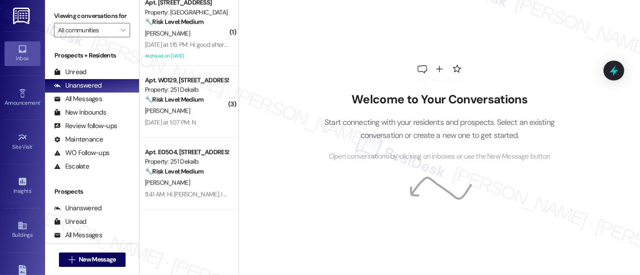
scroll to position [2158, 0]
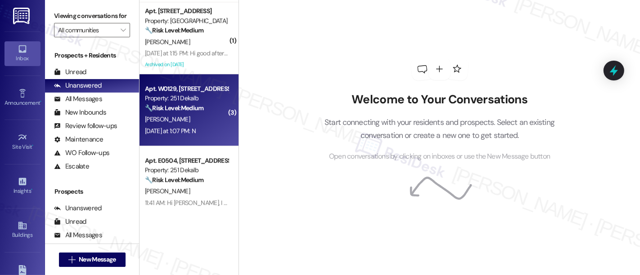
click at [185, 110] on strong "🔧 Risk Level: Medium" at bounding box center [174, 108] width 59 height 8
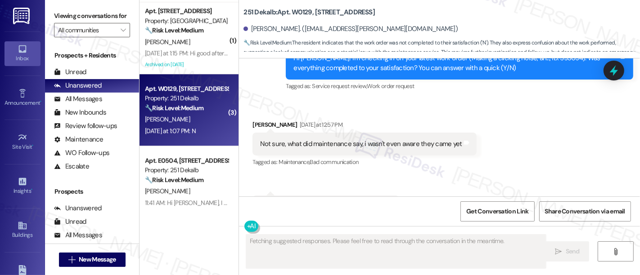
scroll to position [4349, 0]
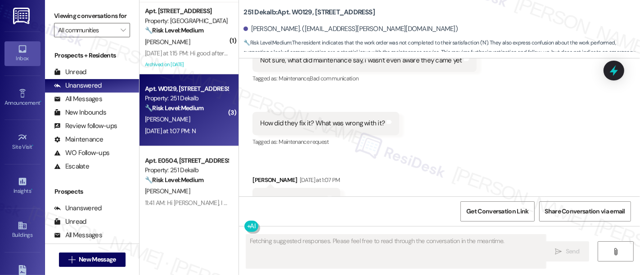
click at [477, 121] on div "Received via SMS [PERSON_NAME] [DATE] at 12:57 PM Not sure, what did maintenanc…" at bounding box center [439, 123] width 401 height 215
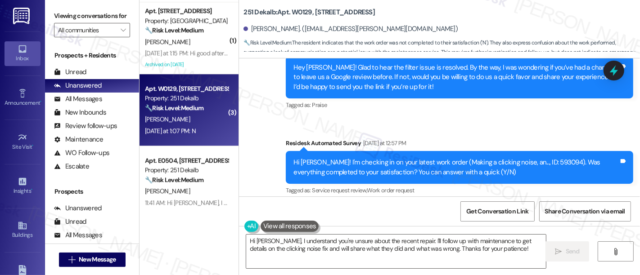
scroll to position [4149, 0]
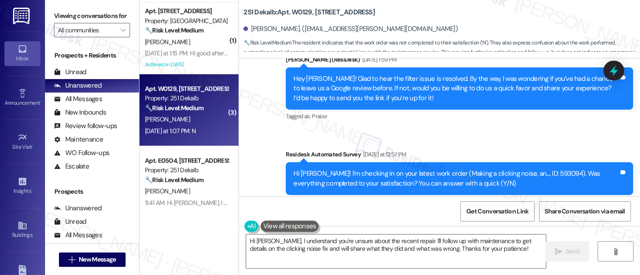
click at [527, 169] on div "Hi [PERSON_NAME]! I'm checking in on your latest work order (Making a clicking …" at bounding box center [455, 178] width 325 height 19
copy div "593094"
click at [580, 195] on div "Tagged as: Service request review , Click to highlight conversations about Serv…" at bounding box center [459, 201] width 347 height 13
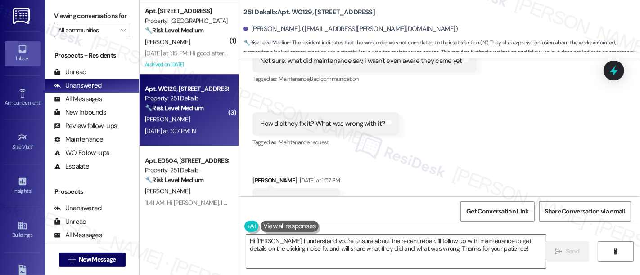
click at [509, 143] on div "Received via SMS [PERSON_NAME] [DATE] at 12:57 PM Not sure, what did maintenanc…" at bounding box center [439, 124] width 401 height 215
click at [312, 241] on textarea "Hi [PERSON_NAME], I understand you're unsure about the recent repair. I'll foll…" at bounding box center [396, 252] width 300 height 34
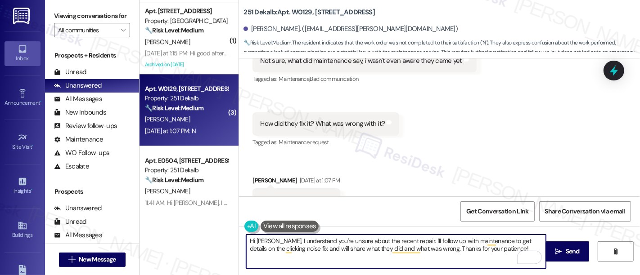
drag, startPoint x: 397, startPoint y: 239, endPoint x: 490, endPoint y: 249, distance: 93.7
click at [490, 249] on textarea "Hi [PERSON_NAME], I understand you're unsure about the recent repair. I'll foll…" at bounding box center [396, 252] width 300 height 34
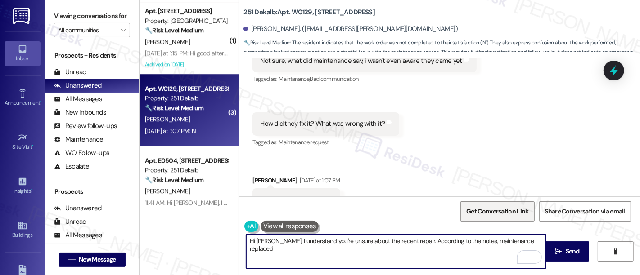
drag, startPoint x: 496, startPoint y: 243, endPoint x: 509, endPoint y: 209, distance: 36.4
click at [497, 242] on textarea "Hi [PERSON_NAME], I understand you're unsure about the recent repair. According…" at bounding box center [396, 252] width 300 height 34
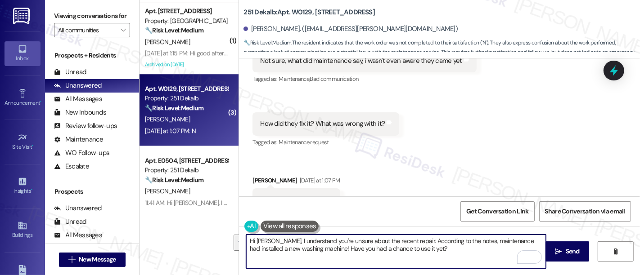
paste textarea "I understand you’re unsure about the recent repair. According to our notes, mai…"
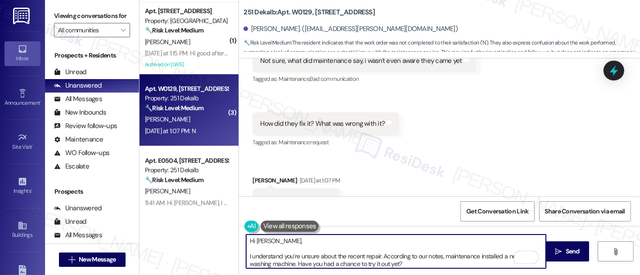
click at [397, 243] on textarea "Hi [PERSON_NAME], I understand you’re unsure about the recent repair. According…" at bounding box center [396, 252] width 300 height 34
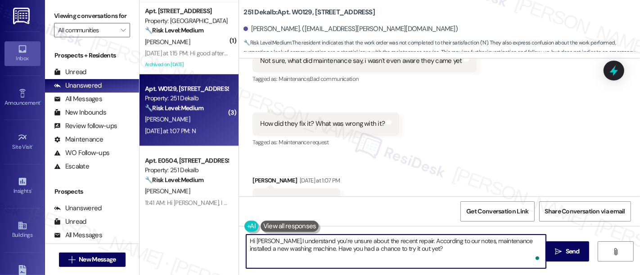
type textarea "Hi [PERSON_NAME], I understand you’re unsure about the recent repair. According…"
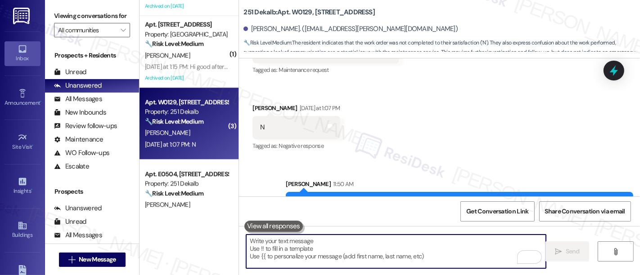
scroll to position [2089, 0]
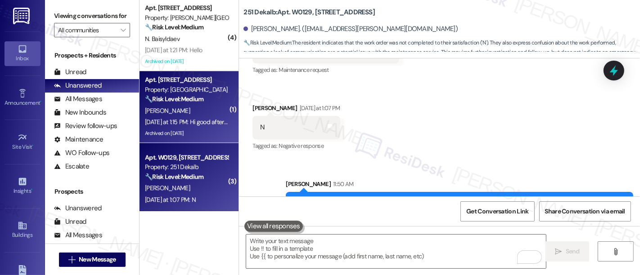
click at [192, 106] on div "[PERSON_NAME]" at bounding box center [186, 110] width 85 height 11
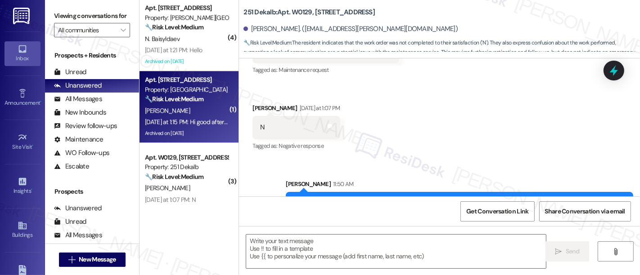
type textarea "Fetching suggested responses. Please feel free to read through the conversation…"
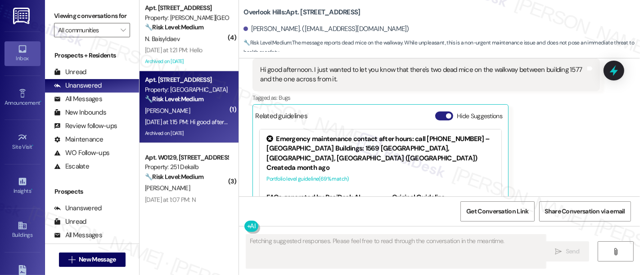
click at [437, 112] on button "Hide Suggestions" at bounding box center [444, 116] width 18 height 9
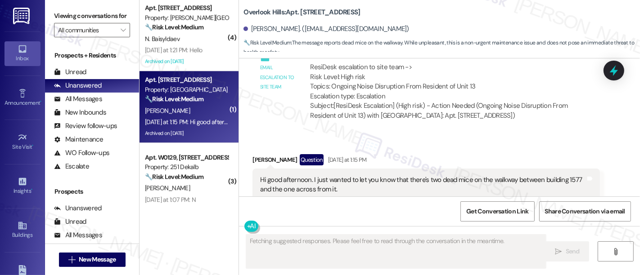
scroll to position [9583, 0]
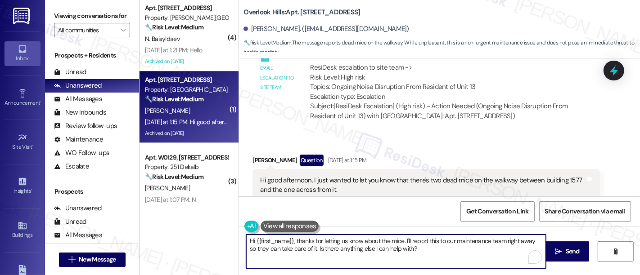
click at [469, 243] on textarea "Hi {{first_name}}, thanks for letting us know about the mice. I'll report this …" at bounding box center [396, 252] width 300 height 34
click at [313, 252] on textarea "Hi {{first_name}}, thanks for letting us know about the mice. I'll report this …" at bounding box center [396, 252] width 300 height 34
click at [416, 255] on textarea "Hi {{first_name}}, thanks for letting us know about the mice. I'll report this …" at bounding box center [396, 252] width 300 height 34
click at [307, 250] on textarea "Hi {{first_name}}, thanks for letting us know about the mice. I'll report this …" at bounding box center [396, 252] width 300 height 34
type textarea "Hi {{first_name}}, thanks for letting us know about the mice. I'll report this …"
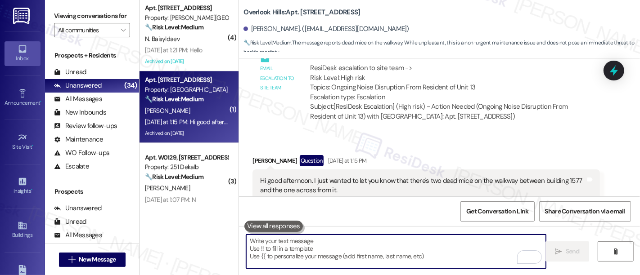
scroll to position [9656, 0]
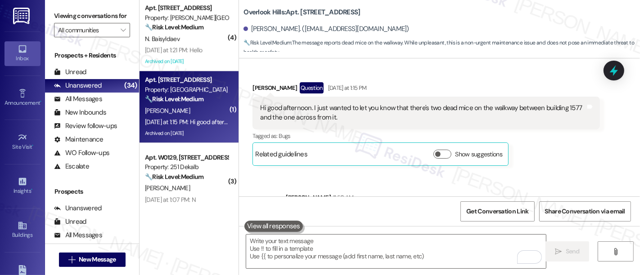
click at [514, 193] on div "[PERSON_NAME] 11:50 AM" at bounding box center [459, 199] width 347 height 13
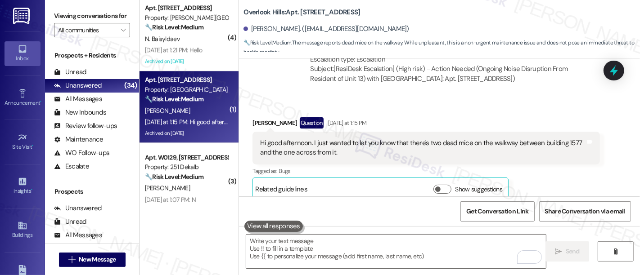
scroll to position [9606, 0]
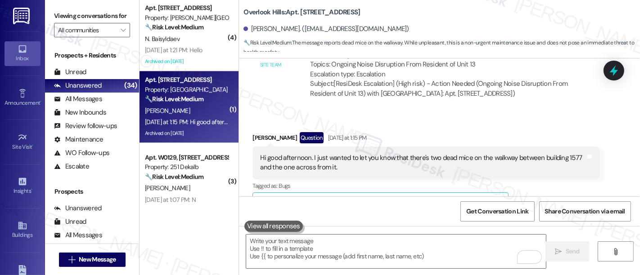
click at [572, 162] on div "Ashley Donnelly Question Yesterday at 1:15 PM Hi good afternoon. I just wanted …" at bounding box center [425, 174] width 347 height 84
click at [568, 153] on div "Hi good afternoon. I just wanted to let you know that there's two dead mice on …" at bounding box center [422, 162] width 325 height 19
click at [584, 145] on div "Ashley Donnelly Question Yesterday at 1:15 PM Hi good afternoon. I just wanted …" at bounding box center [425, 174] width 347 height 84
click at [618, 70] on icon at bounding box center [613, 70] width 15 height 15
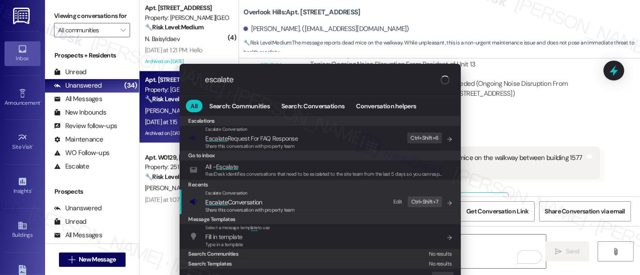
type input "escalate"
click at [262, 205] on span "Escalate Conversation" at bounding box center [250, 203] width 89 height 10
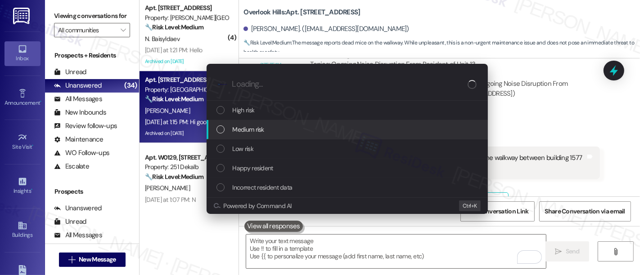
click at [253, 133] on span "Medium risk" at bounding box center [249, 130] width 32 height 10
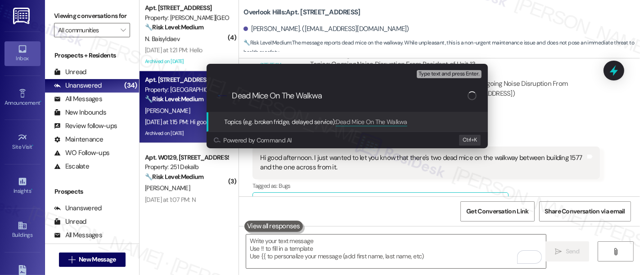
type input "Dead Mice On The Walkway"
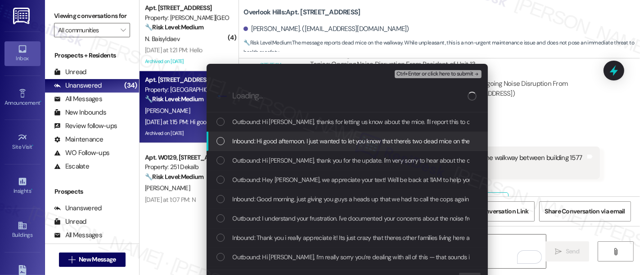
click at [272, 143] on span "Inbound: Hi good afternoon. I just wanted to let you know that there's two dead…" at bounding box center [429, 141] width 392 height 10
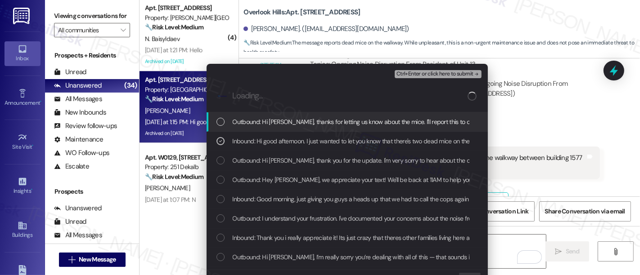
click at [420, 72] on span "Ctrl+Enter or click here to submit" at bounding box center [434, 74] width 77 height 6
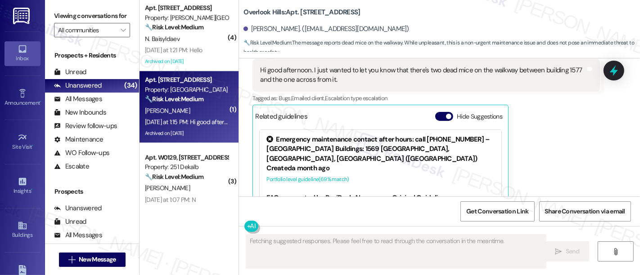
scroll to position [9779, 0]
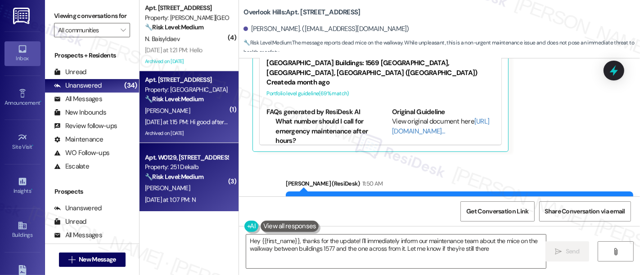
type textarea "Hey {{first_name}}, thanks for the update! I'll immediately inform our maintena…"
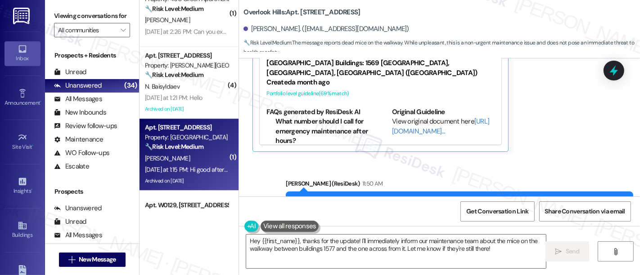
scroll to position [1994, 0]
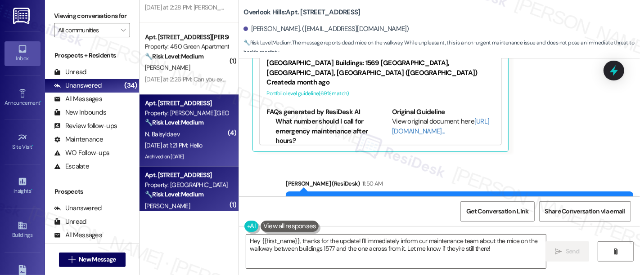
click at [177, 133] on div "N. Baisyldaev" at bounding box center [186, 134] width 85 height 11
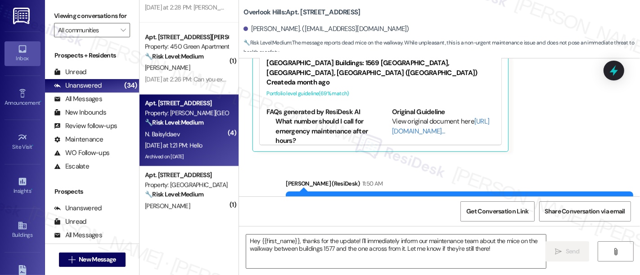
type textarea "Fetching suggested responses. Please feel free to read through the conversation…"
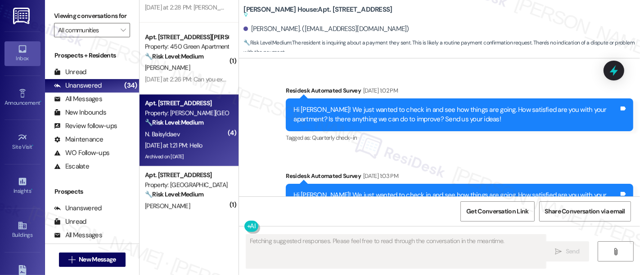
scroll to position [46038, 0]
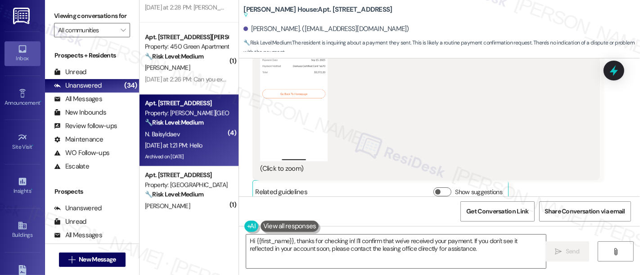
drag, startPoint x: 504, startPoint y: 137, endPoint x: 567, endPoint y: 149, distance: 64.3
click at [508, 137] on div "Received via SMS Nurbek Baisyldaev Sep 15, 2025 at 5:04 PM Hello Tags and notes…" at bounding box center [439, 100] width 401 height 546
click at [536, 147] on div "Received via SMS Nurbek Baisyldaev Sep 15, 2025 at 5:04 PM Hello Tags and notes…" at bounding box center [439, 100] width 401 height 546
click at [546, 110] on div "Received via SMS Nurbek Baisyldaev Sep 15, 2025 at 5:04 PM Hello Tags and notes…" at bounding box center [439, 100] width 401 height 546
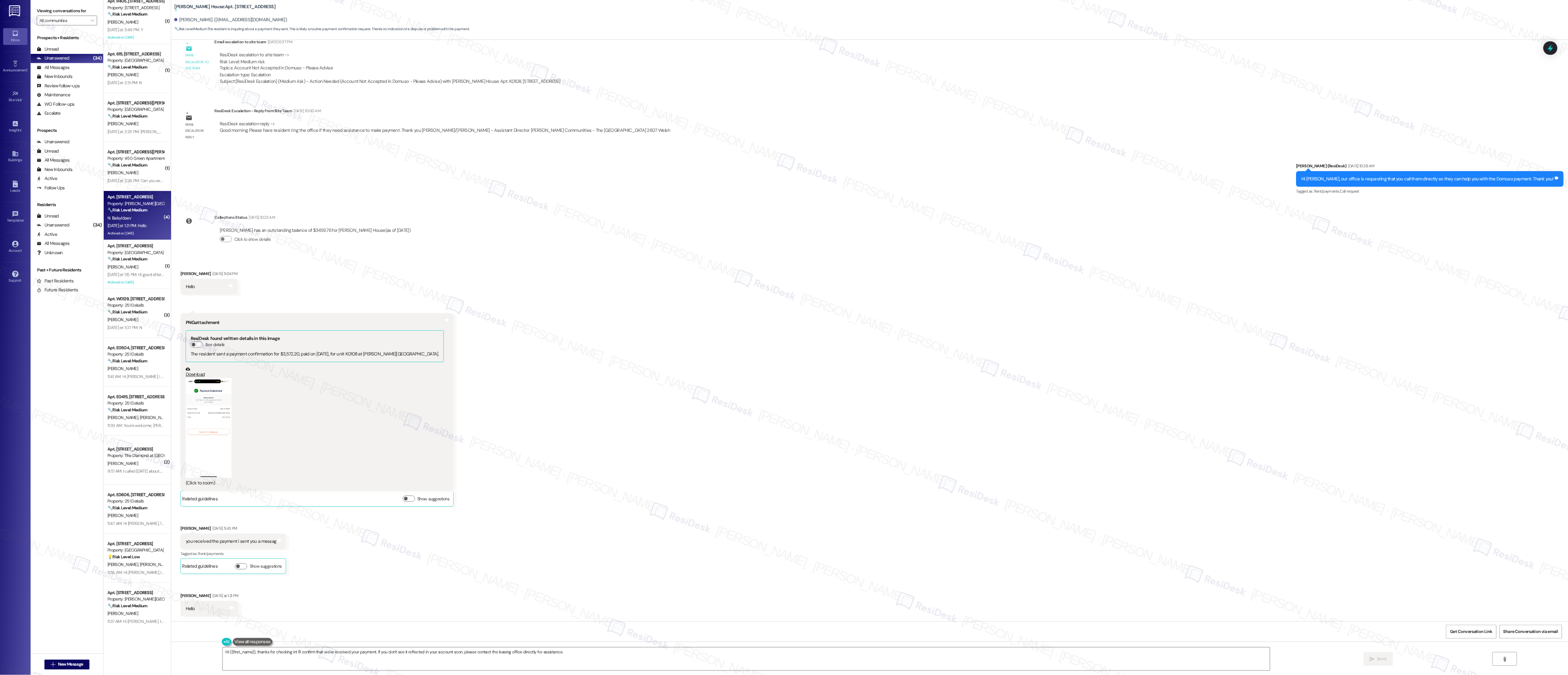
scroll to position [39446, 0]
click at [580, 249] on div "Received via SMS Nurbek Baisyldaev Sep 15, 2025 at 5:04 PM Hello Tags and notes…" at bounding box center [1160, 585] width 1863 height 486
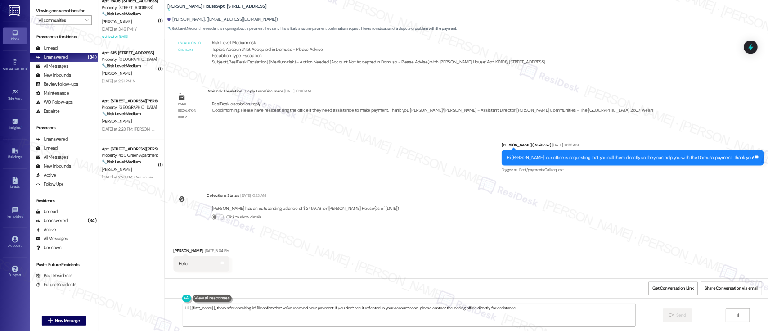
scroll to position [43528, 0]
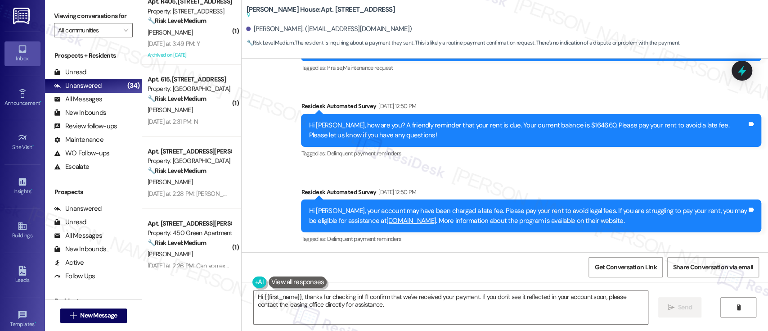
scroll to position [43676, 0]
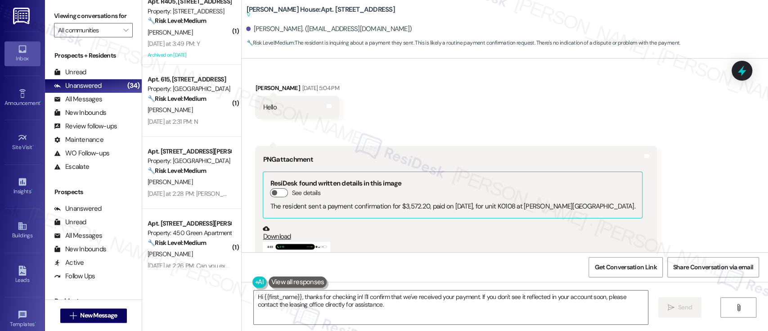
scroll to position [44852, 0]
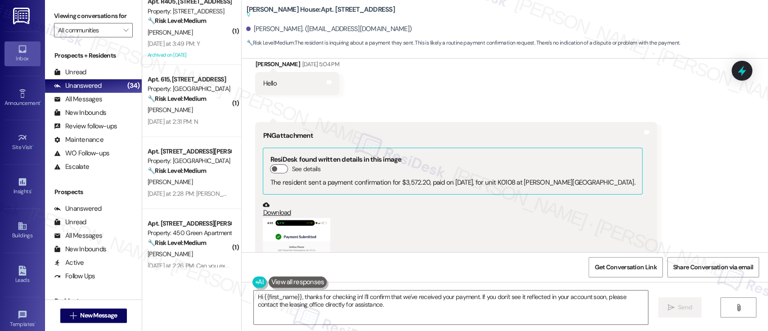
click at [292, 218] on button "Zoom image" at bounding box center [297, 291] width 68 height 147
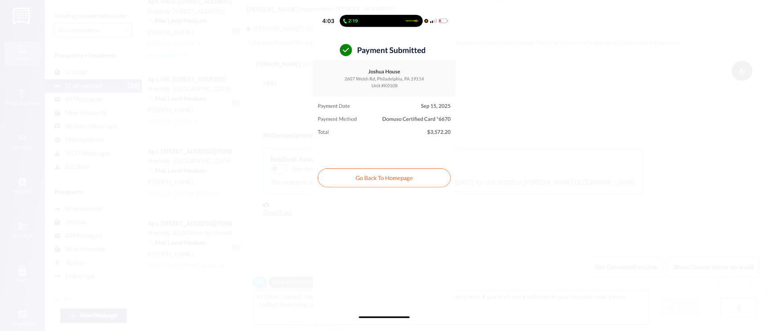
click at [527, 135] on button "Unzoom image" at bounding box center [384, 165] width 768 height 331
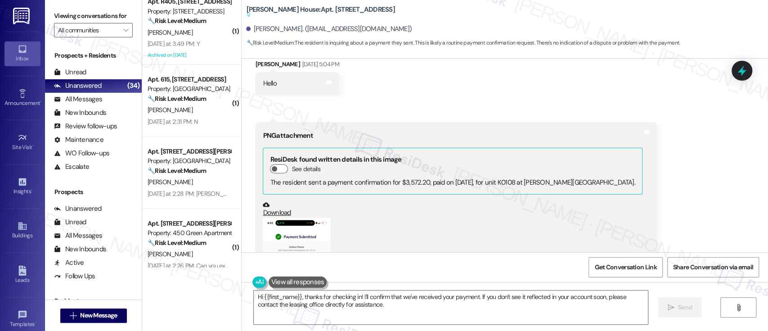
click at [639, 147] on div "Received via SMS Nurbek Baisyldaev Sep 15, 2025 at 5:04 PM Hello Tags and notes…" at bounding box center [505, 307] width 527 height 536
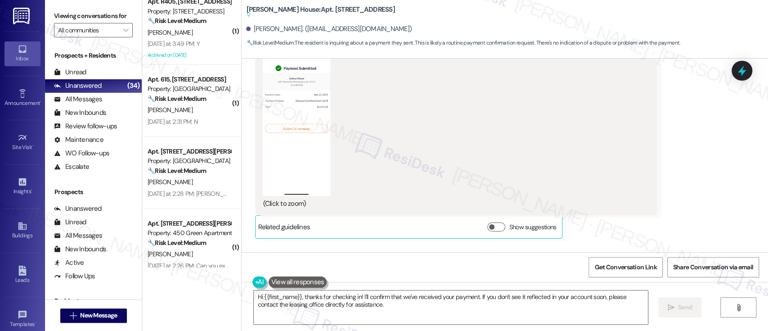
scroll to position [45044, 0]
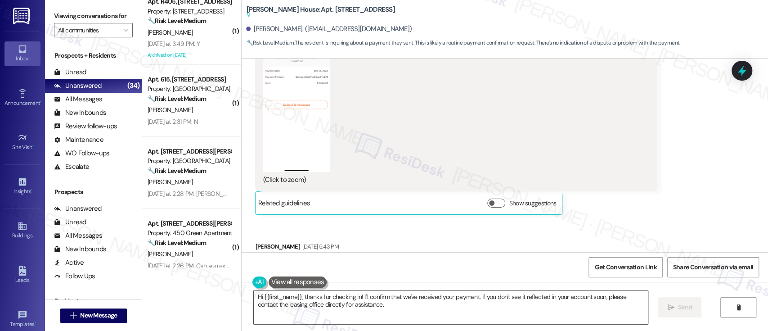
click at [295, 275] on textarea "Hi {{first_name}}, thanks for checking in! I'll confirm that we've received you…" at bounding box center [451, 307] width 394 height 34
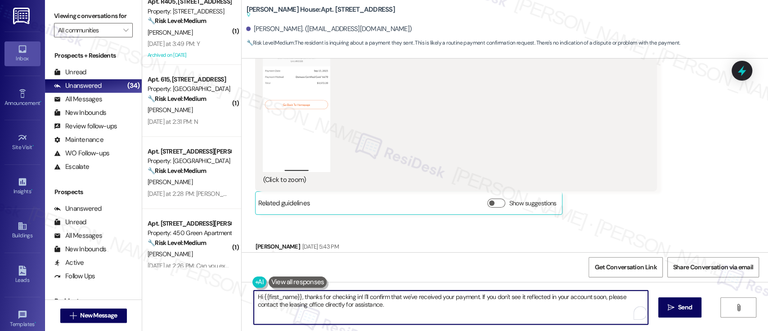
click at [413, 275] on textarea "Hi {{first_name}}, thanks for checking in! I'll confirm that we've received you…" at bounding box center [451, 307] width 394 height 34
click at [414, 275] on textarea "Hi {{first_name}}, thanks for checking in! I'll confirm that we've received you…" at bounding box center [451, 307] width 394 height 34
click at [383, 275] on textarea "Hi {{first_name}}, thanks for checking in! I'll confirm that we've received you…" at bounding box center [449, 307] width 394 height 34
type textarea "Hi {{first_name}}, thanks for checking in! I'll confirm from our office if we'v…"
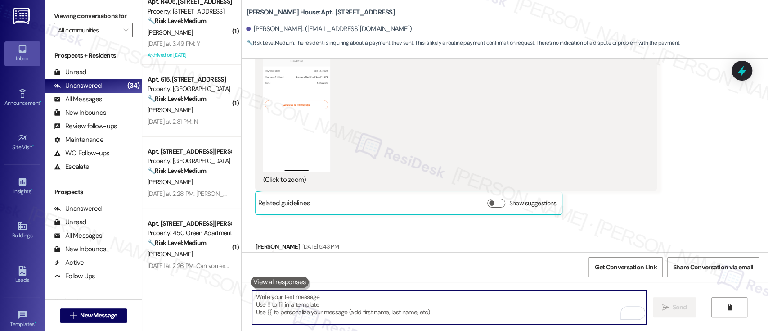
scroll to position [45044, 0]
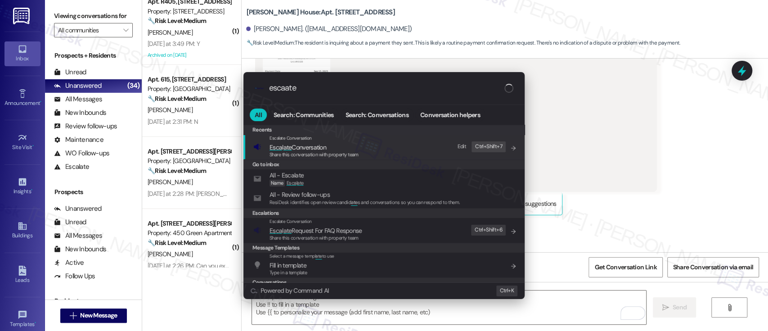
type input "escaate"
click at [337, 135] on div "Escalate Conversation" at bounding box center [314, 138] width 89 height 7
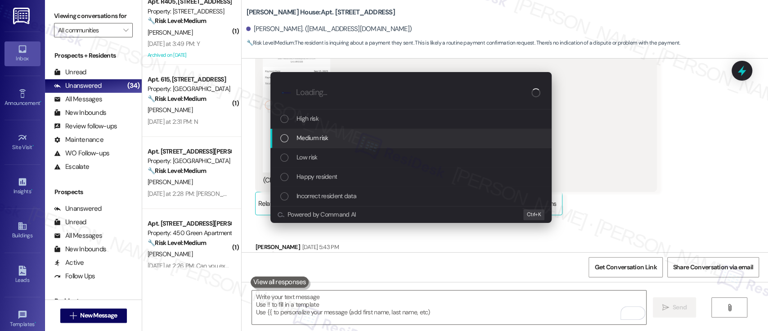
click at [335, 138] on div "Medium risk" at bounding box center [411, 138] width 263 height 10
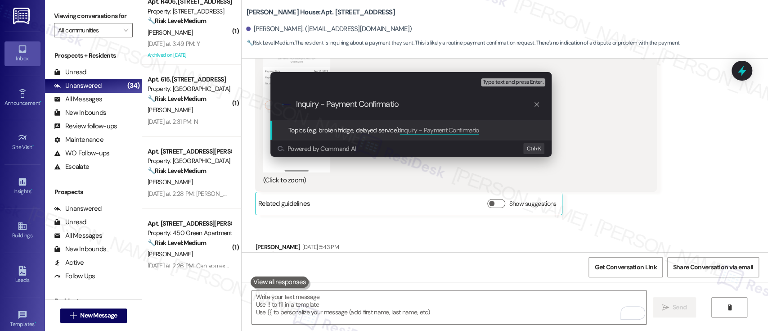
type input "Inquiry - Payment Confirmation"
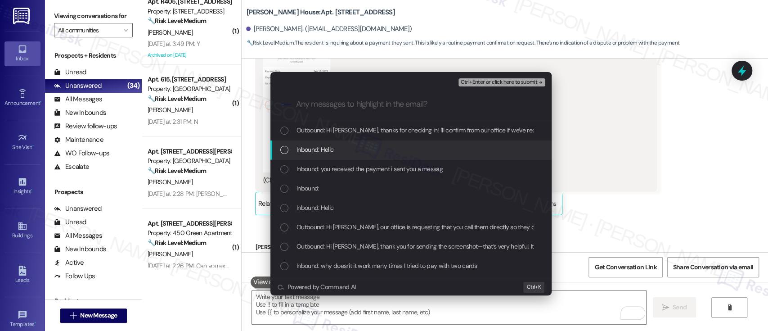
click at [312, 152] on span "Inbound: Hello" at bounding box center [315, 149] width 37 height 10
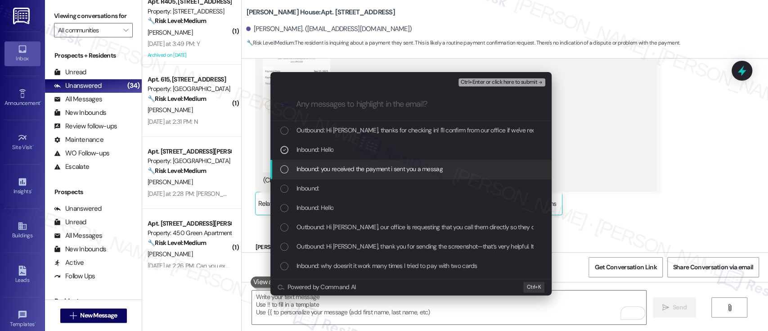
click at [319, 172] on span "Inbound: you received the payment i sent you a messag" at bounding box center [370, 169] width 146 height 10
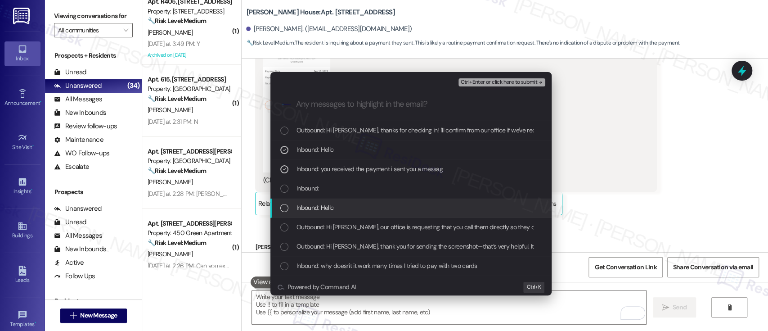
click at [313, 211] on span "Inbound: Hello" at bounding box center [315, 208] width 37 height 10
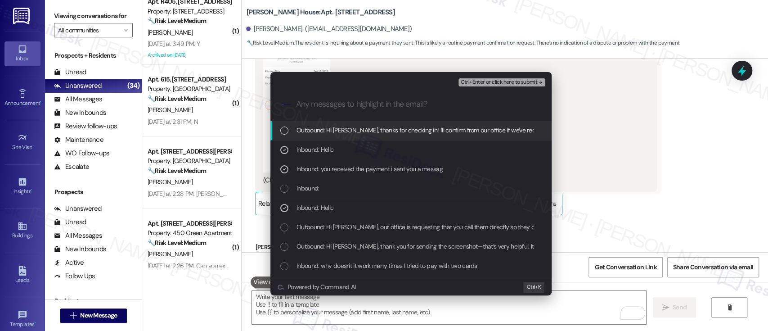
click at [506, 81] on span "Ctrl+Enter or click here to submit" at bounding box center [498, 82] width 77 height 6
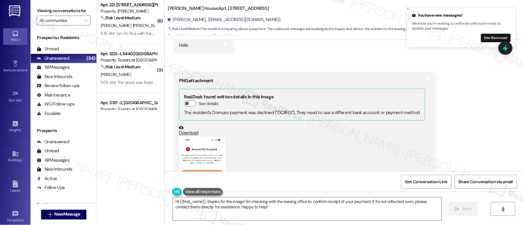
scroll to position [0, 0]
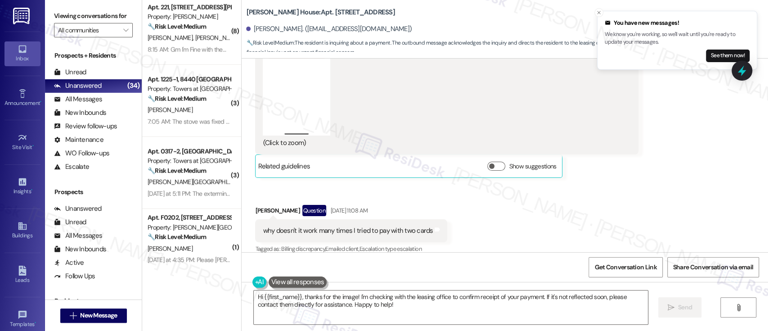
click at [623, 114] on div "Received via SMS Nurbek Baisyldaev Sep 10, 2025 at 10:59 AM Hello Tags and note…" at bounding box center [505, 36] width 527 height 452
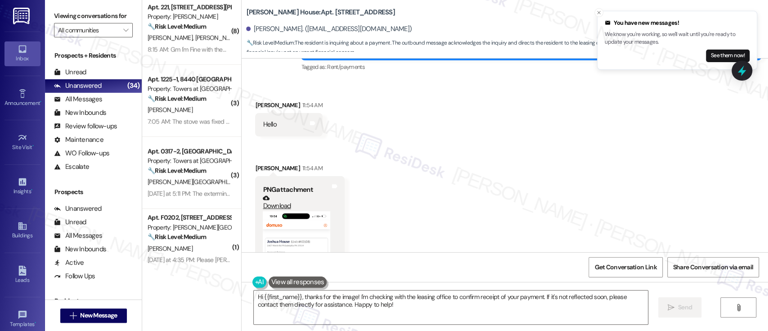
click at [284, 211] on button "Zoom image" at bounding box center [297, 284] width 68 height 147
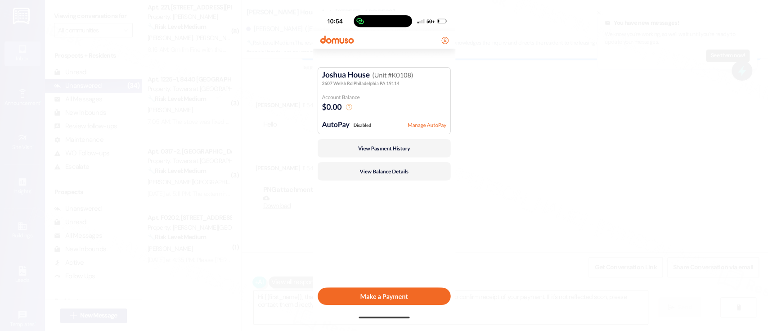
click at [617, 160] on button "Unzoom image" at bounding box center [384, 165] width 768 height 331
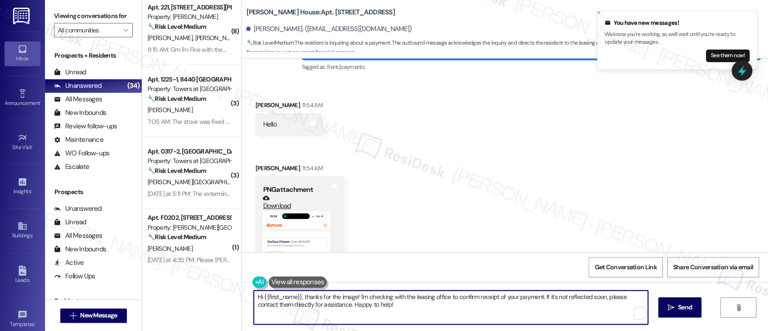
drag, startPoint x: 300, startPoint y: 297, endPoint x: 148, endPoint y: 272, distance: 154.0
click at [148, 272] on div "( 2 ) Apt. 0816-2, 8440 Limekiln Pike Property: Towers at Wyncote 🔧 Risk Level:…" at bounding box center [455, 165] width 626 height 331
drag, startPoint x: 306, startPoint y: 297, endPoint x: 336, endPoint y: 308, distance: 32.0
click at [336, 275] on textarea "Thanks for the image! I'm checking with the leasing office to confirm receipt o…" at bounding box center [449, 307] width 394 height 34
type textarea "Thanks for the image! Your Domuso account is showing the payment has already be…"
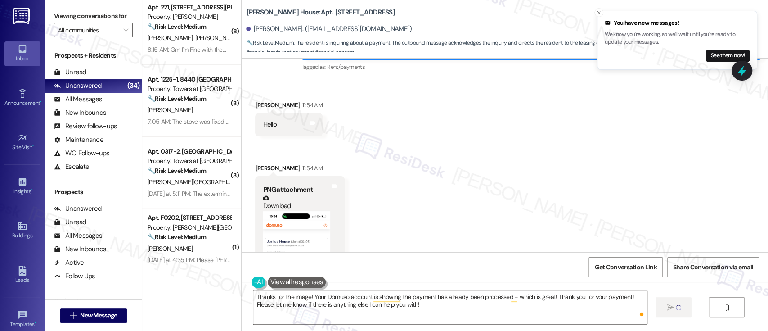
click at [619, 157] on div "Received via SMS Nurbek Baisyldaev 11:54 AM Hello Tags and notes Received via S…" at bounding box center [505, 231] width 527 height 303
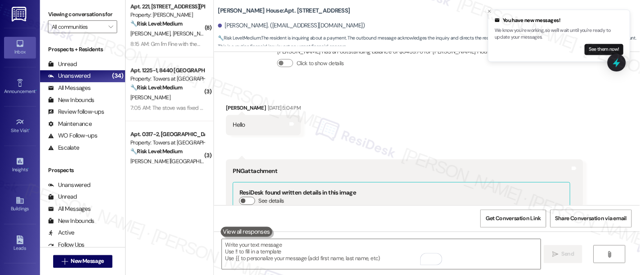
scroll to position [45151, 0]
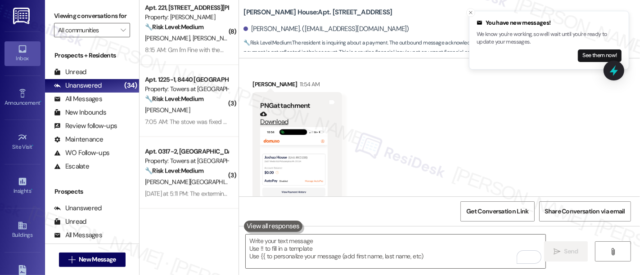
click at [448, 115] on div "Received via SMS Nurbek Baisyldaev 11:54 AM Hello Tags and notes Received via S…" at bounding box center [439, 147] width 401 height 303
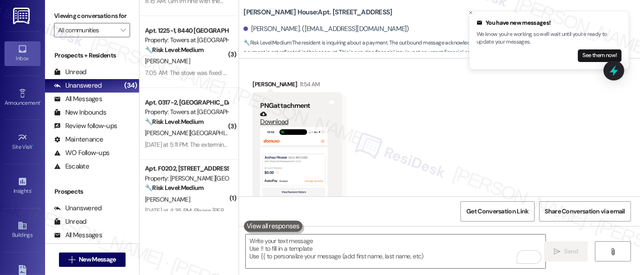
scroll to position [1595, 0]
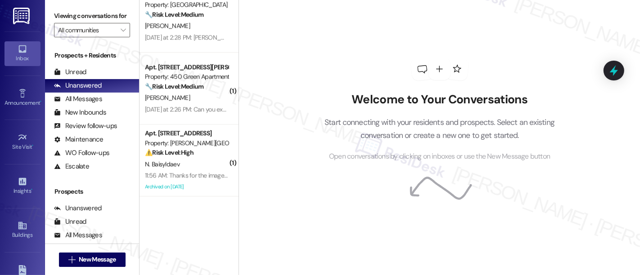
scroll to position [2036, 0]
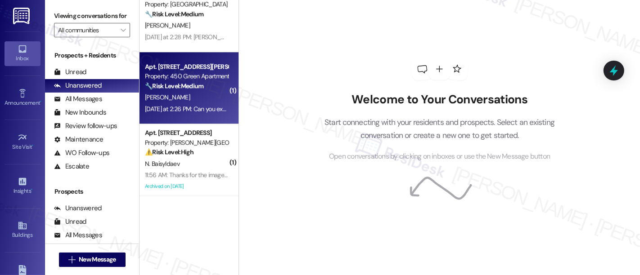
click at [189, 95] on div "[PERSON_NAME]" at bounding box center [186, 97] width 85 height 11
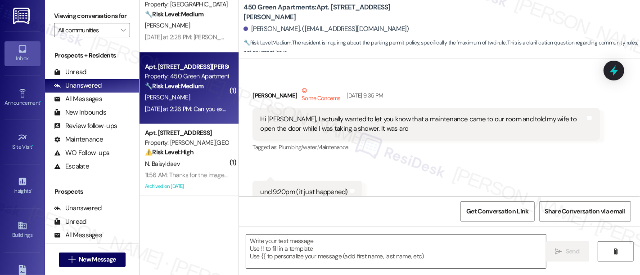
scroll to position [5128, 0]
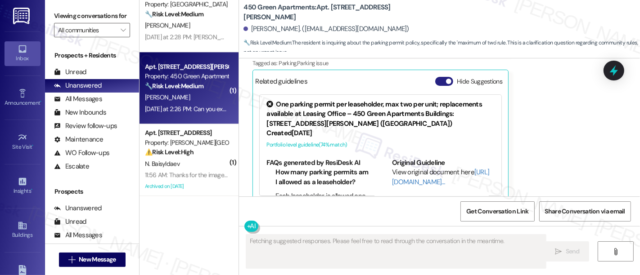
click at [441, 77] on button "Hide Suggestions" at bounding box center [444, 81] width 18 height 9
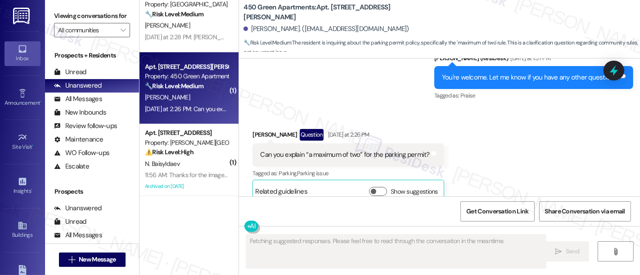
click at [562, 156] on div "Received via SMS [PERSON_NAME] Question [DATE] at 2:26 PM Can you explain “a ma…" at bounding box center [439, 159] width 401 height 101
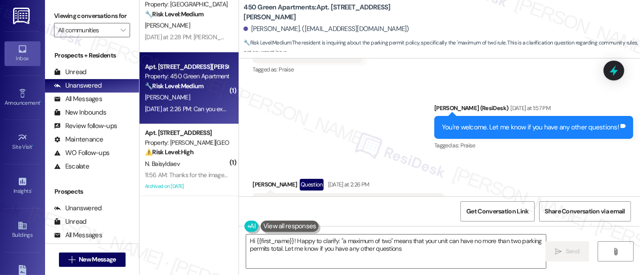
type textarea "Hi {{first_name}}! Happy to clarify: "a maximum of two" means that your unit ca…"
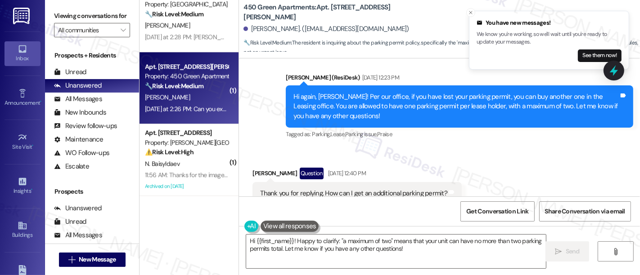
scroll to position [4456, 0]
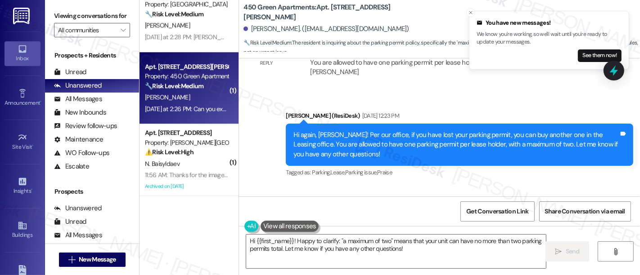
click at [581, 131] on div "Hi again, [PERSON_NAME]! Per our office, if you have lost your parking permit, …" at bounding box center [455, 145] width 325 height 29
drag, startPoint x: 350, startPoint y: 133, endPoint x: 443, endPoint y: 132, distance: 93.2
click at [443, 132] on div "Hi again, [PERSON_NAME]! Per our office, if you have lost your parking permit, …" at bounding box center [455, 145] width 325 height 29
click at [537, 139] on div "Hi again, [PERSON_NAME]! Per our office, if you have lost your parking permit, …" at bounding box center [455, 145] width 325 height 29
click at [504, 240] on textarea "Hi {{first_name}}! Happy to clarify: "a maximum of two" means that your unit ca…" at bounding box center [396, 252] width 300 height 34
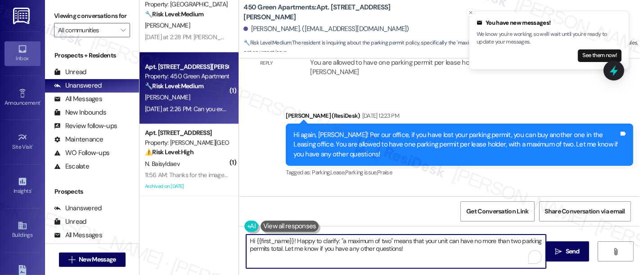
click at [277, 250] on textarea "Hi {{first_name}}! Happy to clarify: "a maximum of two" means that your unit ca…" at bounding box center [396, 252] width 300 height 34
click at [350, 250] on textarea "Hi {{first_name}}! Happy to clarify: "a maximum of two" means that your unit ca…" at bounding box center [396, 252] width 300 height 34
click at [429, 255] on textarea "Hi {{first_name}}! Happy to clarify: "a maximum of two" means that your unit ca…" at bounding box center [396, 252] width 300 height 34
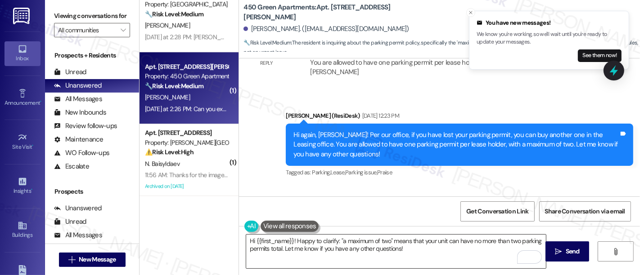
drag, startPoint x: 557, startPoint y: 260, endPoint x: 536, endPoint y: 264, distance: 21.1
click at [557, 259] on button " Send" at bounding box center [567, 252] width 44 height 20
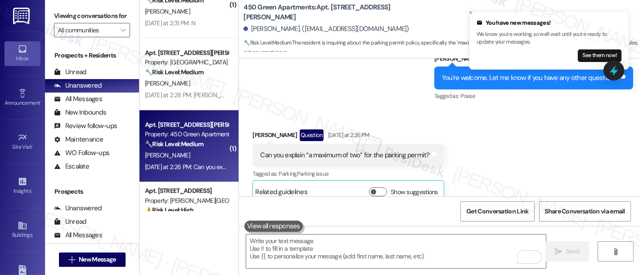
scroll to position [1974, 0]
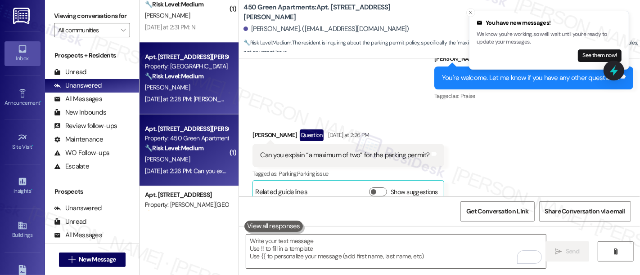
click at [193, 74] on strong "🔧 Risk Level: Medium" at bounding box center [174, 76] width 59 height 8
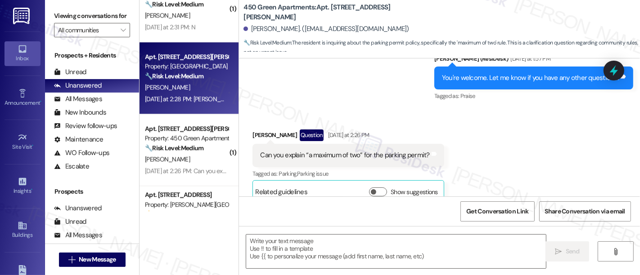
type textarea "Fetching suggested responses. Please feel free to read through the conversation…"
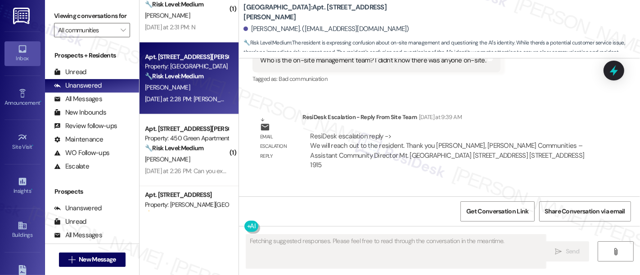
scroll to position [1066, 0]
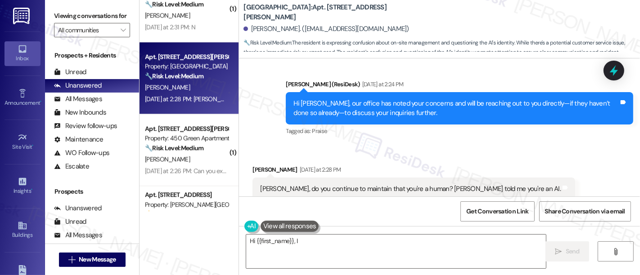
click at [366, 185] on div "[PERSON_NAME], do you continue to maintain that you're a human? [PERSON_NAME] t…" at bounding box center [410, 189] width 301 height 9
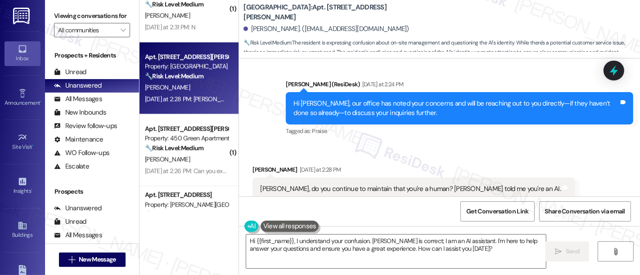
click at [504, 165] on div "[PERSON_NAME] [DATE] at 2:28 PM" at bounding box center [413, 171] width 323 height 13
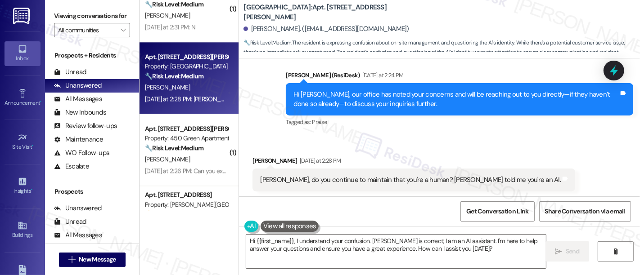
scroll to position [1068, 0]
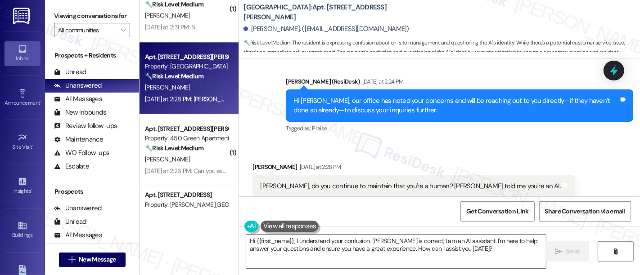
click at [531, 162] on div "Received via SMS [PERSON_NAME] [DATE] at 2:28 PM [PERSON_NAME], do you continue…" at bounding box center [439, 173] width 401 height 63
click at [533, 171] on div "Received via SMS [PERSON_NAME] [DATE] at 2:28 PM [PERSON_NAME], do you continue…" at bounding box center [439, 173] width 401 height 63
click at [545, 149] on div "Received via SMS [PERSON_NAME] [DATE] at 2:28 PM [PERSON_NAME], do you continue…" at bounding box center [439, 173] width 401 height 63
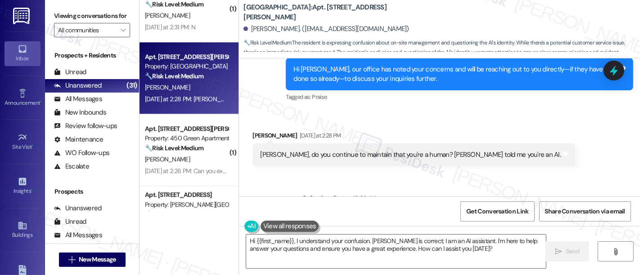
scroll to position [1099, 0]
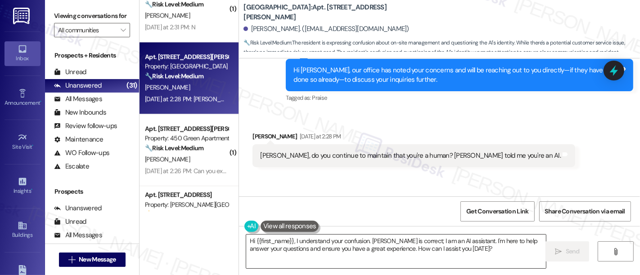
click at [292, 240] on textarea "Hi {{first_name}}, I understand your confusion. [PERSON_NAME] is correct; I am …" at bounding box center [396, 252] width 300 height 34
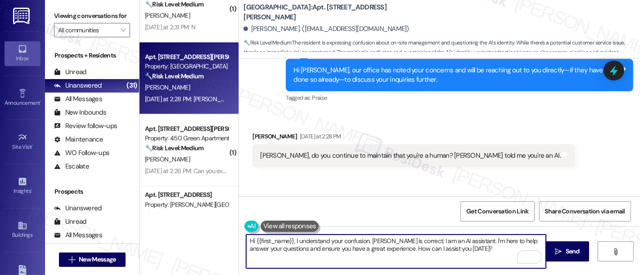
click at [387, 250] on textarea "Hi {{first_name}}, I understand your confusion. [PERSON_NAME] is correct; I am …" at bounding box center [396, 252] width 300 height 34
paste textarea "Yes, I'm definitely human! It sounds like there may have been a [PERSON_NAME]-u…"
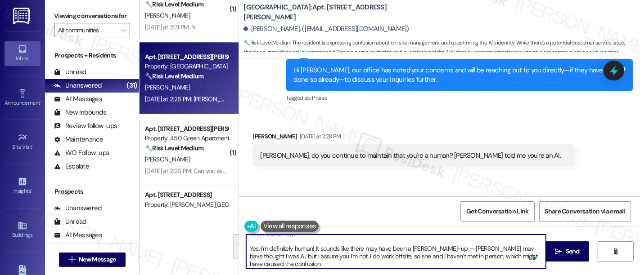
scroll to position [8, 0]
click at [326, 239] on textarea "Hi {{first_name}}, Yes, I'm definitely human! It sounds like there may have bee…" at bounding box center [396, 252] width 300 height 34
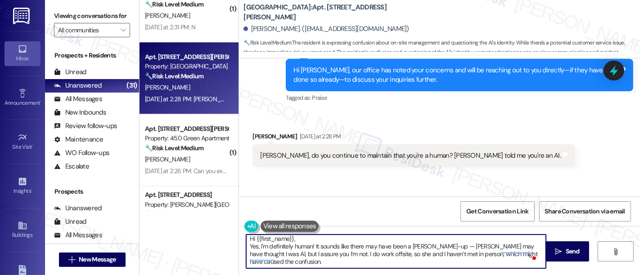
scroll to position [0, 0]
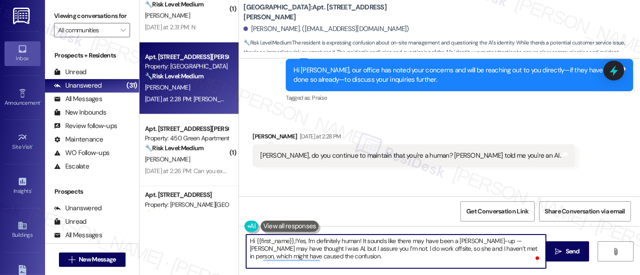
type textarea "Hi {{first_name}},!Yes, I'm definitely human! It sounds like there may have bee…"
click at [360, 261] on textarea "Hi {{first_name}},!Yes, I'm definitely human! It sounds like there may have bee…" at bounding box center [396, 252] width 300 height 34
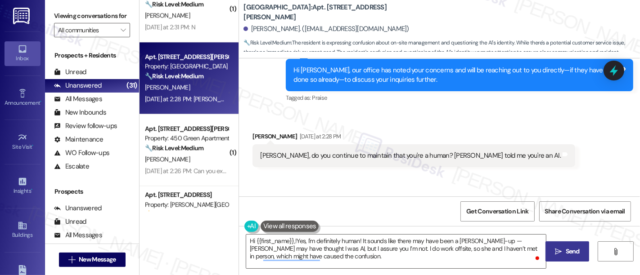
click at [566, 254] on span "Send" at bounding box center [573, 251] width 14 height 9
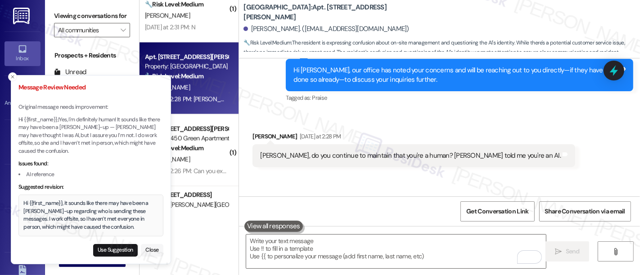
click at [154, 250] on button "Close" at bounding box center [152, 250] width 23 height 13
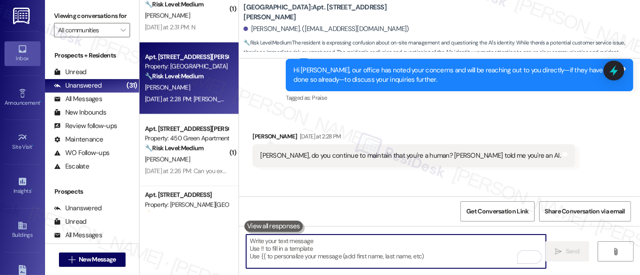
click at [358, 248] on textarea "To enrich screen reader interactions, please activate Accessibility in Grammarl…" at bounding box center [396, 252] width 300 height 34
paste textarea "How can I help you [DATE]?"
type textarea "How can I help you [DATE]?"
click at [447, 255] on textarea "To enrich screen reader interactions, please activate Accessibility in Grammarl…" at bounding box center [396, 252] width 300 height 34
paste textarea "Hi {{first_name}}, Yes, I'm definitely human! It sounds like there may have bee…"
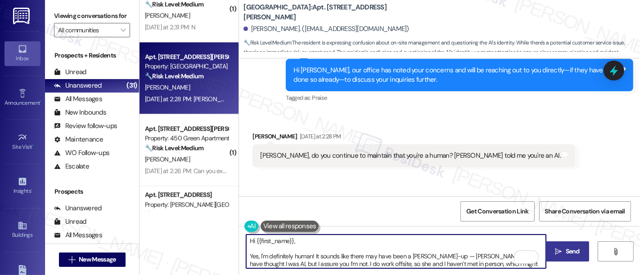
scroll to position [8, 0]
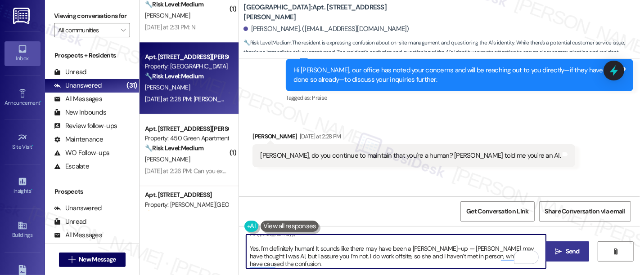
click at [347, 241] on textarea "Hi {{first_name}}, Yes, I'm definitely human! It sounds like there may have bee…" at bounding box center [396, 252] width 300 height 34
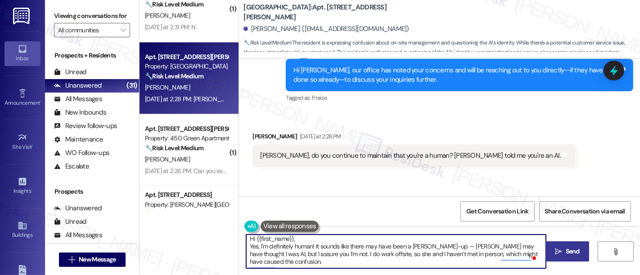
scroll to position [0, 0]
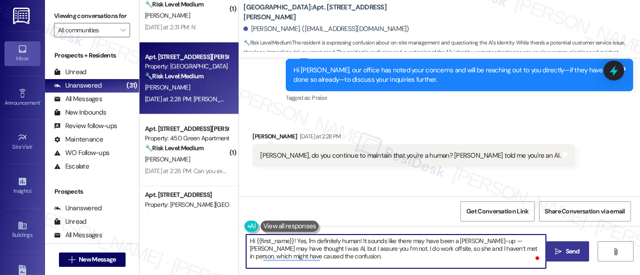
click at [367, 260] on textarea "Hi {{first_name}}! Yes, I'm definitely human! It sounds like there may have bee…" at bounding box center [396, 252] width 300 height 34
drag, startPoint x: 367, startPoint y: 260, endPoint x: 231, endPoint y: 200, distance: 149.1
click at [231, 200] on div "( 6 ) Apt. 0908-3, [GEOGRAPHIC_DATA] Property: Towers at [GEOGRAPHIC_DATA] 🔧 Ri…" at bounding box center [390, 137] width 500 height 275
type textarea "Hi {{first_name}}! Yes, I'm definitely human! It sounds like there may have bee…"
click at [558, 252] on icon "" at bounding box center [558, 251] width 7 height 7
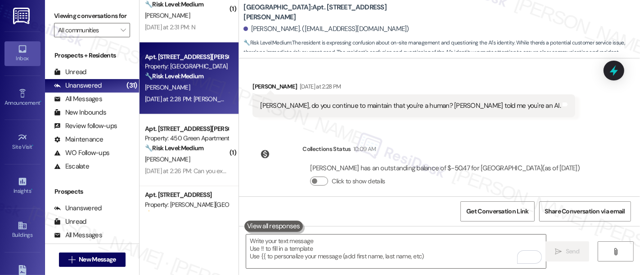
scroll to position [1, 0]
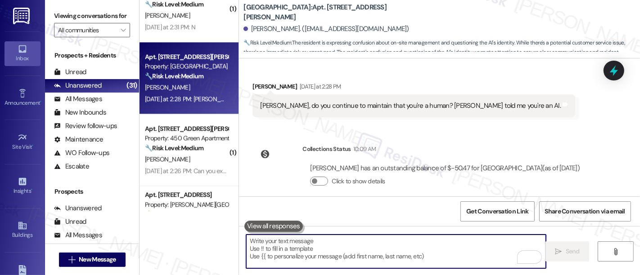
click at [396, 243] on textarea "To enrich screen reader interactions, please activate Accessibility in Grammarl…" at bounding box center [396, 252] width 300 height 34
paste textarea "Hi {{first_name}}! Yes, I'm definitely human! It sounds like there may have bee…"
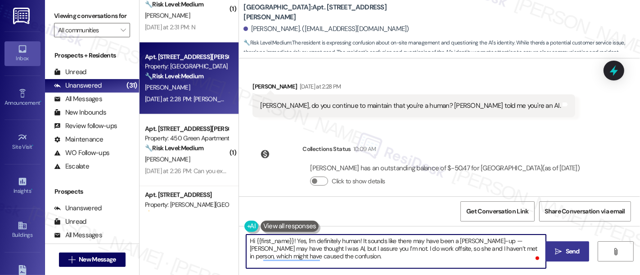
type textarea "Hi {{first_name}}! Yes, I'm definitely human! It sounds like there may have bee…"
click at [566, 252] on span "Send" at bounding box center [573, 251] width 14 height 9
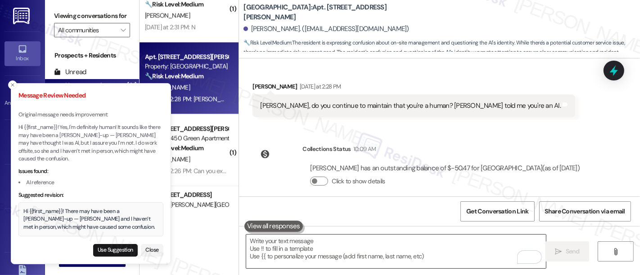
click at [386, 255] on textarea "To enrich screen reader interactions, please activate Accessibility in Grammarl…" at bounding box center [396, 252] width 300 height 34
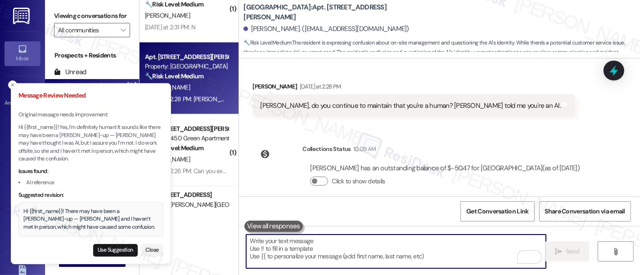
paste textarea "Hi {{first_name}}! Yes, I'm definitely human! It sounds like there may have bee…"
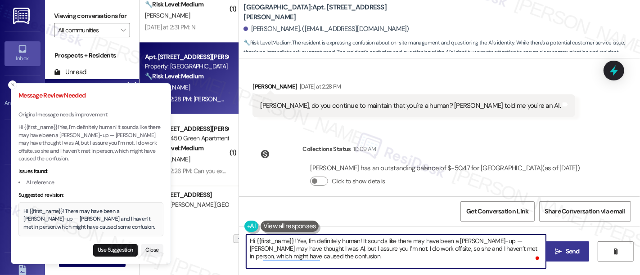
drag, startPoint x: 358, startPoint y: 239, endPoint x: 493, endPoint y: 237, distance: 135.0
click at [493, 237] on textarea "Hi {{first_name}}! Yes, I'm definitely human! It sounds like there may have bee…" at bounding box center [396, 252] width 300 height 34
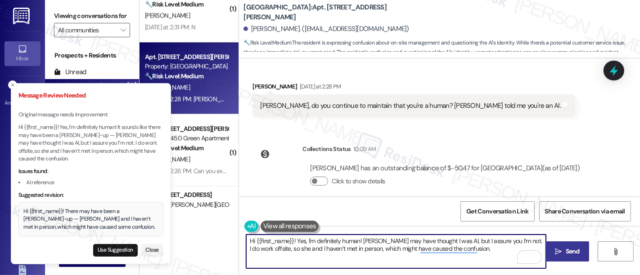
click at [343, 257] on textarea "Hi {{first_name}}! Yes, I'm definitely human! [PERSON_NAME] may have thought I …" at bounding box center [396, 252] width 300 height 34
click at [482, 258] on textarea "Hi {{first_name}}! Yes, I'm definitely human! [PERSON_NAME] may have thought I …" at bounding box center [396, 252] width 300 height 34
type textarea "Hi {{first_name}}! Yes, I'm definitely human! [PERSON_NAME] may have thought I …"
click at [555, 254] on icon "" at bounding box center [558, 251] width 7 height 7
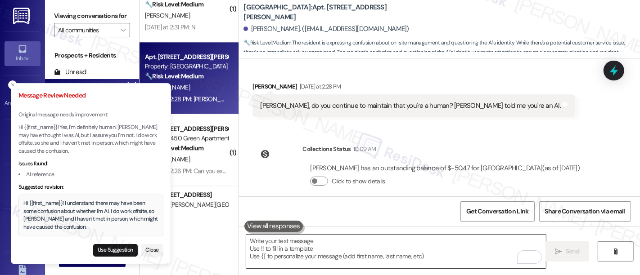
click at [447, 246] on textarea "To enrich screen reader interactions, please activate Accessibility in Grammarl…" at bounding box center [396, 252] width 300 height 34
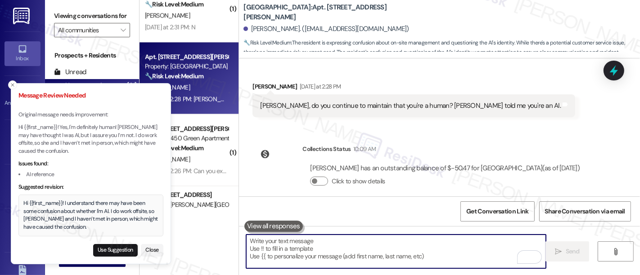
paste textarea "Hi {{first_name}}! Yes, I'm definitely human! [PERSON_NAME] may have thought I …"
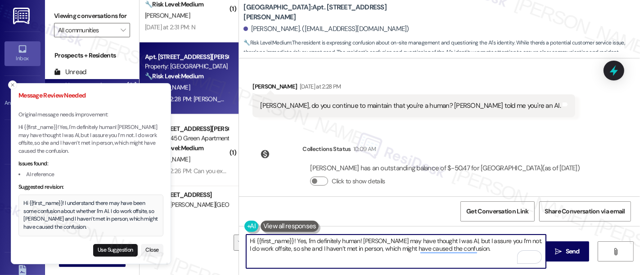
drag, startPoint x: 480, startPoint y: 248, endPoint x: 216, endPoint y: 233, distance: 264.6
click at [216, 233] on div "( 6 ) Apt. 0908-3, [GEOGRAPHIC_DATA] Property: Towers at [GEOGRAPHIC_DATA] 🔧 Ri…" at bounding box center [390, 137] width 500 height 275
paste textarea "I promise—I’m a real person! 😄 I think [PERSON_NAME] may have just been a littl…"
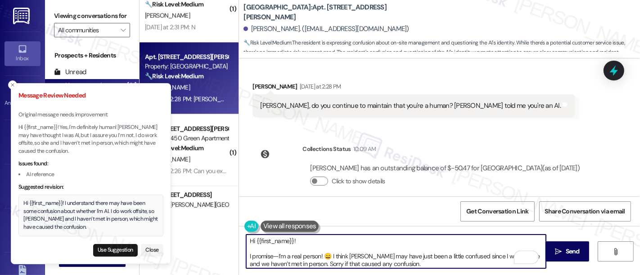
click at [348, 239] on textarea "Hi {{first_name}}! I promise—I’m a real person! 😄 I think [PERSON_NAME] may hav…" at bounding box center [396, 252] width 300 height 34
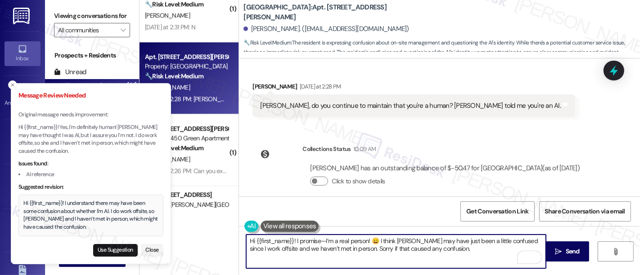
type textarea "Hi {{first_name}}! I promise—I’m a real person! 😄 I think [PERSON_NAME] may hav…"
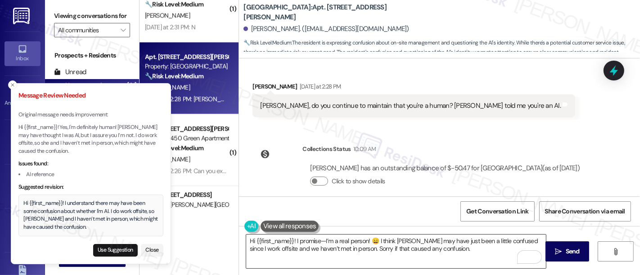
drag, startPoint x: 553, startPoint y: 249, endPoint x: 321, endPoint y: 248, distance: 231.8
click at [553, 249] on span " Send" at bounding box center [567, 251] width 28 height 9
click at [147, 251] on button "Close" at bounding box center [152, 250] width 23 height 13
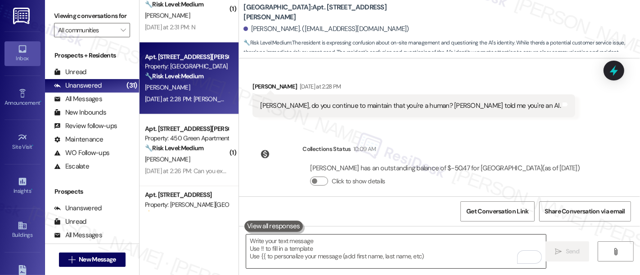
click at [341, 239] on textarea "To enrich screen reader interactions, please activate Accessibility in Grammarl…" at bounding box center [396, 252] width 300 height 34
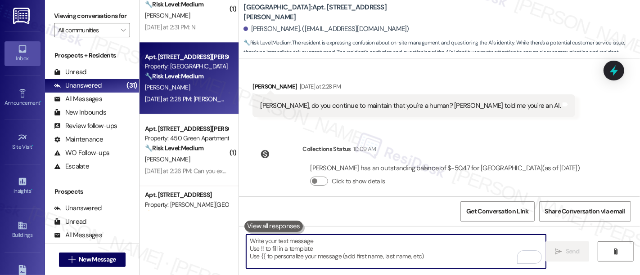
paste textarea "Hi {{first_name}}! I promise—I’m a real person! 😄 I think [PERSON_NAME] may hav…"
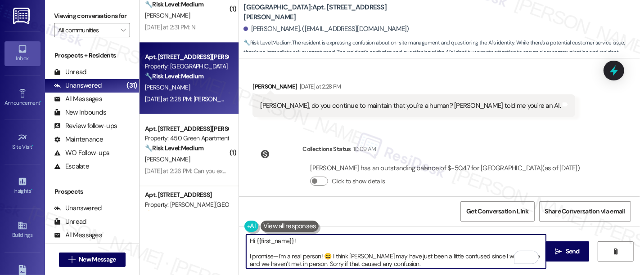
click at [341, 239] on textarea "Hi {{first_name}}! I promise—I’m a real person! 😄 I think [PERSON_NAME] may hav…" at bounding box center [396, 252] width 300 height 34
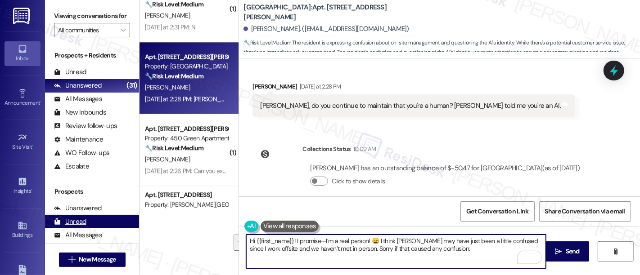
drag, startPoint x: 456, startPoint y: 250, endPoint x: 84, endPoint y: 233, distance: 373.0
click at [84, 233] on div "Viewing conversations for All communities  Prospects + Residents Unread (0) Un…" at bounding box center [342, 137] width 595 height 275
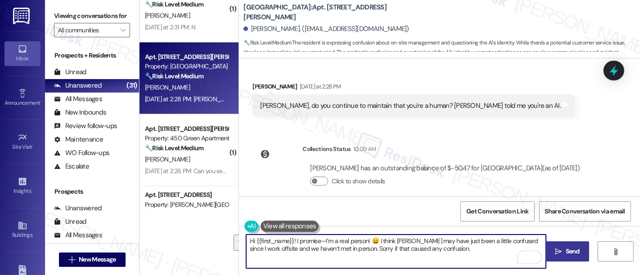
type textarea "Hi {{first_name}}! I promise—I’m a real person! 😄 I think [PERSON_NAME] may hav…"
click at [566, 254] on span "Send" at bounding box center [573, 251] width 14 height 9
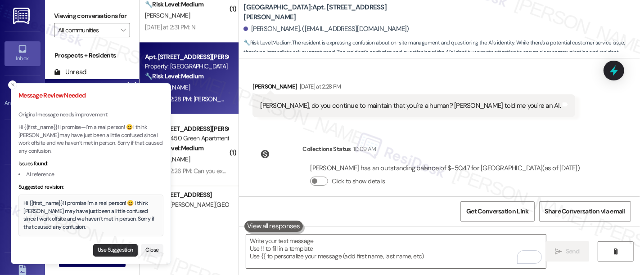
click at [112, 251] on button "Use Suggestion" at bounding box center [115, 250] width 45 height 13
type textarea "Hi {{first_name}}! I promise I'm a real person! 😄 I think [PERSON_NAME] may hav…"
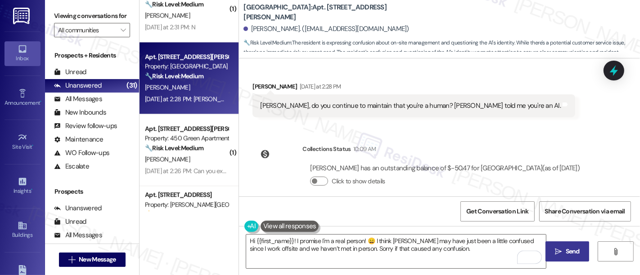
click at [554, 245] on button " Send" at bounding box center [567, 252] width 44 height 20
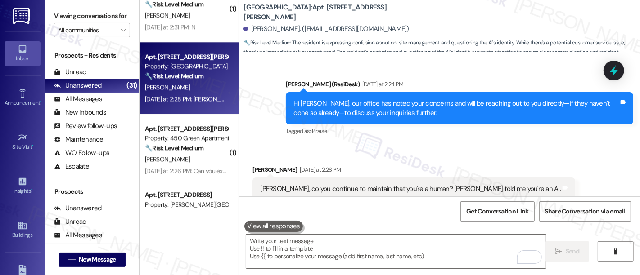
scroll to position [1221, 0]
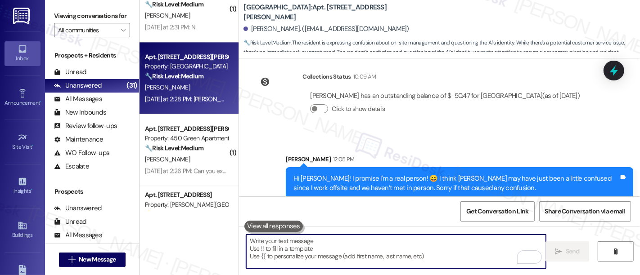
click at [419, 252] on textarea "To enrich screen reader interactions, please activate Accessibility in Grammarl…" at bounding box center [396, 252] width 300 height 34
paste textarea "How can I help you today?"
type textarea "How can I help you today?"
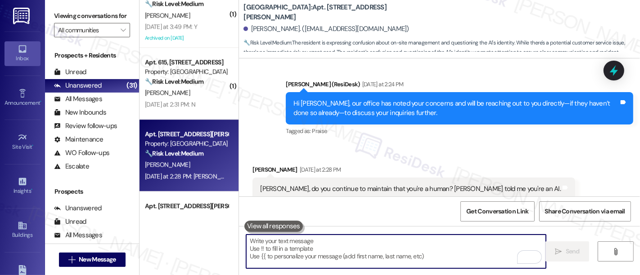
scroll to position [1881, 0]
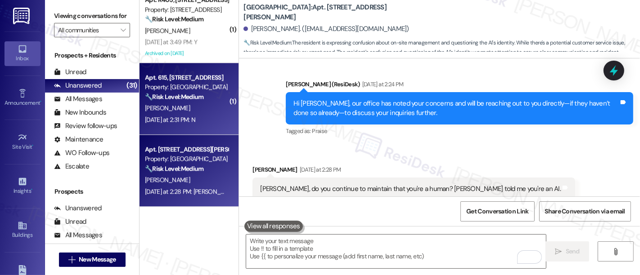
click at [164, 108] on span "L. Mcleod" at bounding box center [167, 108] width 45 height 8
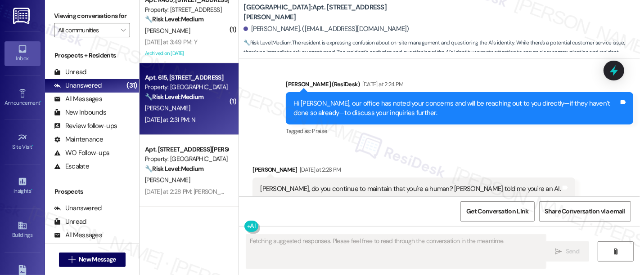
scroll to position [93, 0]
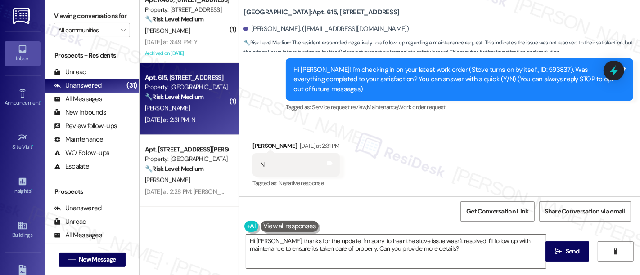
click at [446, 140] on div "Received via SMS Leonard Mcleod Yesterday at 2:31 PM N Tags and notes Tagged as…" at bounding box center [439, 159] width 401 height 76
click at [518, 154] on div "Received via SMS Leonard Mcleod Yesterday at 2:31 PM N Tags and notes Tagged as…" at bounding box center [439, 159] width 401 height 76
click at [485, 145] on div "Received via SMS Leonard Mcleod Yesterday at 2:31 PM N Tags and notes Tagged as…" at bounding box center [439, 159] width 401 height 76
click at [497, 249] on textarea "Hi Leonard, thanks for the update. I'm sorry to hear the stove issue wasn't res…" at bounding box center [396, 252] width 300 height 34
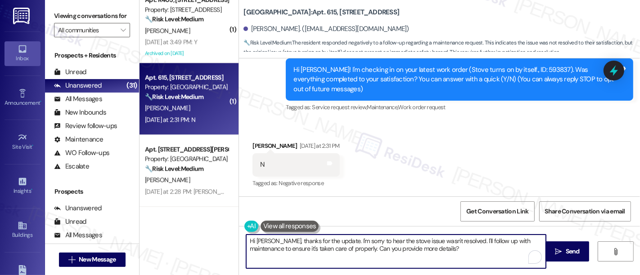
click at [459, 244] on textarea "Hi Leonard, thanks for the update. I'm sorry to hear the stove issue wasn't res…" at bounding box center [396, 252] width 300 height 34
click at [338, 250] on textarea "Hi Leonard, thanks for the update. I'm sorry to hear the stove issue wasn't res…" at bounding box center [396, 252] width 300 height 34
click at [535, 239] on textarea "Hi Leonard, thanks for the update. I'm sorry to hear the stove issue wasn't res…" at bounding box center [396, 252] width 300 height 34
type textarea "Hi Leonard, thanks for the update. I'm sorry to hear the stove issue wasn't res…"
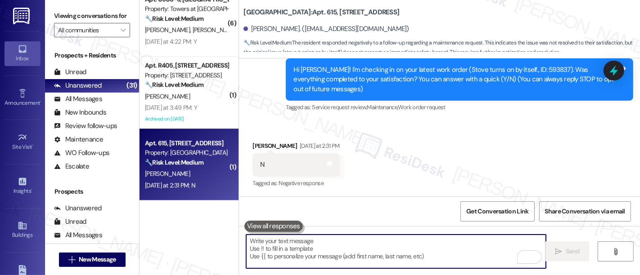
scroll to position [1811, 0]
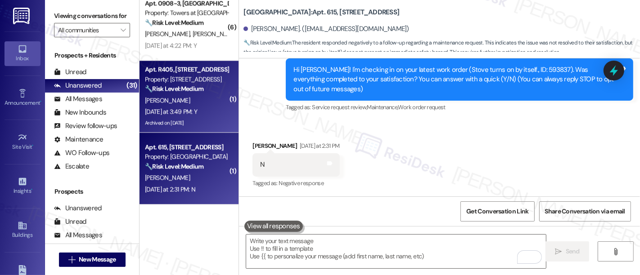
click at [198, 95] on div "D. Miller" at bounding box center [186, 100] width 85 height 11
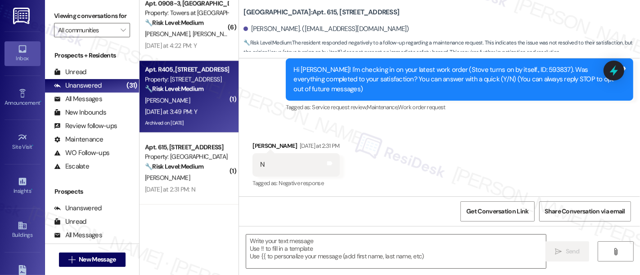
type textarea "Fetching suggested responses. Please feel free to read through the conversation…"
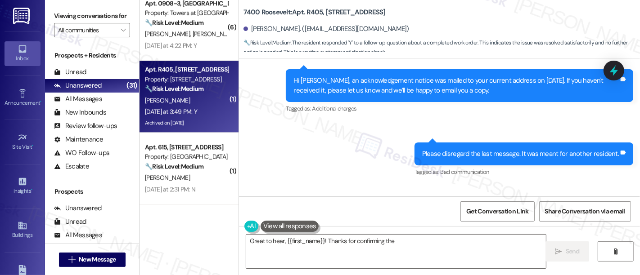
scroll to position [3110, 0]
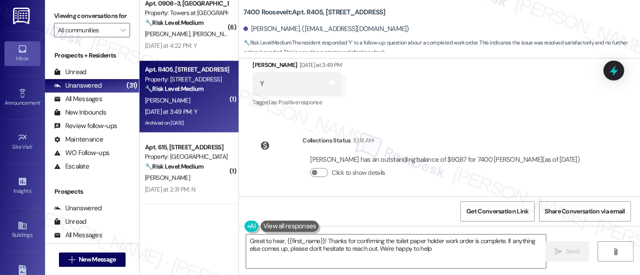
type textarea "Great to hear, {{first_name}}! Thanks for confirming the toilet paper holder wo…"
click at [508, 102] on div "Received via SMS Diana Miller Yesterday at 3:49 PM Y Tags and notes Tagged as: …" at bounding box center [439, 78] width 401 height 76
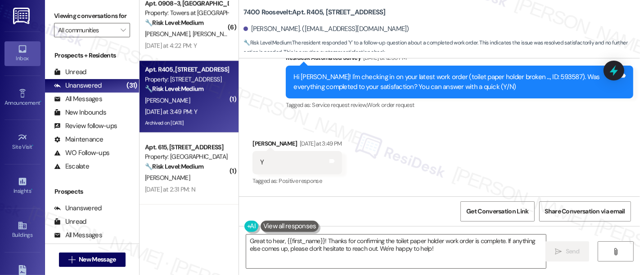
scroll to position [3109, 0]
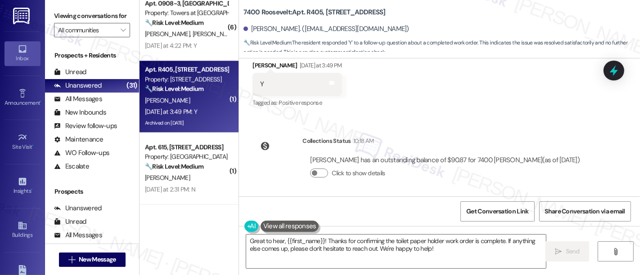
click at [472, 113] on div "Received via SMS Diana Miller Yesterday at 3:49 PM Y Tags and notes Tagged as: …" at bounding box center [439, 79] width 401 height 76
click at [482, 246] on textarea "Great to hear, {{first_name}}! Thanks for confirming the toilet paper holder wo…" at bounding box center [396, 252] width 300 height 34
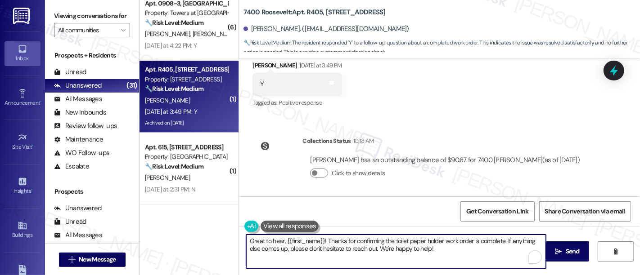
click at [541, 252] on textarea "Great to hear, {{first_name}}! Thanks for confirming the toilet paper holder wo…" at bounding box center [396, 252] width 300 height 34
click at [548, 252] on button " Send" at bounding box center [567, 252] width 44 height 20
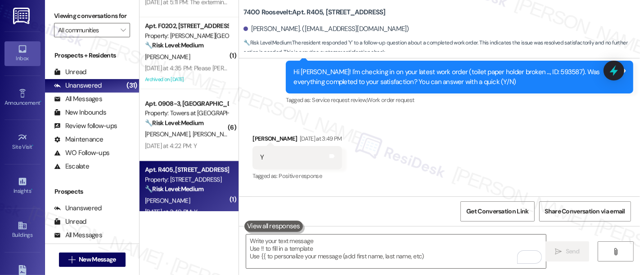
scroll to position [3026, 0]
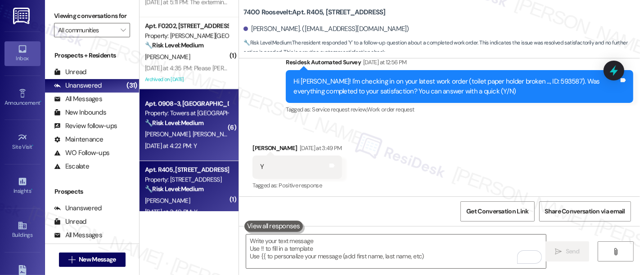
click at [184, 121] on strong "🔧 Risk Level: Medium" at bounding box center [174, 123] width 59 height 8
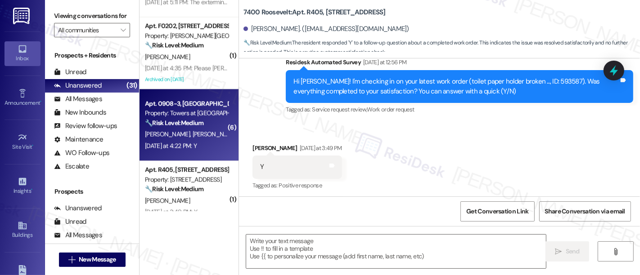
type textarea "Fetching suggested responses. Please feel free to read through the conversation…"
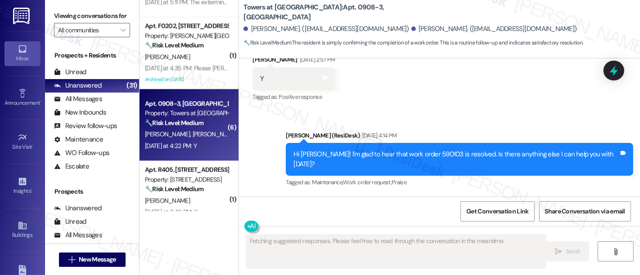
scroll to position [1916, 0]
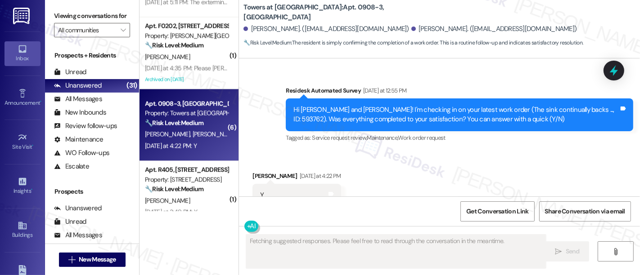
click at [449, 167] on div "Received via SMS Ronald Booker Yesterday at 4:22 PM Y Tags and notes Tagged as:…" at bounding box center [439, 189] width 401 height 76
click at [443, 165] on div "Received via SMS Ronald Booker Yesterday at 4:22 PM Y Tags and notes Tagged as:…" at bounding box center [439, 189] width 401 height 76
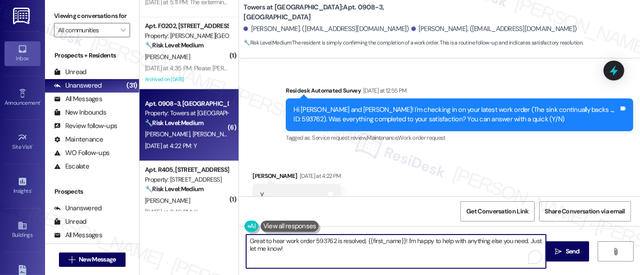
click at [382, 241] on textarea "Great to hear work order 593762 is resolved, {{first_name}}! I'm happy to help …" at bounding box center [396, 252] width 300 height 34
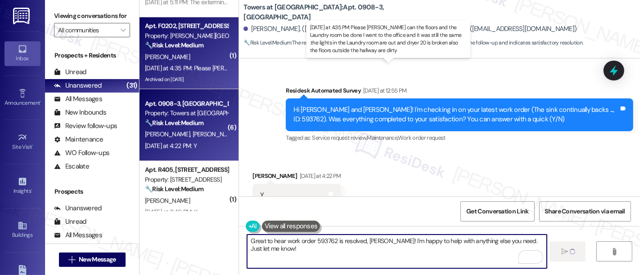
type textarea "Great to hear work order 593762 is resolved, Ronald! I'm happy to help with any…"
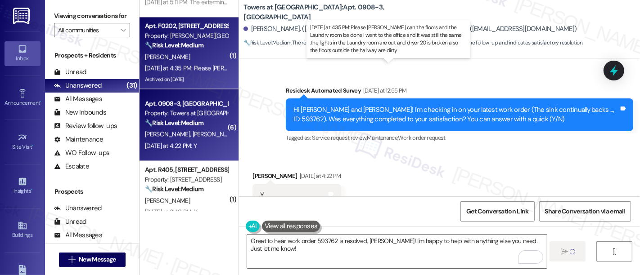
click at [202, 64] on div "Yesterday at 4:35 PM: Please Emily can the floors and the Laundry room be done …" at bounding box center [455, 68] width 621 height 8
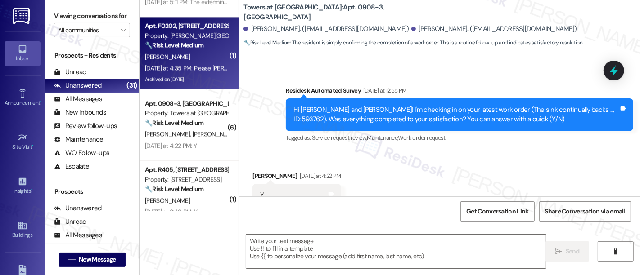
type textarea "Fetching suggested responses. Please feel free to read through the conversation…"
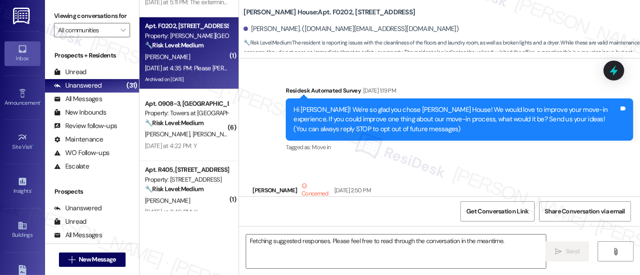
scroll to position [34226, 0]
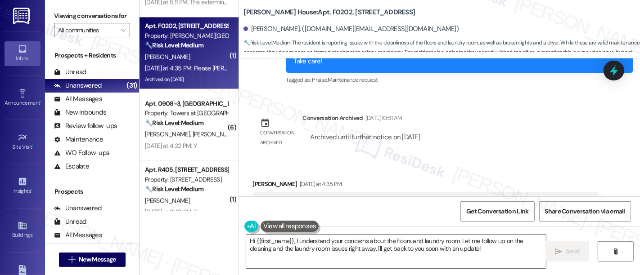
click at [557, 180] on div "Coral Wright Yesterday at 4:35 PM Please Emily can the floors and the Laundry r…" at bounding box center [425, 276] width 347 height 192
click at [441, 245] on button "Hide Suggestions" at bounding box center [444, 249] width 18 height 9
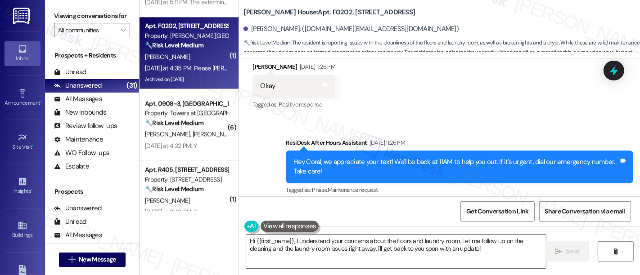
drag, startPoint x: 355, startPoint y: 139, endPoint x: 377, endPoint y: 138, distance: 21.6
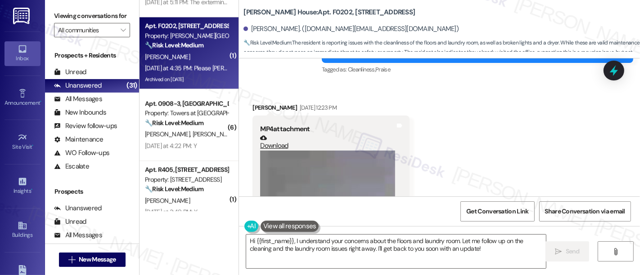
scroll to position [32935, 0]
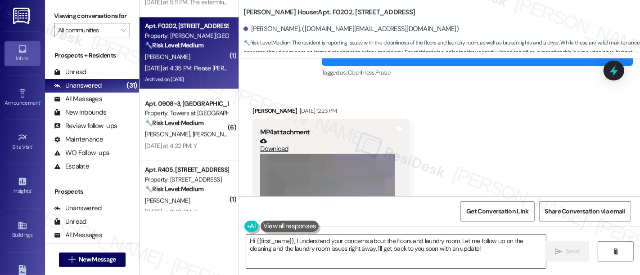
drag, startPoint x: 300, startPoint y: 131, endPoint x: 294, endPoint y: 140, distance: 10.0
click at [297, 154] on video at bounding box center [327, 274] width 135 height 241
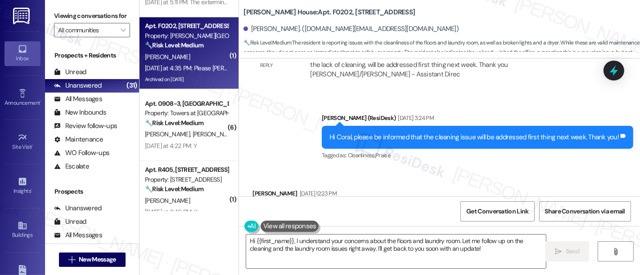
scroll to position [33977, 0]
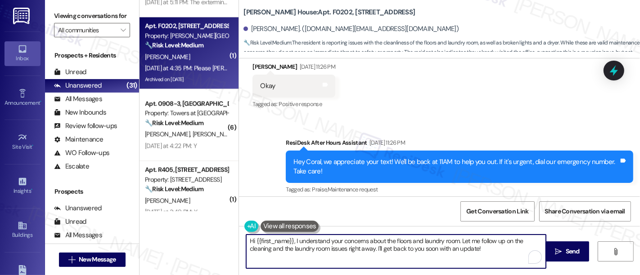
drag, startPoint x: 291, startPoint y: 239, endPoint x: 488, endPoint y: 258, distance: 198.0
click at [488, 258] on textarea "Hi {{first_name}}, I understand your concerns about the floors and laundry room…" at bounding box center [396, 252] width 300 height 34
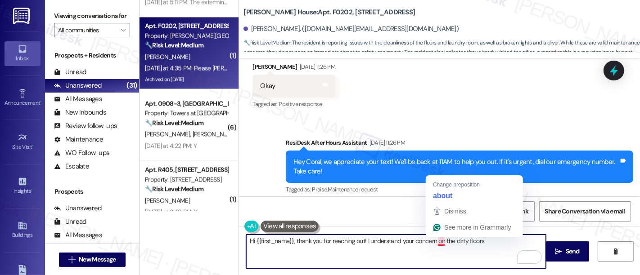
click at [437, 244] on textarea "Hi {{first_name}}, thank you for reaching out! I understand your concern on the…" at bounding box center [396, 252] width 300 height 34
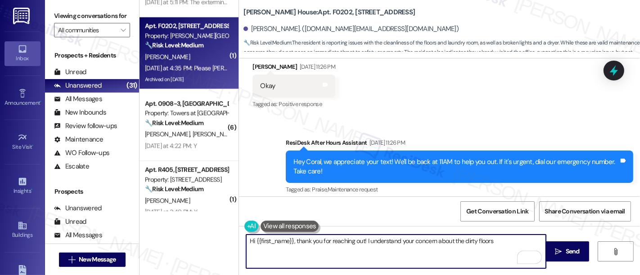
click at [497, 243] on textarea "Hi {{first_name}}, thank you for reaching out! I understand your concern about …" at bounding box center [396, 252] width 300 height 34
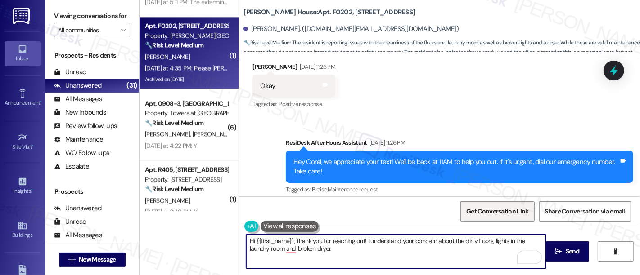
drag, startPoint x: 473, startPoint y: 241, endPoint x: 499, endPoint y: 214, distance: 37.3
click at [473, 242] on textarea "Hi {{first_name}}, thank you for reaching out! I understand your concern about …" at bounding box center [396, 252] width 300 height 34
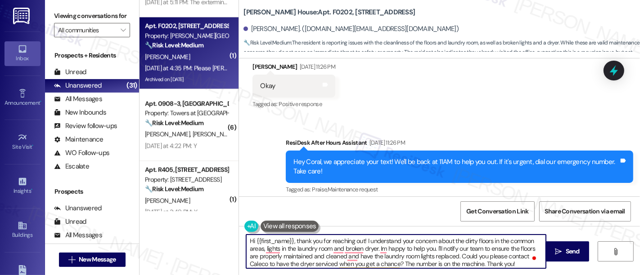
click at [410, 261] on textarea "Hi {{first_name}}, thank you for reaching out! I understand your concern about …" at bounding box center [396, 252] width 300 height 34
paste textarea "Thanks for reaching out! I understand your concerns about the common area floor…"
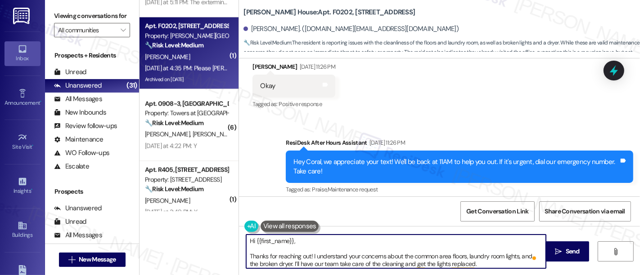
click at [324, 242] on textarea "Hi {{first_name}}, Thanks for reaching out! I understand your concerns about th…" at bounding box center [396, 252] width 300 height 34
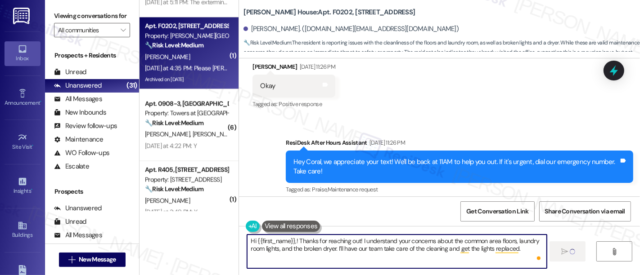
type textarea "Hi {{first_name}},! Thanks for reaching out! I understand your concerns about t…"
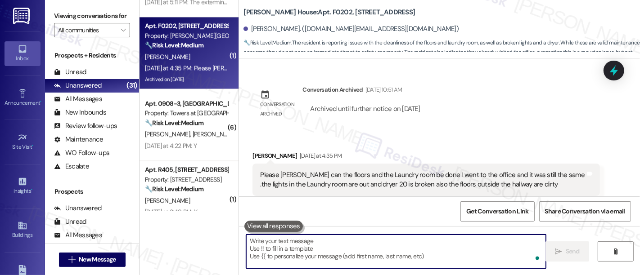
scroll to position [34189, 0]
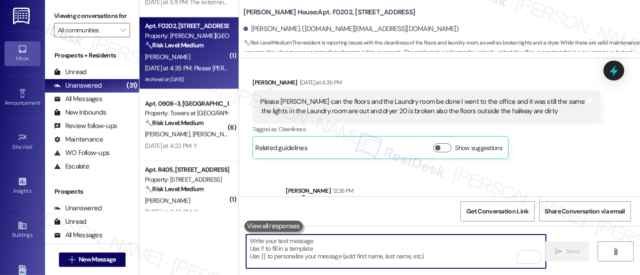
click at [351, 252] on textarea "To enrich screen reader interactions, please activate Accessibility in Grammarl…" at bounding box center [396, 252] width 300 height 34
paste textarea "For the dryer, could you please give Caleco a call when you get a chance? Their…"
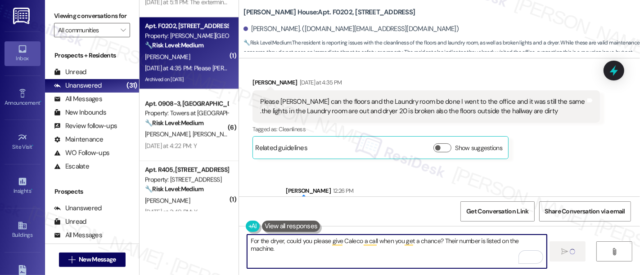
type textarea "For the dryer, could you please give Caleco a call when you get a chance? Their…"
drag, startPoint x: 453, startPoint y: 138, endPoint x: 527, endPoint y: 133, distance: 73.9
click at [475, 166] on div "Sent via SMS Sarah 12:26 PM Hi Coral,! Thanks for reaching out! I understand yo…" at bounding box center [439, 202] width 401 height 72
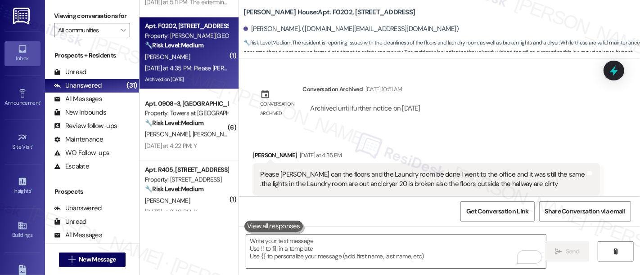
scroll to position [34251, 0]
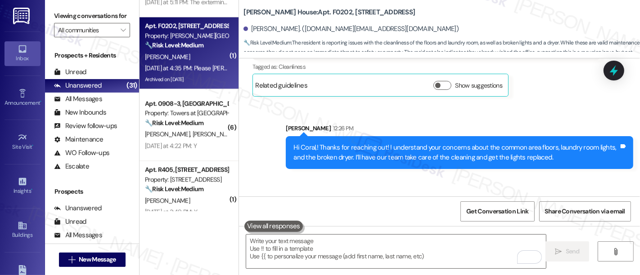
click at [580, 189] on div "Sent via SMS Sarah 12:26 PM For the dryer, could you please give Caleco a call …" at bounding box center [462, 213] width 355 height 49
click at [589, 142] on div "Sent via SMS Sarah 12:26 PM Hi Coral,! Thanks for reaching out! I understand yo…" at bounding box center [439, 171] width 401 height 135
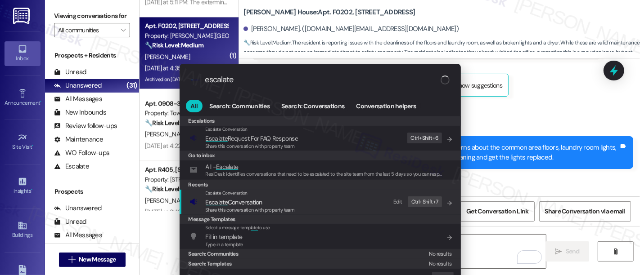
type input "escalate"
drag, startPoint x: 281, startPoint y: 203, endPoint x: 286, endPoint y: 205, distance: 5.6
click at [281, 203] on span "Escalate Conversation" at bounding box center [250, 203] width 89 height 10
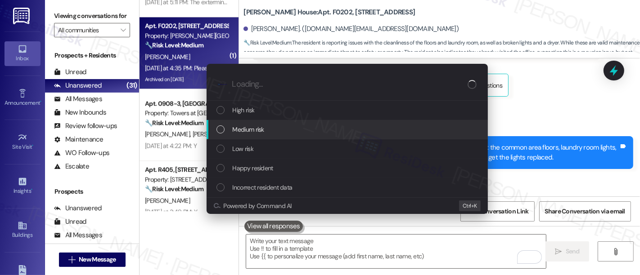
click at [252, 127] on span "Medium risk" at bounding box center [249, 130] width 32 height 10
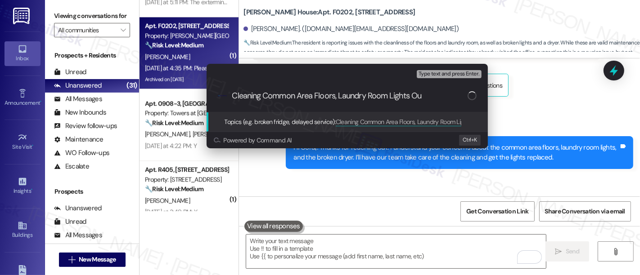
type input "Cleaning Common Area Floors, Laundry Room Lights Out"
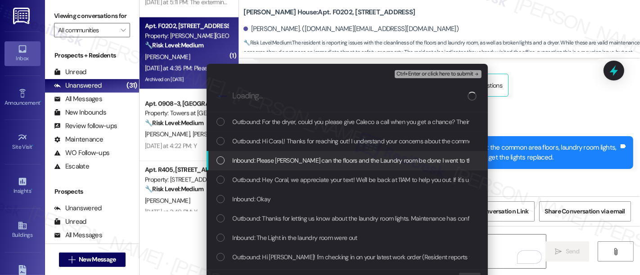
click at [266, 162] on span "Inbound: Please Emily can the floors and the Laundry room be done I went to the…" at bounding box center [531, 161] width 596 height 10
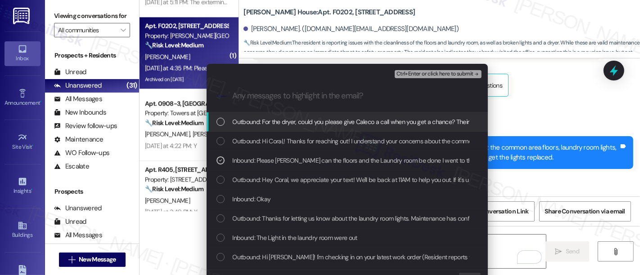
click at [429, 73] on span "Ctrl+Enter or click here to submit" at bounding box center [434, 74] width 77 height 6
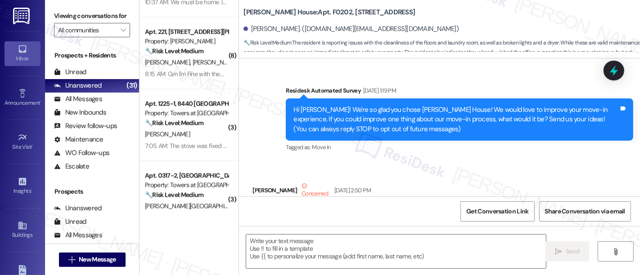
scroll to position [34226, 0]
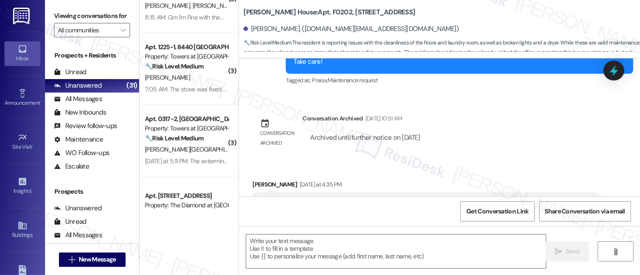
type textarea "Fetching suggested responses. Please feel free to read through the conversation…"
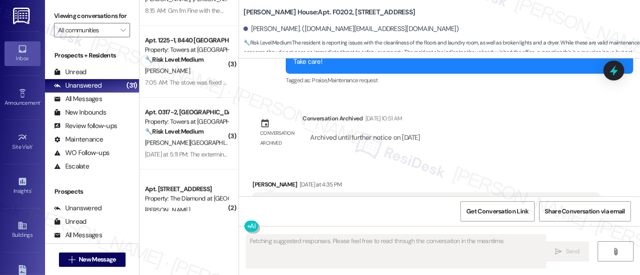
scroll to position [1768, 0]
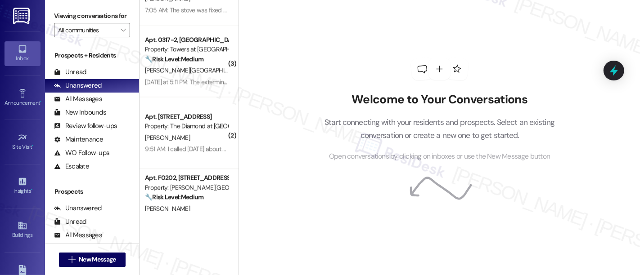
scroll to position [1840, 0]
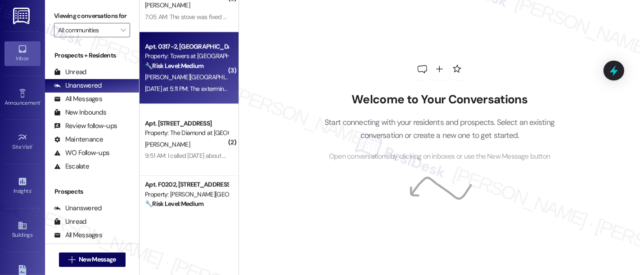
click at [192, 68] on strong "🔧 Risk Level: Medium" at bounding box center [174, 66] width 59 height 8
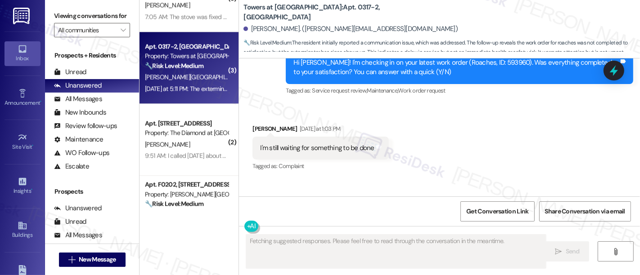
scroll to position [7869, 0]
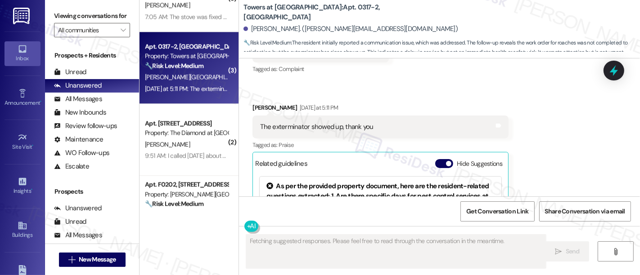
drag, startPoint x: 439, startPoint y: 68, endPoint x: 473, endPoint y: 131, distance: 71.1
click at [439, 159] on button "Hide Suggestions" at bounding box center [444, 163] width 18 height 9
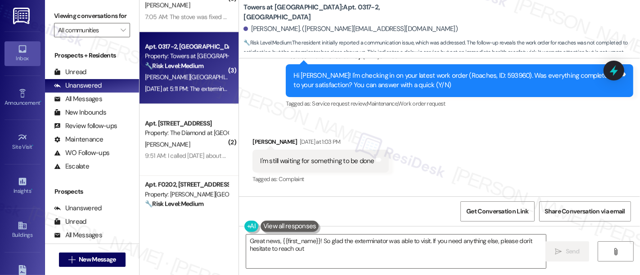
type textarea "Great news, {{first_name}}! So glad the exterminator was able to visit. If you …"
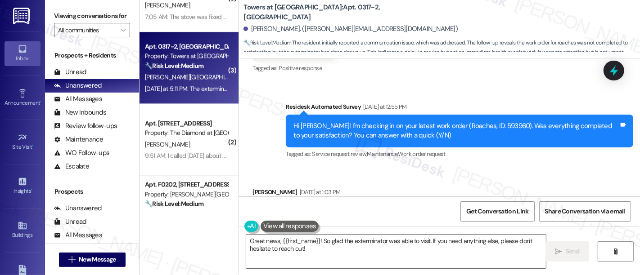
click at [501, 167] on div "Received via SMS [PERSON_NAME] [DATE] at 1:03 PM I'm still waiting for somethin…" at bounding box center [439, 254] width 401 height 175
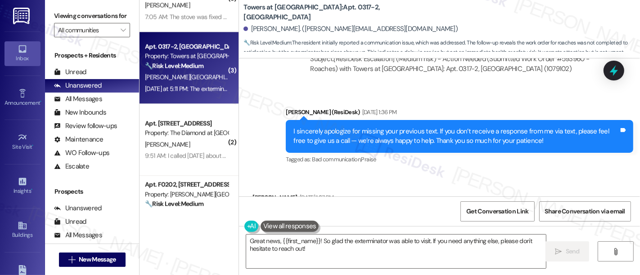
scroll to position [7758, 0]
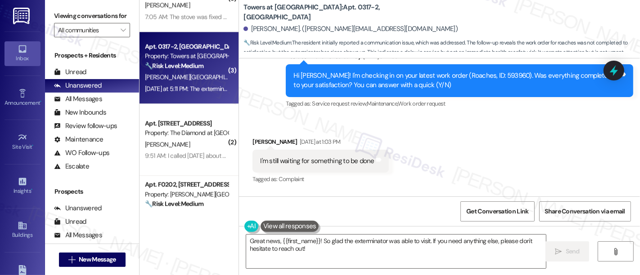
click at [506, 162] on div "Received via SMS [PERSON_NAME] [DATE] at 1:03 PM I'm still waiting for somethin…" at bounding box center [439, 204] width 401 height 175
click at [507, 158] on div "Received via SMS [PERSON_NAME] [DATE] at 1:03 PM I'm still waiting for somethin…" at bounding box center [439, 204] width 401 height 175
click at [445, 164] on div "Received via SMS [PERSON_NAME] [DATE] at 1:03 PM I'm still waiting for somethin…" at bounding box center [439, 204] width 401 height 175
click at [483, 117] on div "Received via SMS [PERSON_NAME] [DATE] at 1:03 PM I'm still waiting for somethin…" at bounding box center [439, 204] width 401 height 175
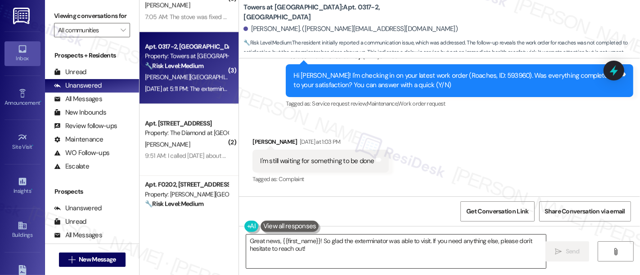
click at [350, 250] on textarea "Great news, {{first_name}}! So glad the exterminator was able to visit. If you …" at bounding box center [396, 252] width 300 height 34
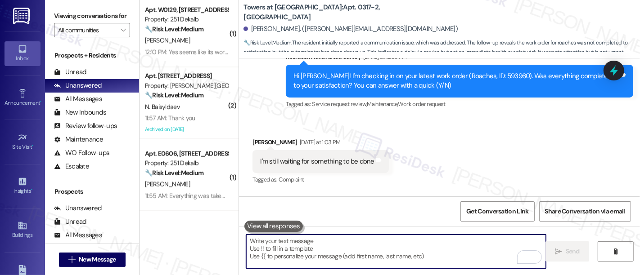
scroll to position [1366, 0]
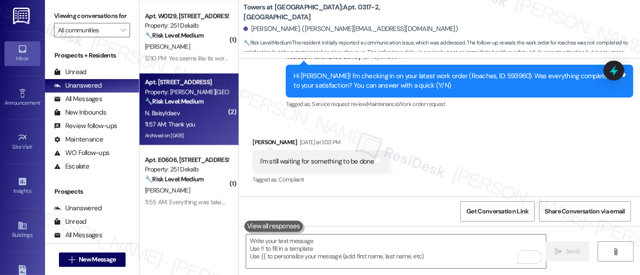
click at [176, 115] on div "N. Baisyldaev" at bounding box center [186, 113] width 85 height 11
type textarea "Fetching suggested responses. Please feel free to read through the conversation…"
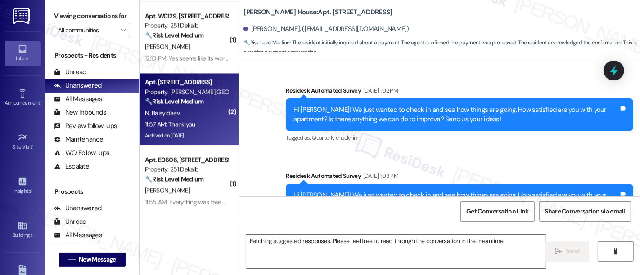
scroll to position [46770, 0]
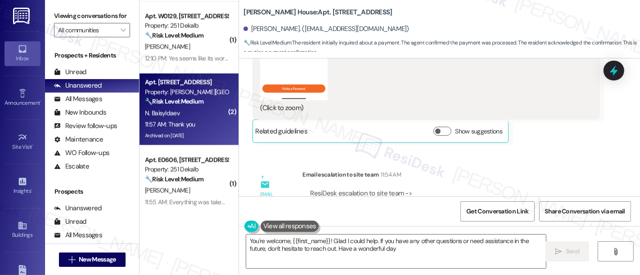
type textarea "You're welcome, {{first_name}}! Glad I could help. If you have any other questi…"
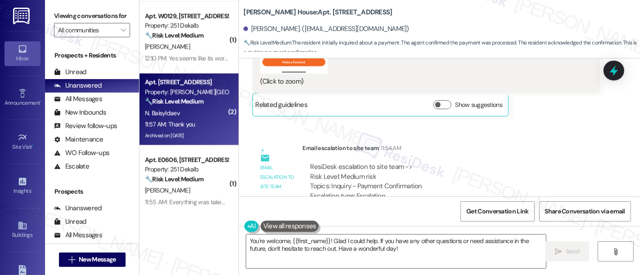
scroll to position [46769, 0]
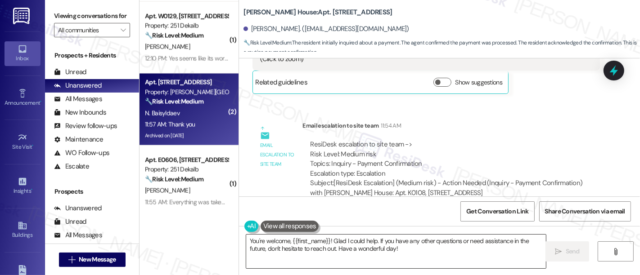
click at [415, 249] on textarea "You're welcome, {{first_name}}! Glad I could help. If you have any other questi…" at bounding box center [396, 252] width 300 height 34
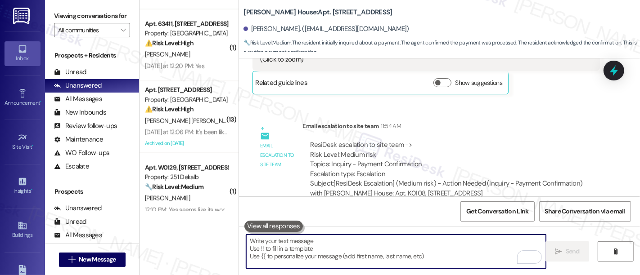
scroll to position [1208, 0]
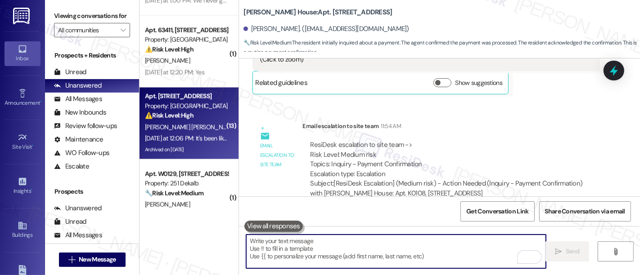
click at [192, 128] on div "[PERSON_NAME] [PERSON_NAME]" at bounding box center [186, 127] width 85 height 11
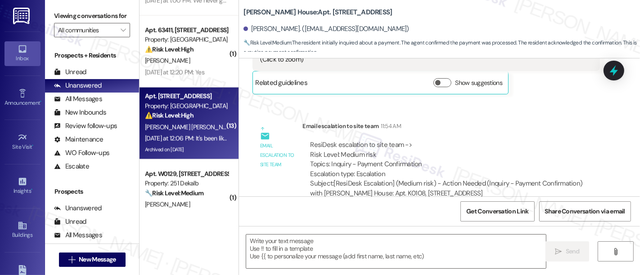
type textarea "Fetching suggested responses. Please feel free to read through the conversation…"
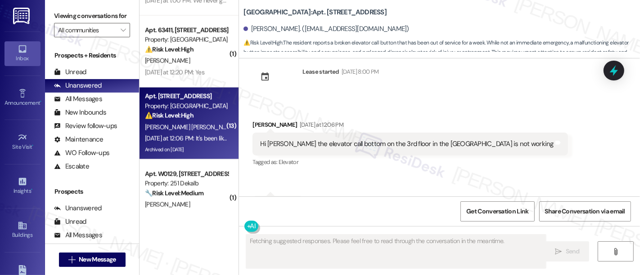
scroll to position [10853, 0]
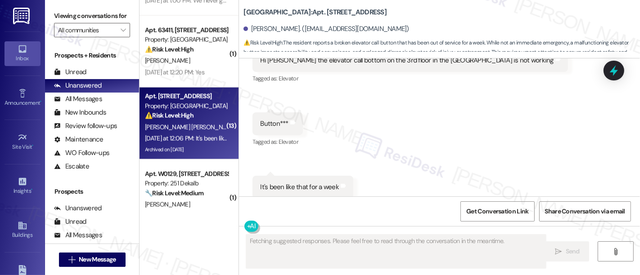
click at [462, 116] on div "Survey, sent via SMS Residesk Automated Survey [DATE] 1:19 PM Hi there [PERSON_…" at bounding box center [439, 128] width 401 height 138
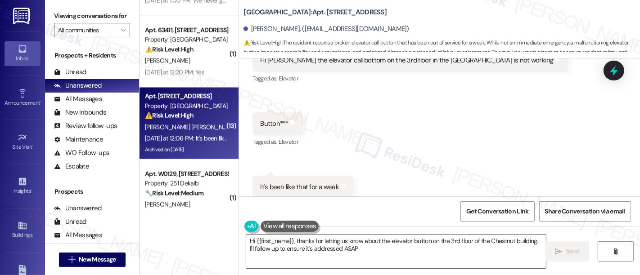
type textarea "Hi {{first_name}}, thanks for letting us know about the elevator button on the …"
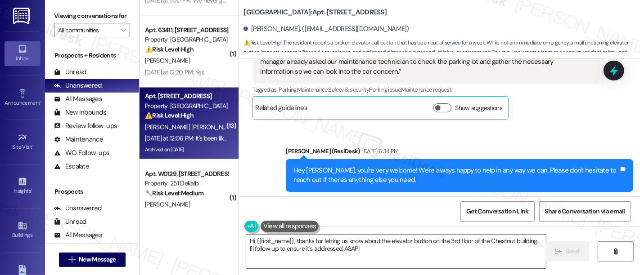
scroll to position [10853, 0]
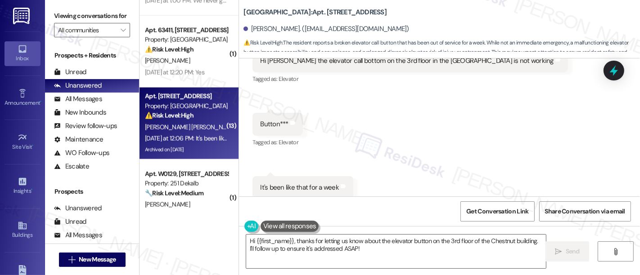
click at [477, 123] on div "Survey, sent via SMS Residesk Automated Survey [DATE] 1:19 PM Hi there [PERSON_…" at bounding box center [439, 128] width 401 height 138
click at [405, 242] on textarea "Hi {{first_name}}, thanks for letting us know about the elevator button on the …" at bounding box center [396, 252] width 300 height 34
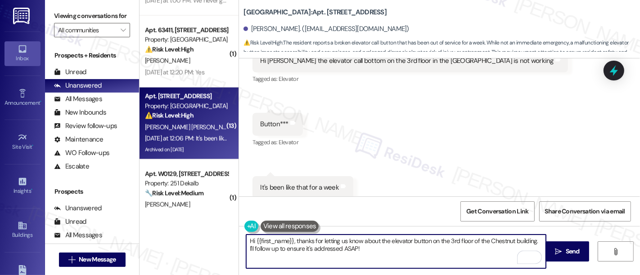
click at [452, 243] on textarea "Hi {{first_name}}, thanks for letting us know about the elevator button on the …" at bounding box center [396, 252] width 300 height 34
click at [481, 242] on textarea "Hi {{first_name}}, thanks for letting us know about the elevator button on the …" at bounding box center [396, 252] width 300 height 34
click at [361, 255] on textarea "Hi {{first_name}}, thanks for letting us know about the elevator button on the …" at bounding box center [396, 252] width 300 height 34
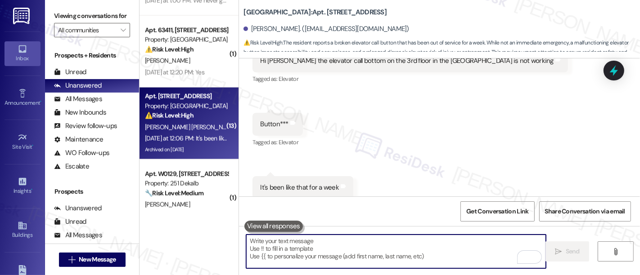
scroll to position [10769, 0]
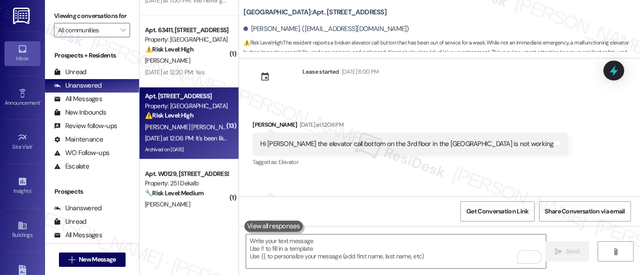
click at [424, 122] on div "Received via SMS [PERSON_NAME] [DATE] at 12:06 PM Hi [PERSON_NAME] the elevator…" at bounding box center [439, 201] width 401 height 203
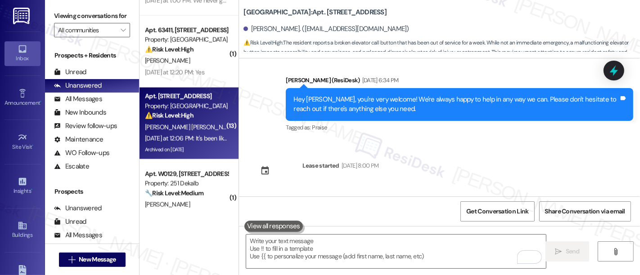
scroll to position [10925, 0]
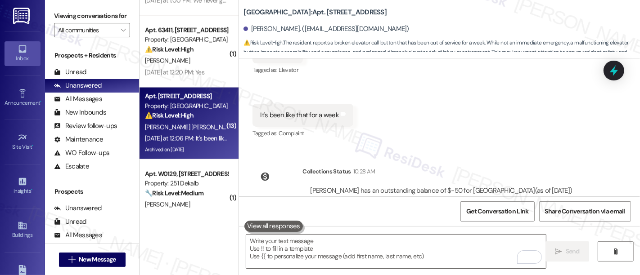
click at [527, 230] on div "Sent via SMS [PERSON_NAME] 12:29 PM Hi [PERSON_NAME], thanks for letting us kno…" at bounding box center [439, 266] width 401 height 72
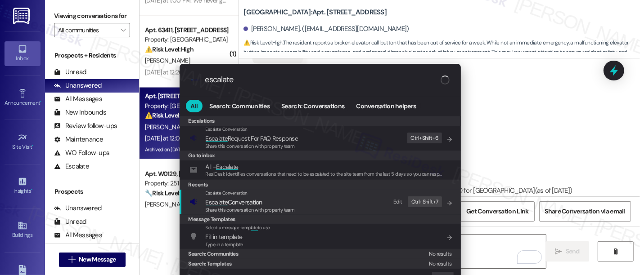
type input "escalate"
click at [266, 204] on span "Escalate Conversation" at bounding box center [250, 203] width 89 height 10
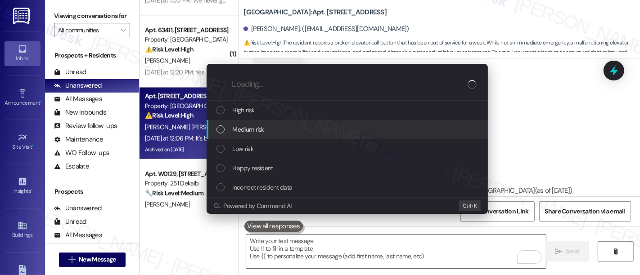
click at [270, 134] on div "Medium risk" at bounding box center [347, 130] width 263 height 10
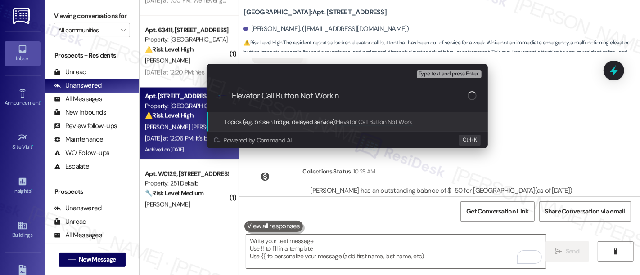
type input "Elevator Call Button Not Working"
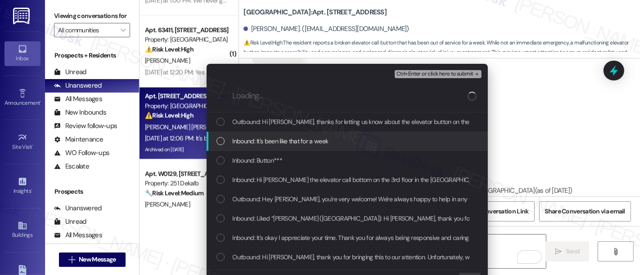
drag, startPoint x: 299, startPoint y: 146, endPoint x: 274, endPoint y: 167, distance: 33.2
click at [299, 147] on div "Inbound: It's been like that for a week" at bounding box center [347, 141] width 281 height 19
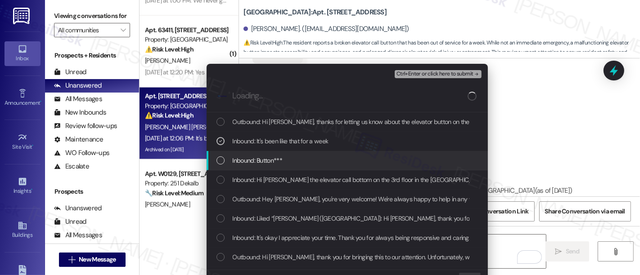
click at [264, 158] on span "Inbound: Button***" at bounding box center [258, 161] width 50 height 10
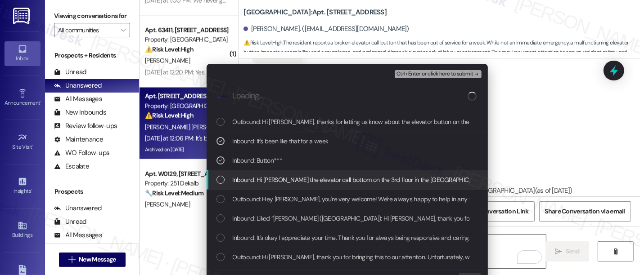
drag, startPoint x: 266, startPoint y: 179, endPoint x: 401, endPoint y: 175, distance: 135.5
click at [266, 180] on span "Inbound: Hi [PERSON_NAME] the elevator call bottom on the 3rd floor in the [GEO…" at bounding box center [379, 180] width 292 height 10
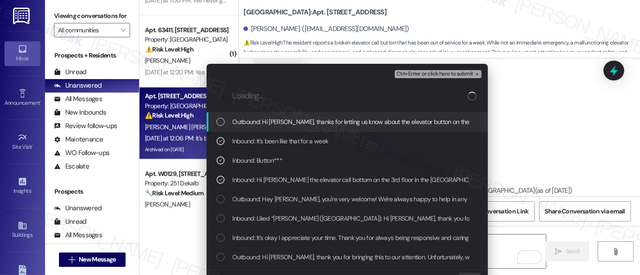
click at [455, 71] on span "Ctrl+Enter or click here to submit" at bounding box center [434, 74] width 77 height 6
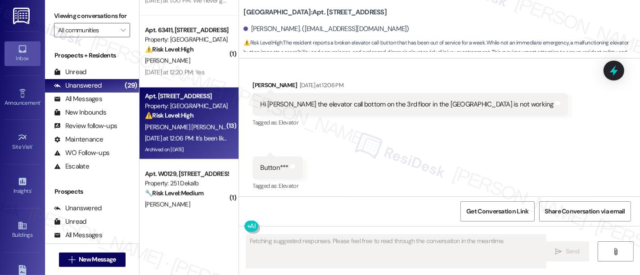
scroll to position [10769, 0]
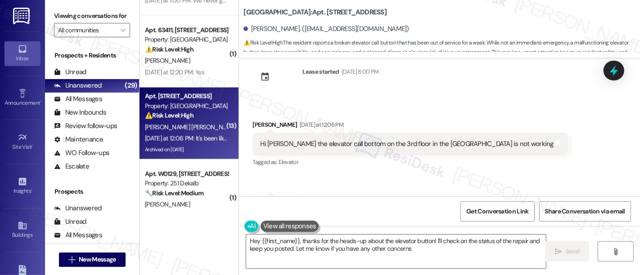
type textarea "Hey {{first_name}}, thanks for the heads-up about the elevator button! I'll che…"
drag, startPoint x: 436, startPoint y: 119, endPoint x: 340, endPoint y: 72, distance: 107.1
click at [436, 119] on div "Received via SMS [PERSON_NAME] [DATE] at 12:06 PM Hi [PERSON_NAME] the elevator…" at bounding box center [439, 201] width 401 height 203
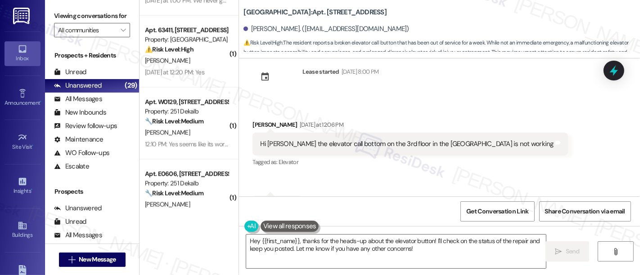
click at [502, 113] on div "Received via SMS [PERSON_NAME] [DATE] at 12:06 PM Hi [PERSON_NAME] the elevator…" at bounding box center [439, 201] width 401 height 203
